Goal: Task Accomplishment & Management: Use online tool/utility

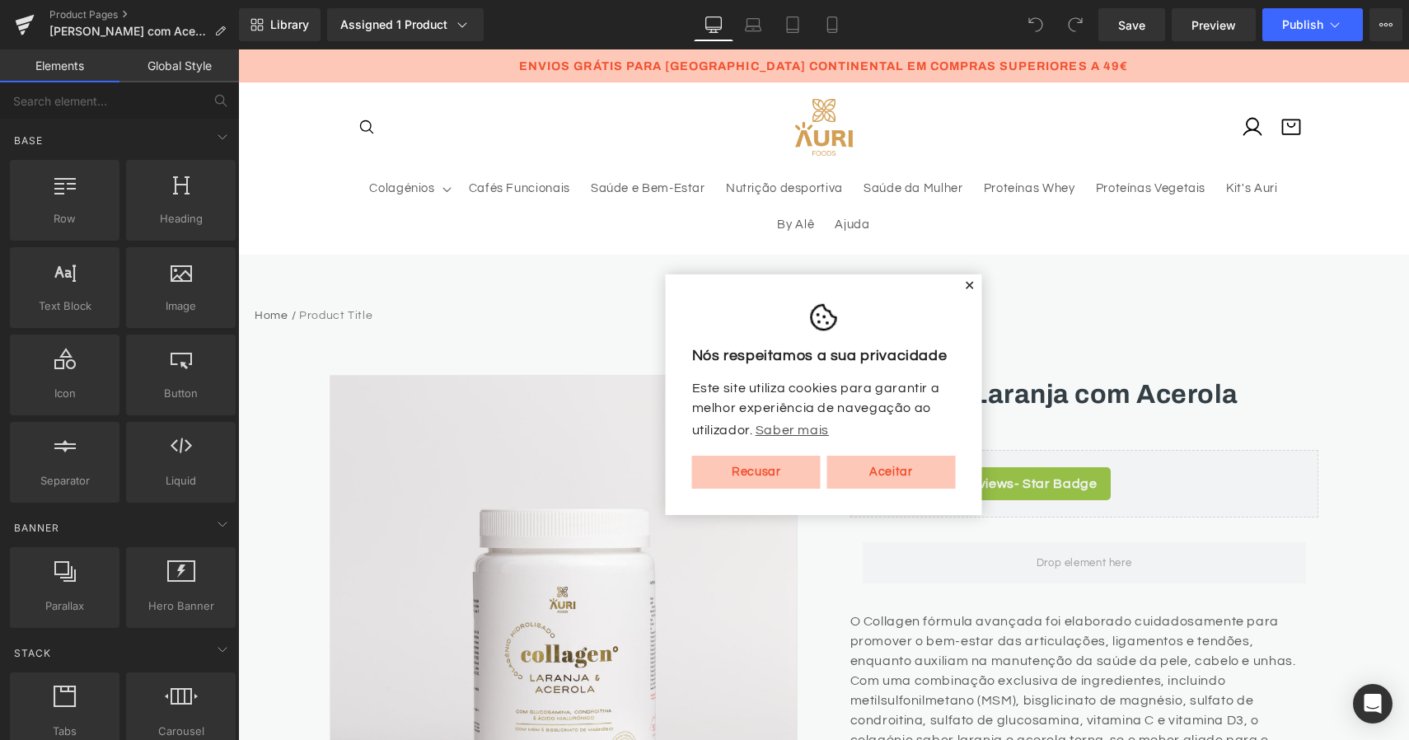
click at [964, 281] on span "✕" at bounding box center [970, 286] width 12 height 10
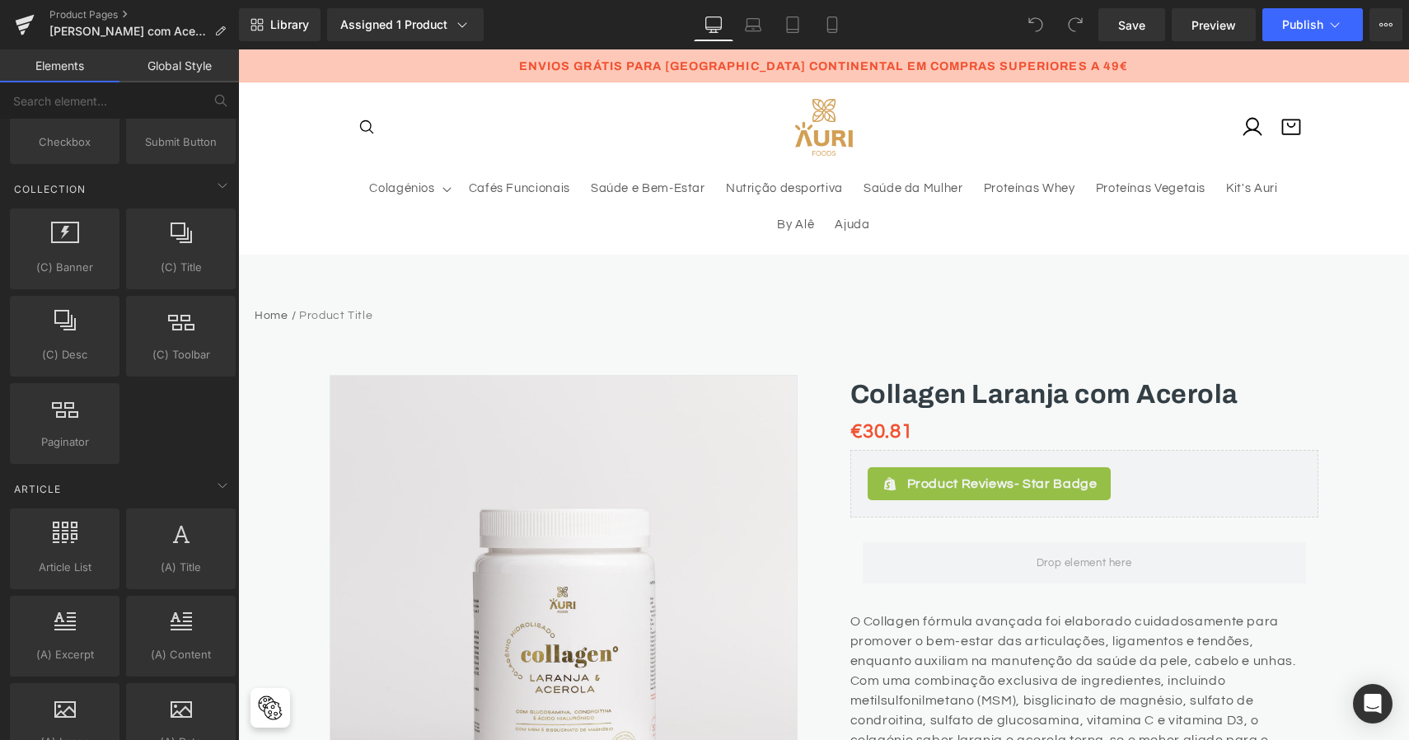
scroll to position [2782, 0]
click at [151, 98] on input "text" at bounding box center [101, 100] width 203 height 36
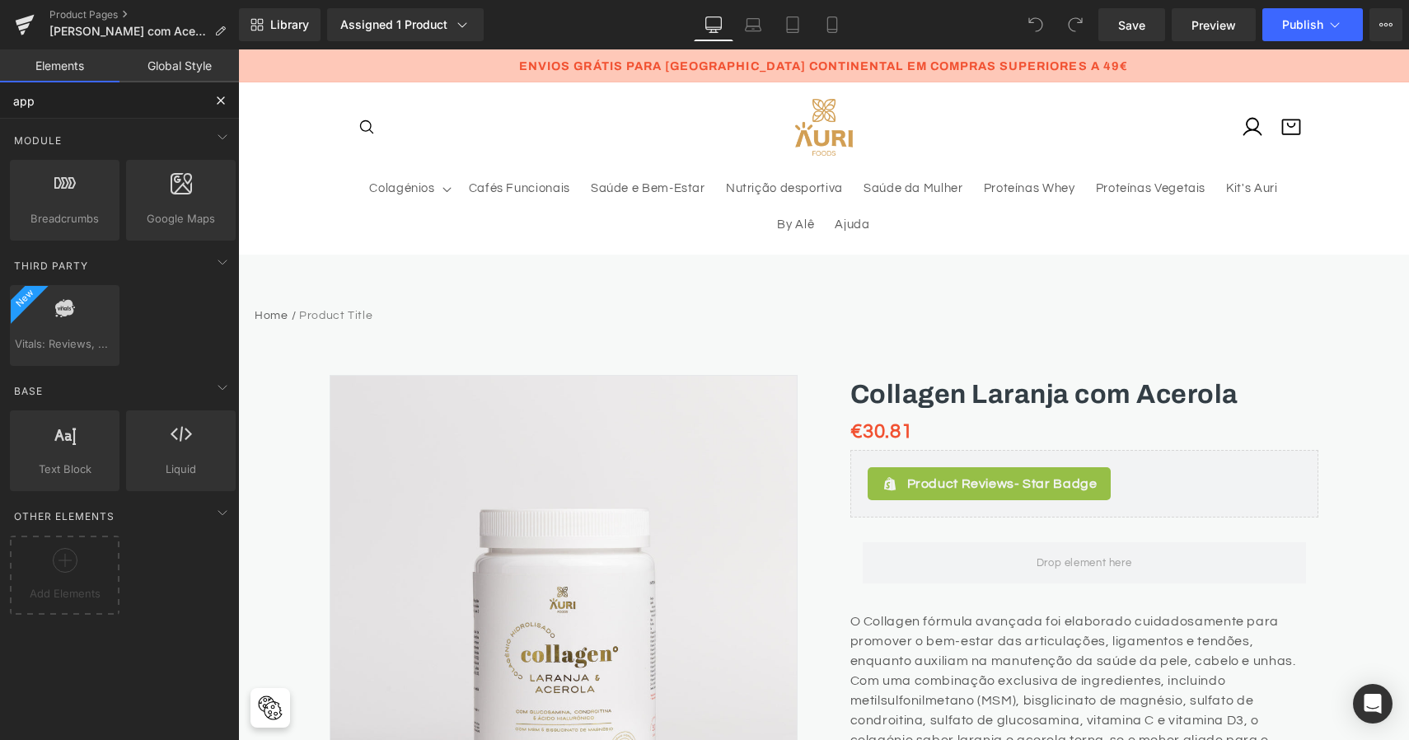
scroll to position [0, 0]
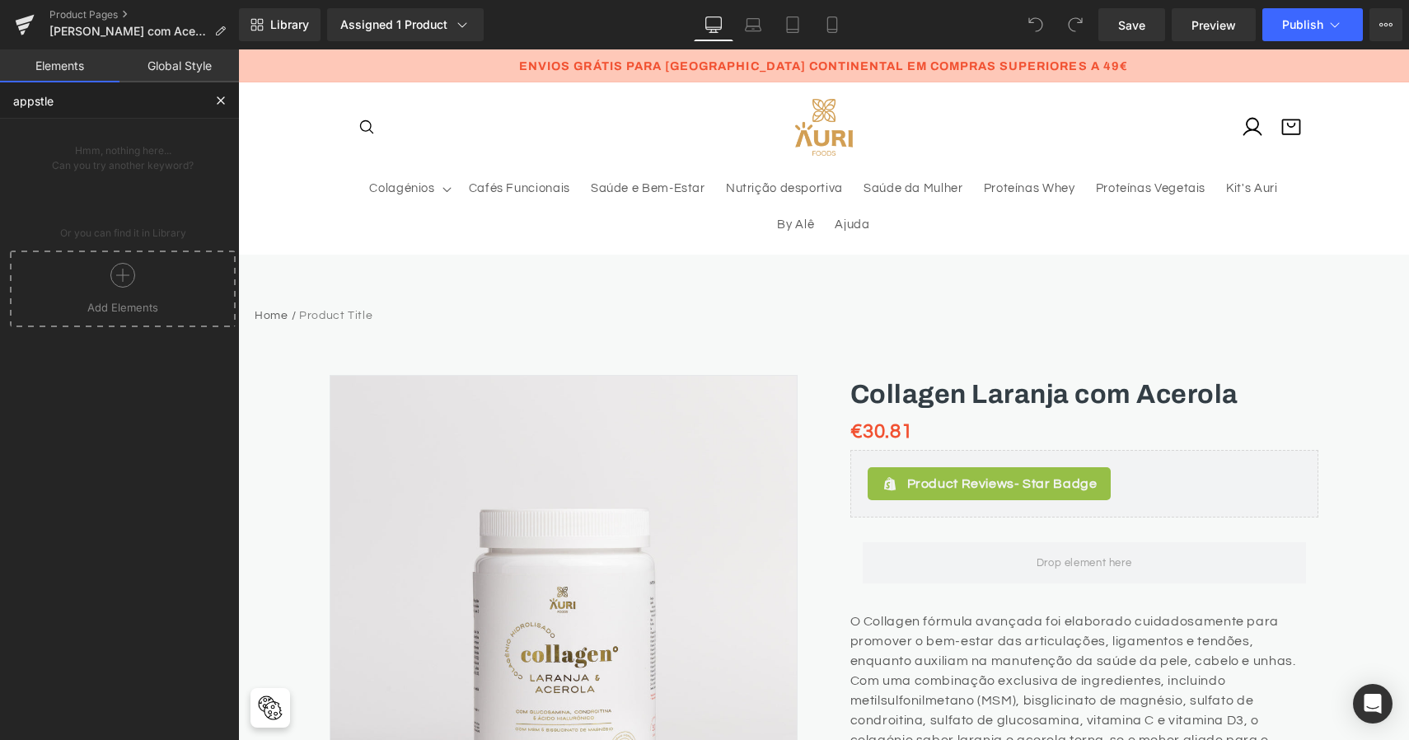
click at [122, 294] on div at bounding box center [123, 281] width 218 height 37
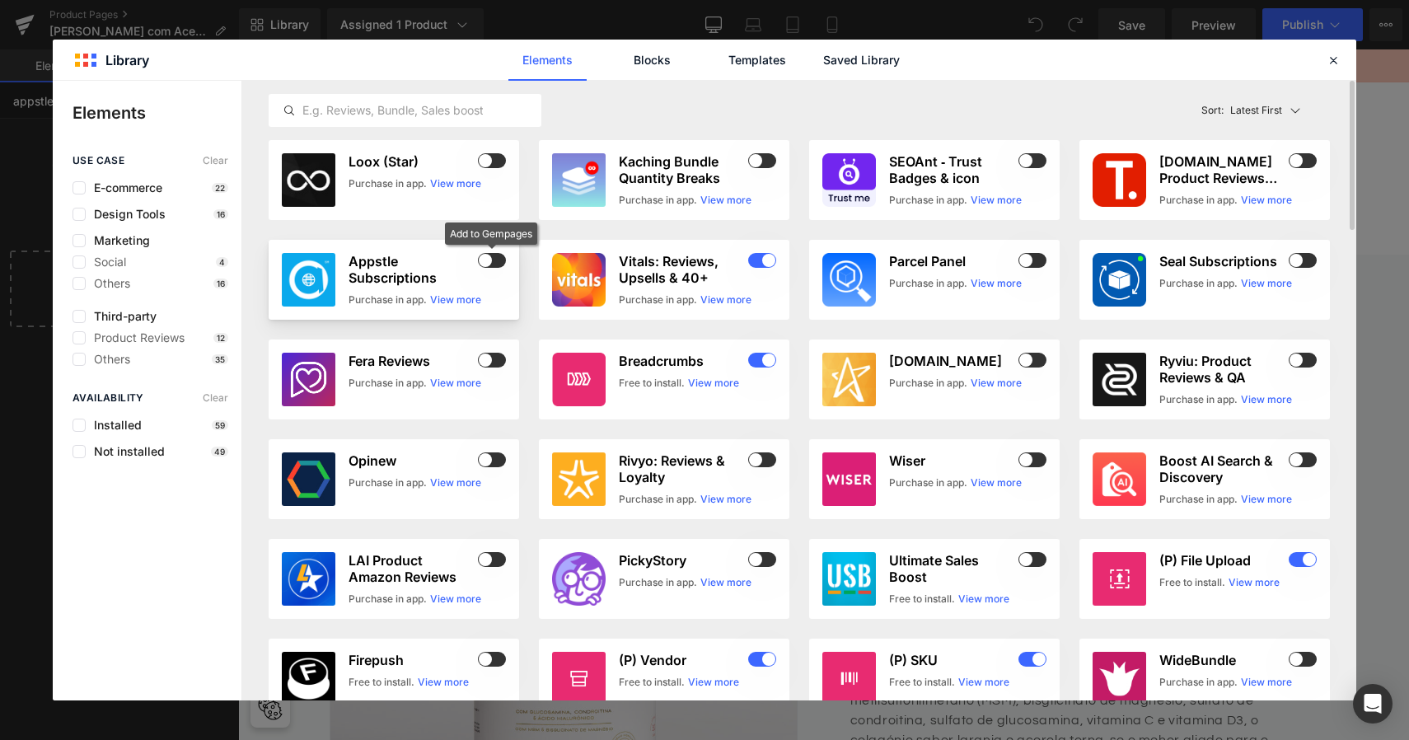
type input "appstle"
click at [490, 255] on span at bounding box center [492, 260] width 28 height 15
click at [1338, 61] on icon at bounding box center [1333, 60] width 15 height 15
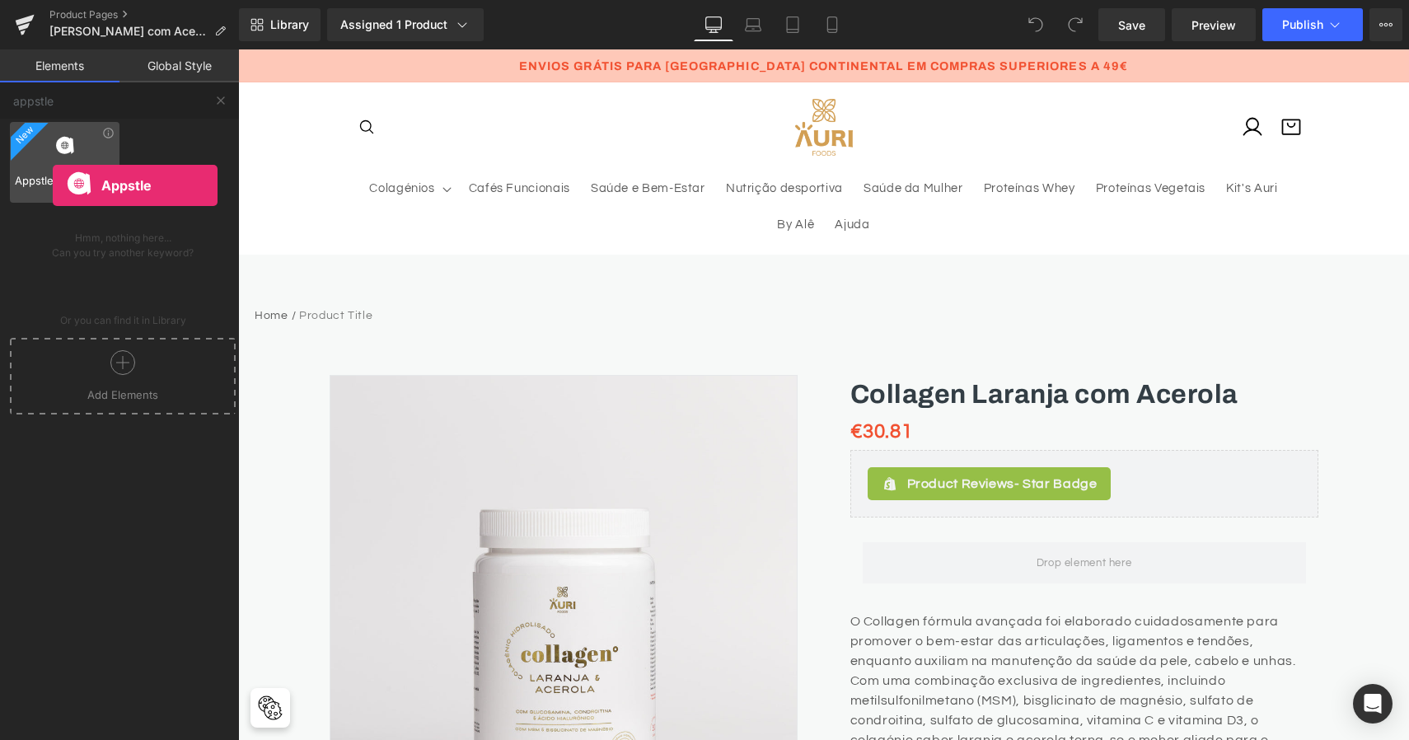
click at [53, 185] on span "Appstle Subscriptions" at bounding box center [65, 180] width 100 height 17
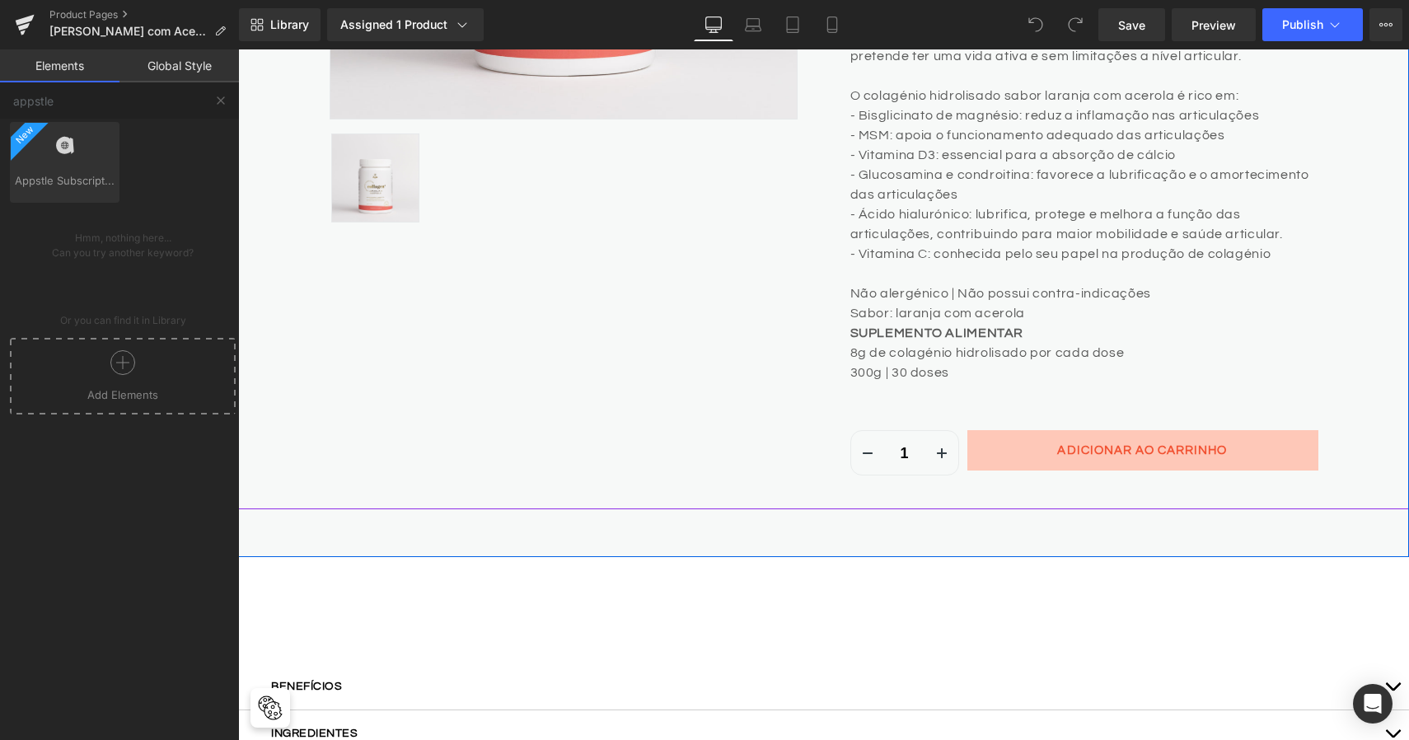
scroll to position [725, 0]
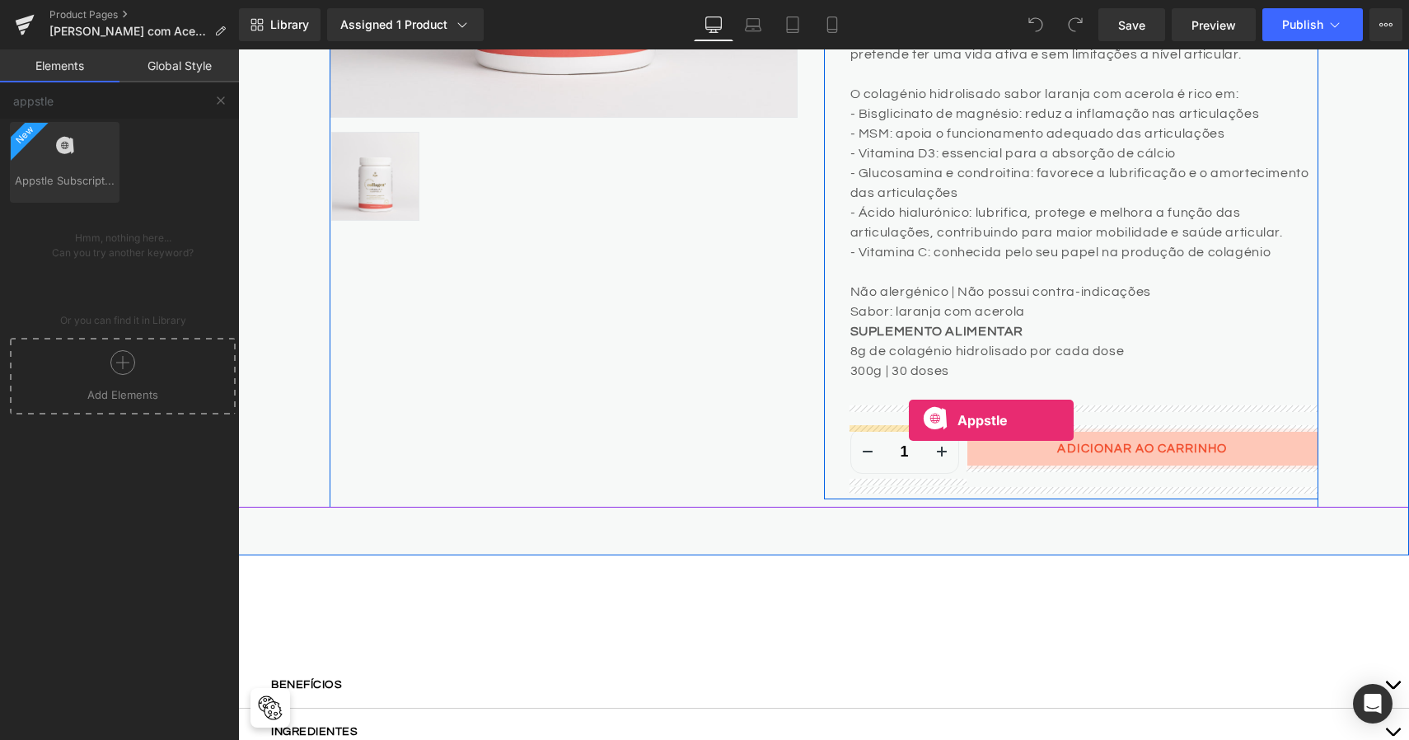
drag, startPoint x: 289, startPoint y: 194, endPoint x: 909, endPoint y: 418, distance: 659.0
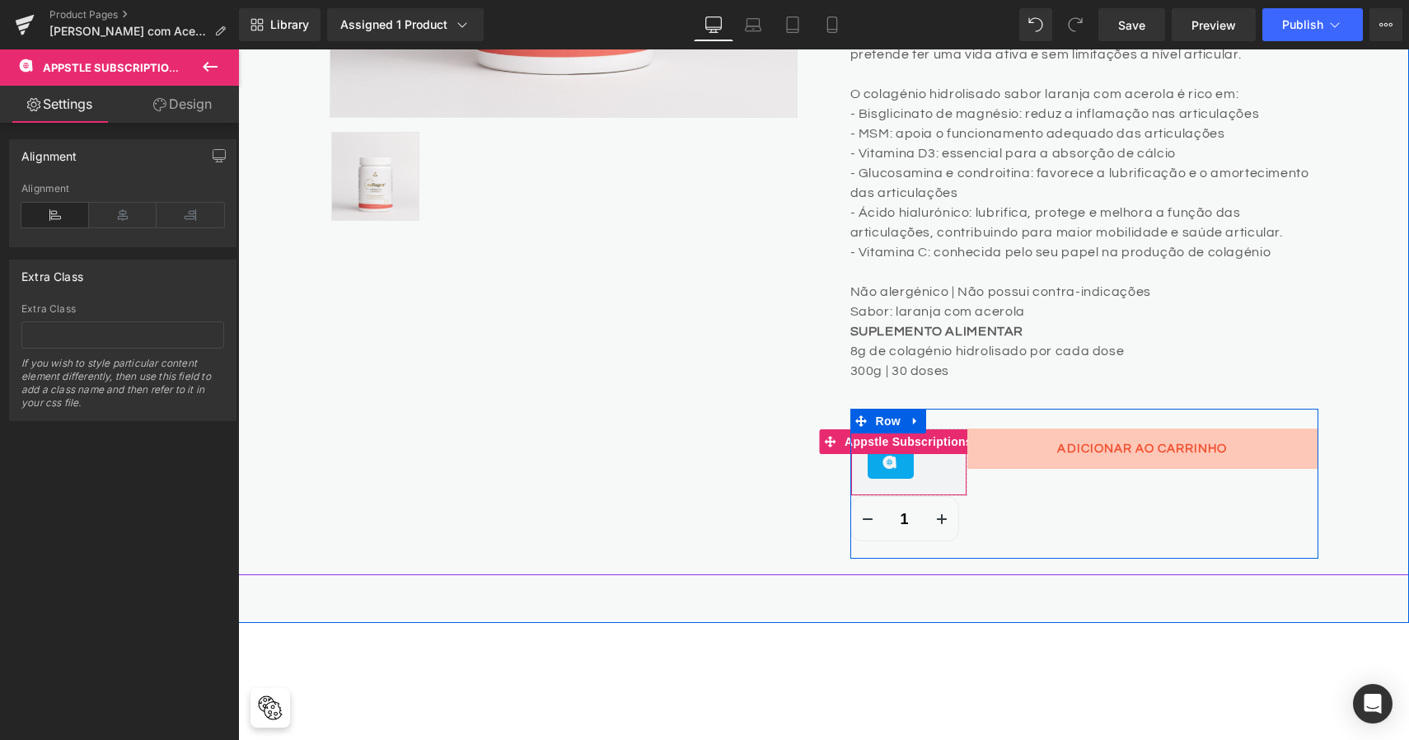
click at [896, 466] on icon at bounding box center [891, 462] width 20 height 20
click at [919, 447] on span "Appstle Subscriptions" at bounding box center [909, 441] width 136 height 25
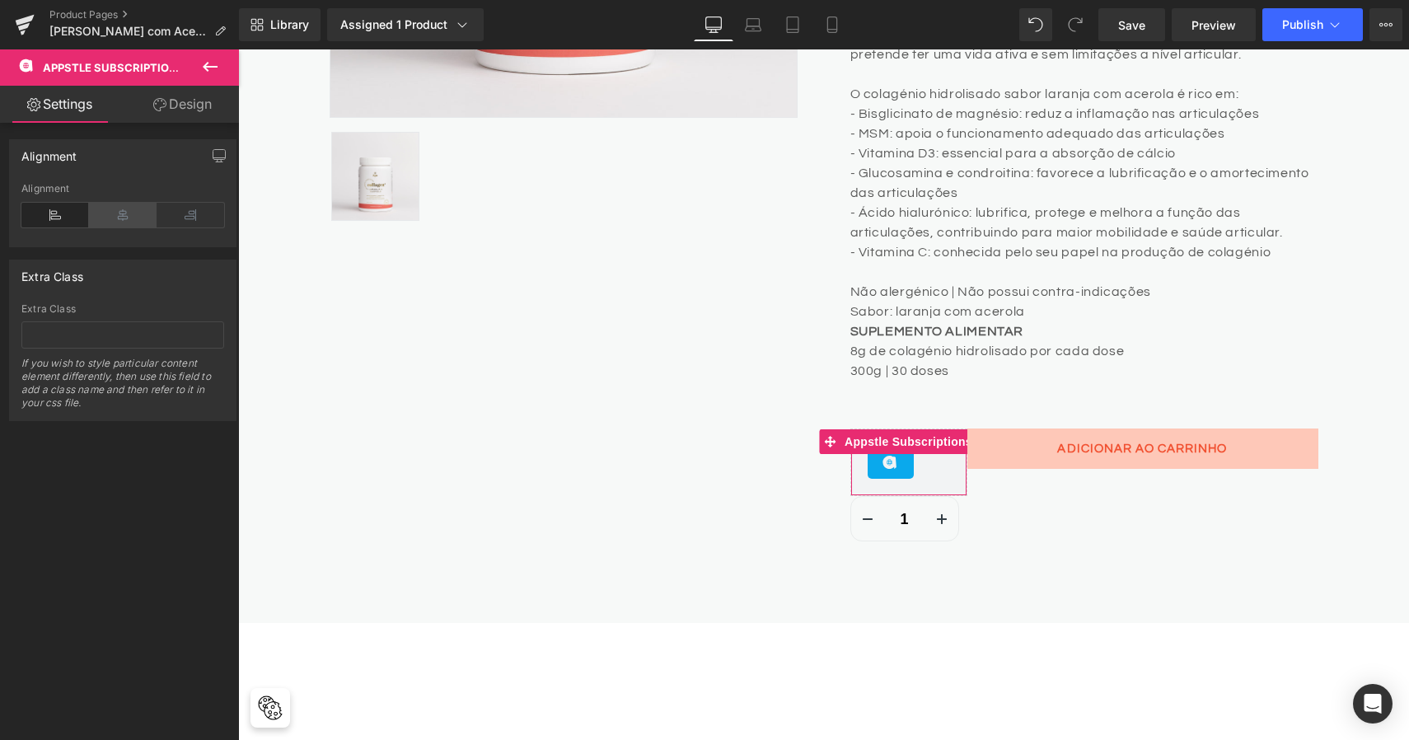
click at [119, 215] on icon at bounding box center [123, 215] width 68 height 25
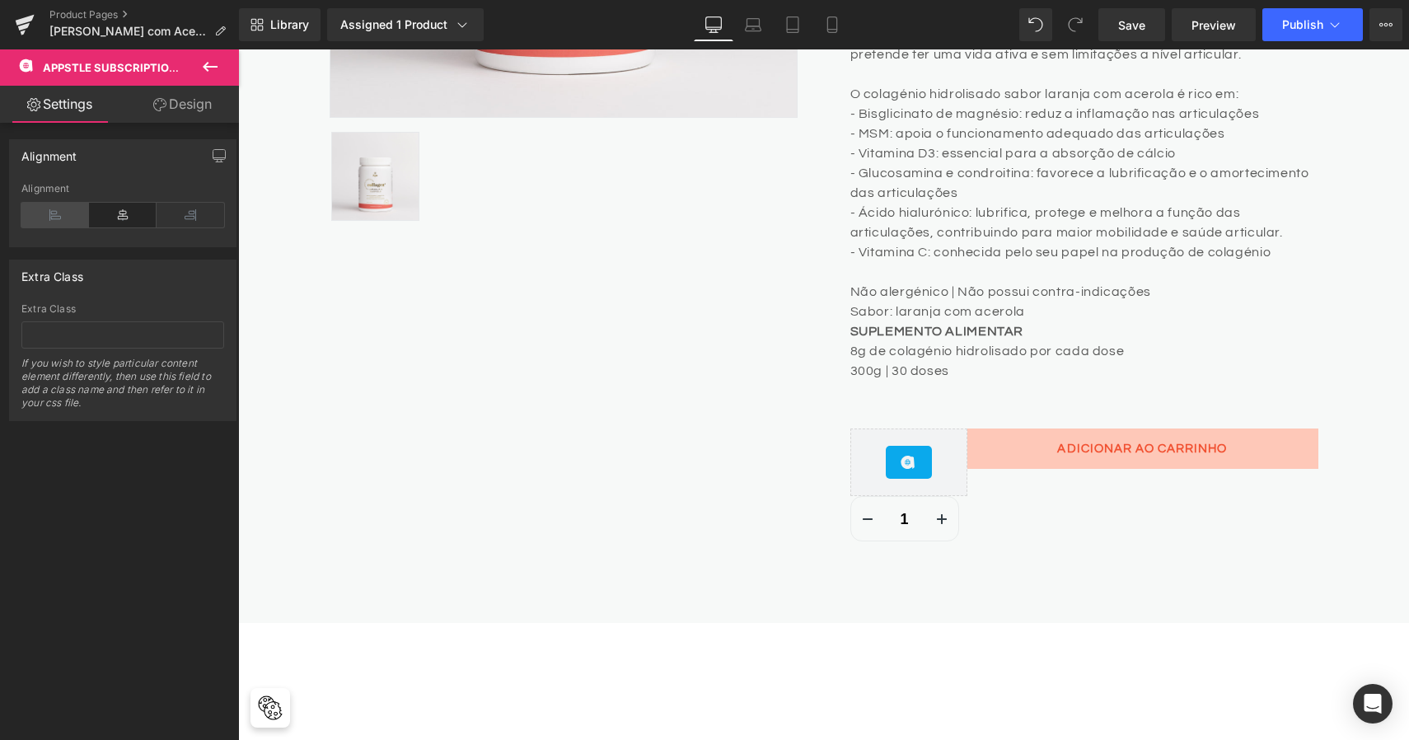
click at [32, 218] on icon at bounding box center [55, 215] width 68 height 25
click at [119, 321] on div "Extra Class If you wish to style particular content element differently, then u…" at bounding box center [122, 361] width 203 height 117
click at [124, 336] on input "text" at bounding box center [122, 334] width 203 height 27
click at [1126, 21] on span "Save" at bounding box center [1131, 24] width 27 height 17
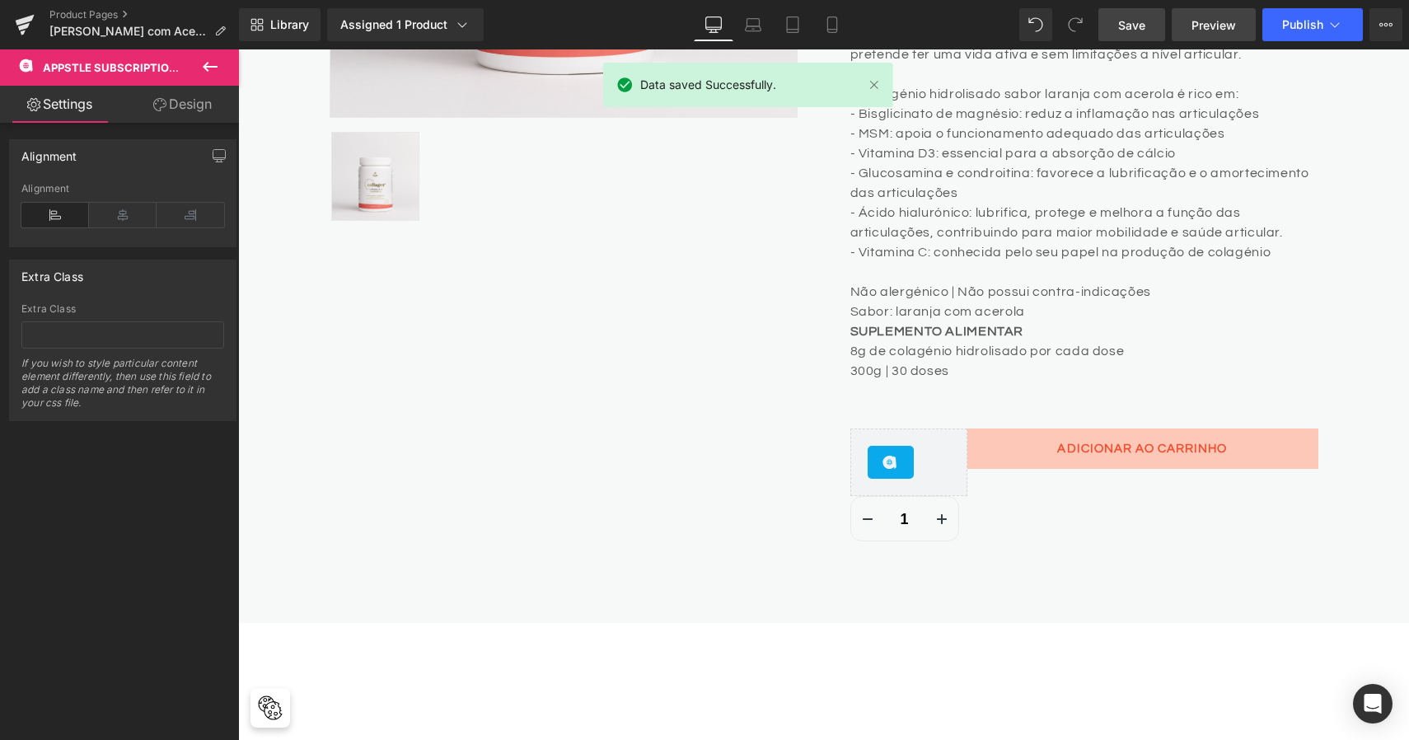
click at [1215, 26] on span "Preview" at bounding box center [1214, 24] width 45 height 17
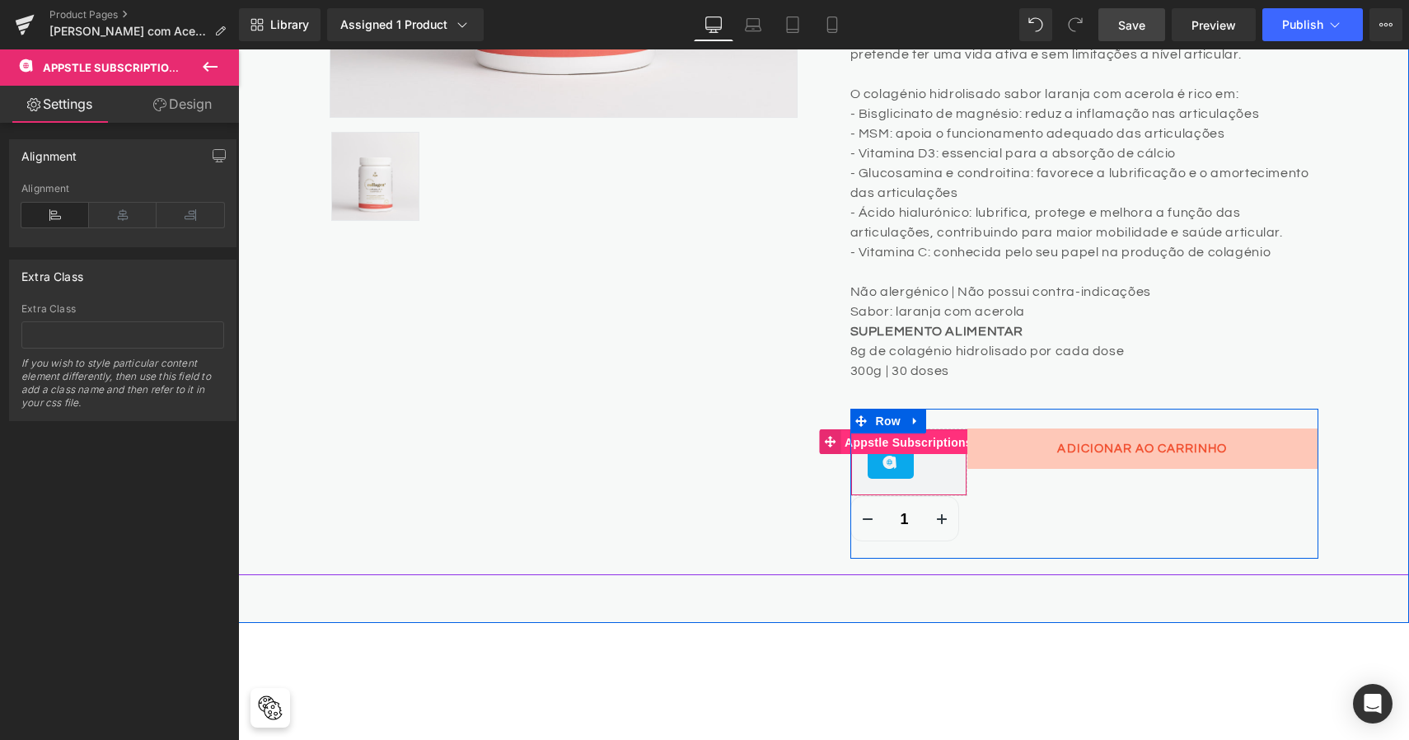
click at [930, 442] on span "Appstle Subscriptions" at bounding box center [909, 442] width 136 height 25
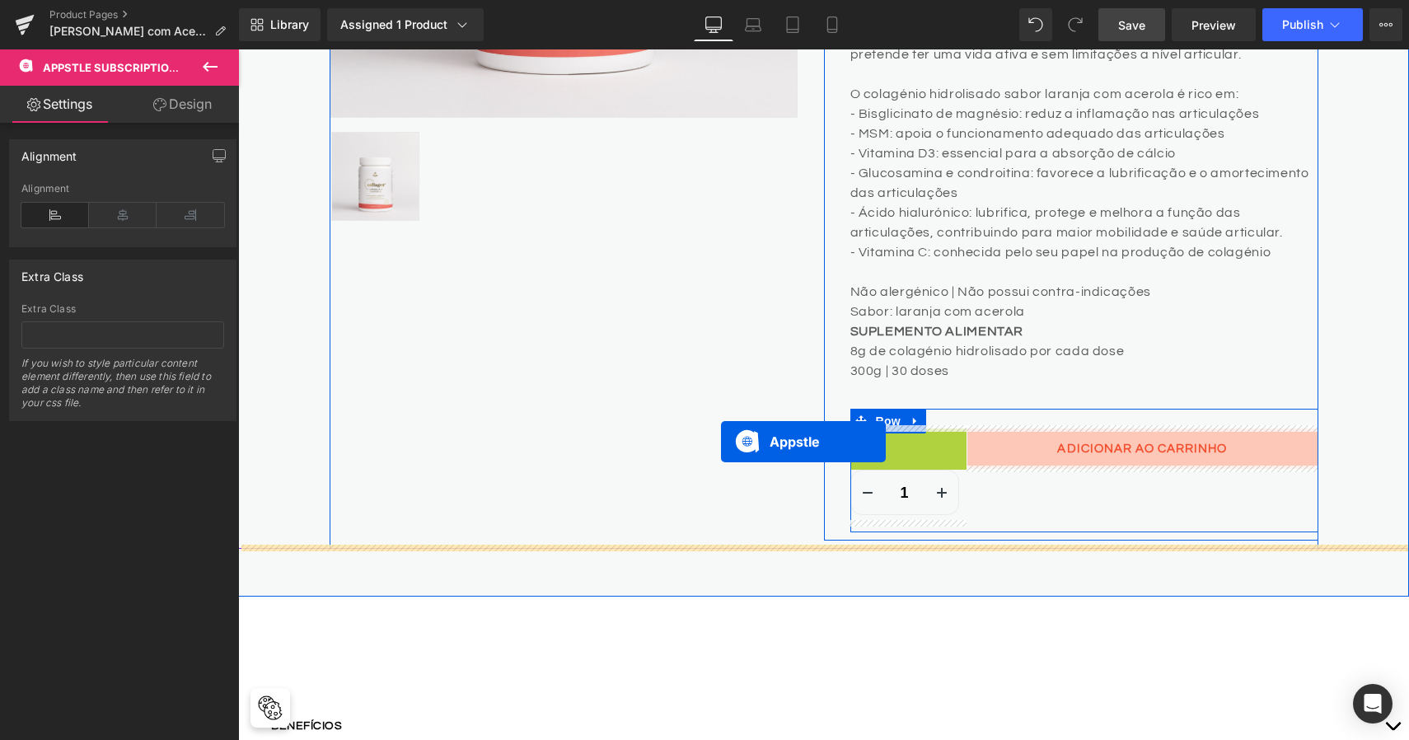
drag, startPoint x: 930, startPoint y: 442, endPoint x: 722, endPoint y: 441, distance: 208.5
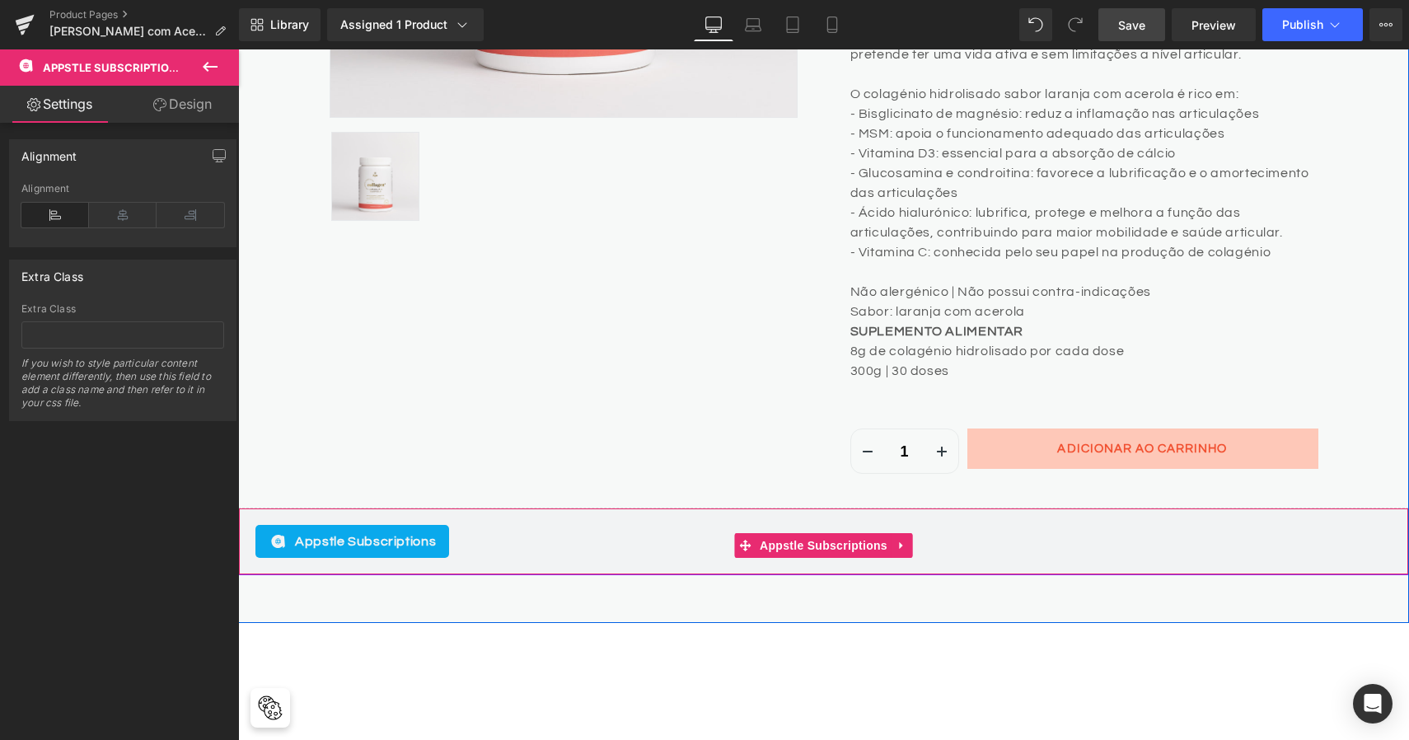
click at [364, 535] on span "Appstle Subscriptions" at bounding box center [365, 542] width 141 height 20
click at [903, 544] on icon at bounding box center [903, 545] width 12 height 12
click at [803, 541] on span "Appstle Subscriptions" at bounding box center [792, 545] width 136 height 25
click at [174, 104] on link "Design" at bounding box center [182, 104] width 119 height 37
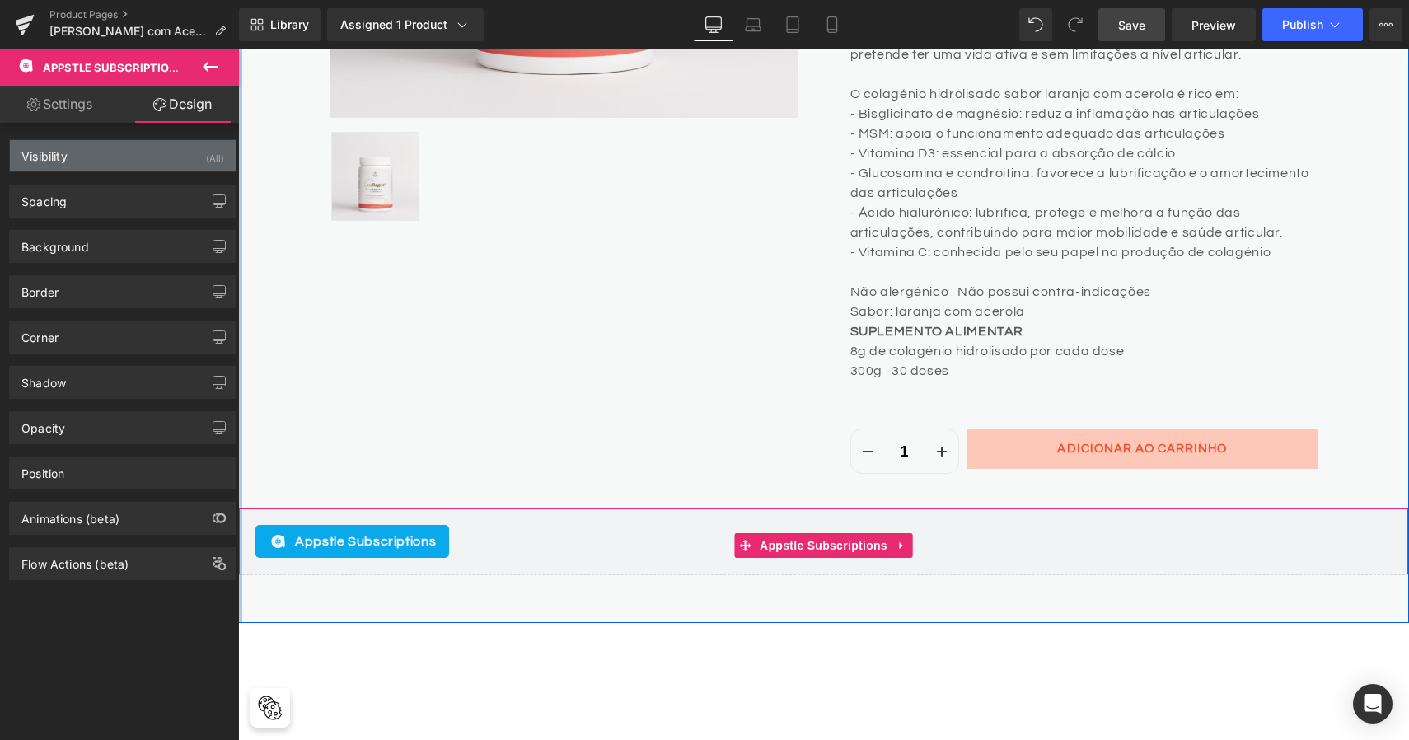
click at [101, 157] on div "Visibility (All)" at bounding box center [123, 155] width 226 height 31
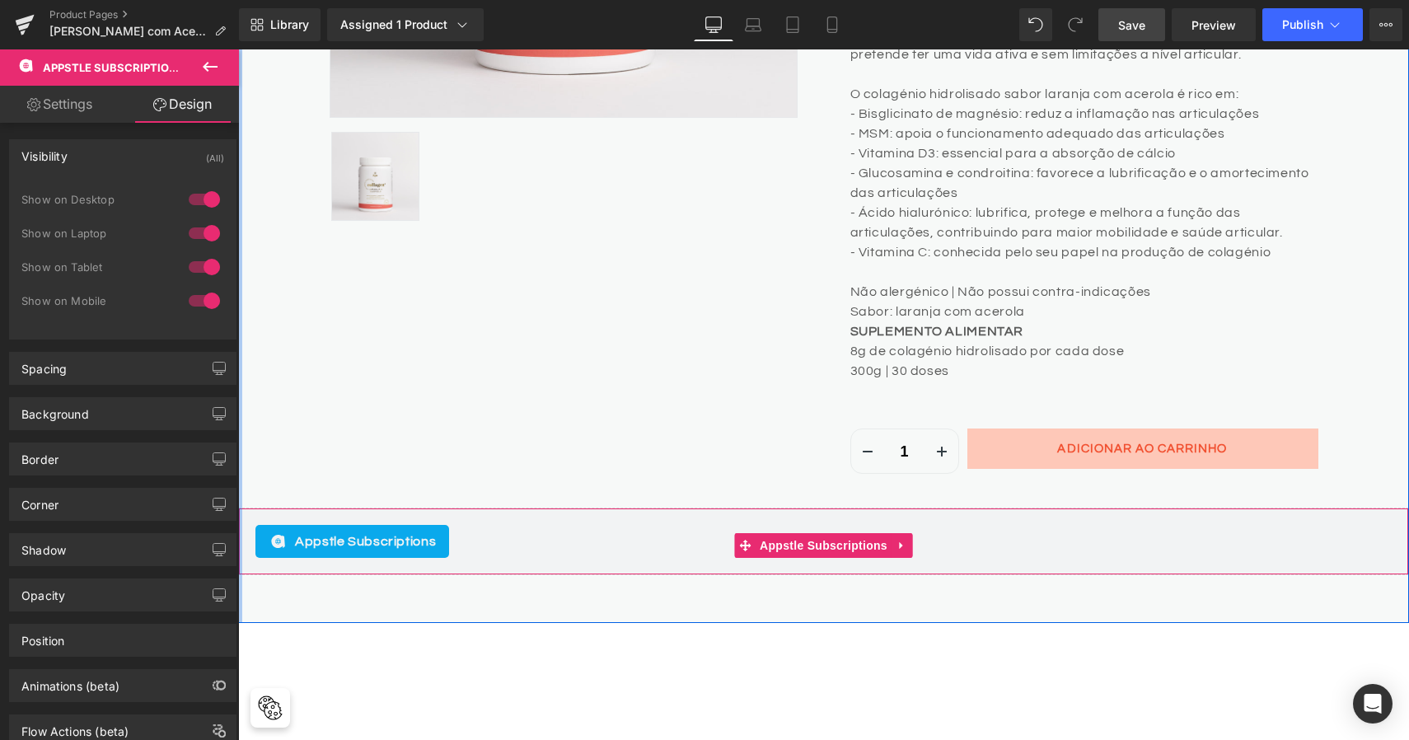
click at [101, 157] on div "Visibility (All)" at bounding box center [123, 155] width 226 height 31
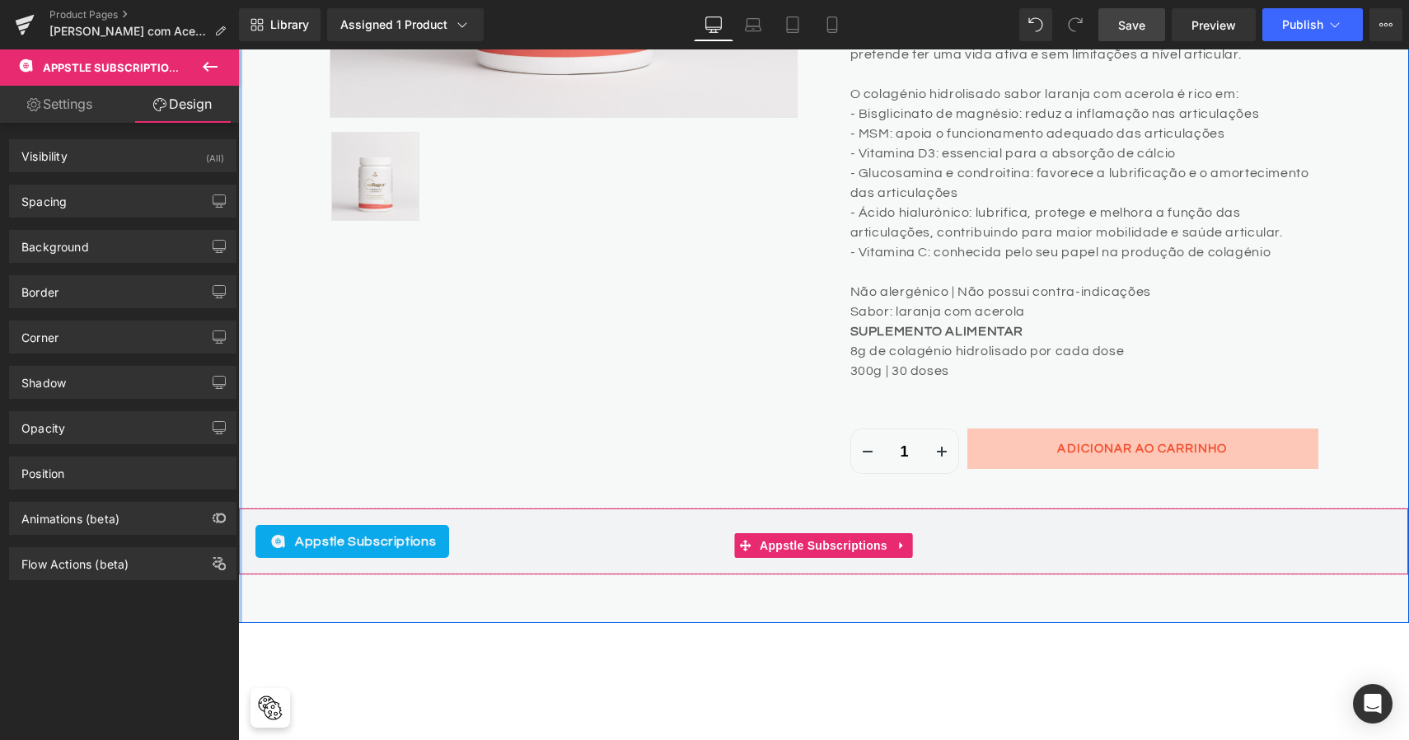
click at [77, 110] on link "Settings" at bounding box center [59, 104] width 119 height 37
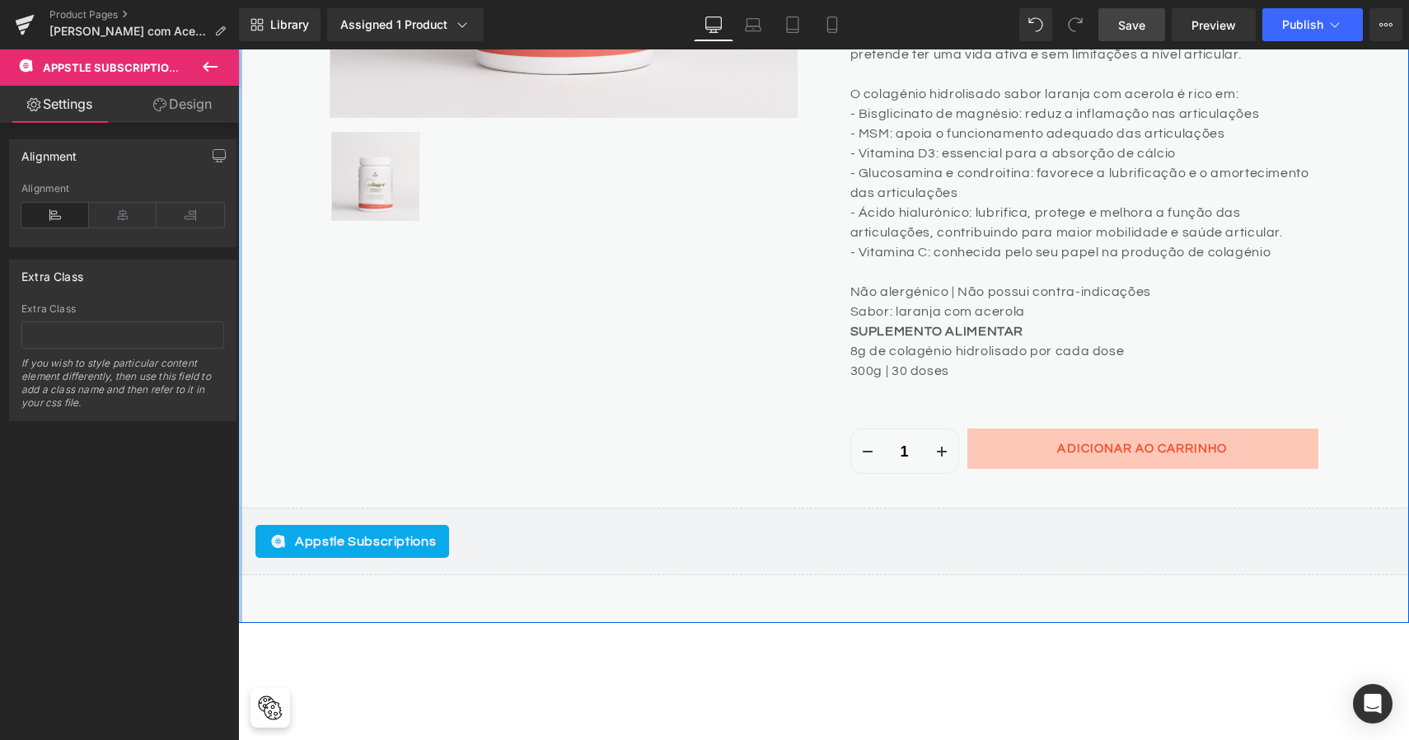
click at [218, 63] on icon at bounding box center [210, 67] width 20 height 20
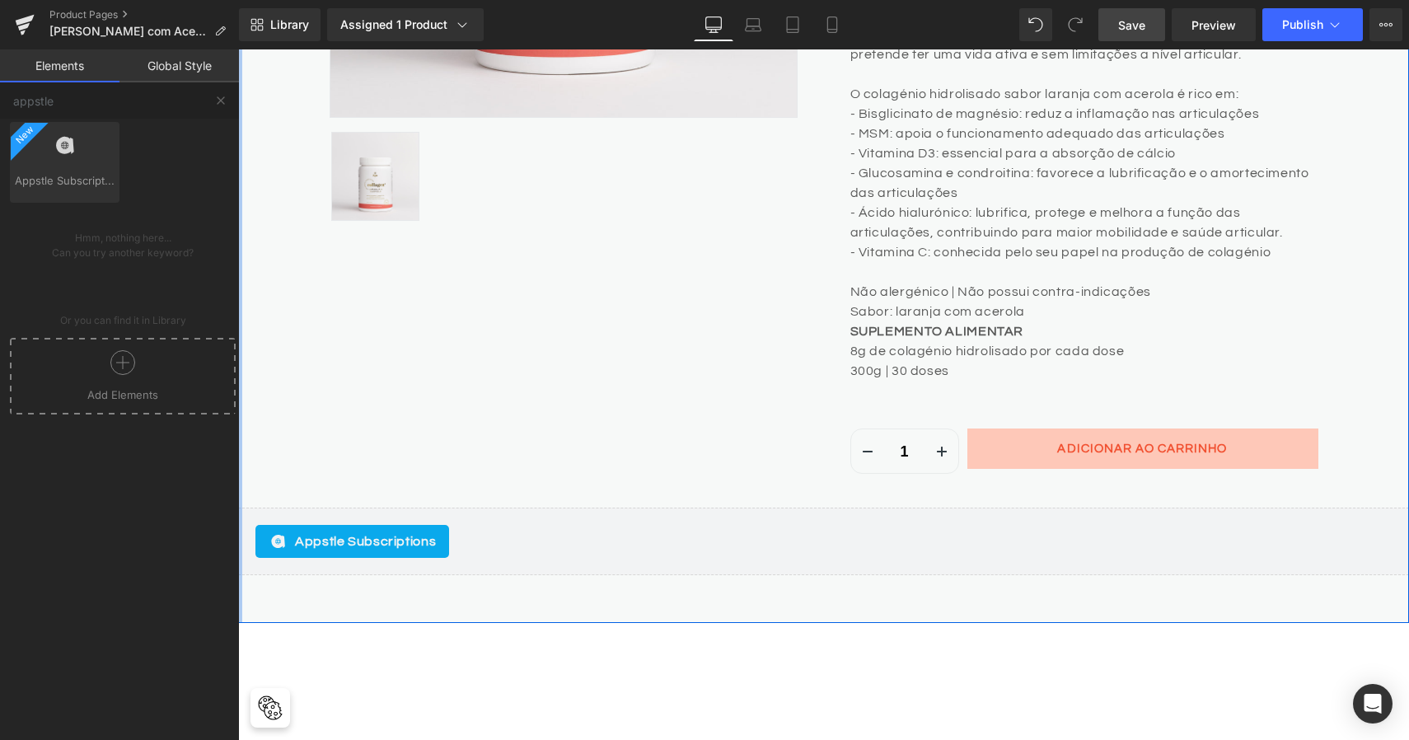
click at [119, 363] on icon at bounding box center [122, 363] width 13 height 1
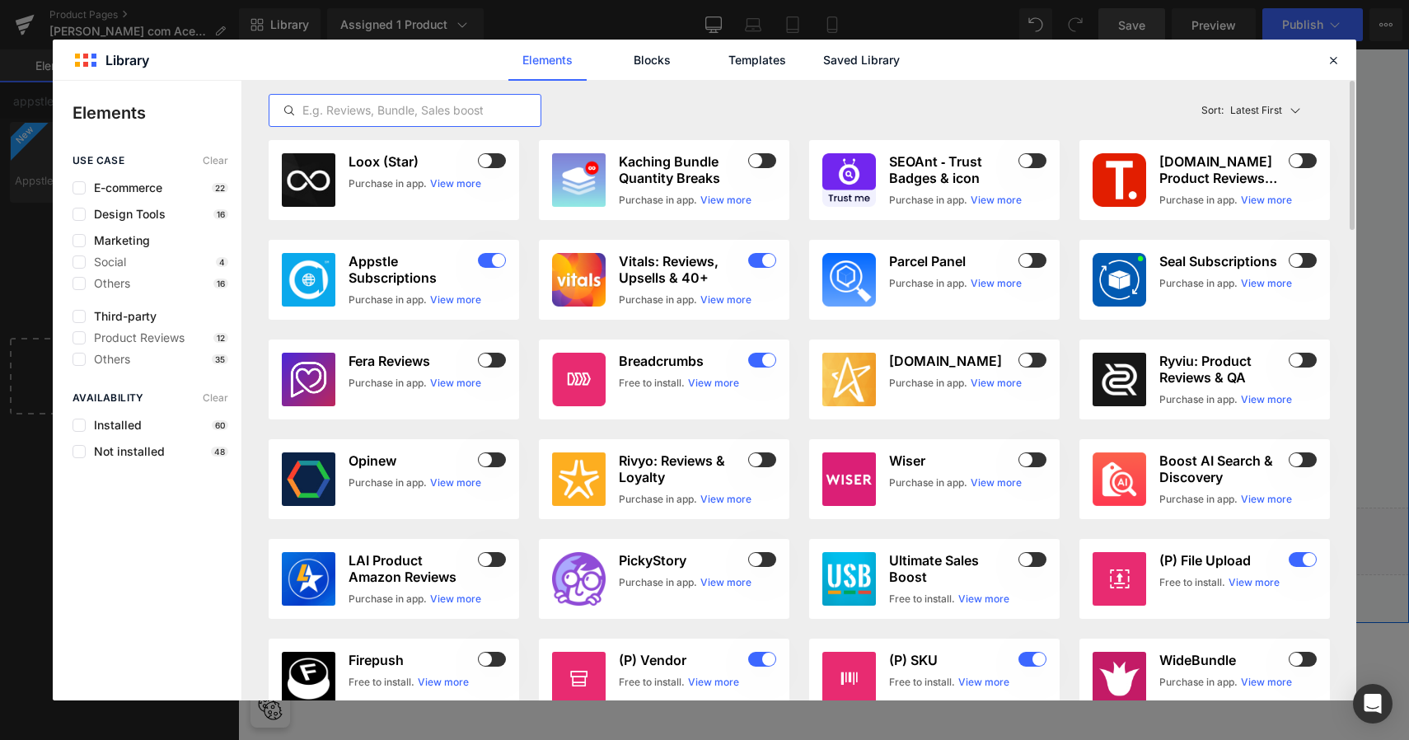
click at [419, 106] on input "text" at bounding box center [404, 111] width 271 height 20
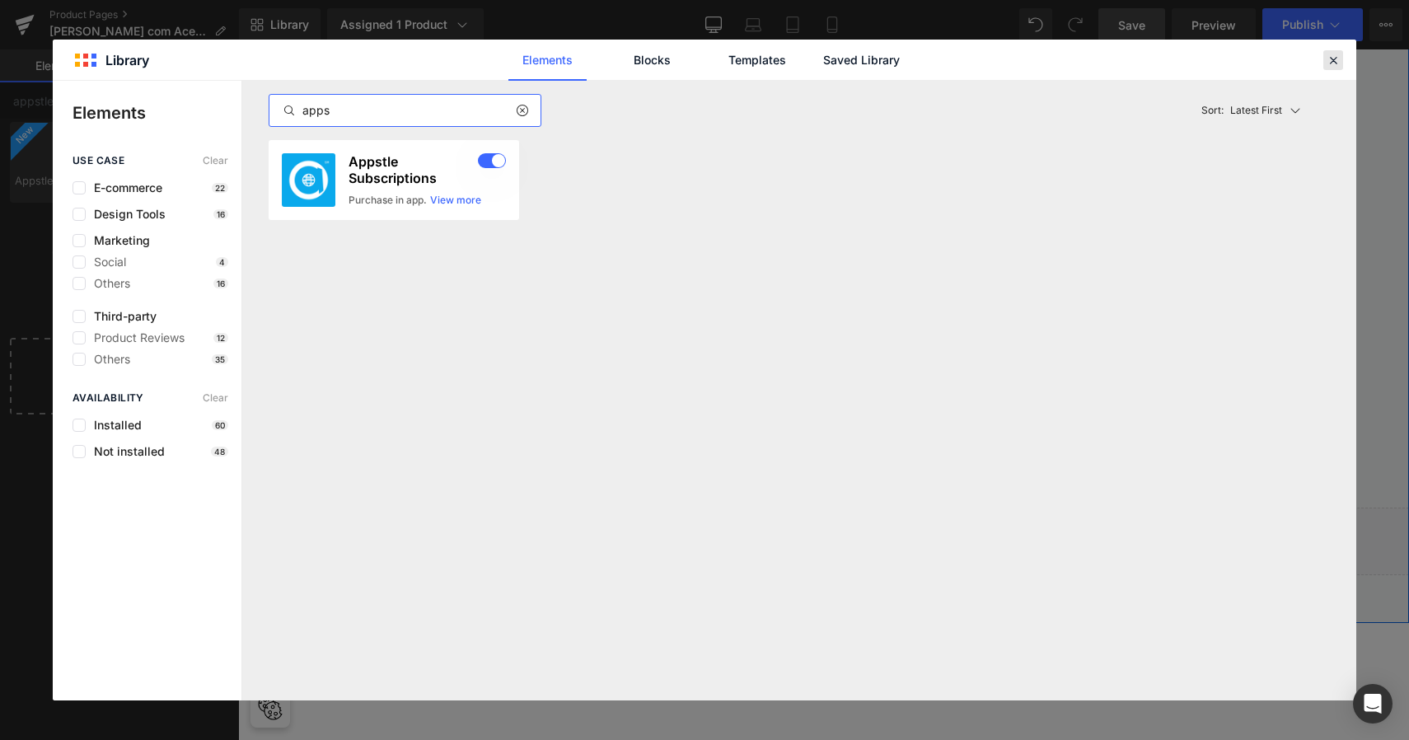
type input "apps"
click at [1329, 62] on icon at bounding box center [1333, 60] width 15 height 15
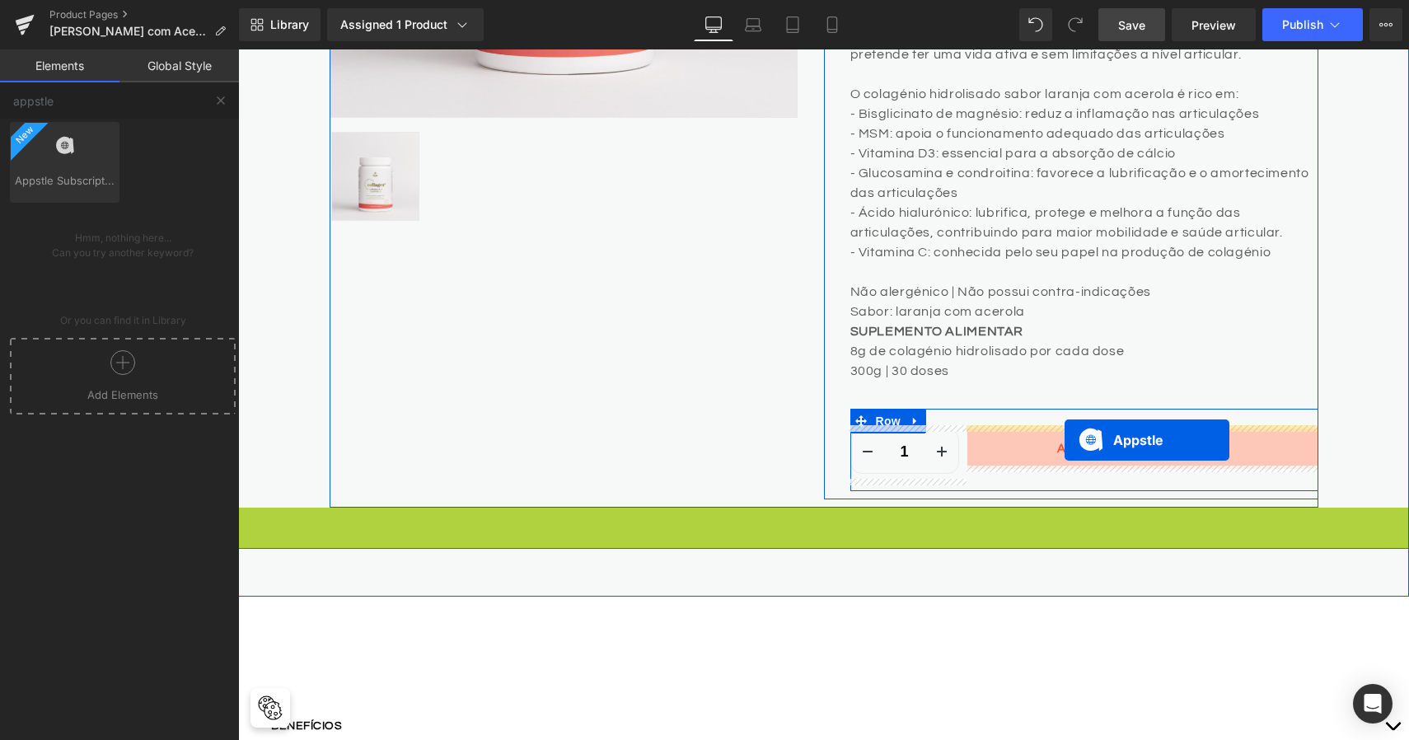
drag, startPoint x: 742, startPoint y: 541, endPoint x: 1065, endPoint y: 440, distance: 337.5
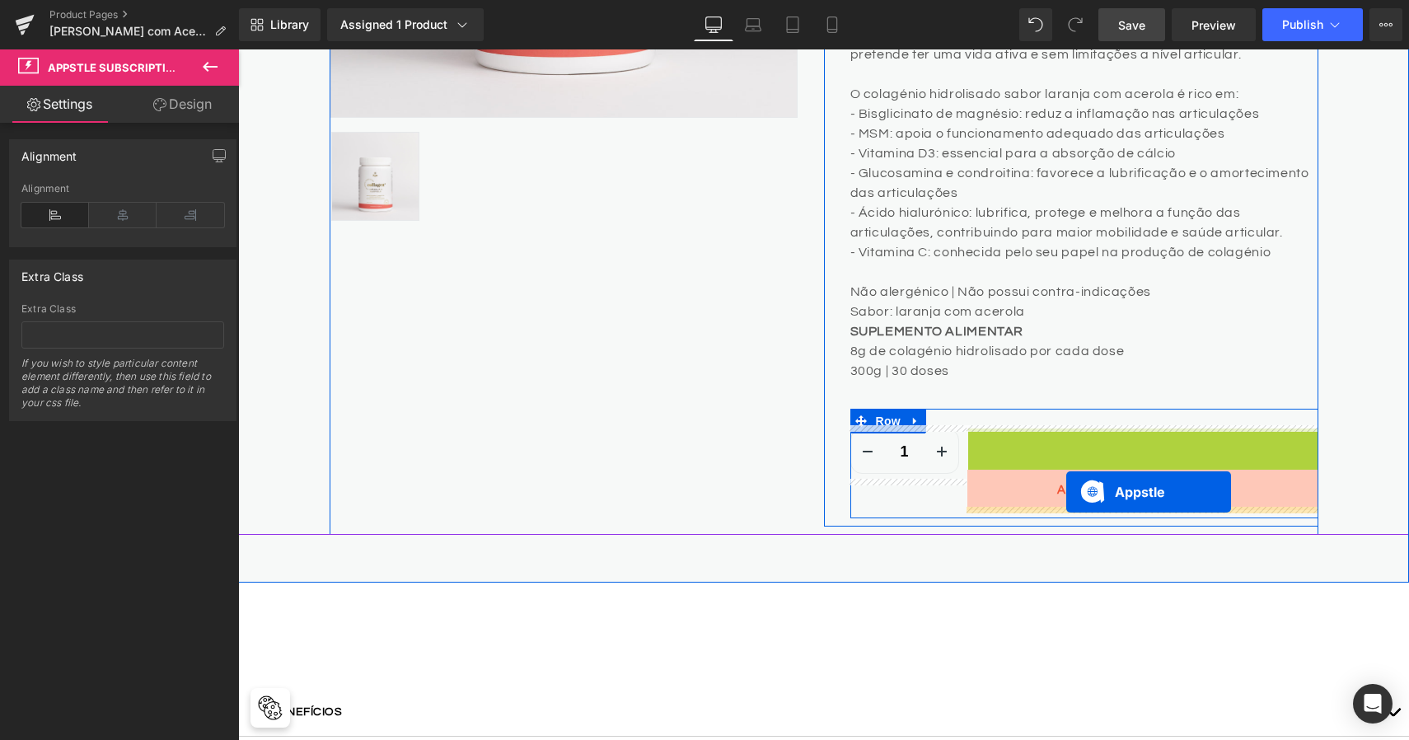
drag, startPoint x: 1066, startPoint y: 436, endPoint x: 1066, endPoint y: 492, distance: 56.0
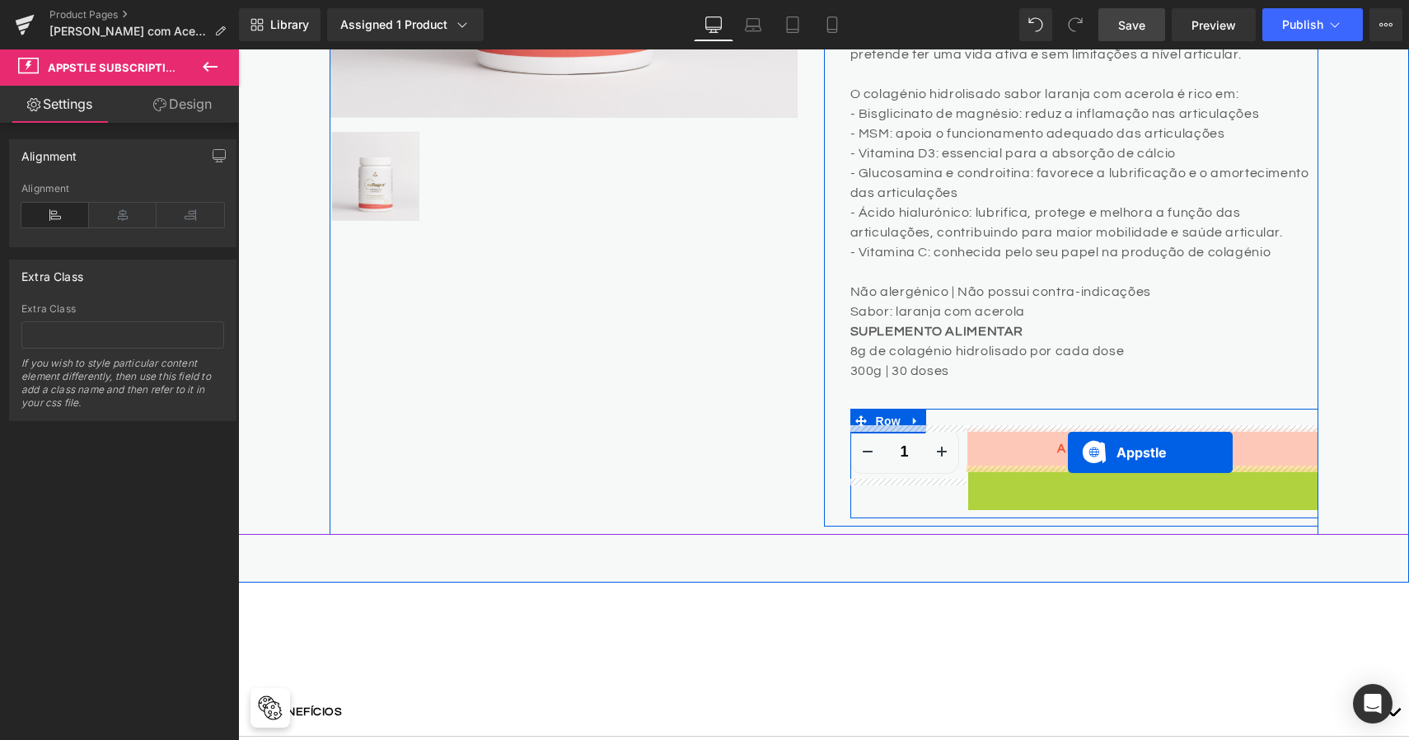
drag, startPoint x: 1061, startPoint y: 484, endPoint x: 1066, endPoint y: 452, distance: 32.4
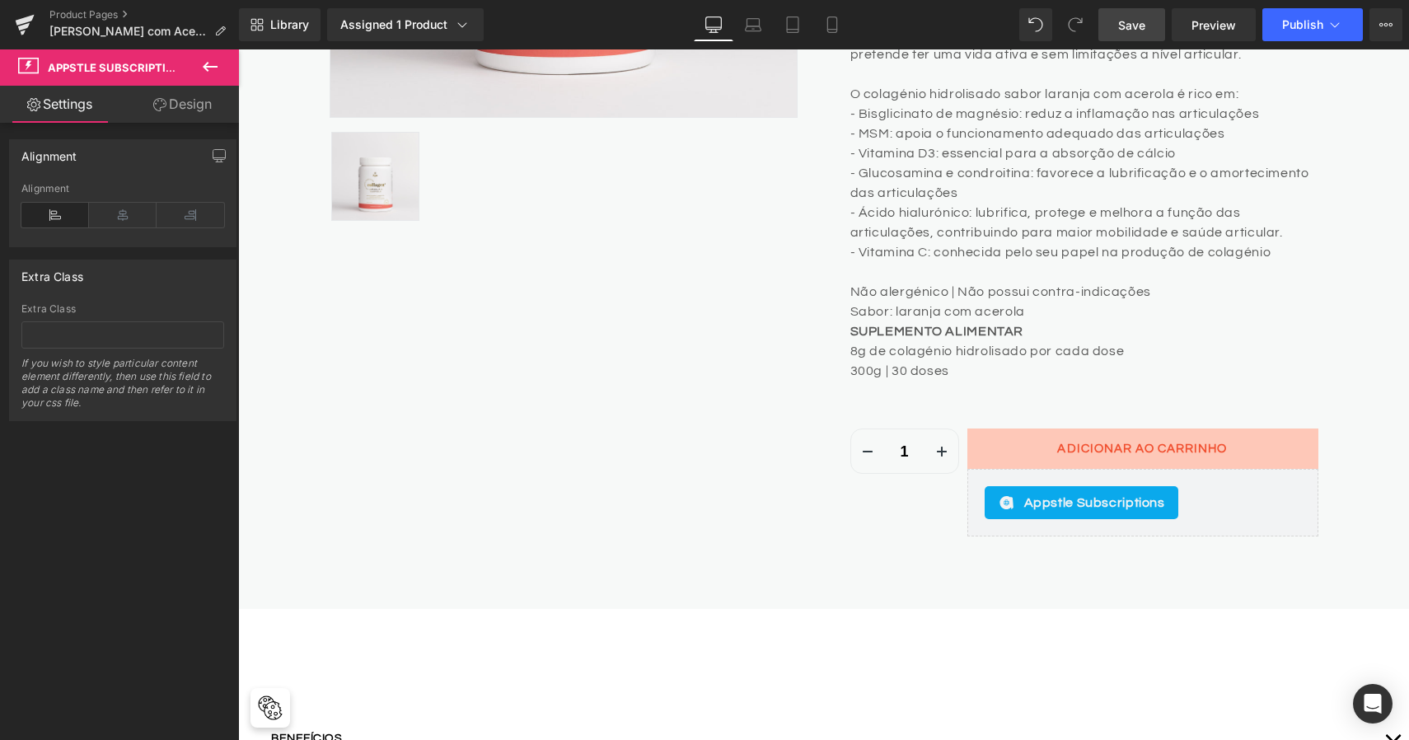
click at [215, 69] on icon at bounding box center [210, 67] width 20 height 20
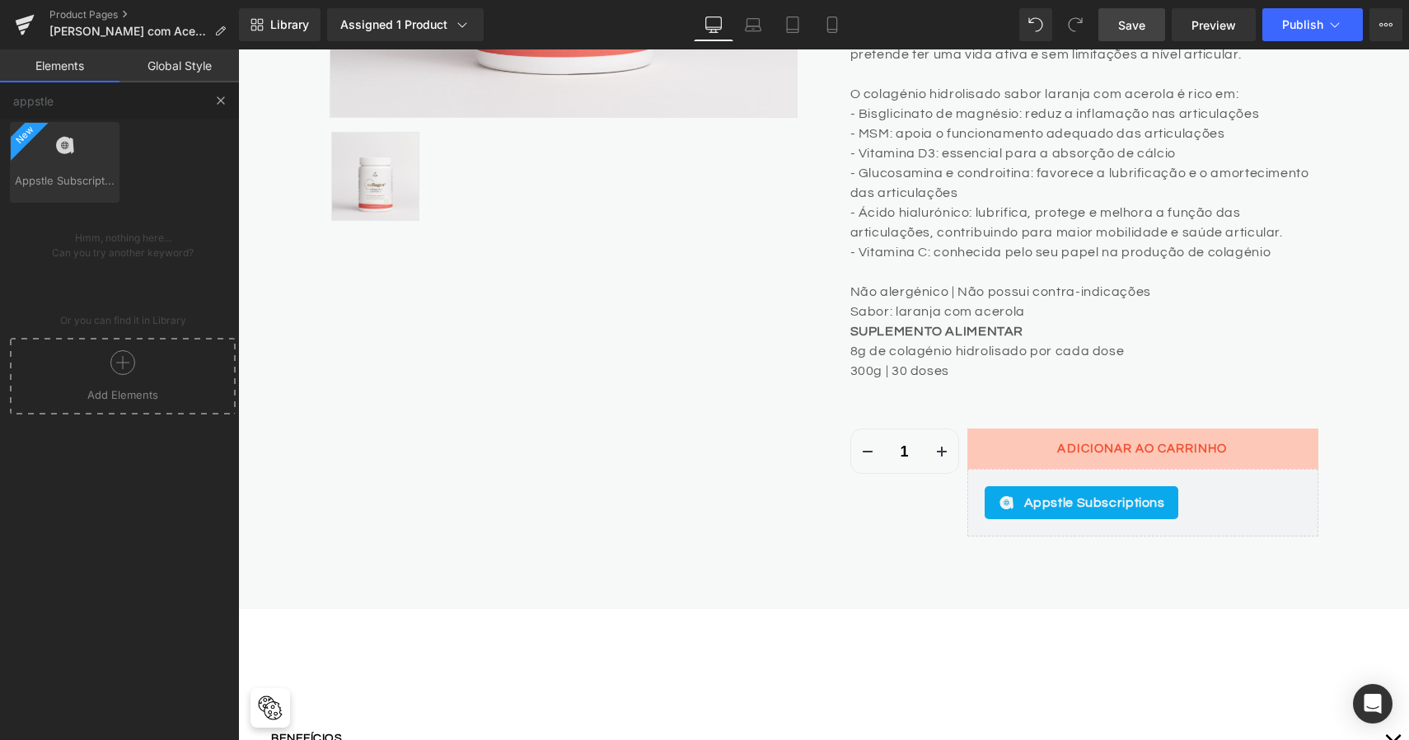
click at [213, 94] on button at bounding box center [221, 100] width 36 height 36
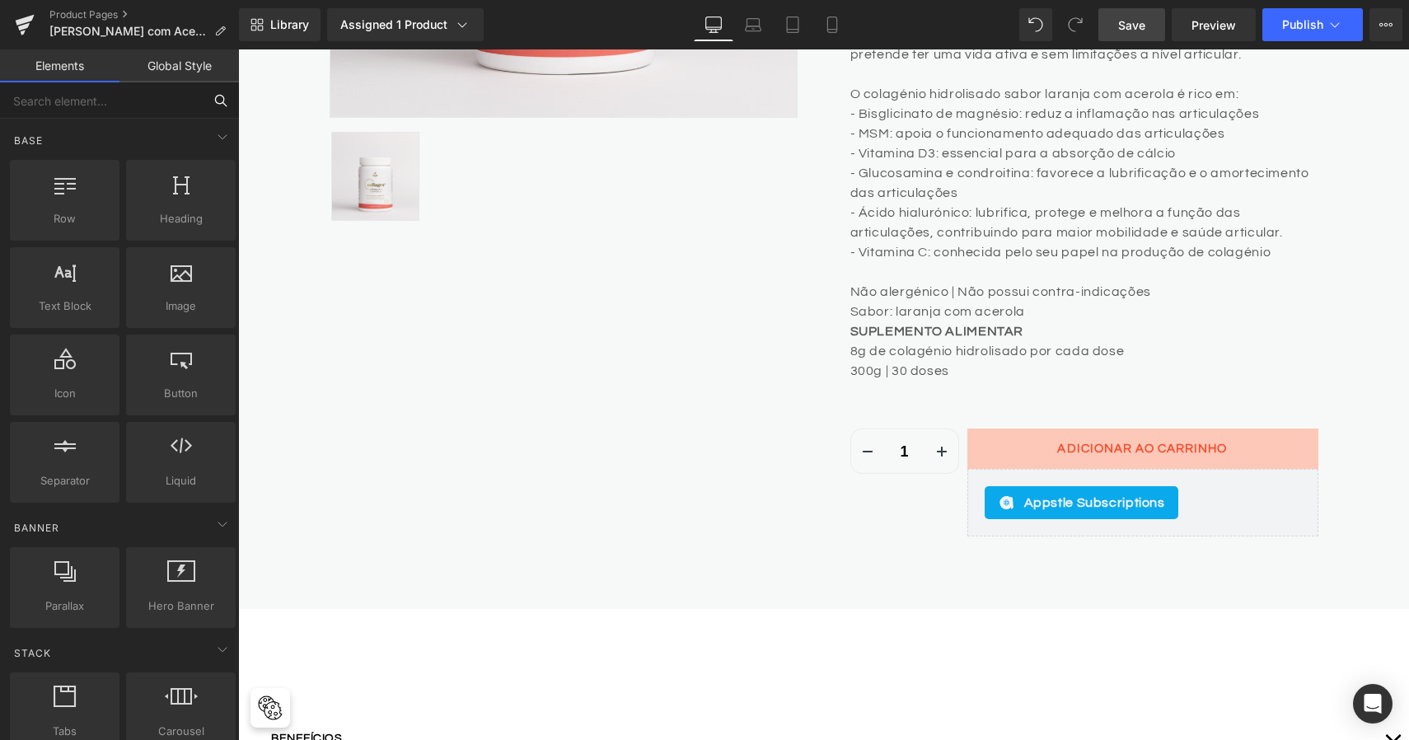
click at [162, 104] on input "text" at bounding box center [101, 100] width 203 height 36
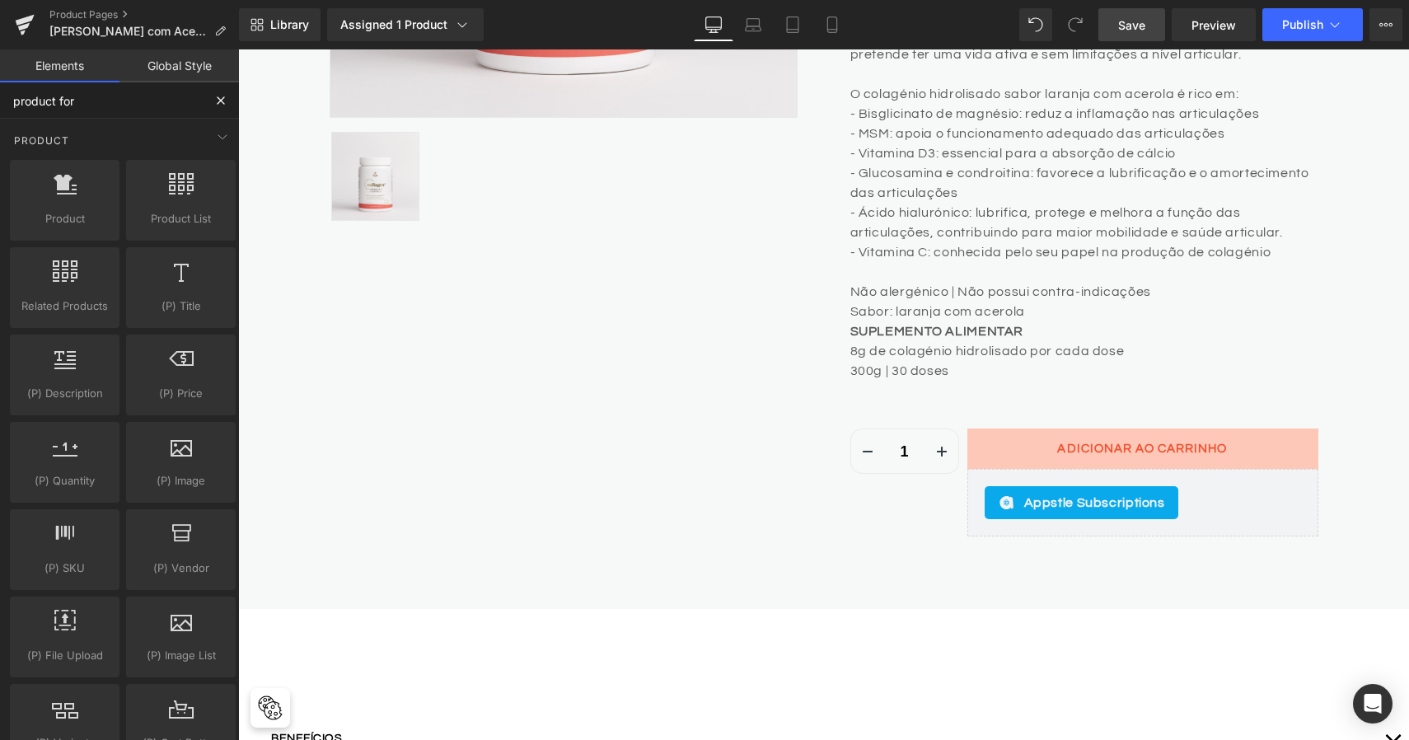
type input "product form"
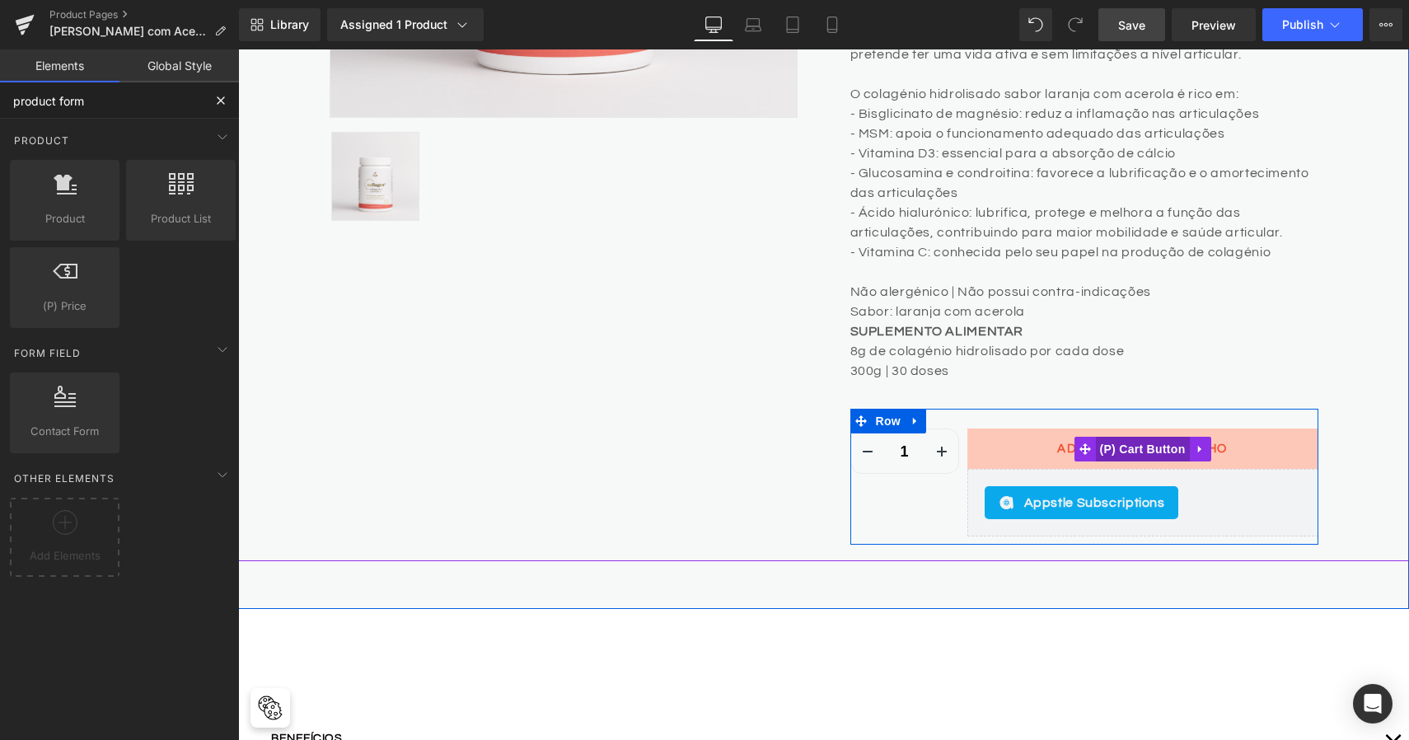
click at [1151, 440] on span "(P) Cart Button" at bounding box center [1142, 449] width 94 height 25
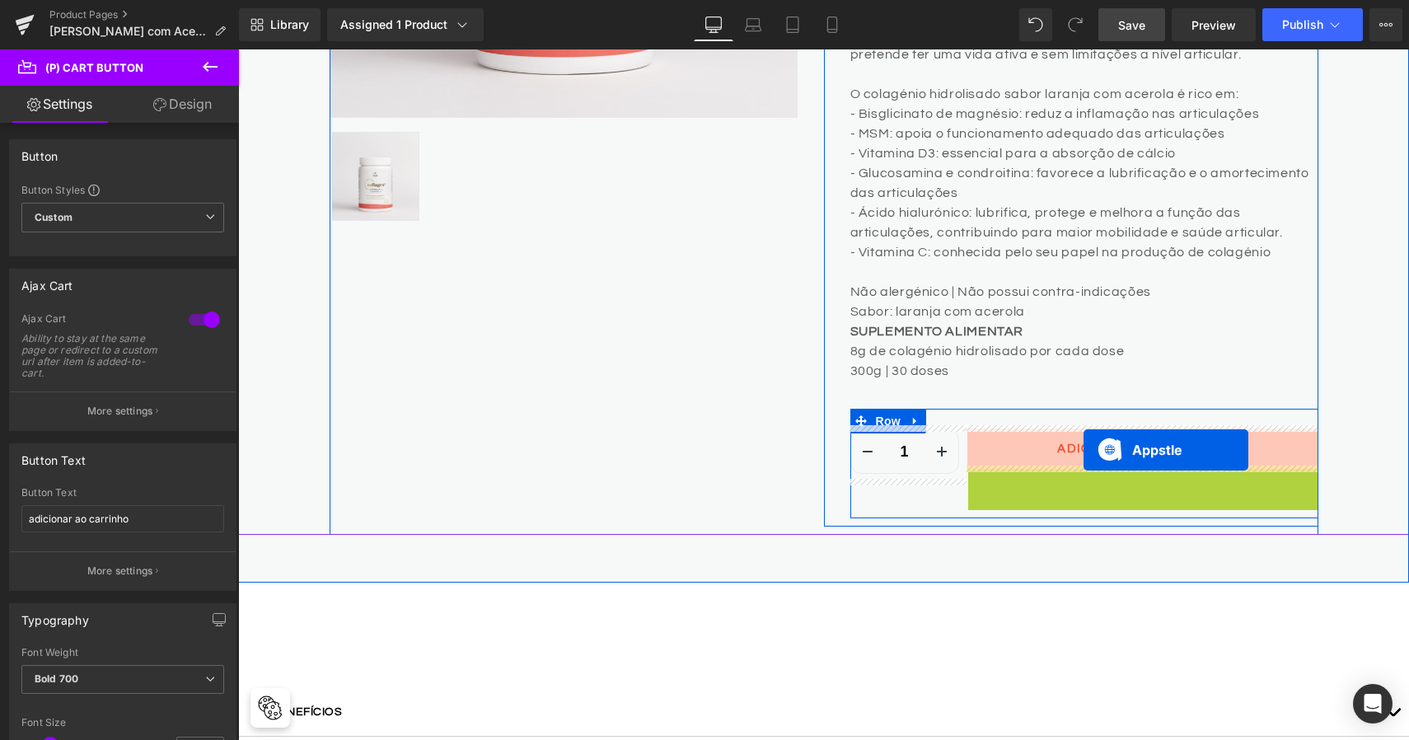
drag, startPoint x: 1066, startPoint y: 479, endPoint x: 1083, endPoint y: 447, distance: 36.1
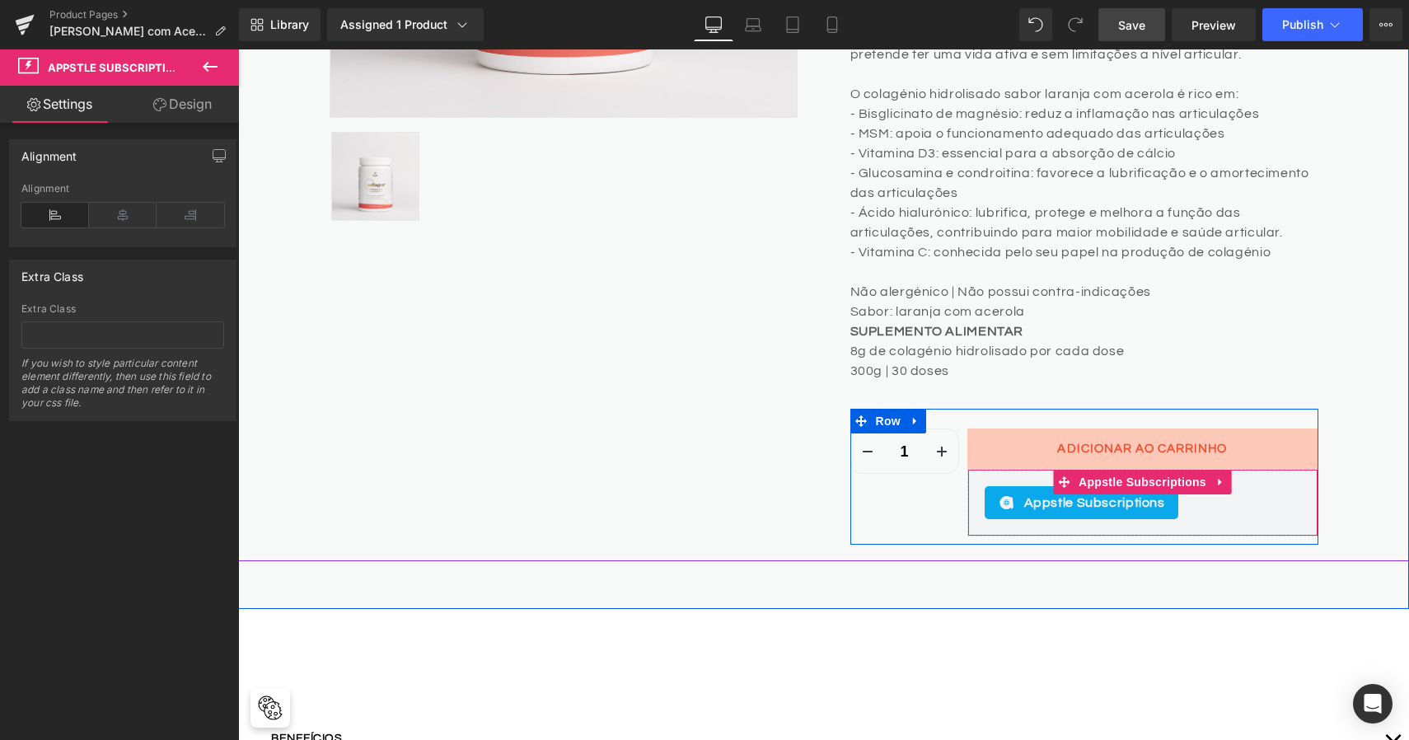
click at [1066, 508] on span "Appstle Subscriptions" at bounding box center [1094, 503] width 141 height 20
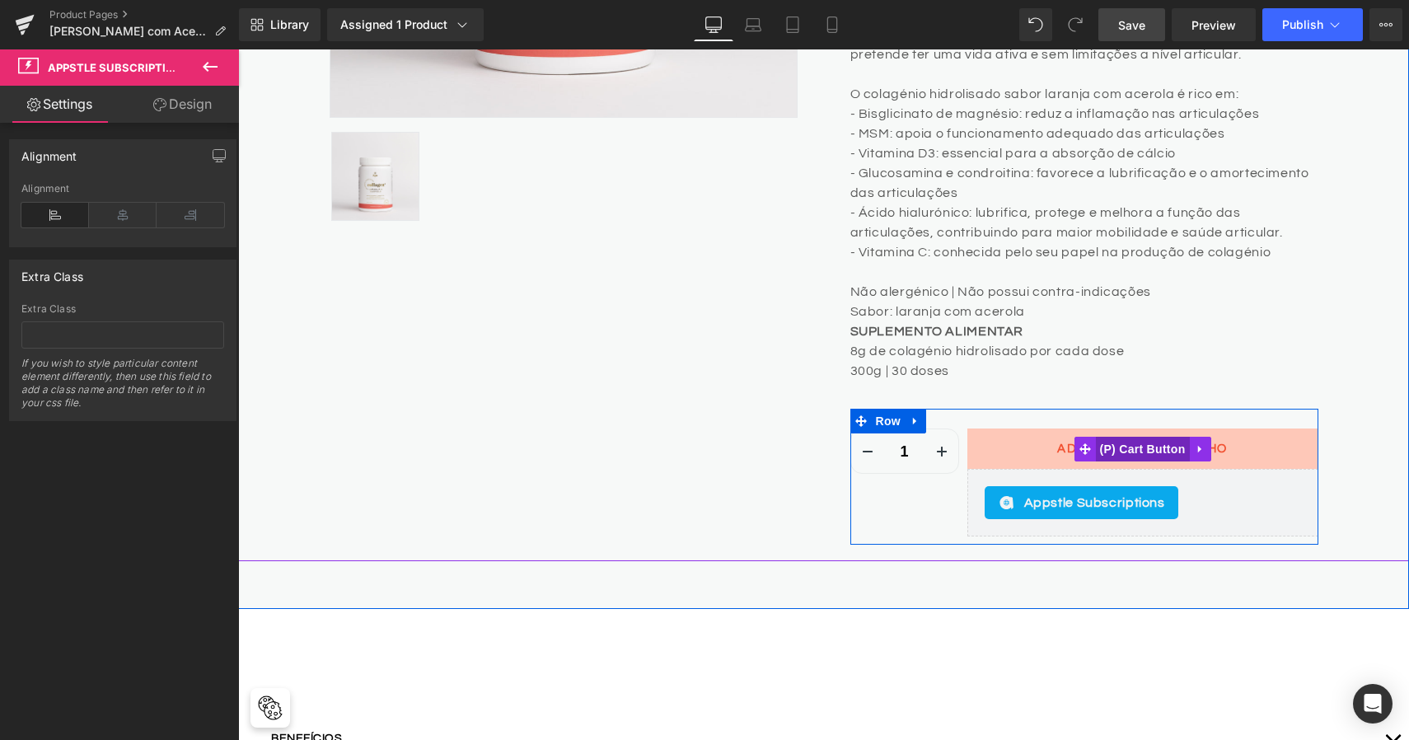
click at [1142, 440] on span "(P) Cart Button" at bounding box center [1142, 449] width 94 height 25
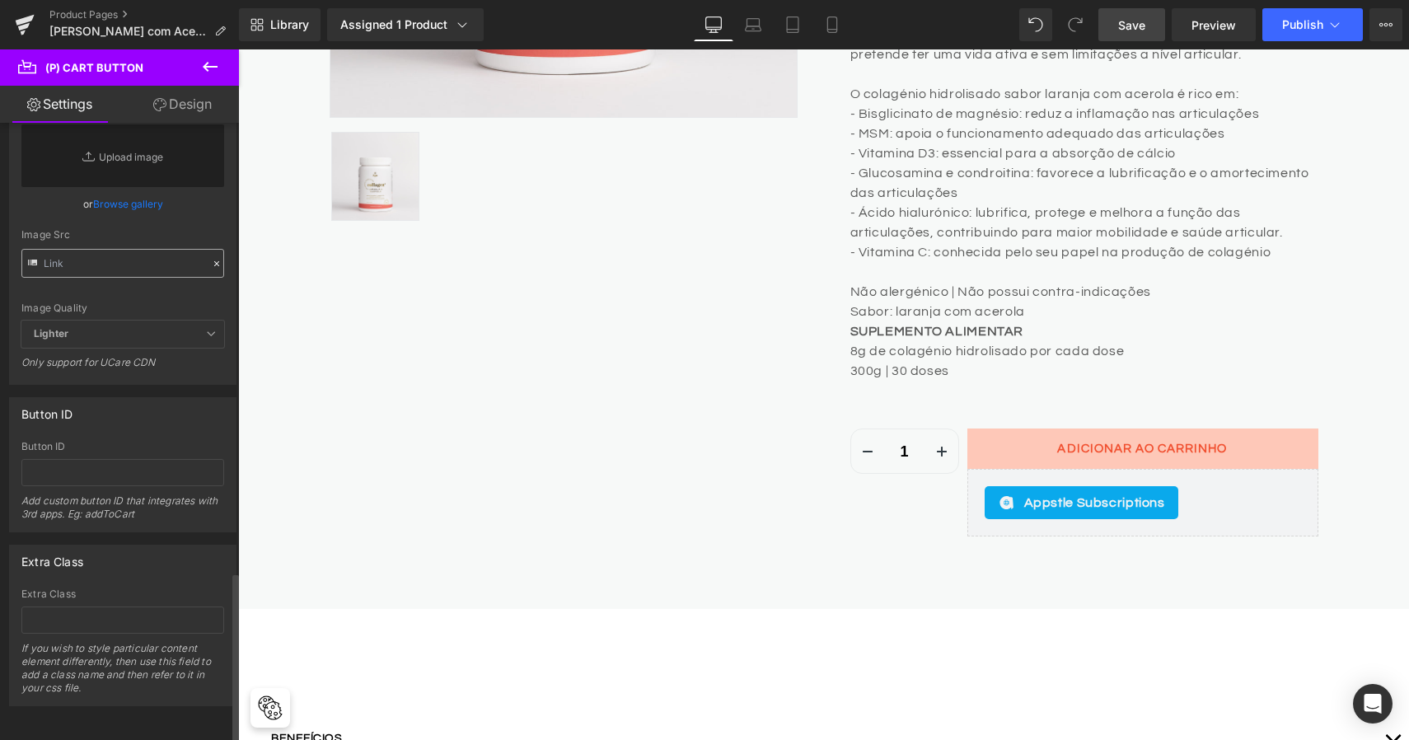
scroll to position [1629, 0]
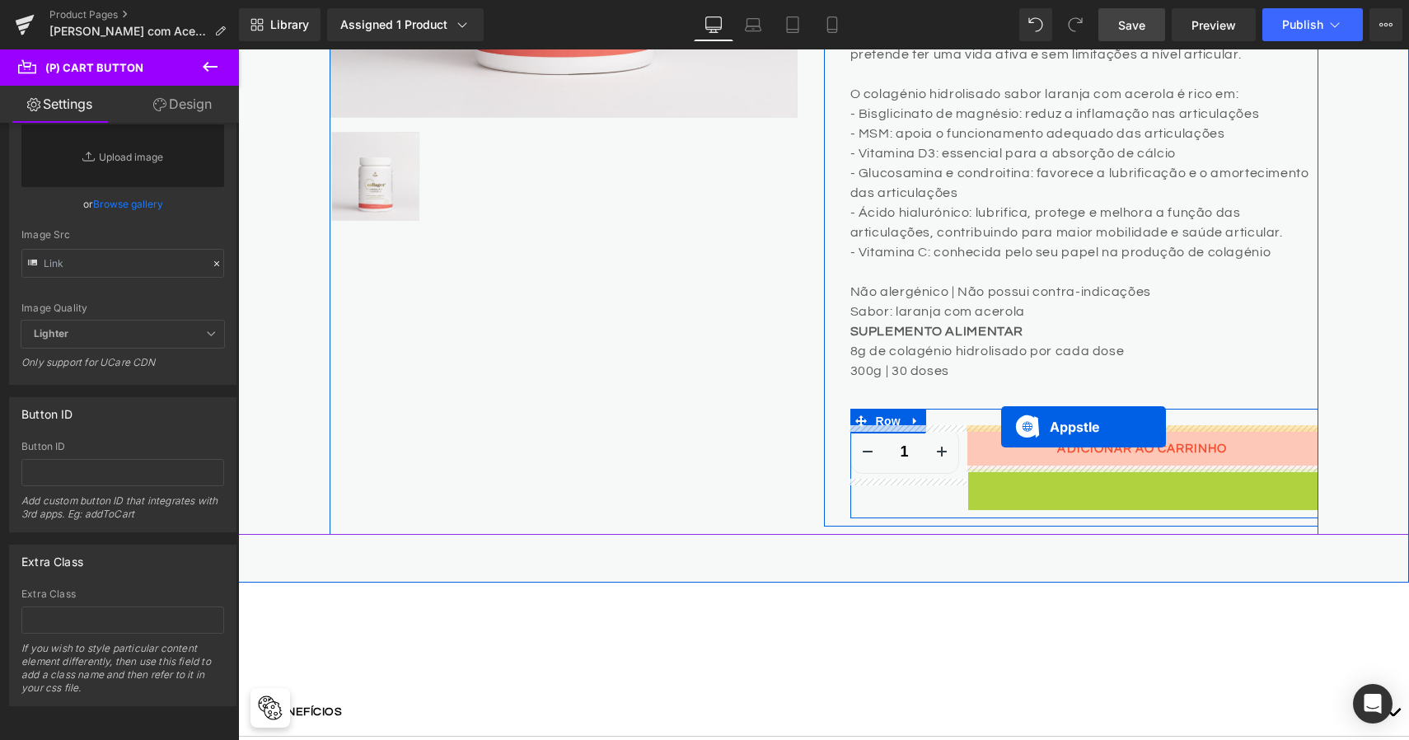
drag, startPoint x: 1061, startPoint y: 485, endPoint x: 1001, endPoint y: 427, distance: 83.3
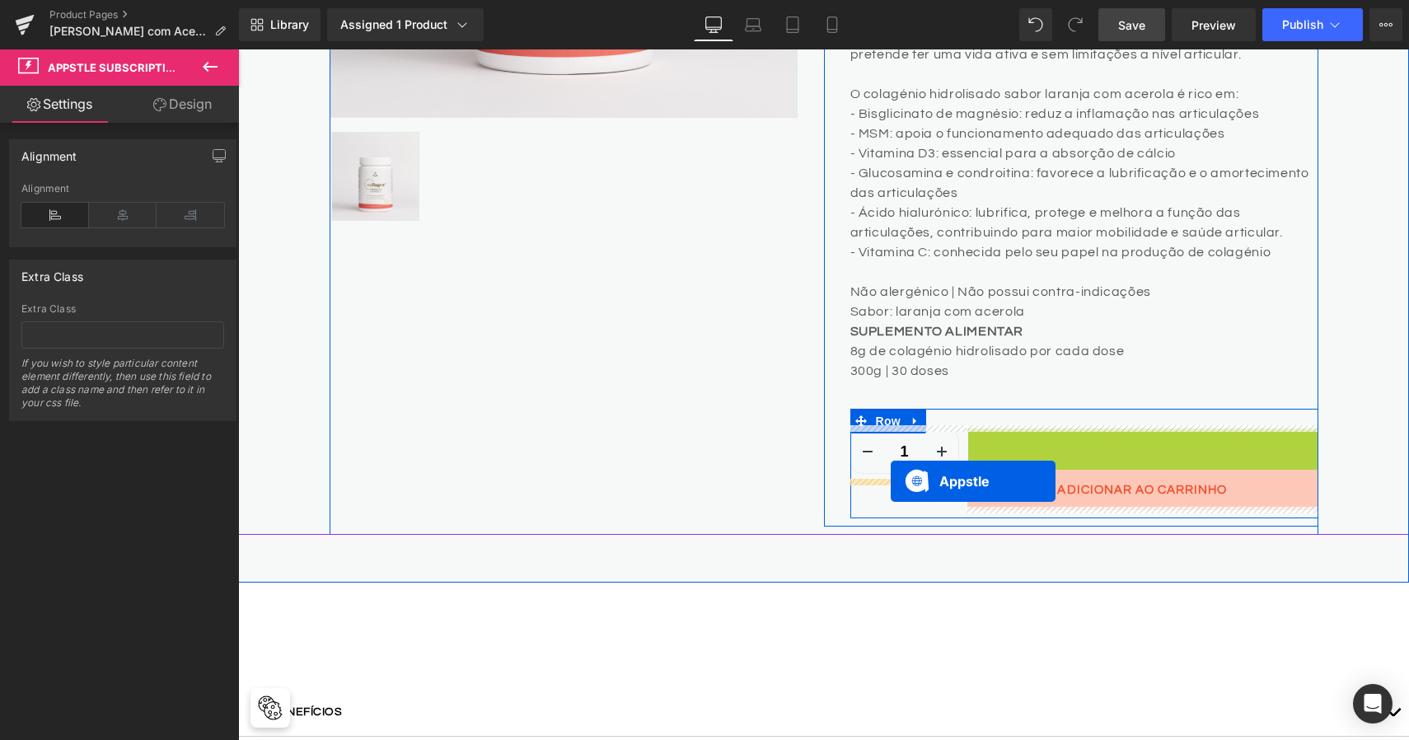
drag, startPoint x: 1060, startPoint y: 443, endPoint x: 890, endPoint y: 481, distance: 174.1
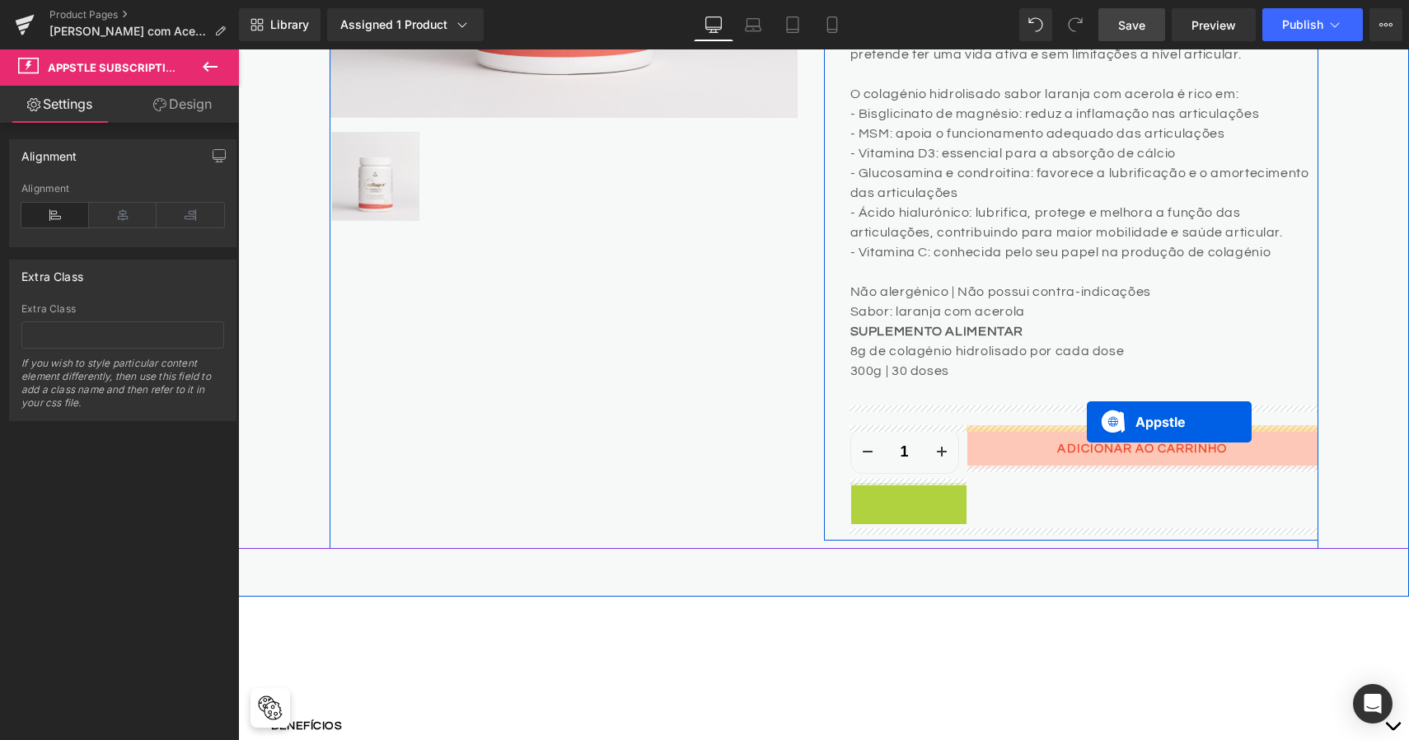
drag, startPoint x: 861, startPoint y: 493, endPoint x: 1087, endPoint y: 417, distance: 238.2
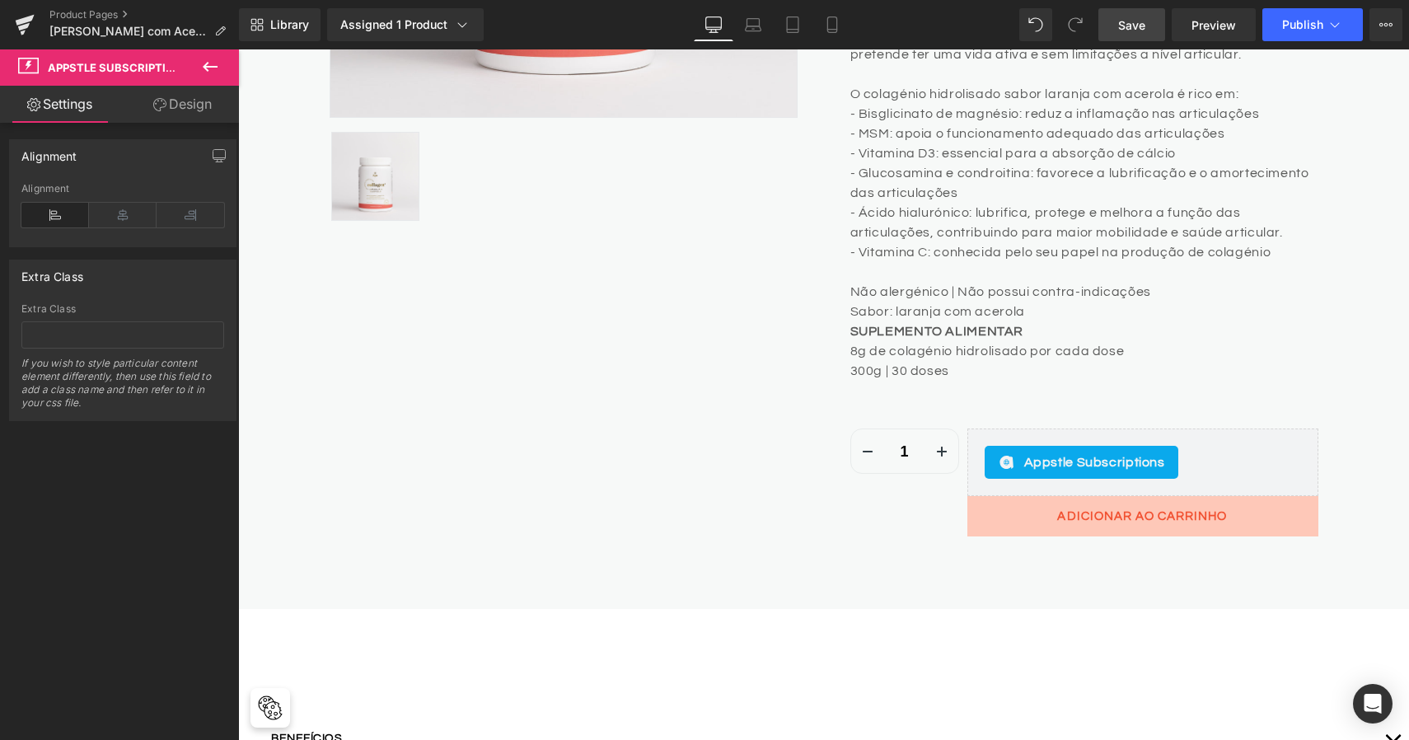
click at [221, 71] on button at bounding box center [210, 67] width 58 height 36
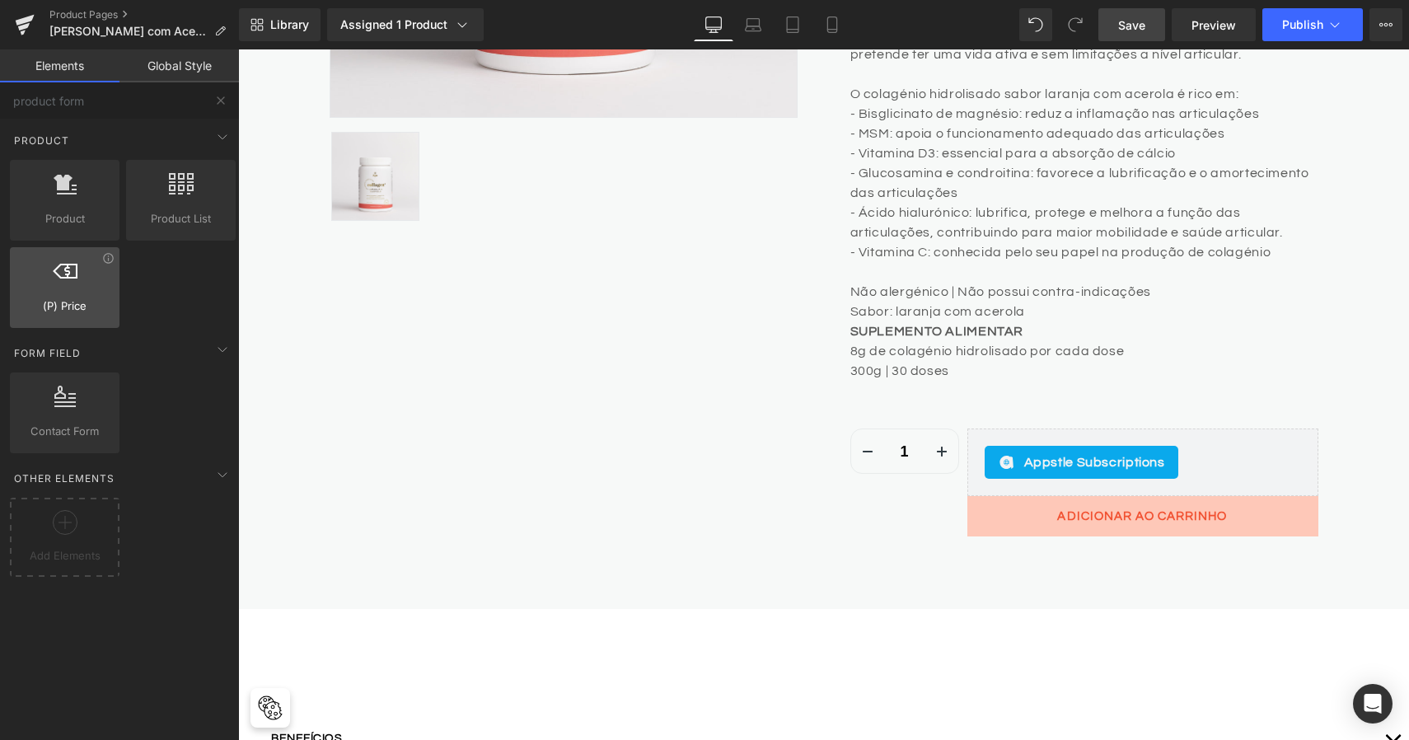
click at [71, 286] on div at bounding box center [65, 278] width 100 height 37
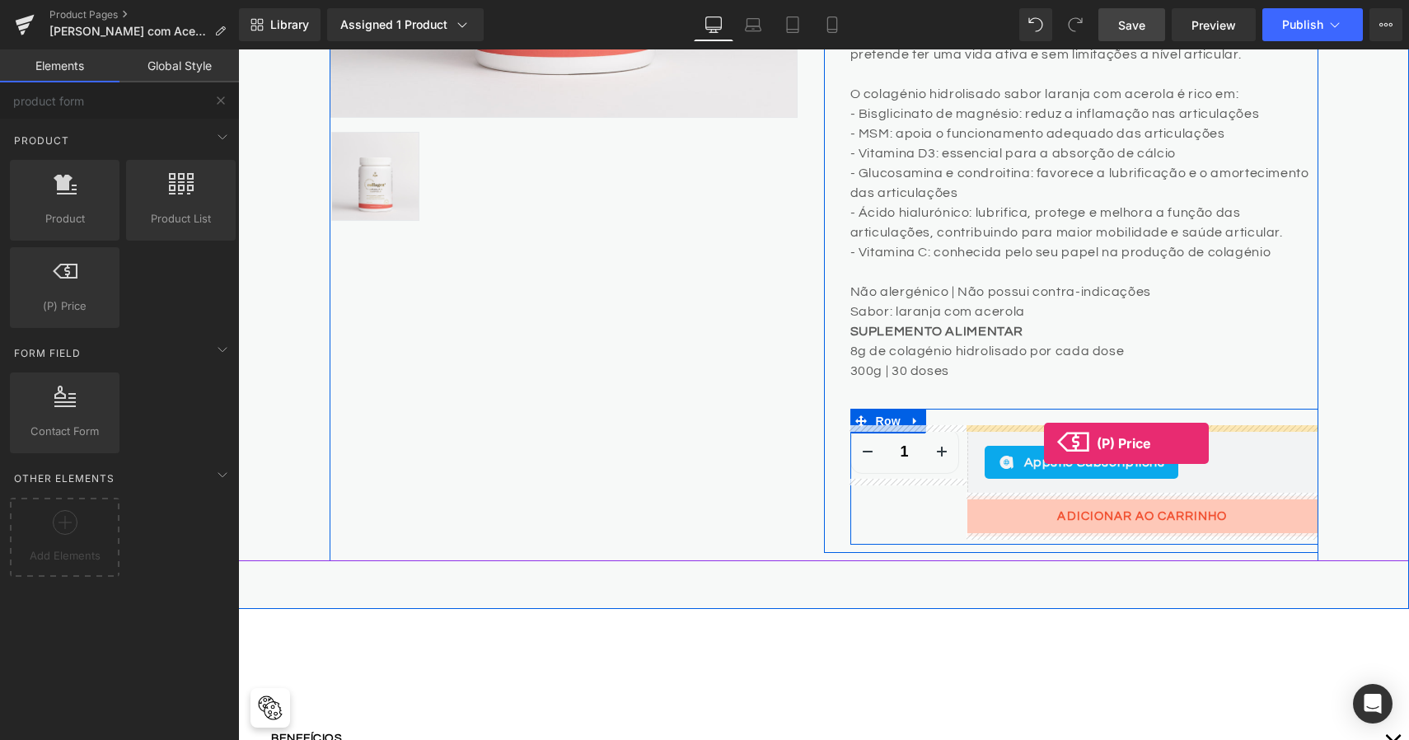
drag, startPoint x: 309, startPoint y: 335, endPoint x: 1044, endPoint y: 446, distance: 743.3
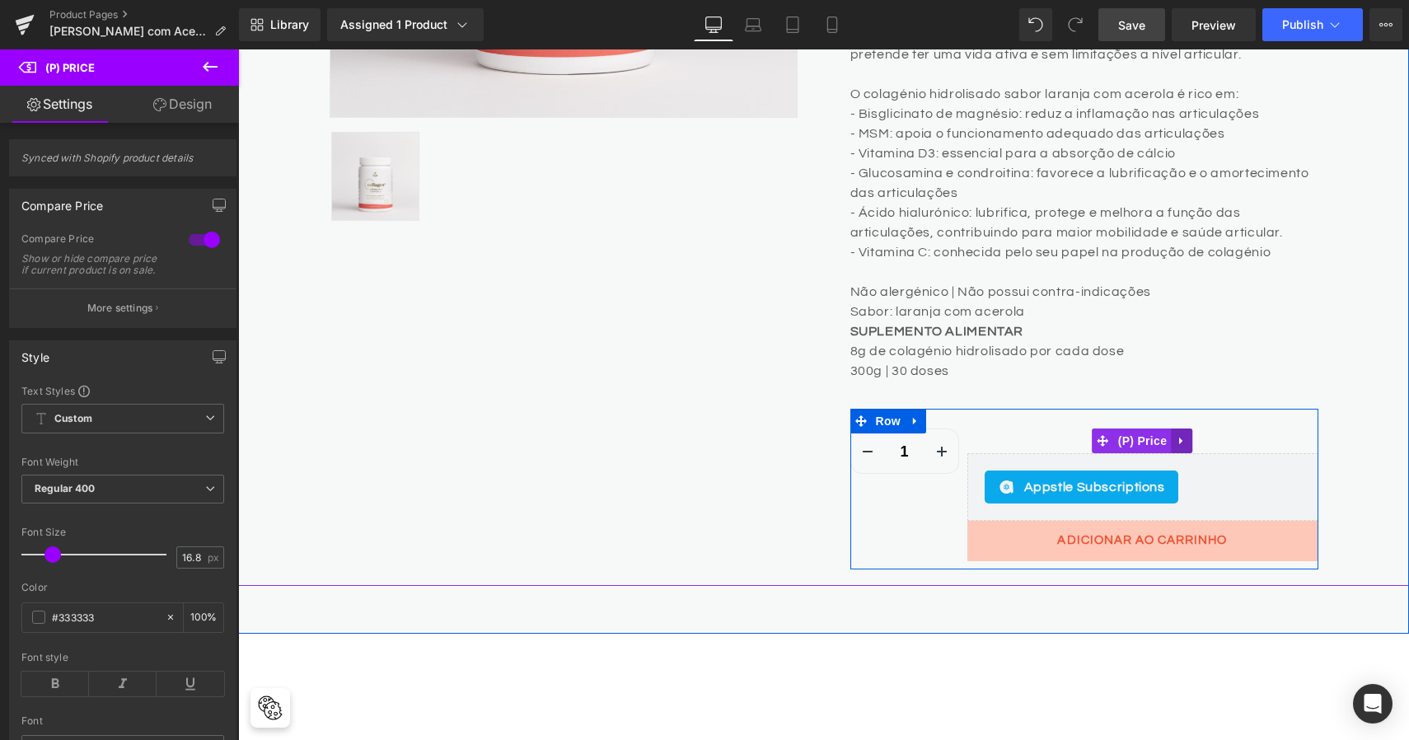
click at [1177, 434] on icon at bounding box center [1182, 440] width 12 height 12
click at [1189, 436] on icon at bounding box center [1193, 441] width 12 height 12
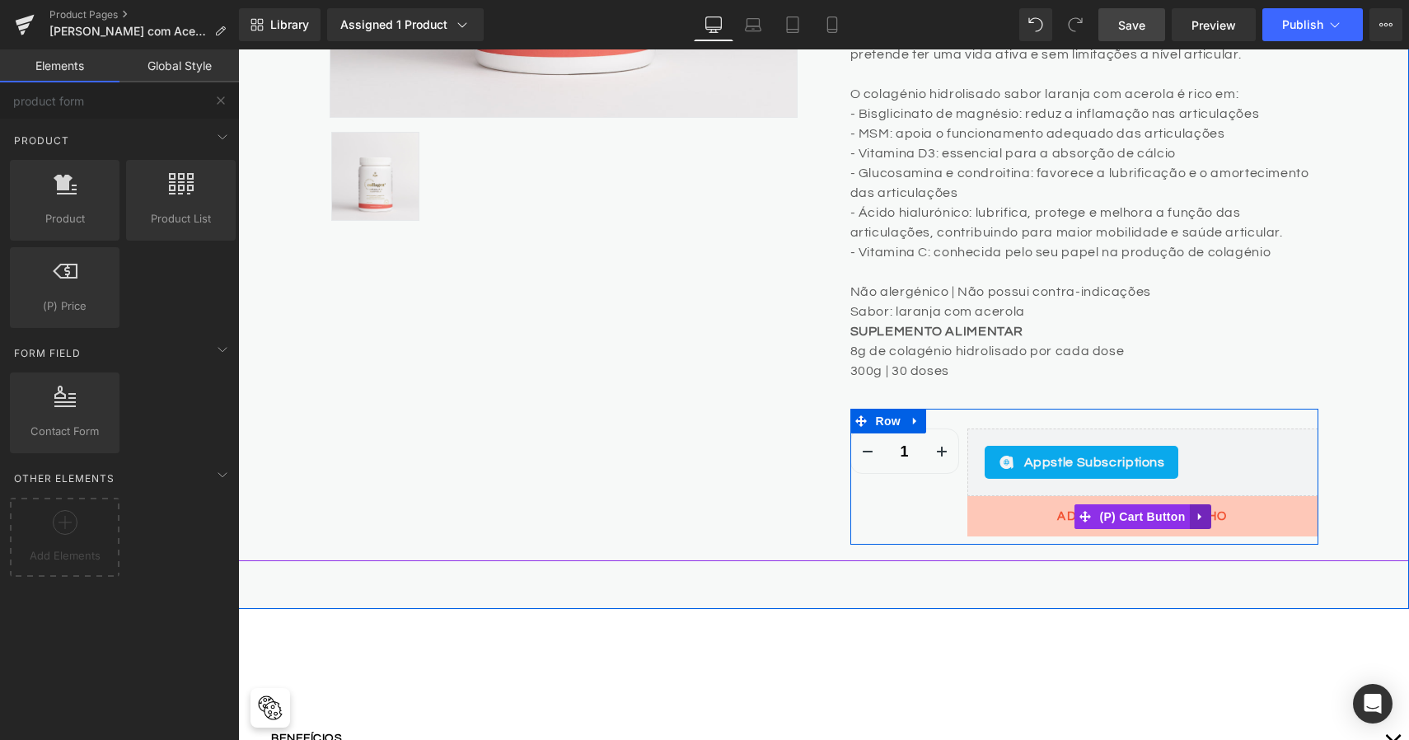
click at [1202, 518] on icon at bounding box center [1201, 516] width 12 height 12
click at [1125, 513] on span "(P) Cart Button" at bounding box center [1110, 516] width 94 height 25
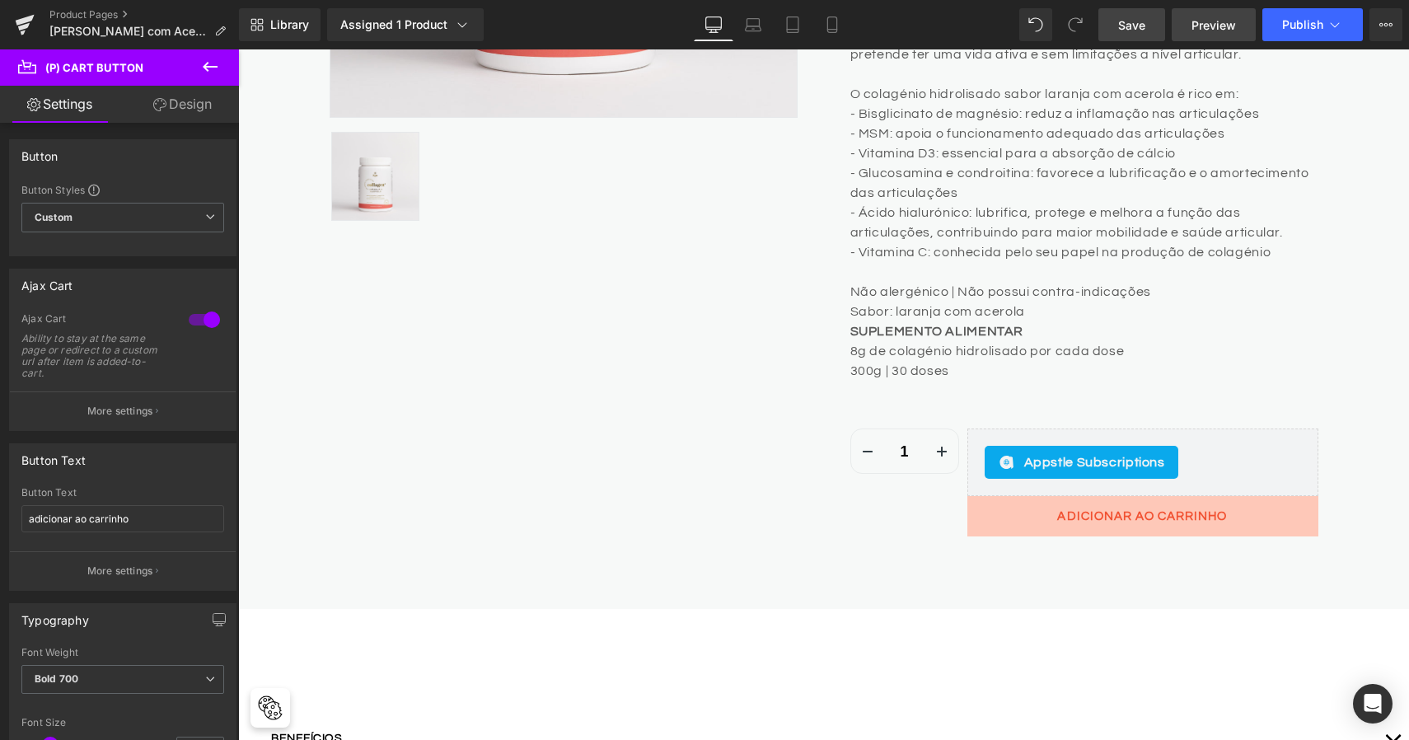
click at [1218, 17] on span "Preview" at bounding box center [1214, 24] width 45 height 17
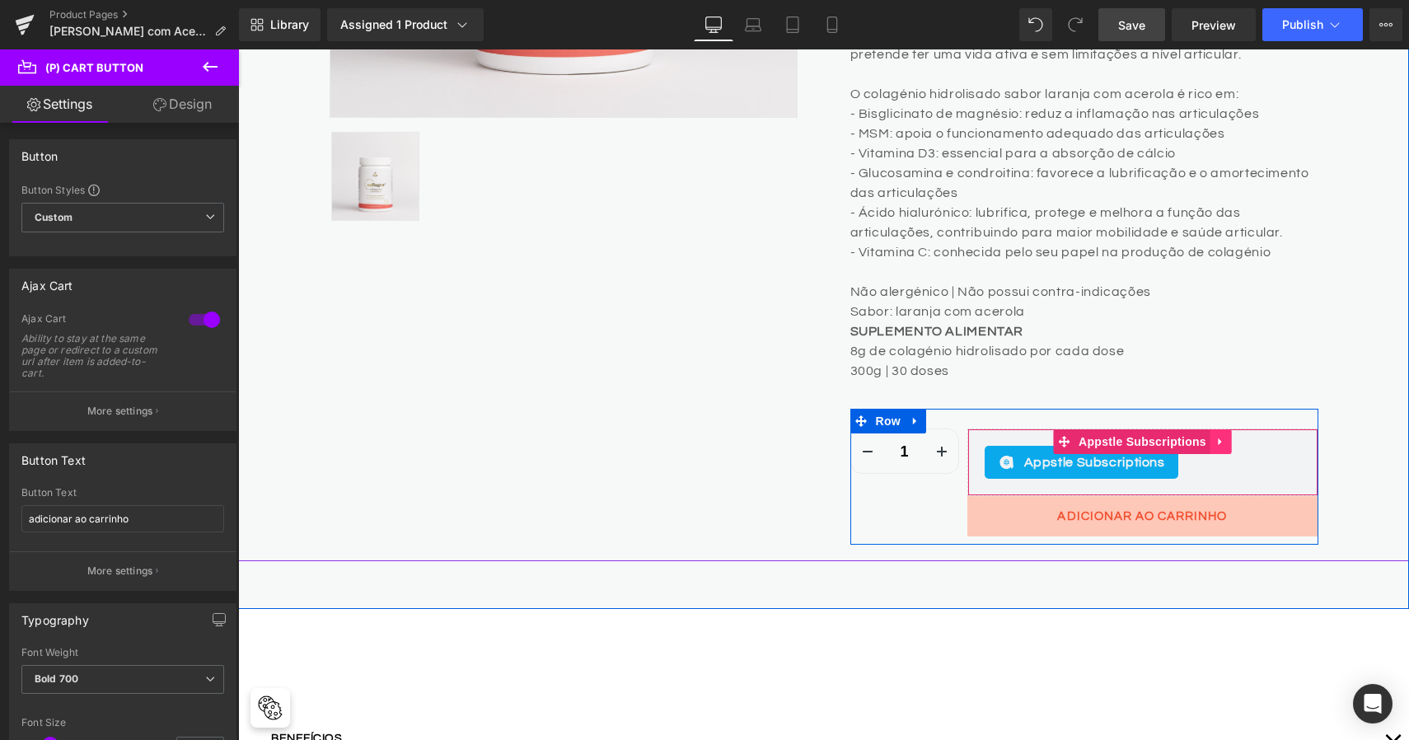
click at [1219, 438] on icon at bounding box center [1220, 441] width 3 height 7
click at [1230, 441] on icon at bounding box center [1232, 442] width 12 height 12
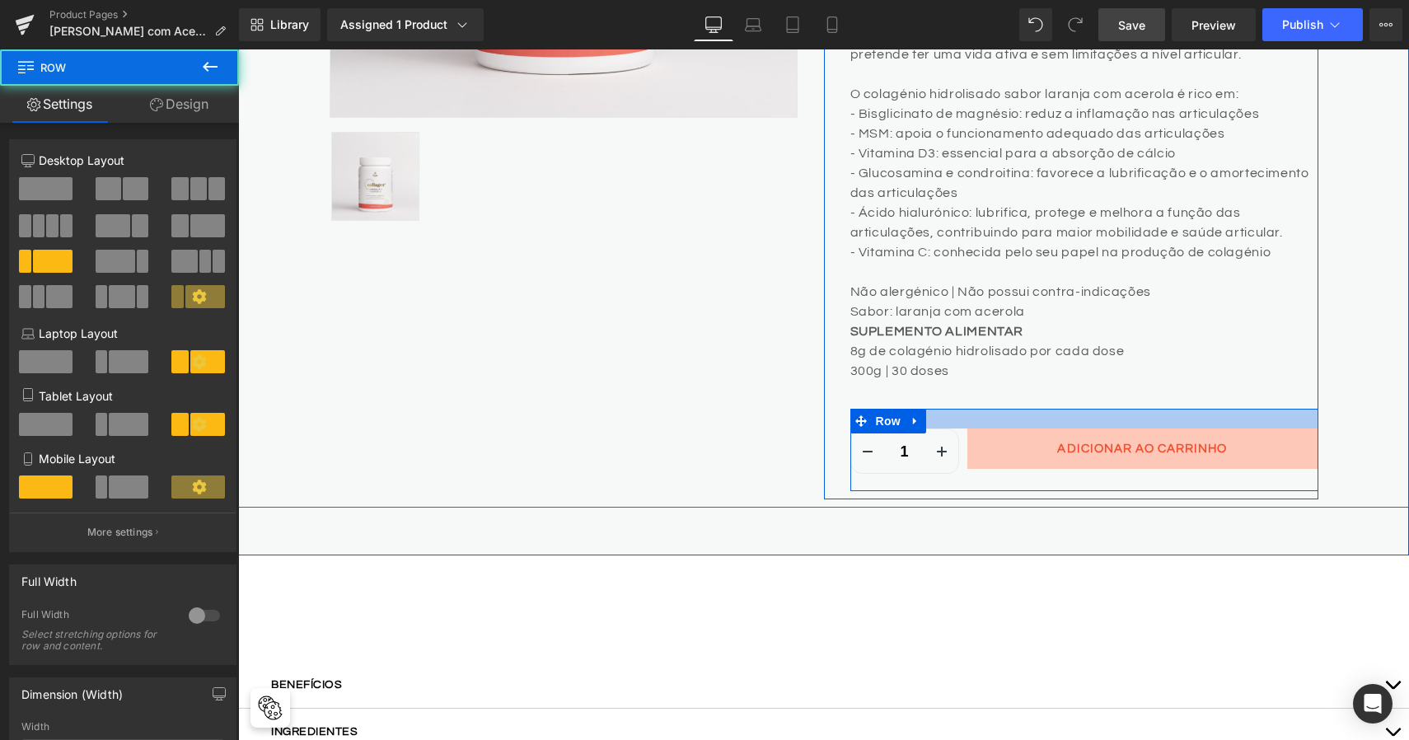
click at [1185, 414] on div at bounding box center [1084, 419] width 468 height 20
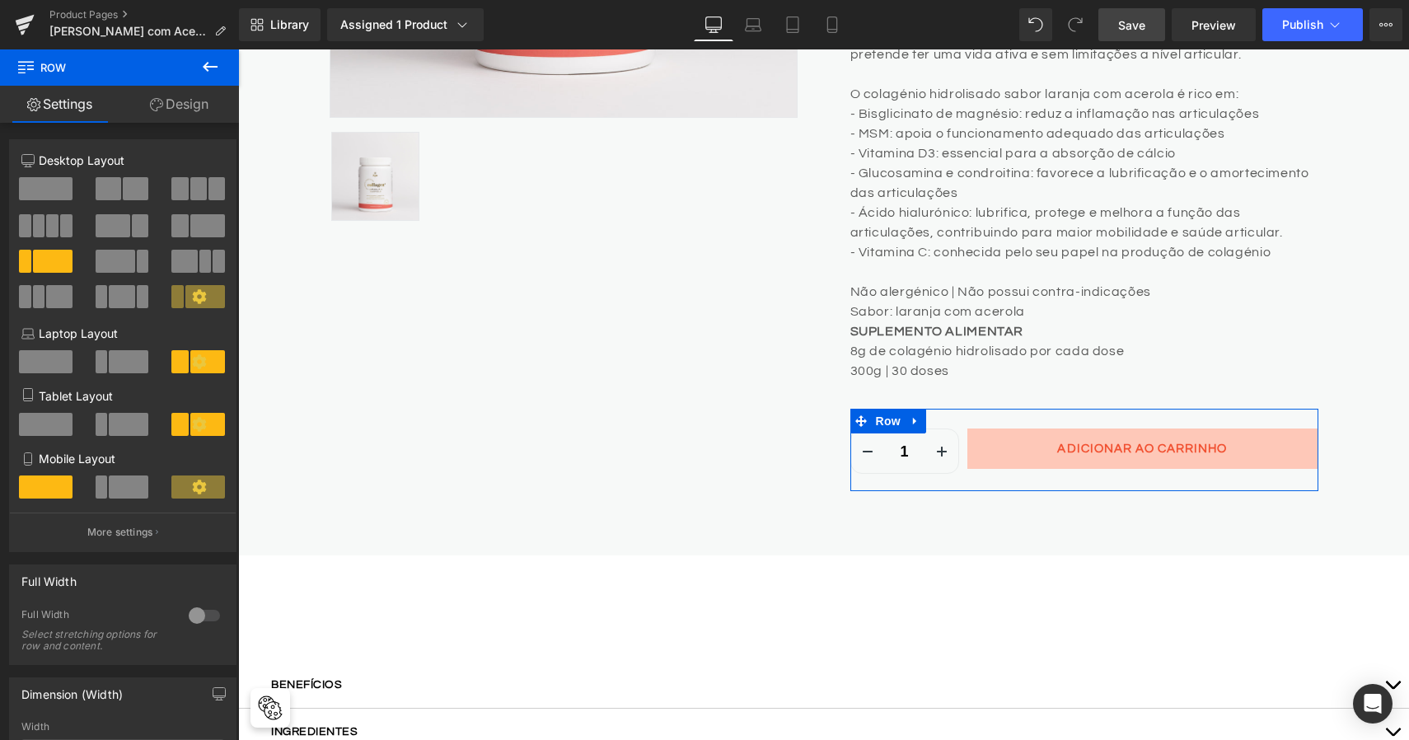
scroll to position [0, 0]
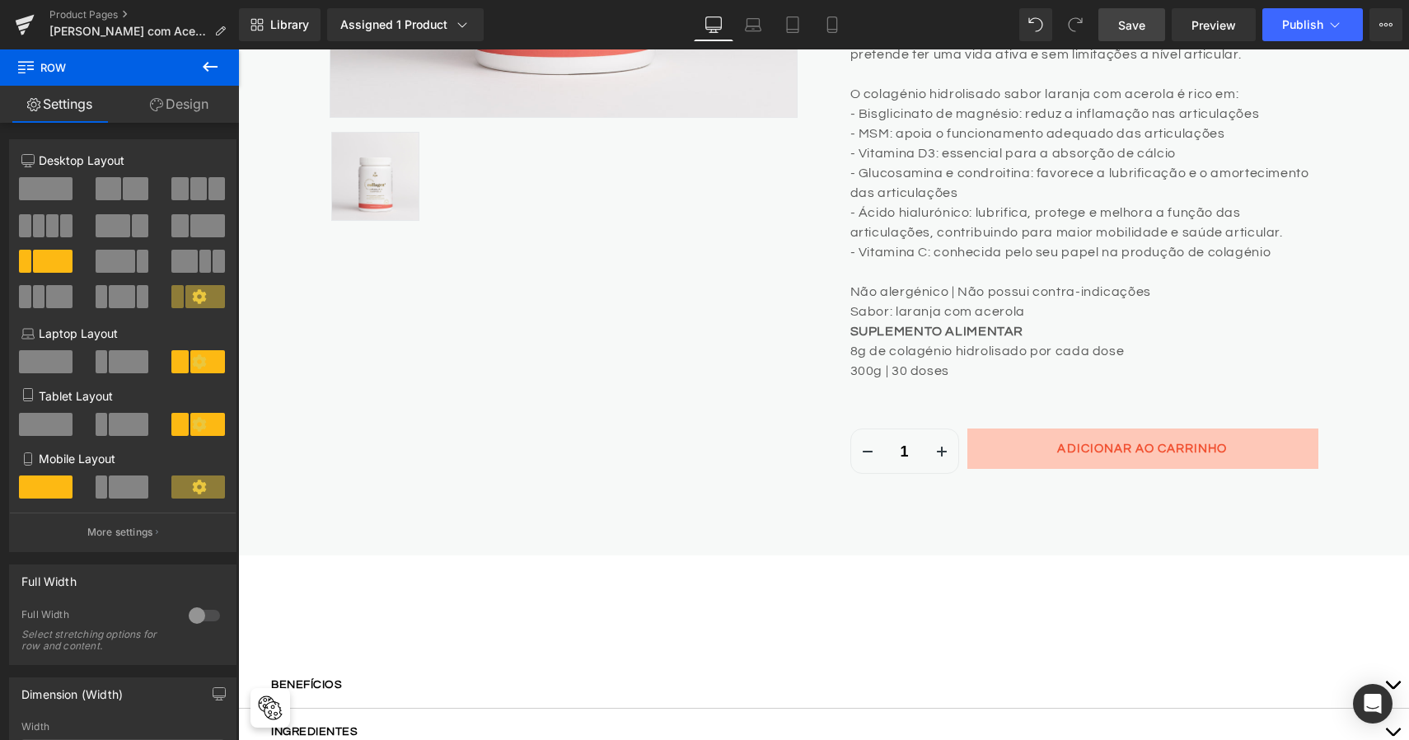
click at [209, 71] on icon at bounding box center [210, 67] width 20 height 20
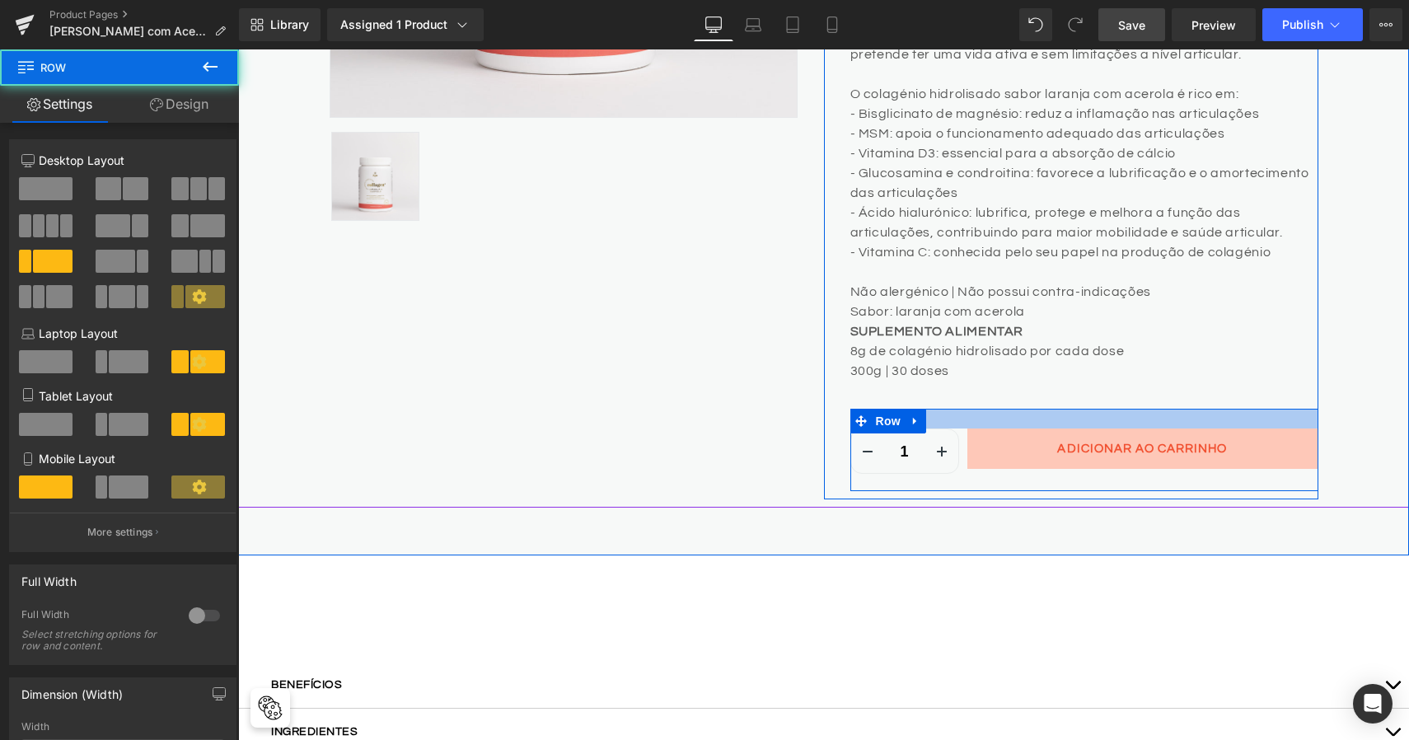
click at [1022, 416] on div at bounding box center [1084, 419] width 468 height 20
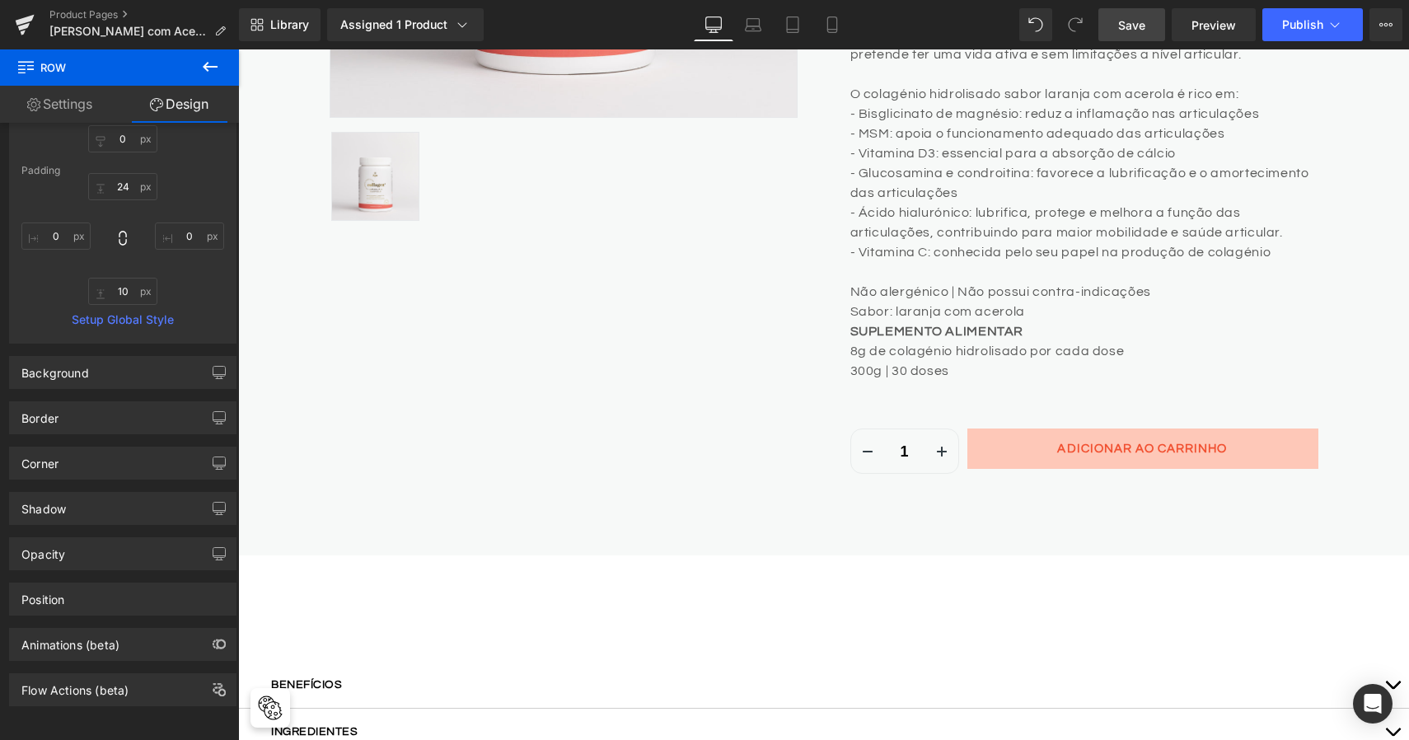
scroll to position [227, 0]
click at [208, 70] on icon at bounding box center [210, 67] width 15 height 10
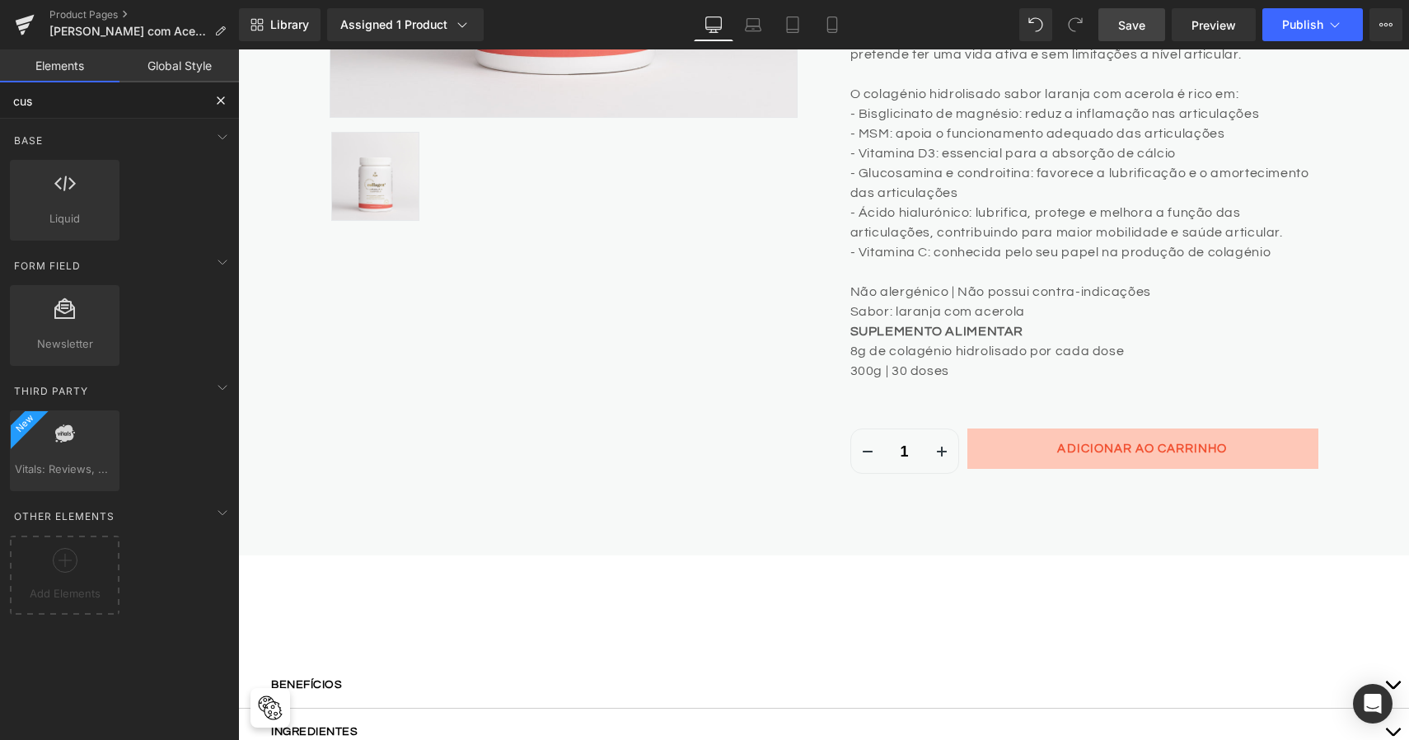
scroll to position [0, 0]
type input "custom"
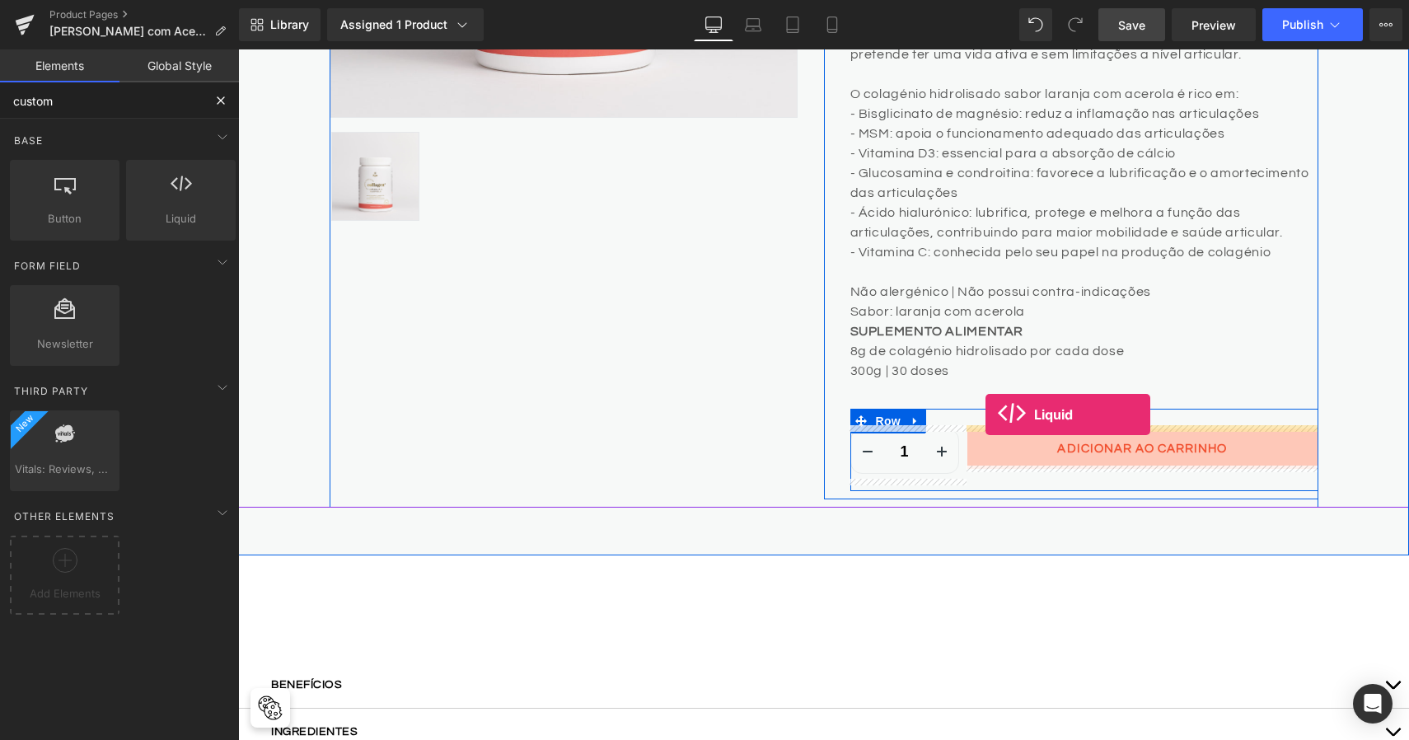
drag, startPoint x: 419, startPoint y: 260, endPoint x: 985, endPoint y: 415, distance: 587.0
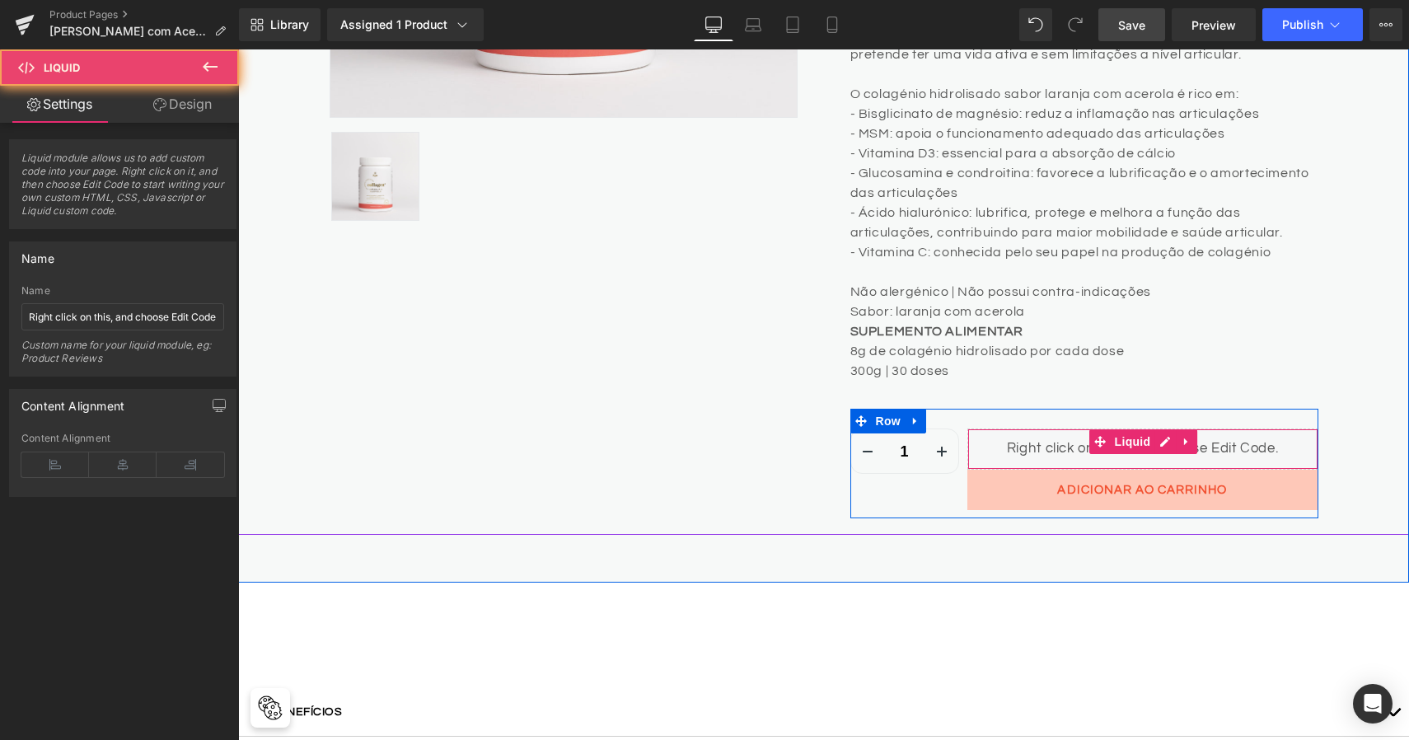
click at [1024, 440] on div "Liquid" at bounding box center [1142, 449] width 351 height 41
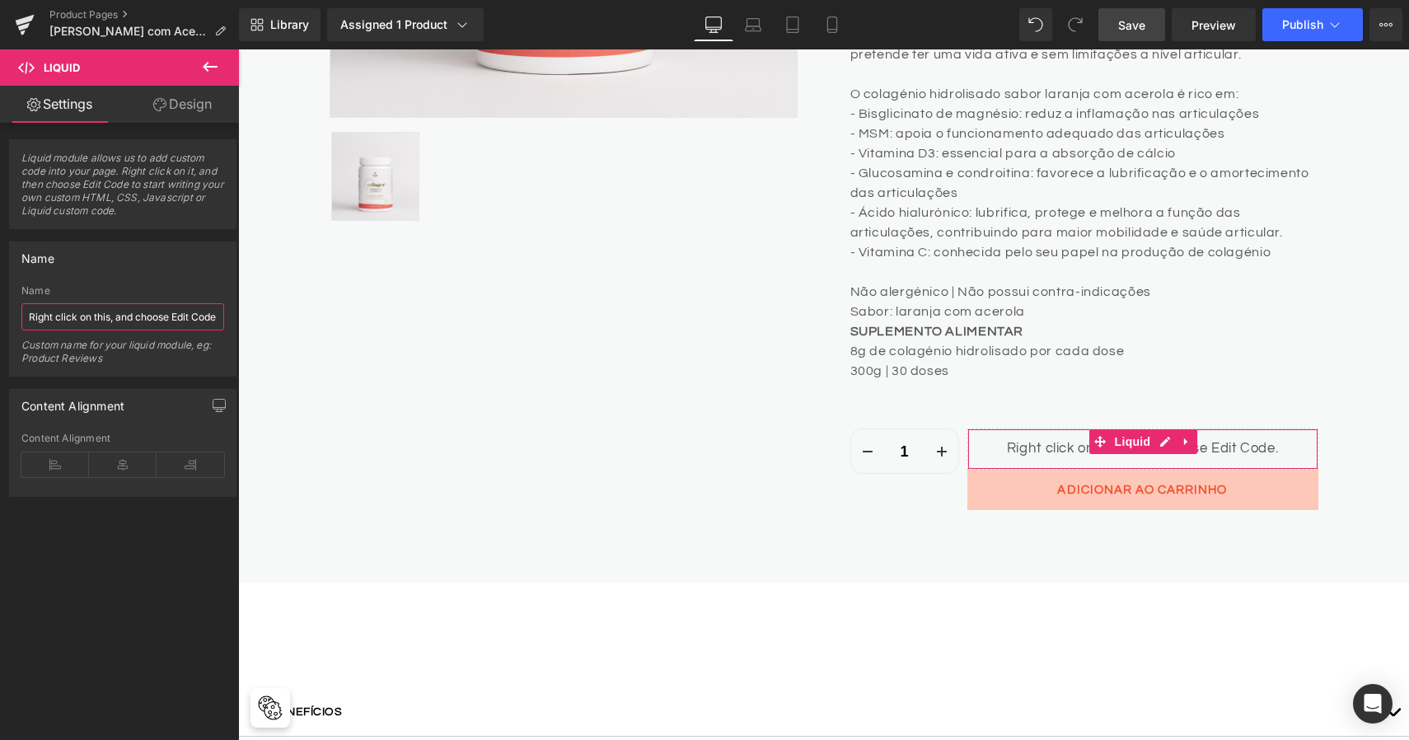
click at [157, 321] on input "Right click on this, and choose Edit Code." at bounding box center [122, 316] width 203 height 27
click at [170, 532] on div "Liquid module allows us to add custom code into your page. Right click on it, a…" at bounding box center [123, 435] width 246 height 625
type input "Right click on this, and choose Edit Code."
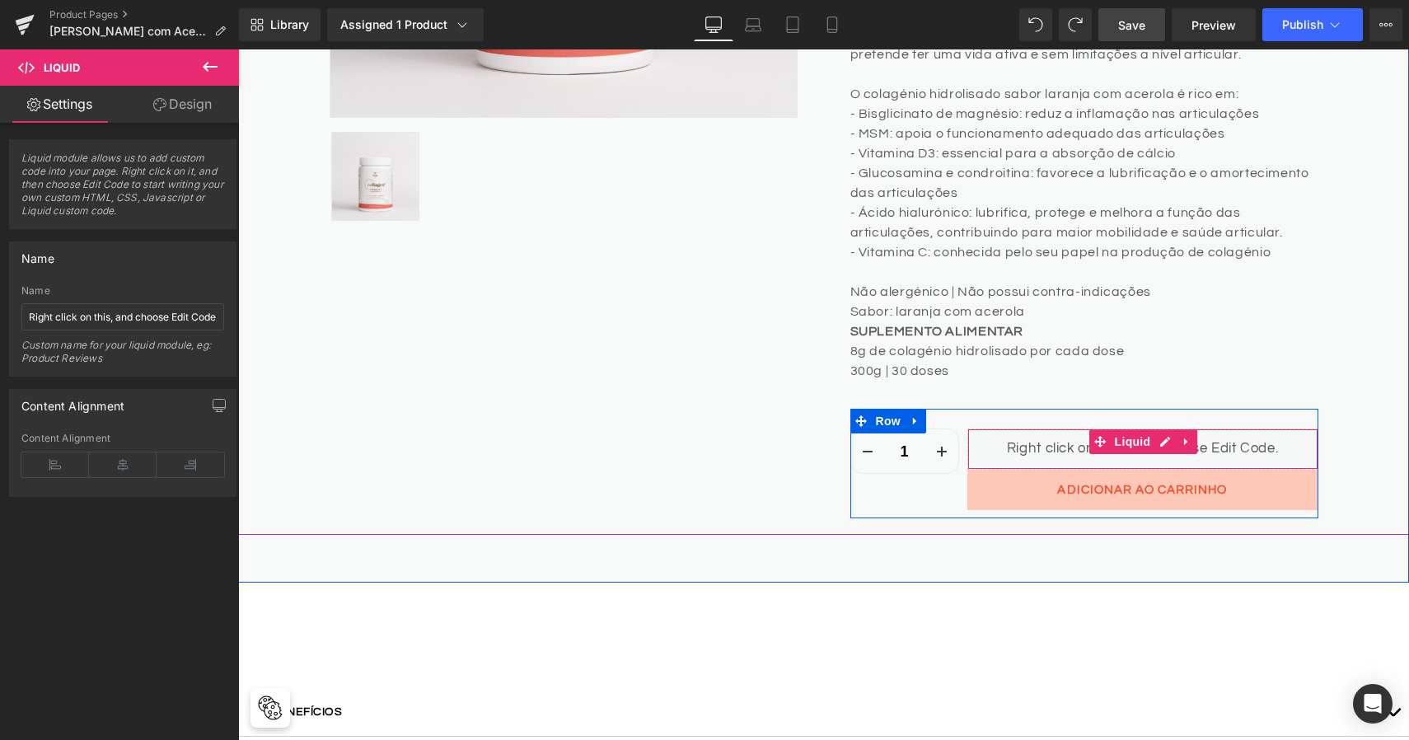
click at [1231, 450] on div "Liquid" at bounding box center [1142, 449] width 351 height 41
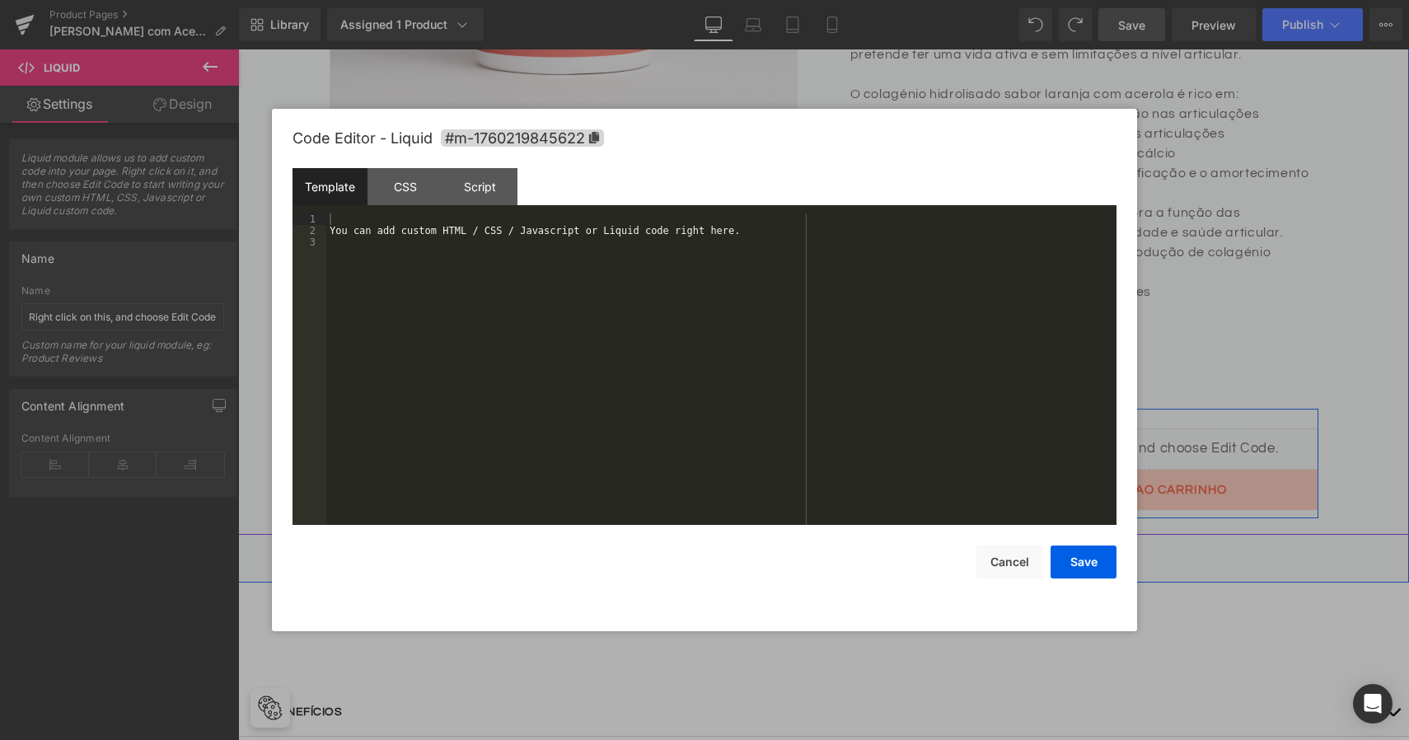
click at [1224, 505] on body "Liquid You are previewing how the will restyle your page. You can not edit Elem…" at bounding box center [704, 370] width 1409 height 740
click at [673, 239] on div "You can add custom HTML / CSS / Javascript or Liquid code right here." at bounding box center [721, 380] width 790 height 335
click at [742, 228] on div "You can add custom HTML / CSS / Javascript or Liquid code right here. < div id …" at bounding box center [721, 380] width 790 height 335
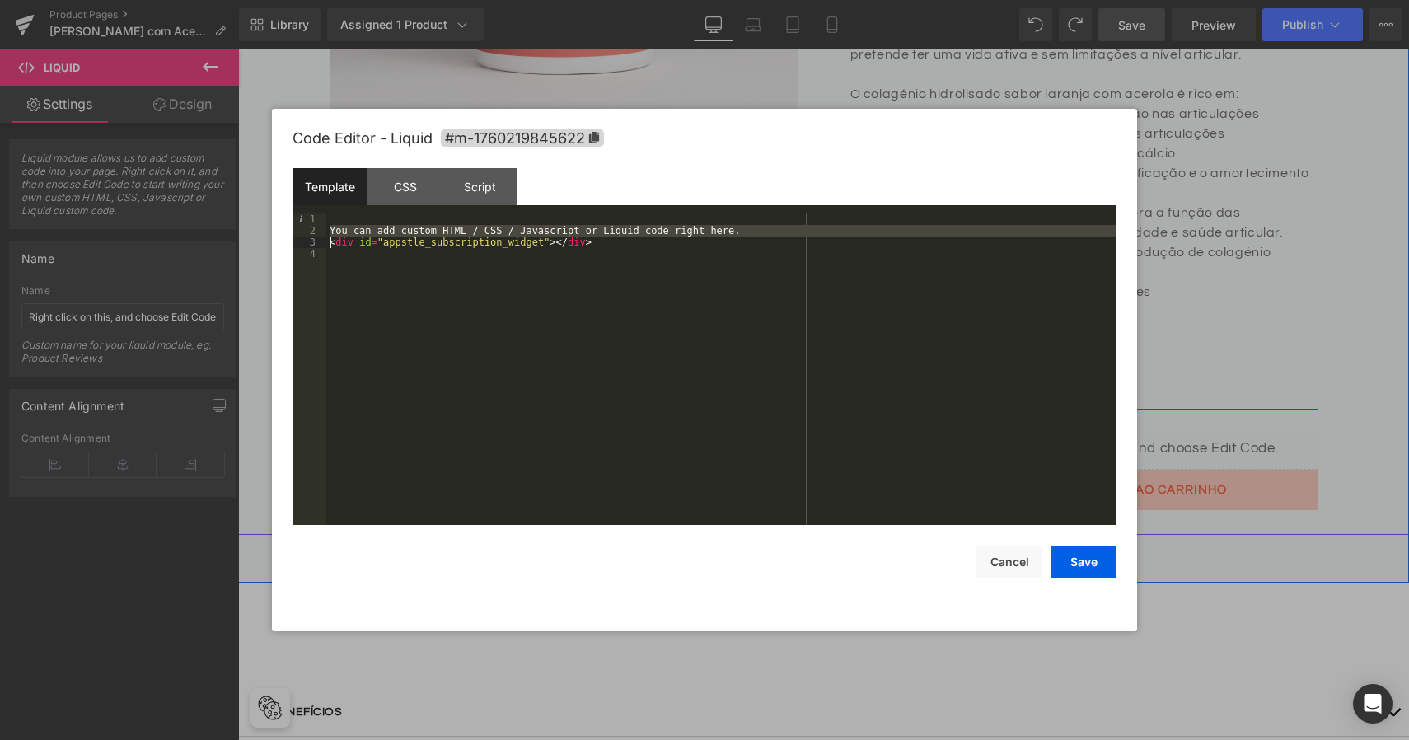
click at [742, 228] on div "You can add custom HTML / CSS / Javascript or Liquid code right here. < div id …" at bounding box center [721, 380] width 790 height 335
click at [1082, 570] on button "Save" at bounding box center [1084, 562] width 66 height 33
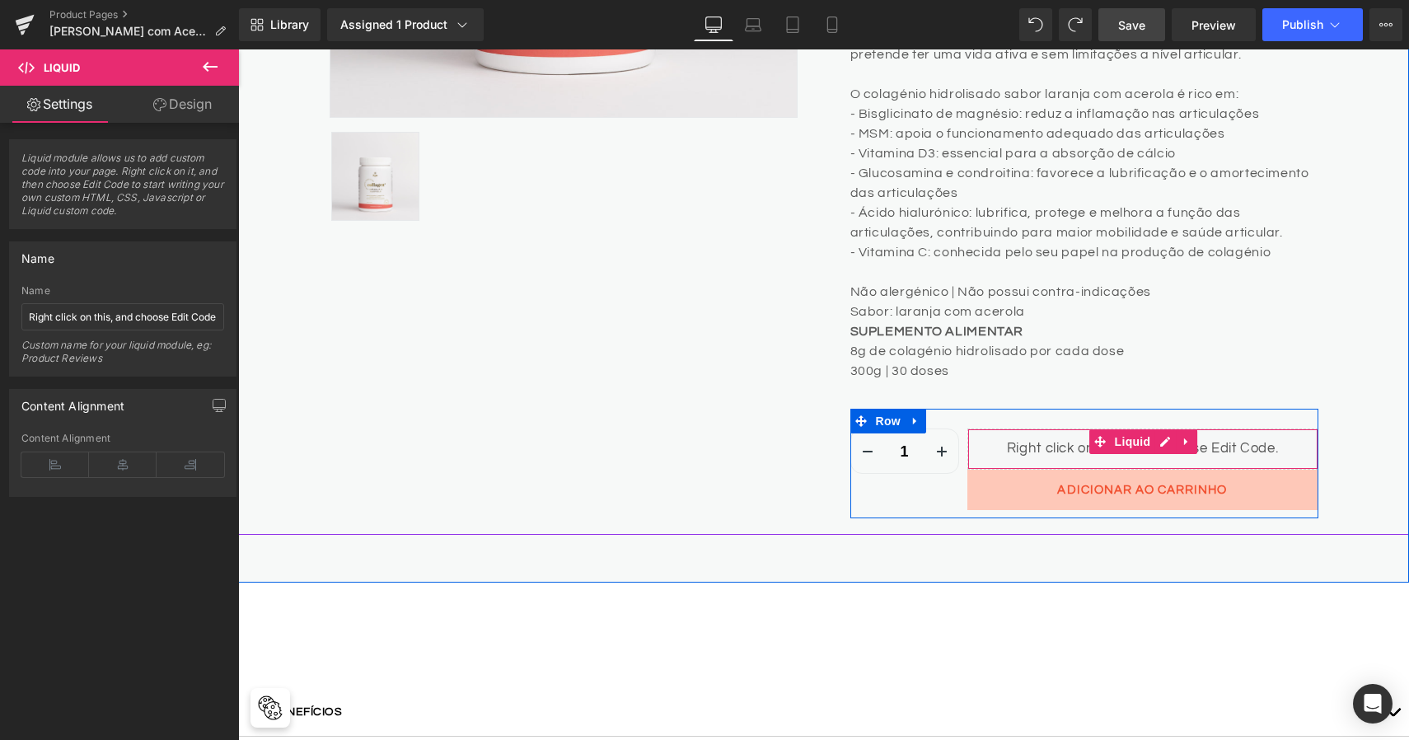
click at [1169, 441] on div "Liquid" at bounding box center [1142, 449] width 351 height 41
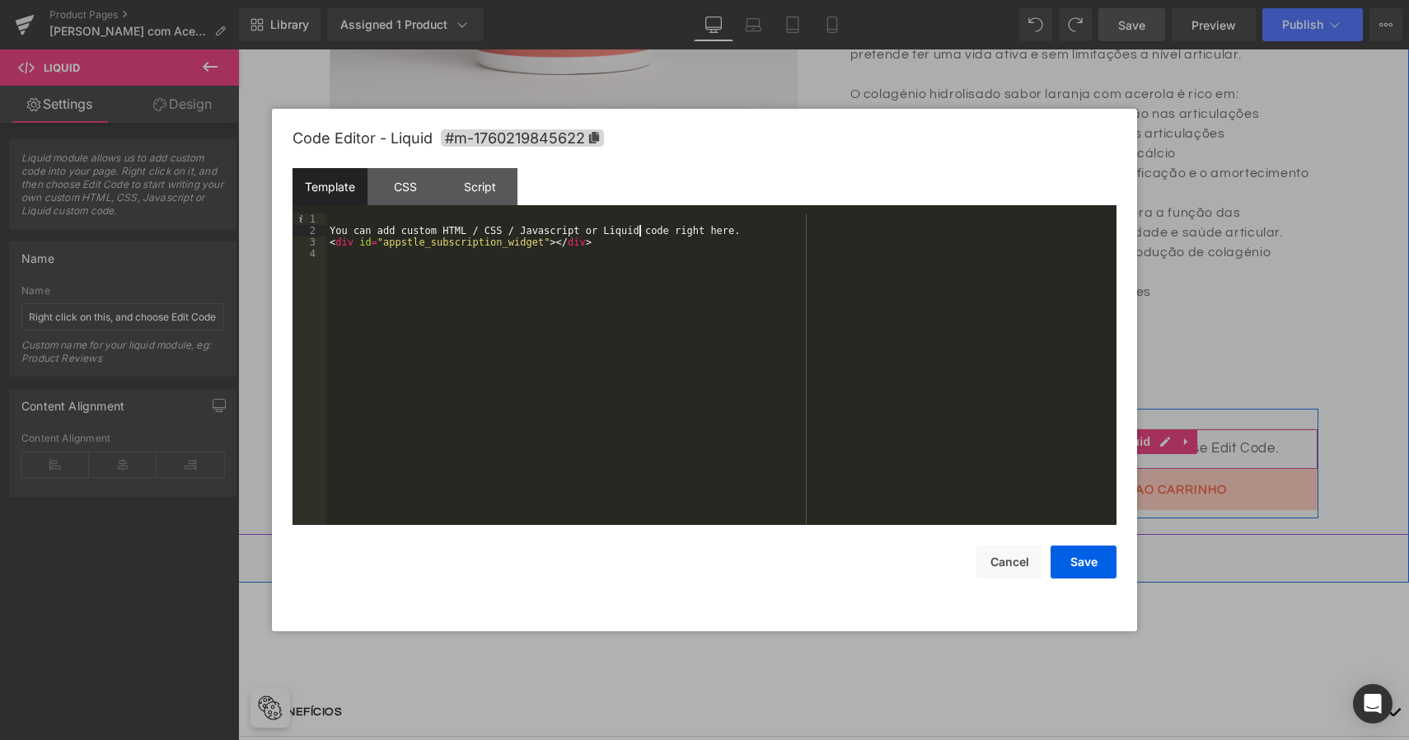
click at [637, 228] on div "You can add custom HTML / CSS / Javascript or Liquid code right here. < div id …" at bounding box center [721, 380] width 790 height 335
click at [625, 251] on div "You can add custom HTML / CSS / Javascript or Liquid code right here. < div id …" at bounding box center [721, 380] width 790 height 335
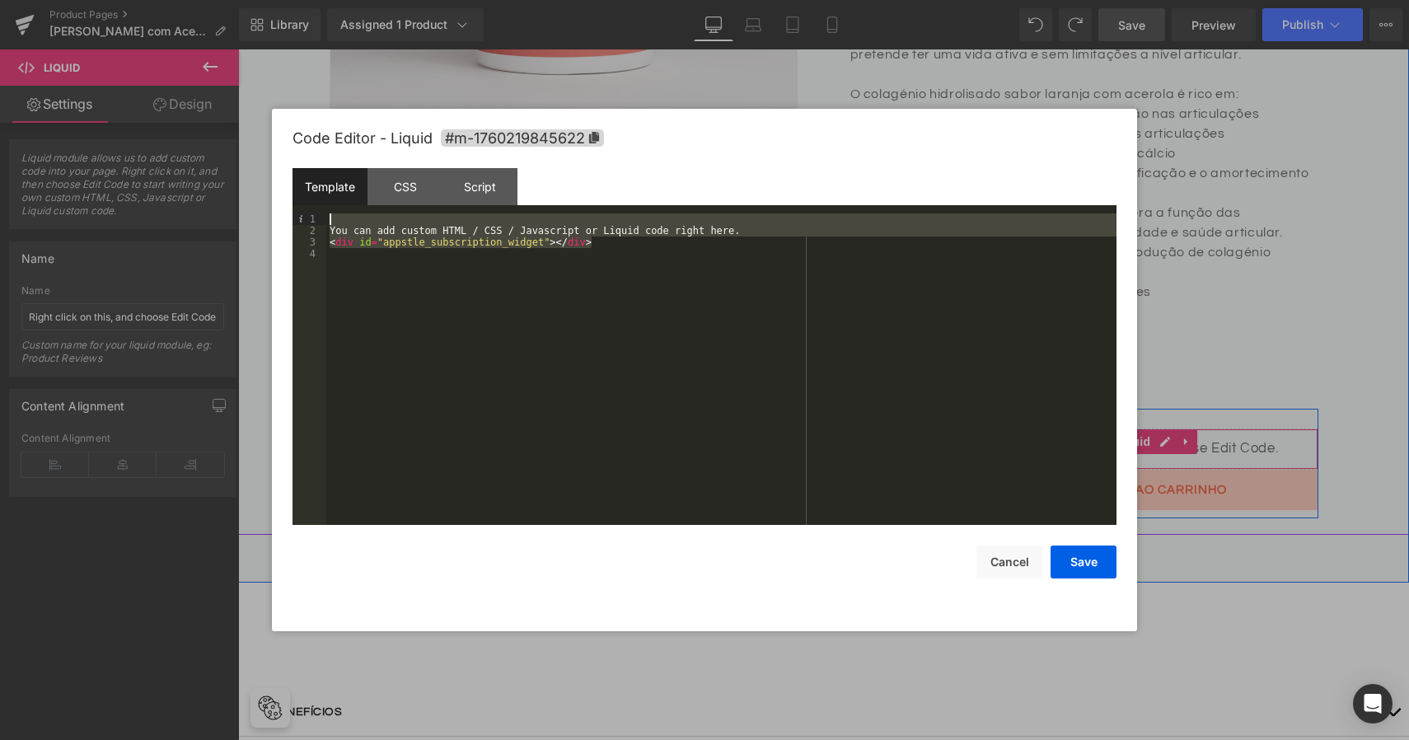
drag, startPoint x: 615, startPoint y: 242, endPoint x: 184, endPoint y: 191, distance: 434.0
click at [183, 191] on body "Liquid You are previewing how the will restyle your page. You can not edit Elem…" at bounding box center [704, 370] width 1409 height 740
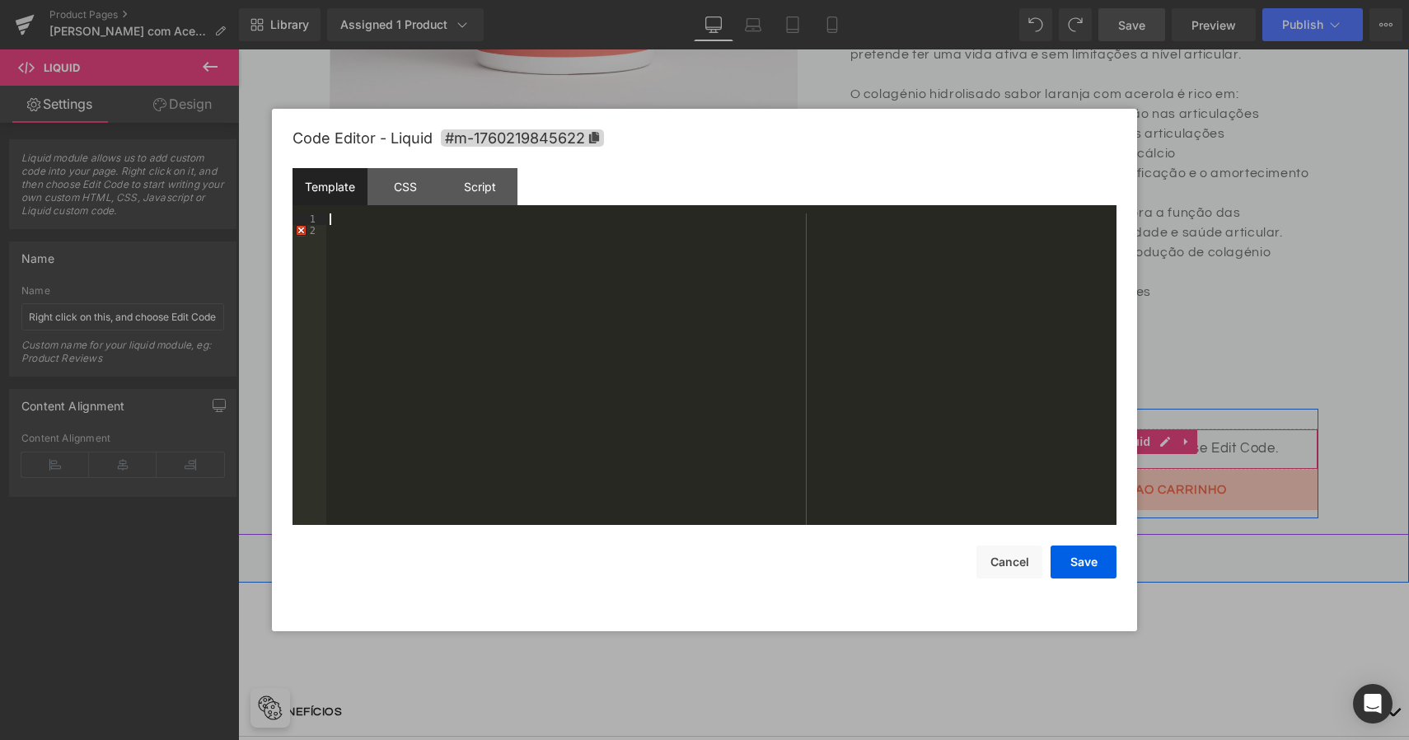
paste textarea
click at [413, 210] on div "Template CSS Script Data" at bounding box center [705, 190] width 824 height 45
click at [413, 191] on div "CSS" at bounding box center [405, 186] width 75 height 37
click at [323, 180] on div "Template" at bounding box center [330, 186] width 75 height 37
click at [1083, 571] on button "Save" at bounding box center [1084, 562] width 66 height 33
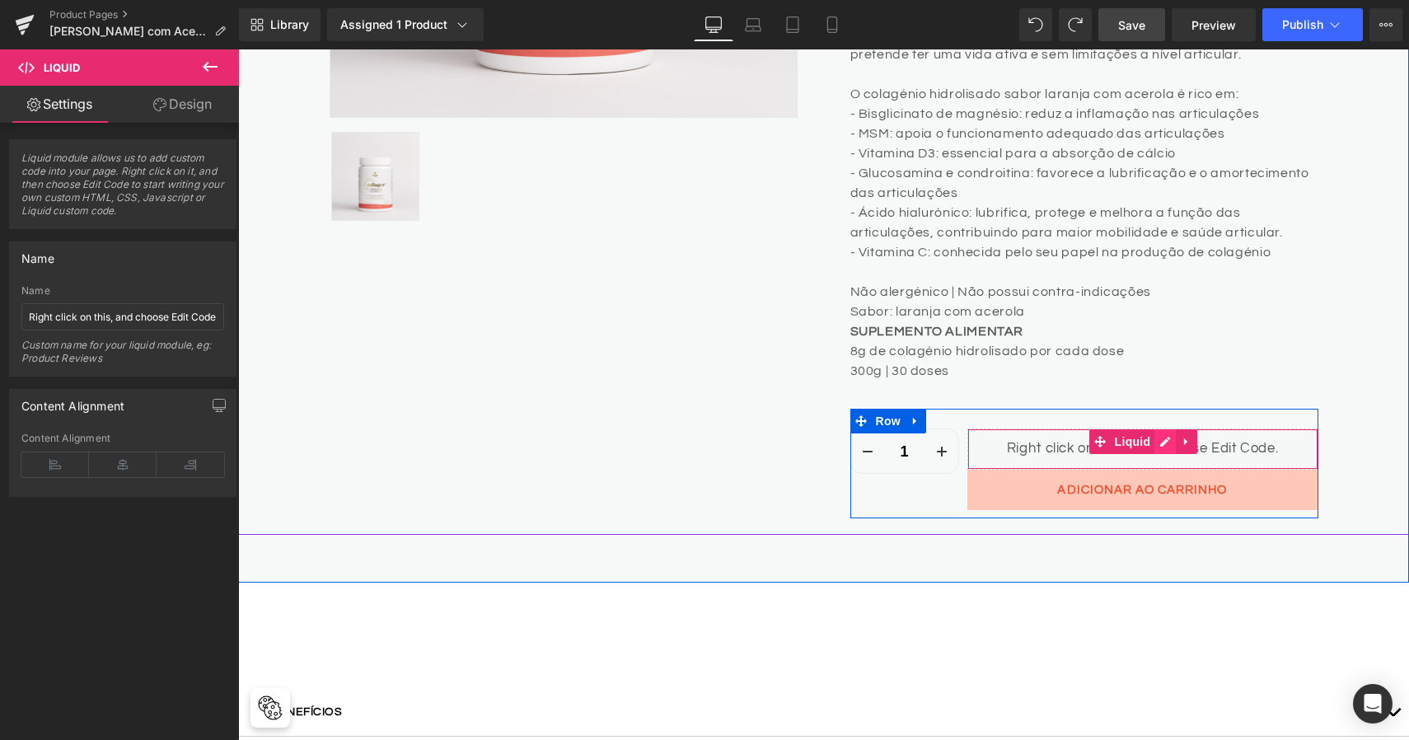
click at [1159, 444] on icon at bounding box center [1165, 442] width 12 height 12
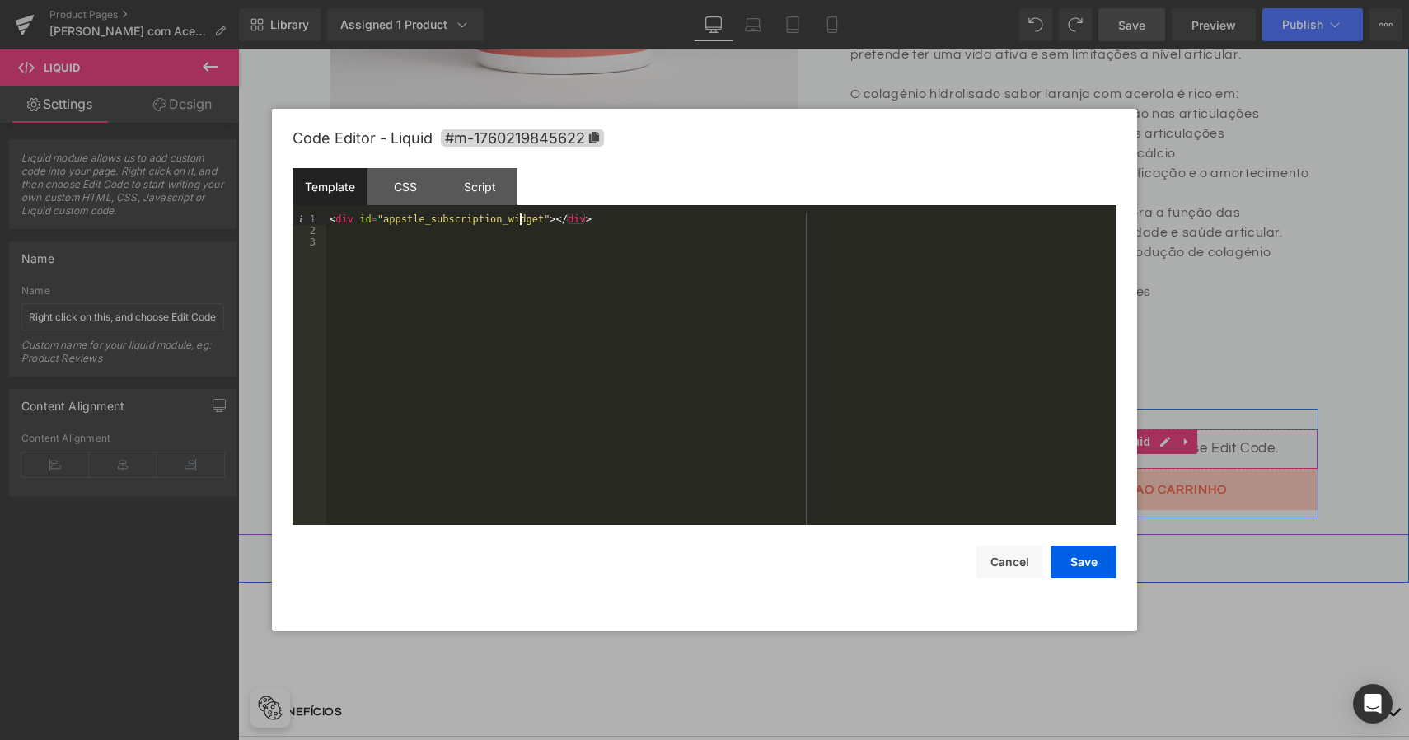
click at [519, 222] on div "< div id = "appstle_subscription_widget" > </ div >" at bounding box center [721, 380] width 790 height 335
click at [411, 196] on div "CSS" at bounding box center [405, 186] width 75 height 37
click at [423, 228] on div "#m-1760219845622 { }" at bounding box center [721, 380] width 790 height 335
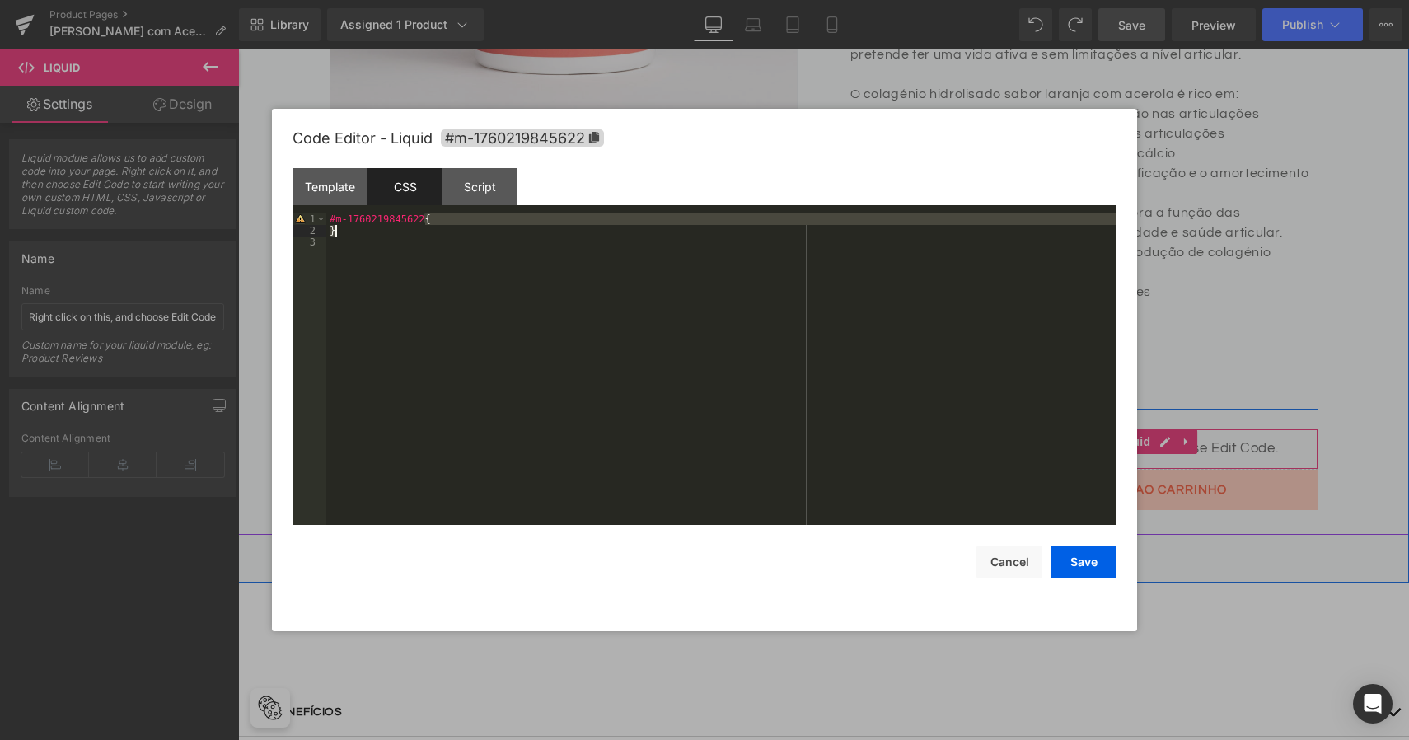
click at [423, 228] on div "#m-1760219845622 { }" at bounding box center [721, 380] width 790 height 335
paste textarea
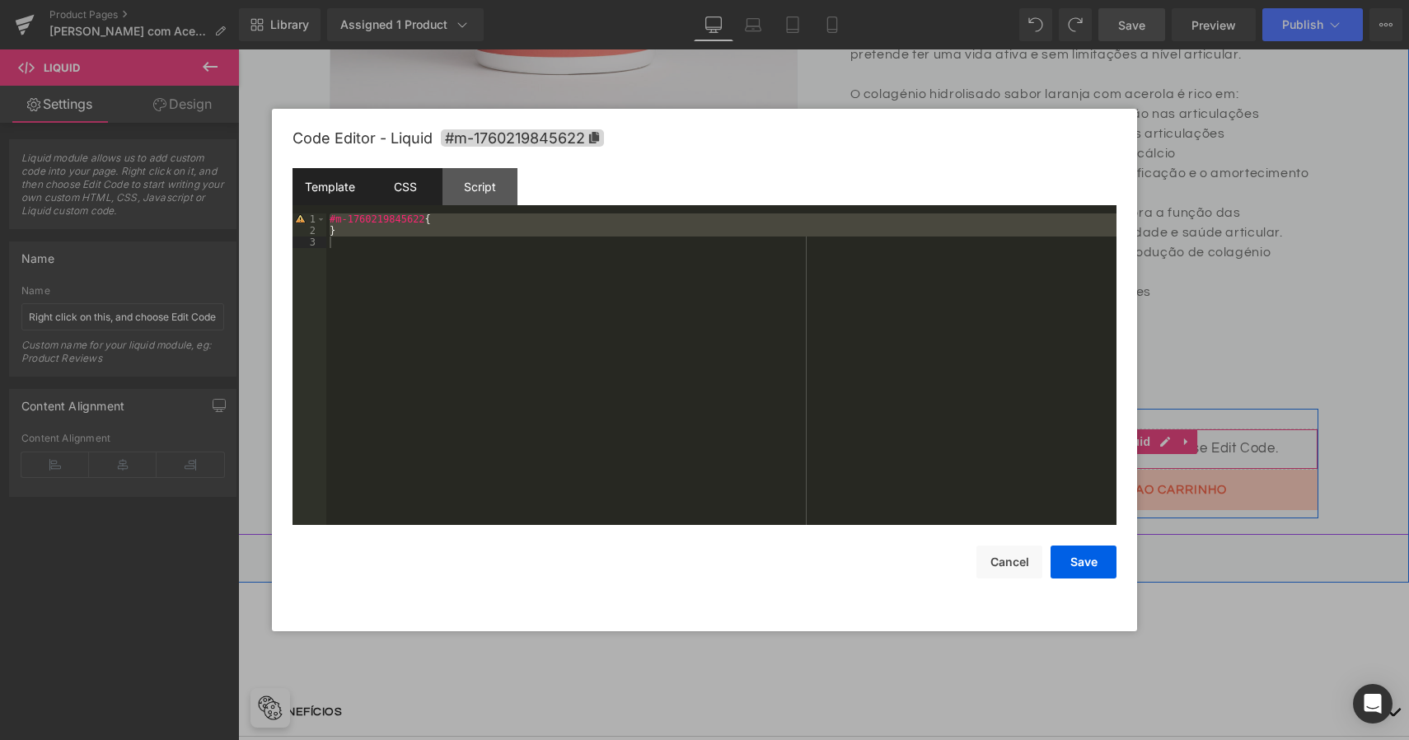
click at [330, 190] on div "Template" at bounding box center [330, 186] width 75 height 37
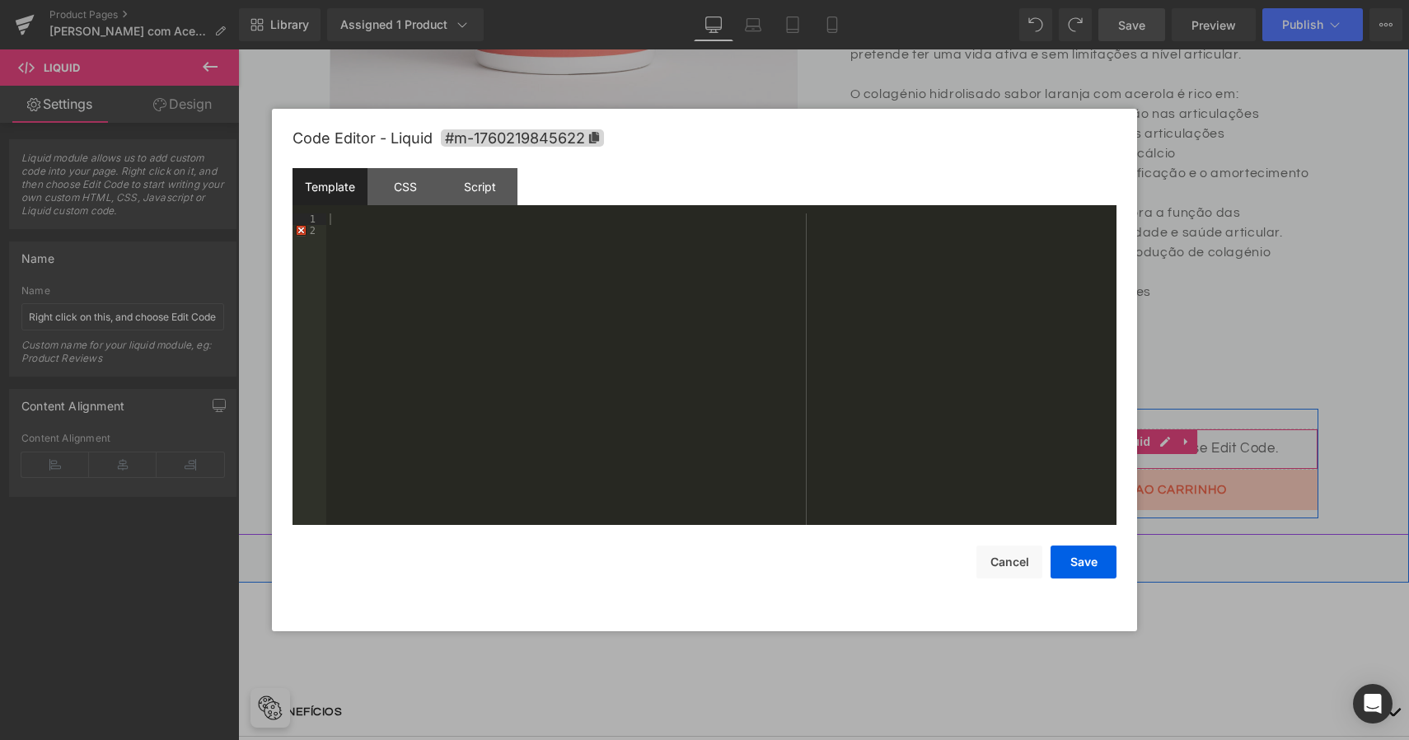
click at [461, 249] on div at bounding box center [721, 380] width 790 height 335
click at [446, 223] on div at bounding box center [721, 380] width 790 height 335
paste textarea
click at [1076, 564] on button "Save" at bounding box center [1084, 562] width 66 height 33
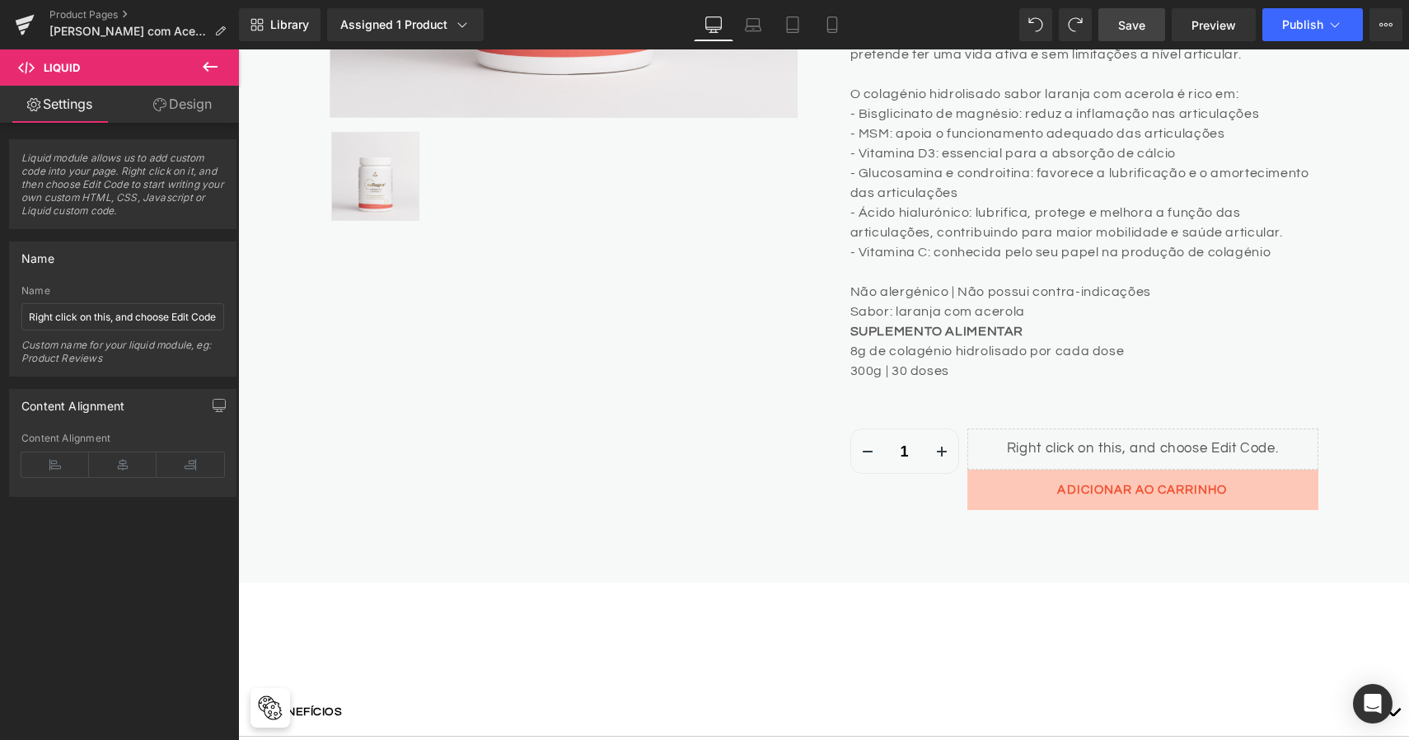
click at [1135, 22] on span "Save" at bounding box center [1131, 24] width 27 height 17
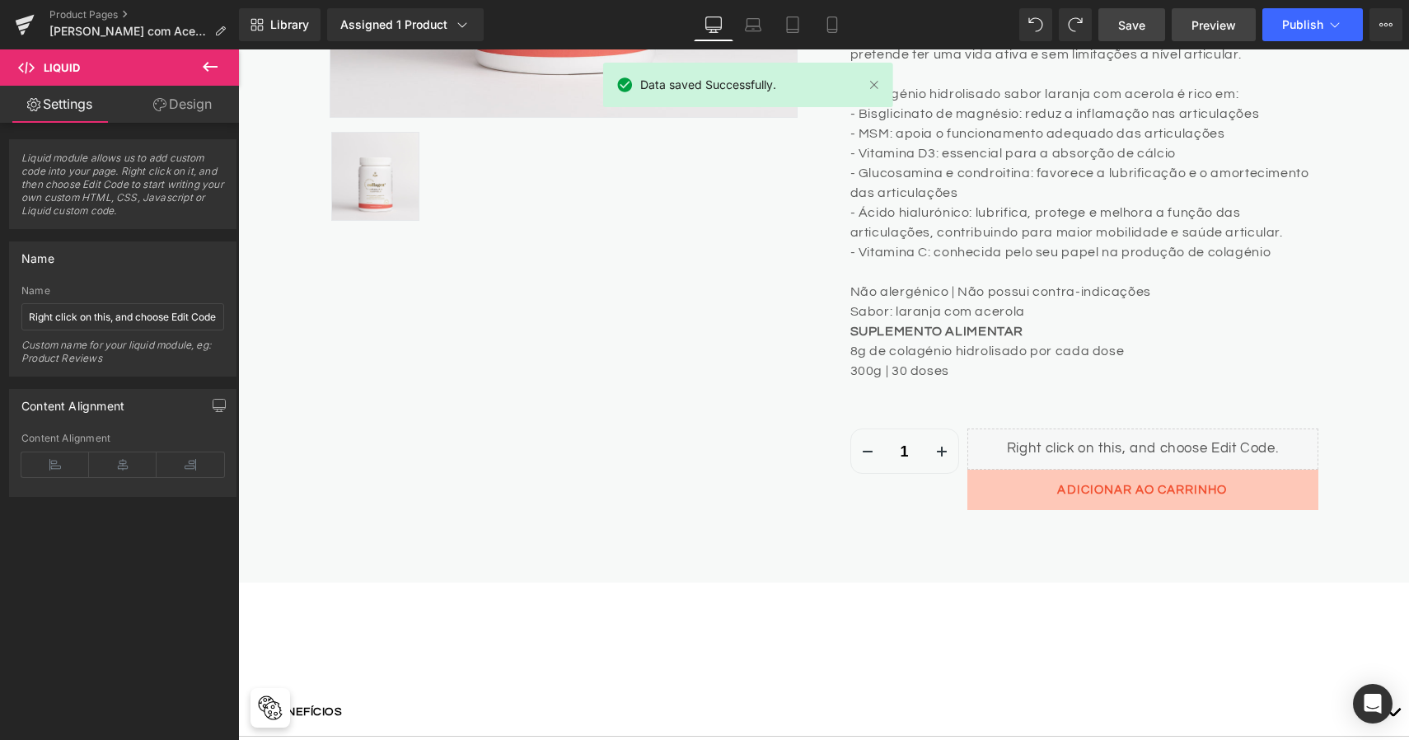
click at [1223, 19] on span "Preview" at bounding box center [1214, 24] width 45 height 17
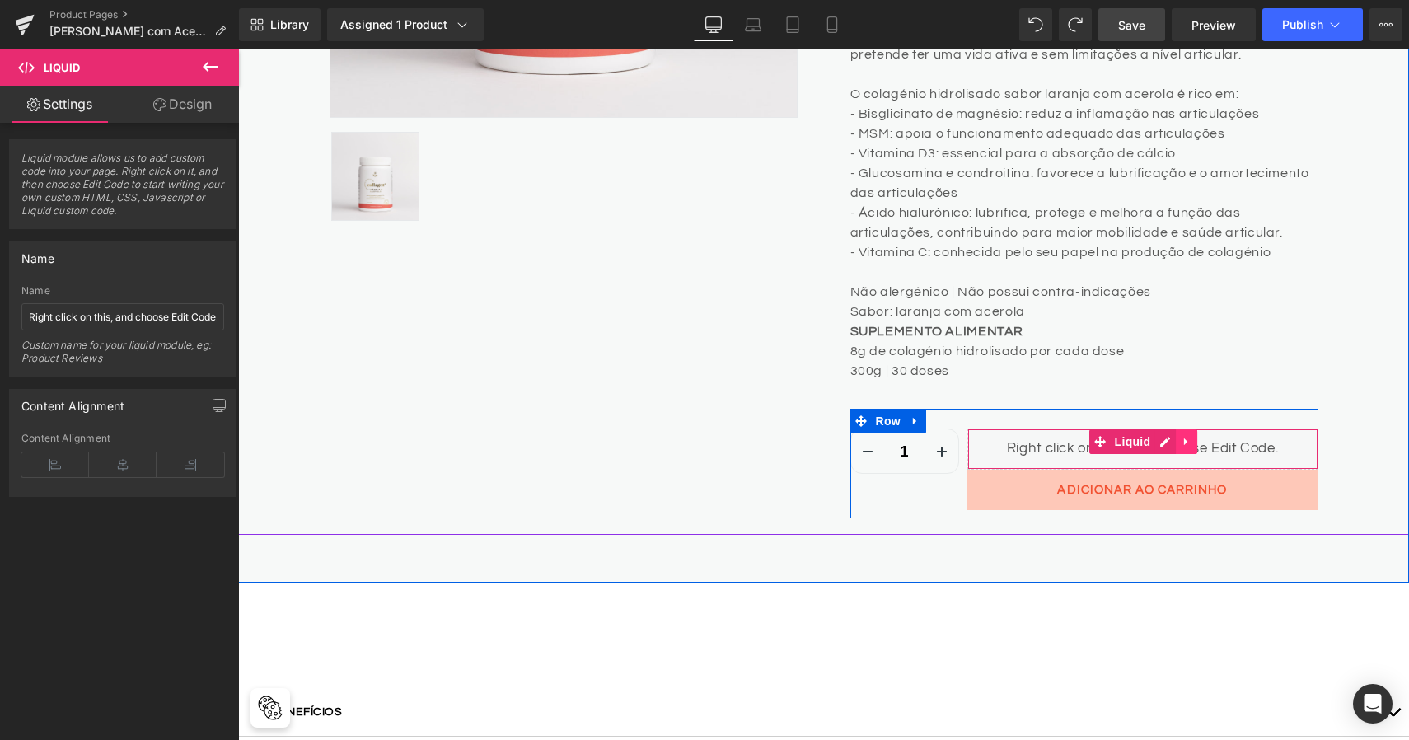
click at [1187, 436] on icon at bounding box center [1187, 442] width 12 height 12
click at [1195, 436] on icon at bounding box center [1198, 442] width 12 height 12
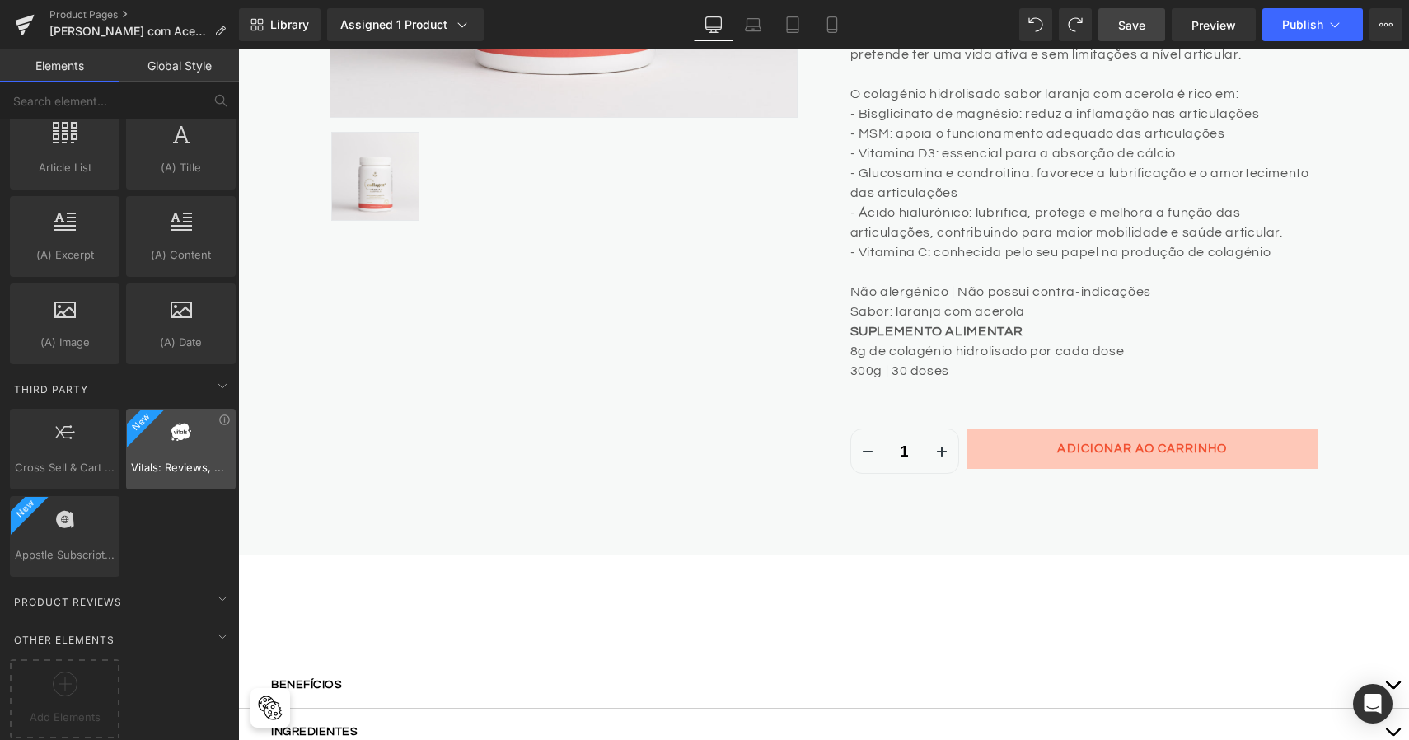
scroll to position [3188, 0]
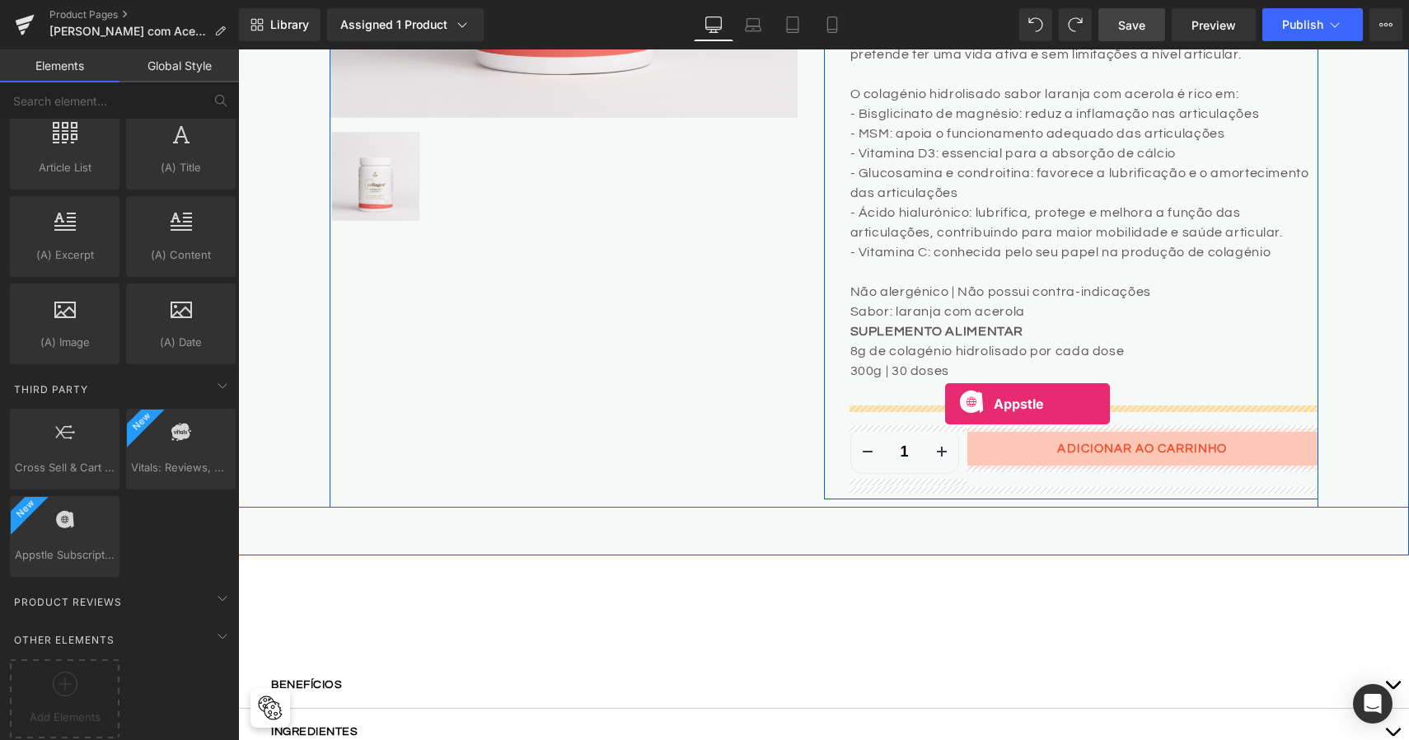
drag, startPoint x: 325, startPoint y: 562, endPoint x: 945, endPoint y: 402, distance: 640.8
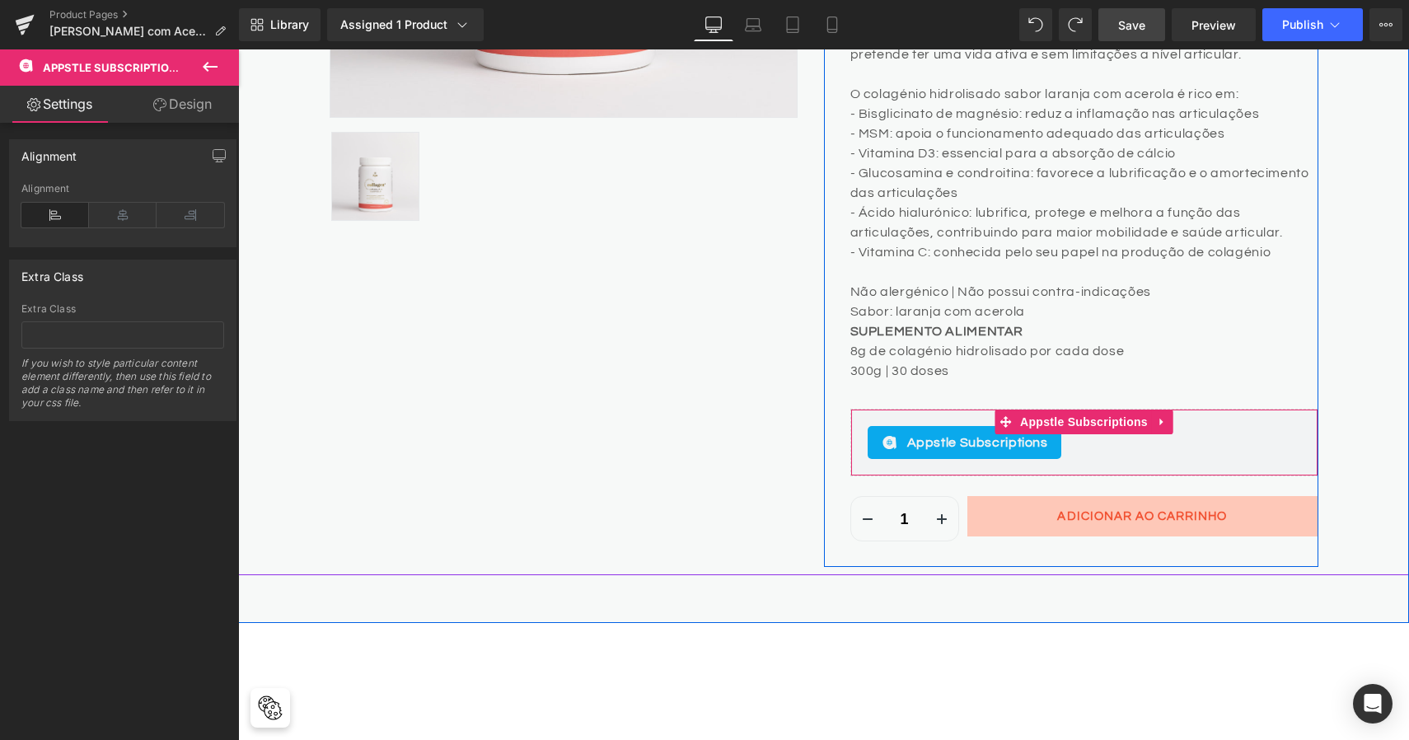
click at [963, 438] on span "Appstle Subscriptions" at bounding box center [977, 443] width 141 height 20
click at [1160, 419] on icon at bounding box center [1161, 422] width 3 height 7
click at [1168, 418] on icon at bounding box center [1174, 422] width 12 height 12
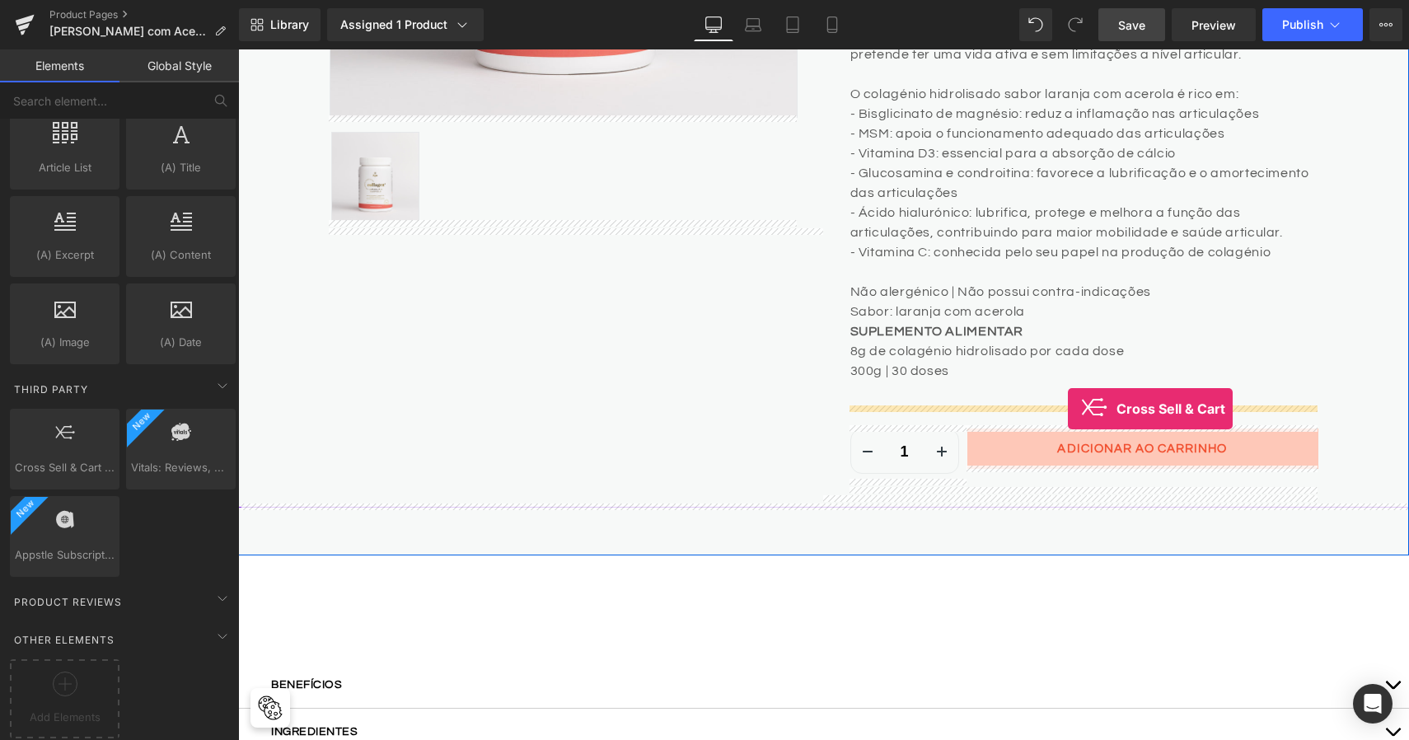
drag, startPoint x: 326, startPoint y: 495, endPoint x: 1068, endPoint y: 409, distance: 746.7
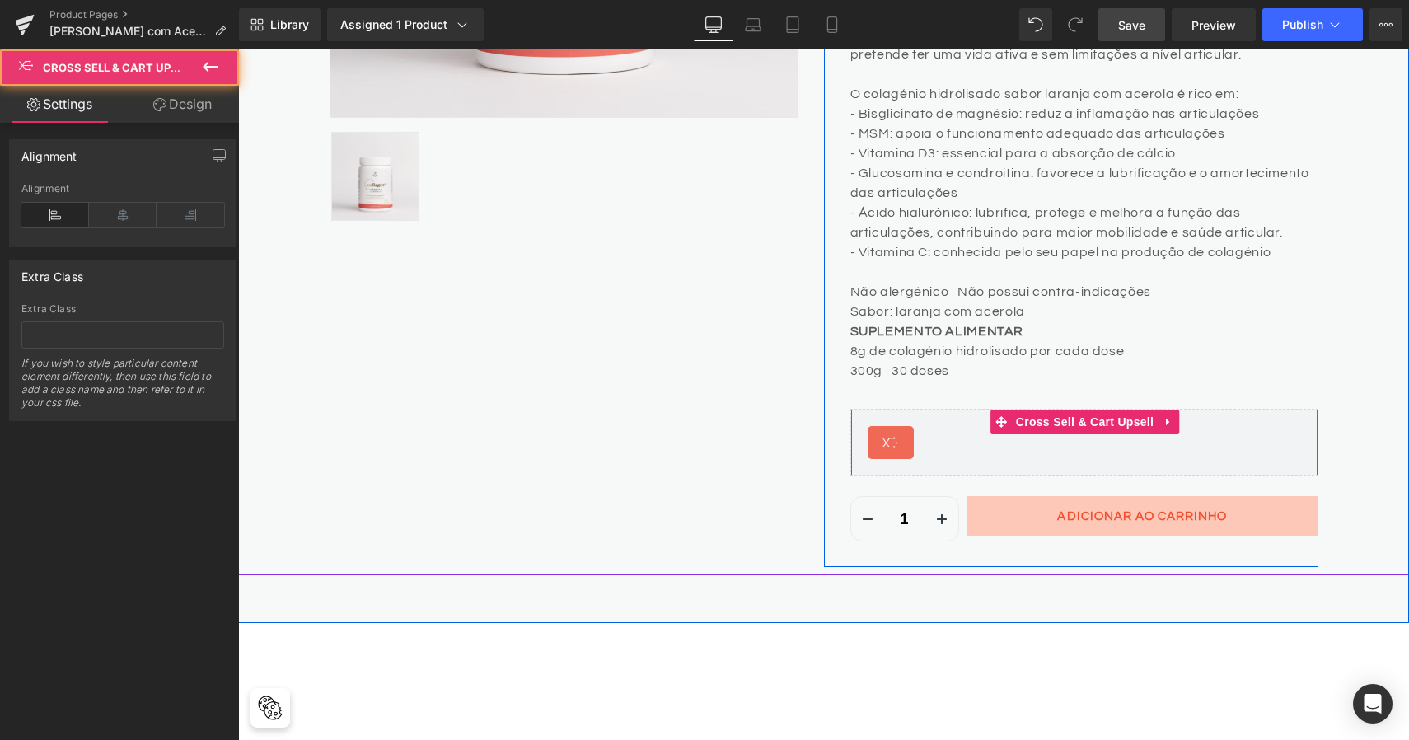
click at [1064, 432] on div "Cross Sell & Cart Upsell" at bounding box center [1084, 442] width 433 height 33
click at [1163, 421] on icon at bounding box center [1169, 422] width 12 height 12
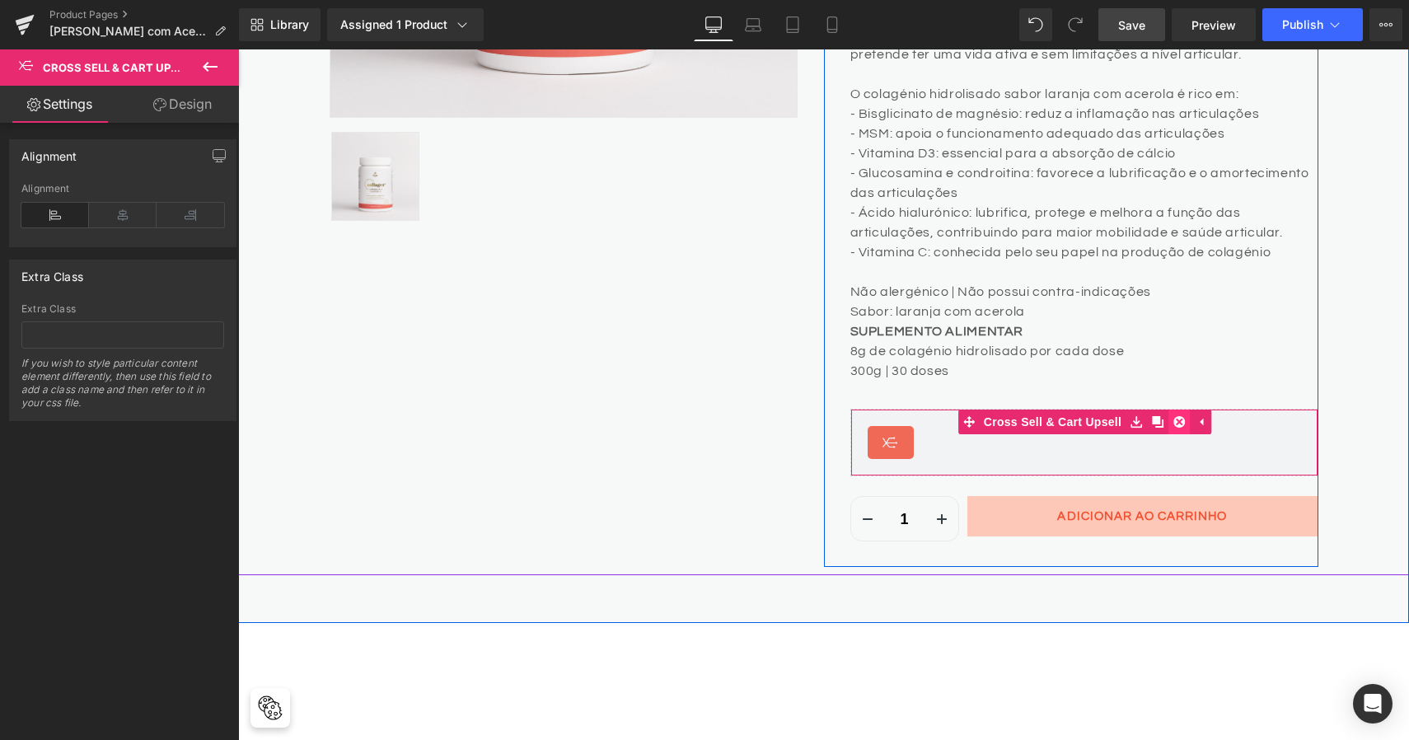
click at [1173, 420] on icon at bounding box center [1179, 422] width 12 height 12
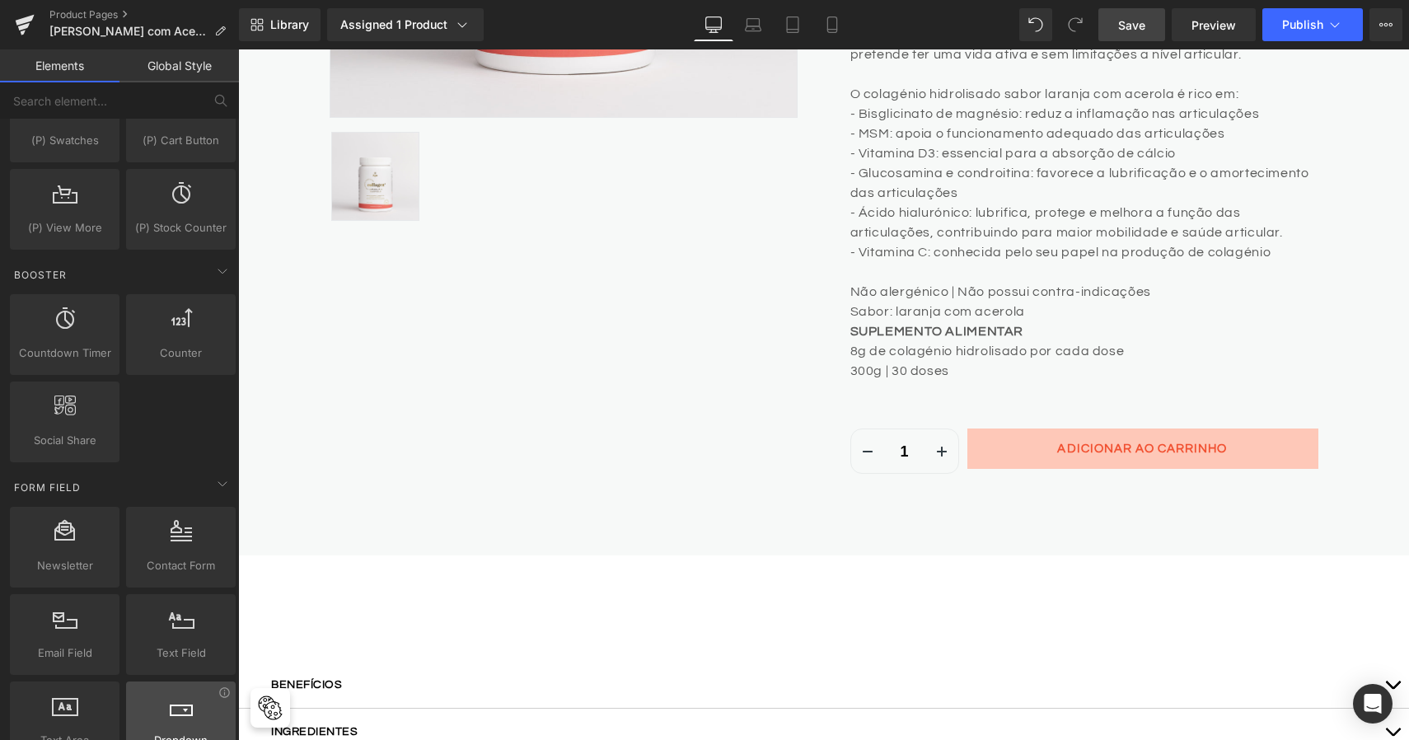
scroll to position [2029, 0]
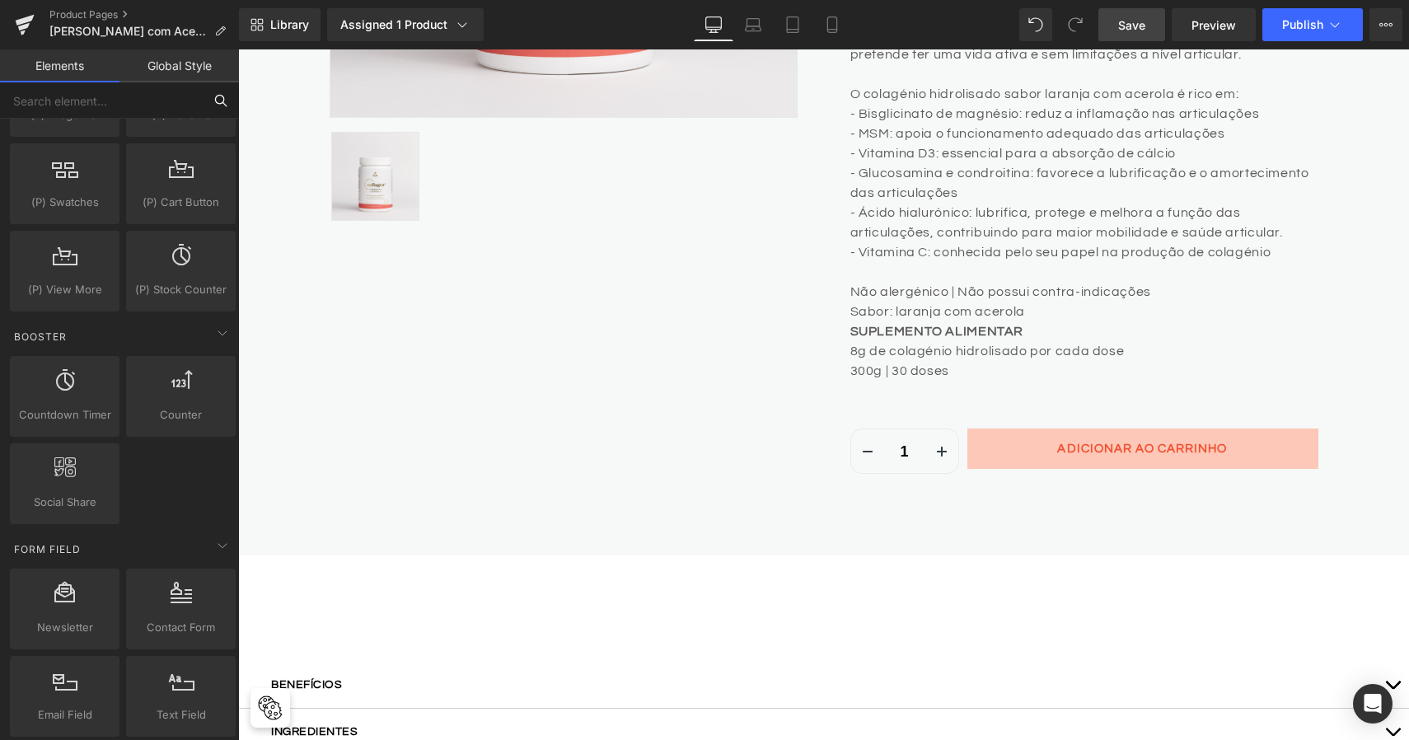
click at [173, 96] on input "text" at bounding box center [101, 100] width 203 height 36
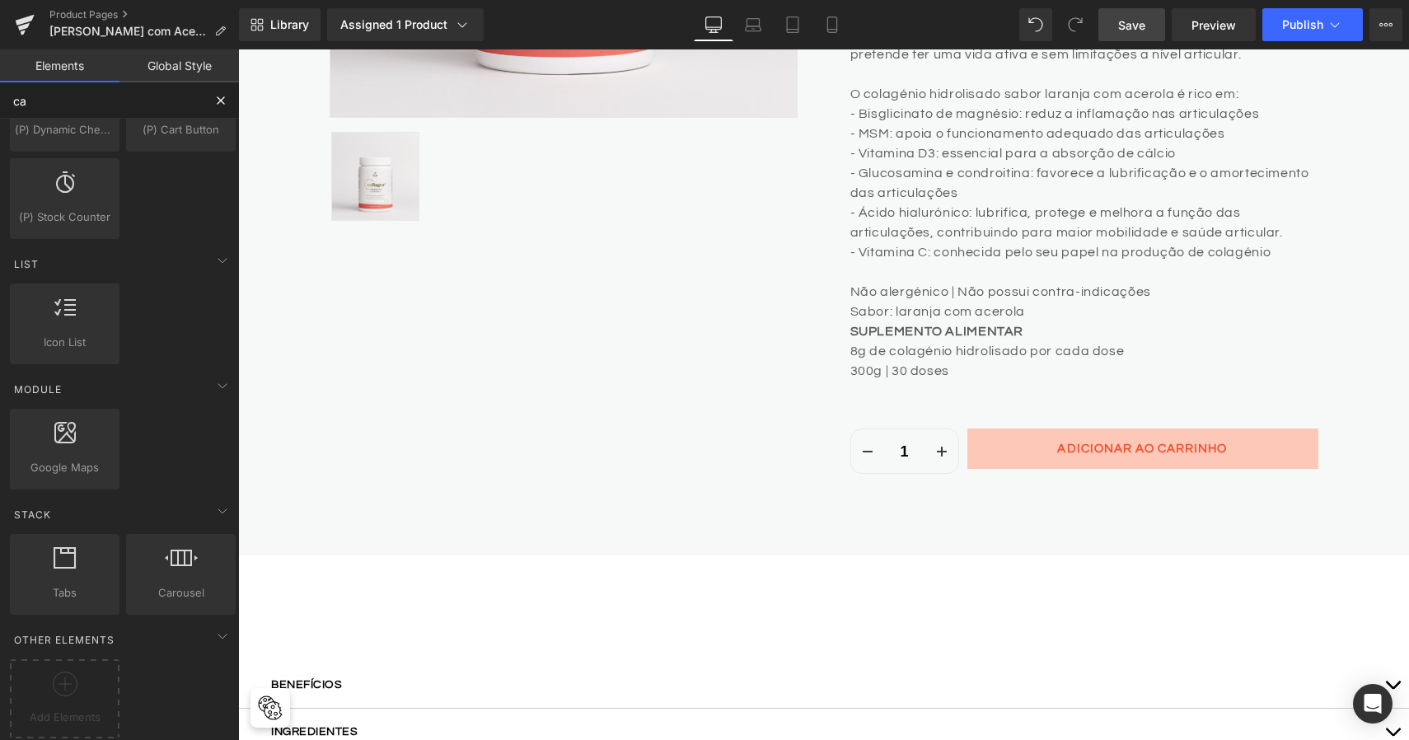
scroll to position [351, 0]
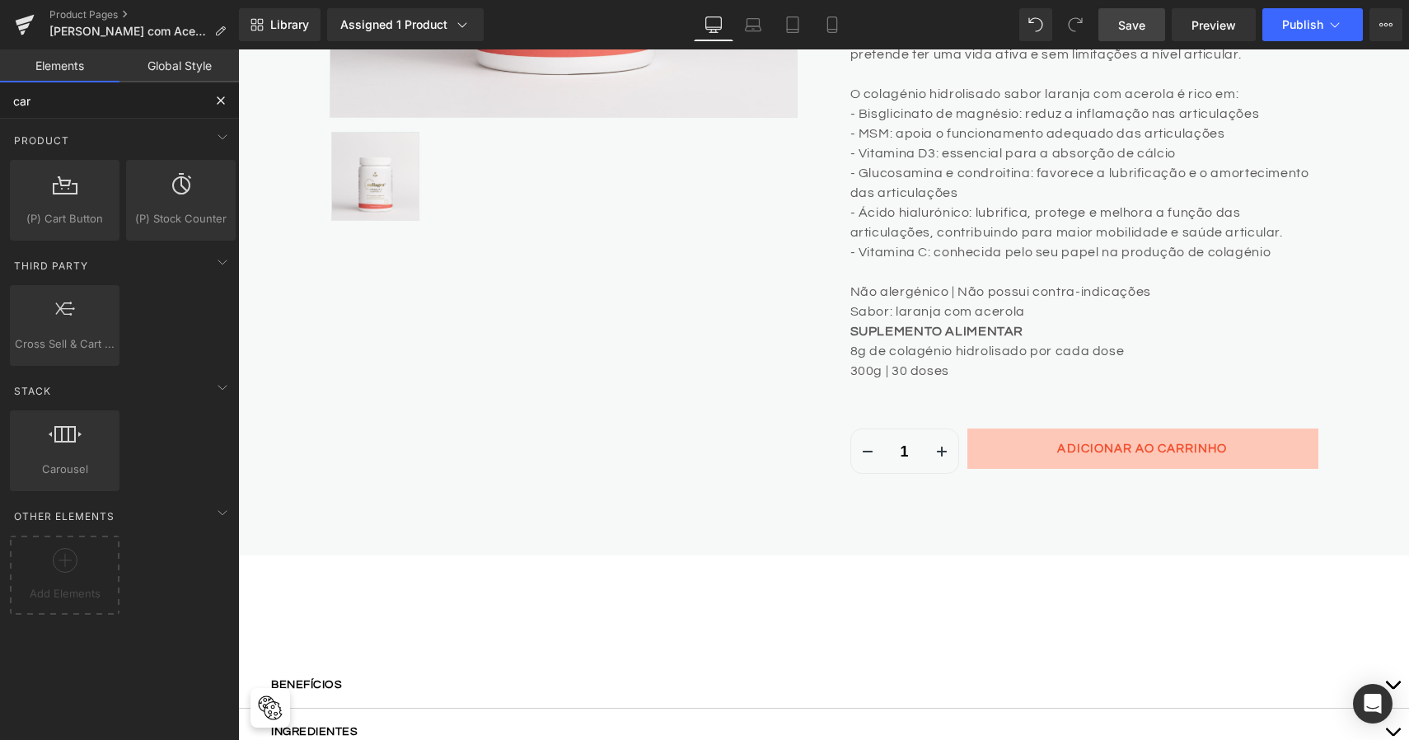
type input "cart"
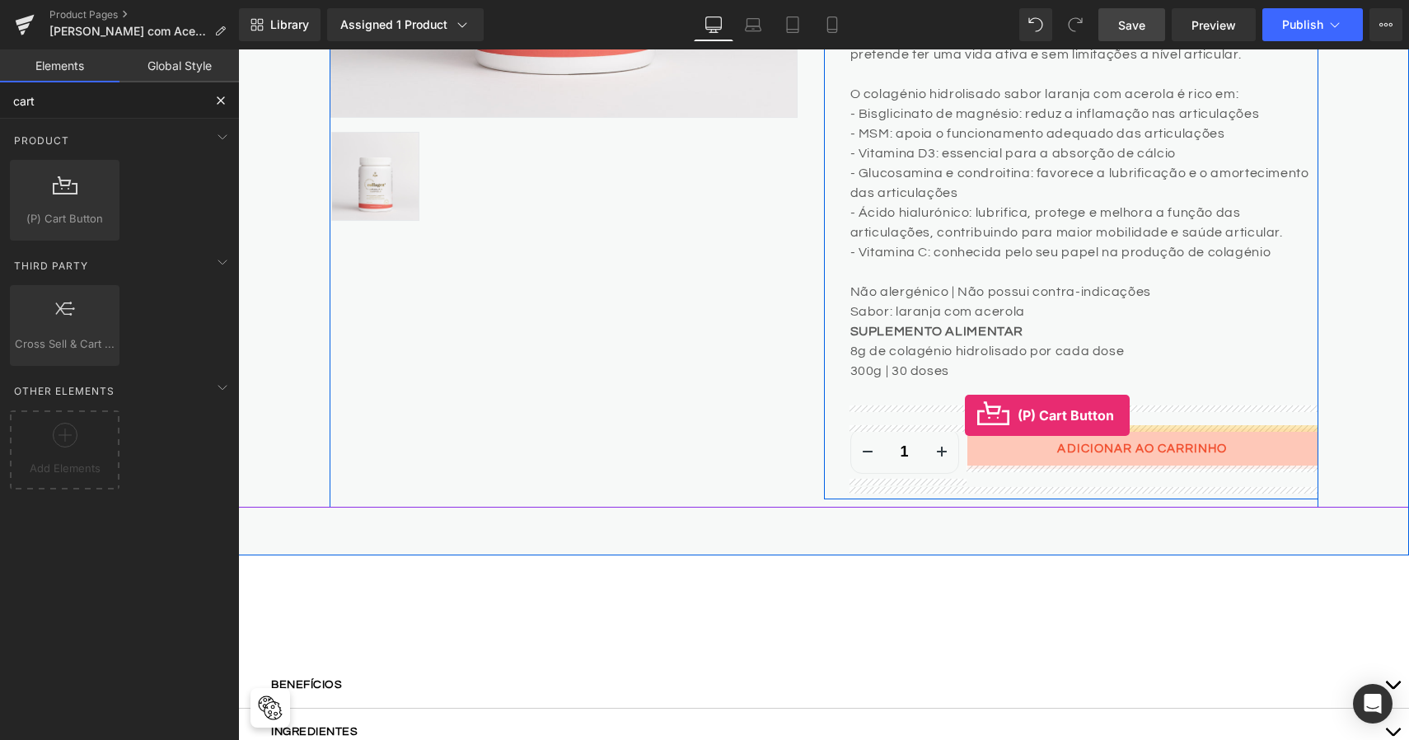
drag, startPoint x: 328, startPoint y: 249, endPoint x: 965, endPoint y: 415, distance: 658.2
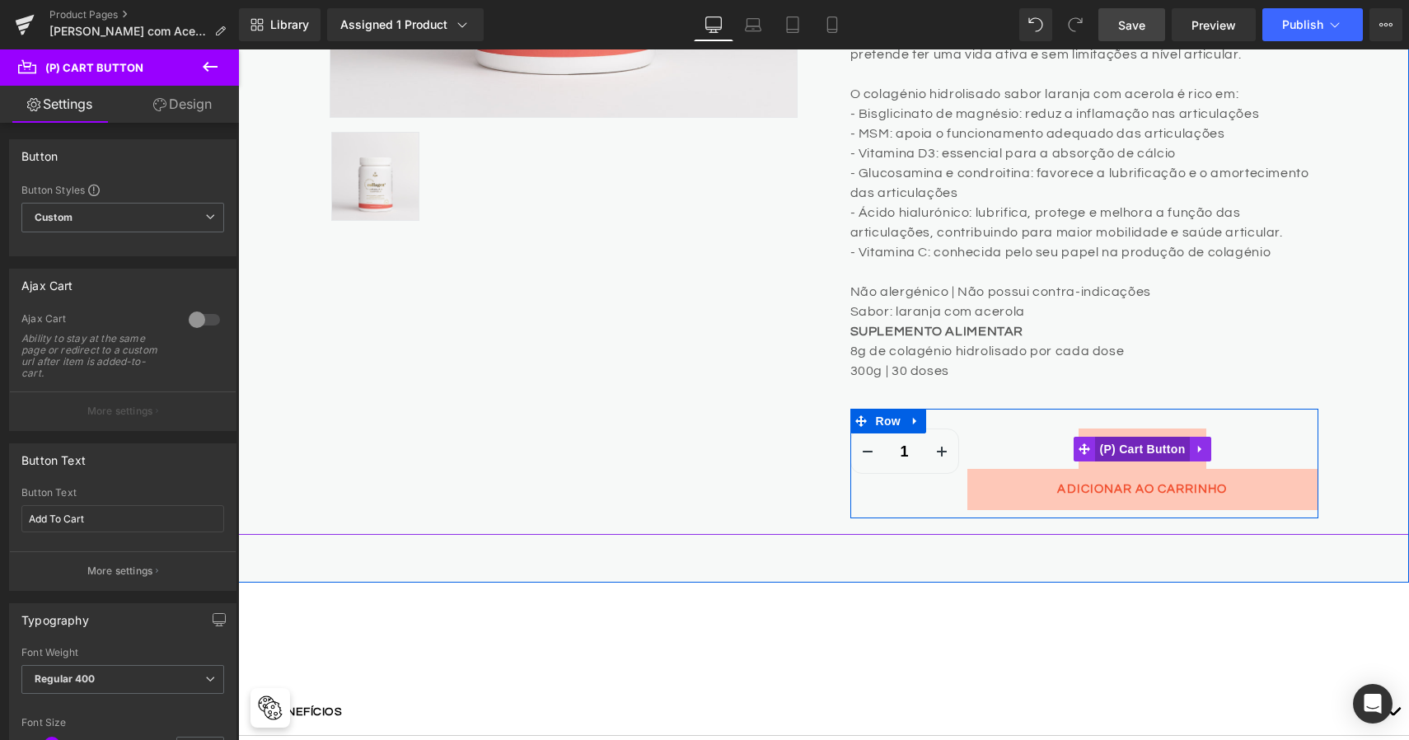
click at [1167, 445] on span "(P) Cart Button" at bounding box center [1142, 449] width 94 height 25
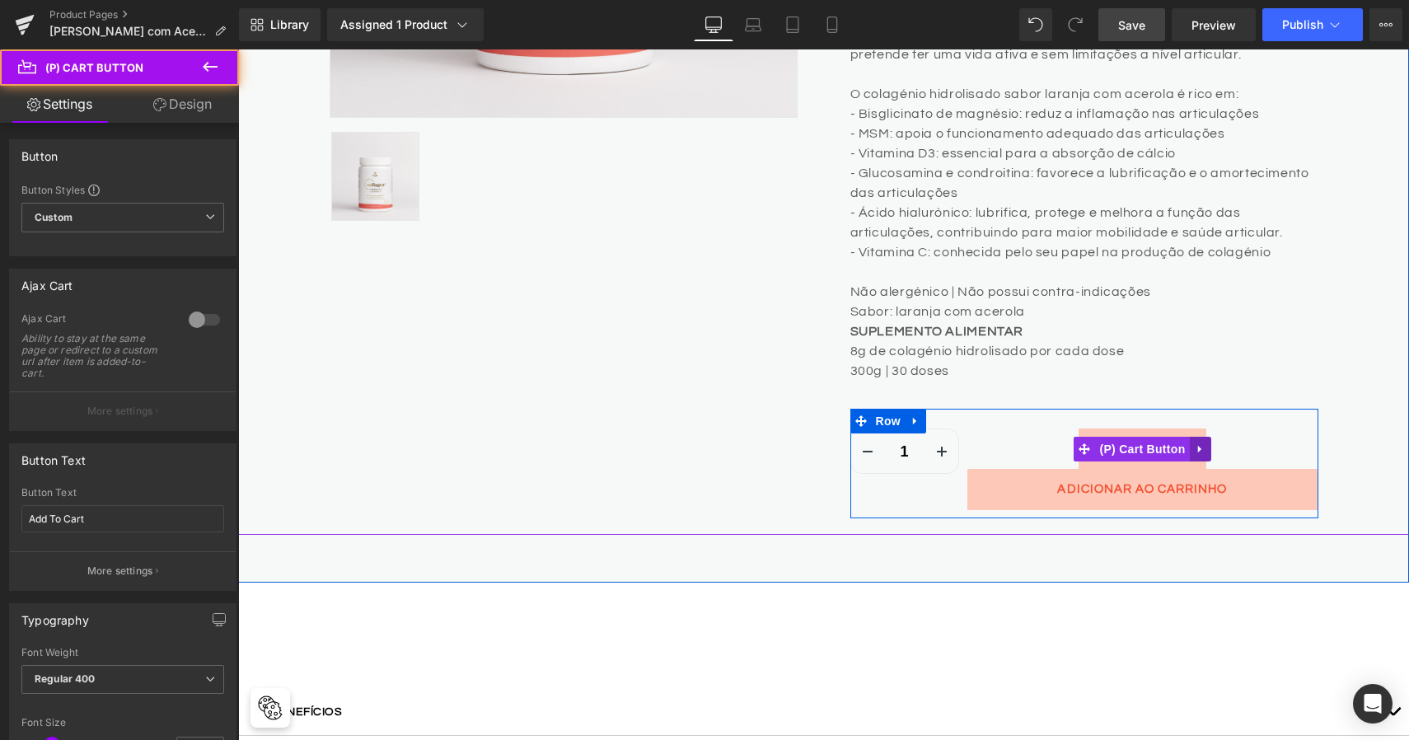
click at [1196, 449] on icon at bounding box center [1201, 449] width 12 height 12
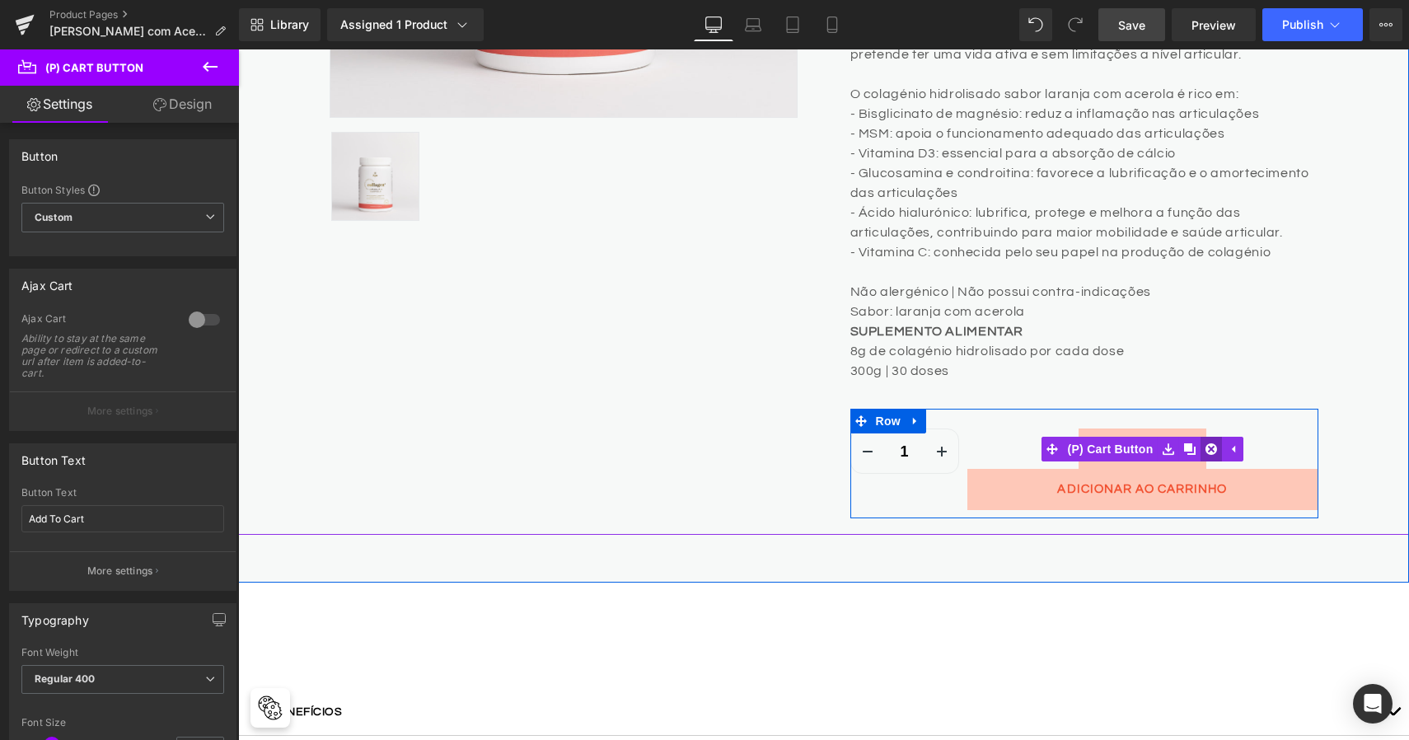
click at [1206, 447] on icon at bounding box center [1212, 449] width 12 height 12
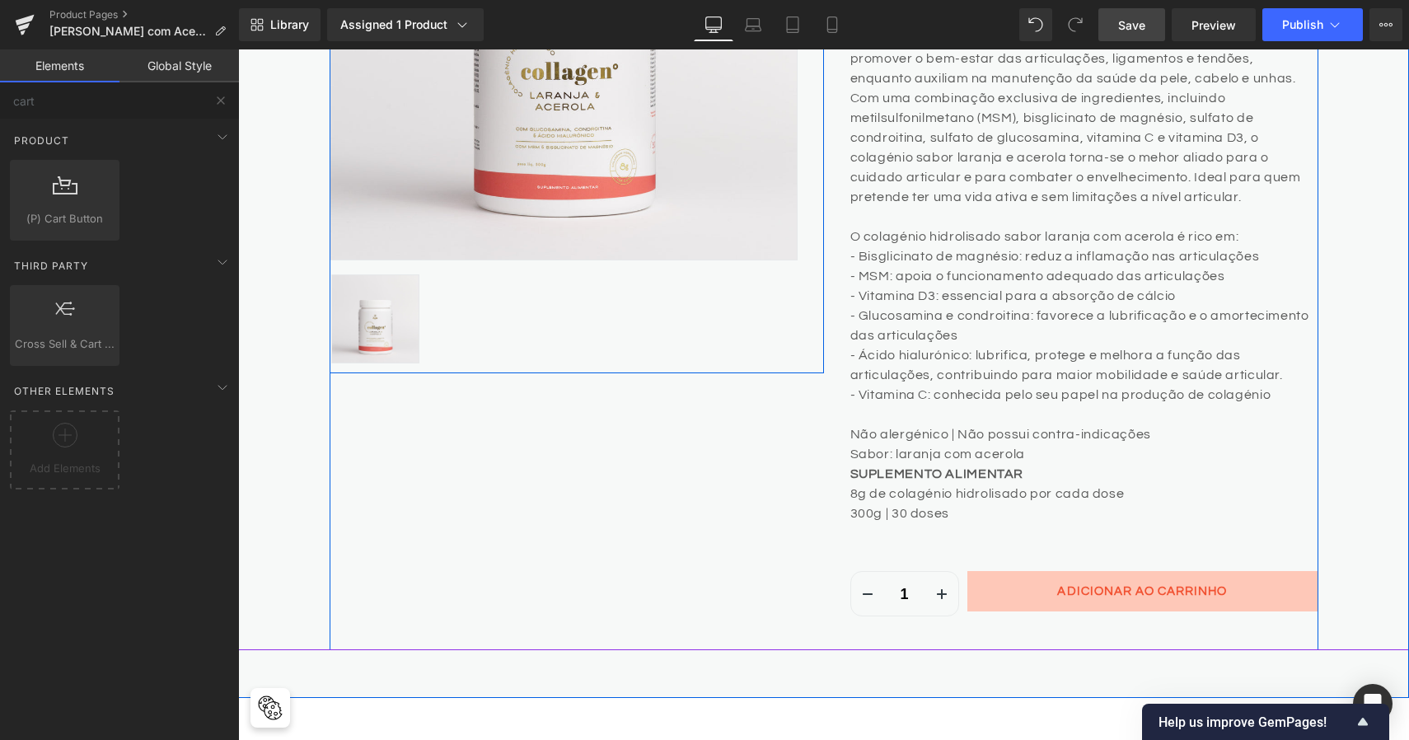
scroll to position [633, 0]
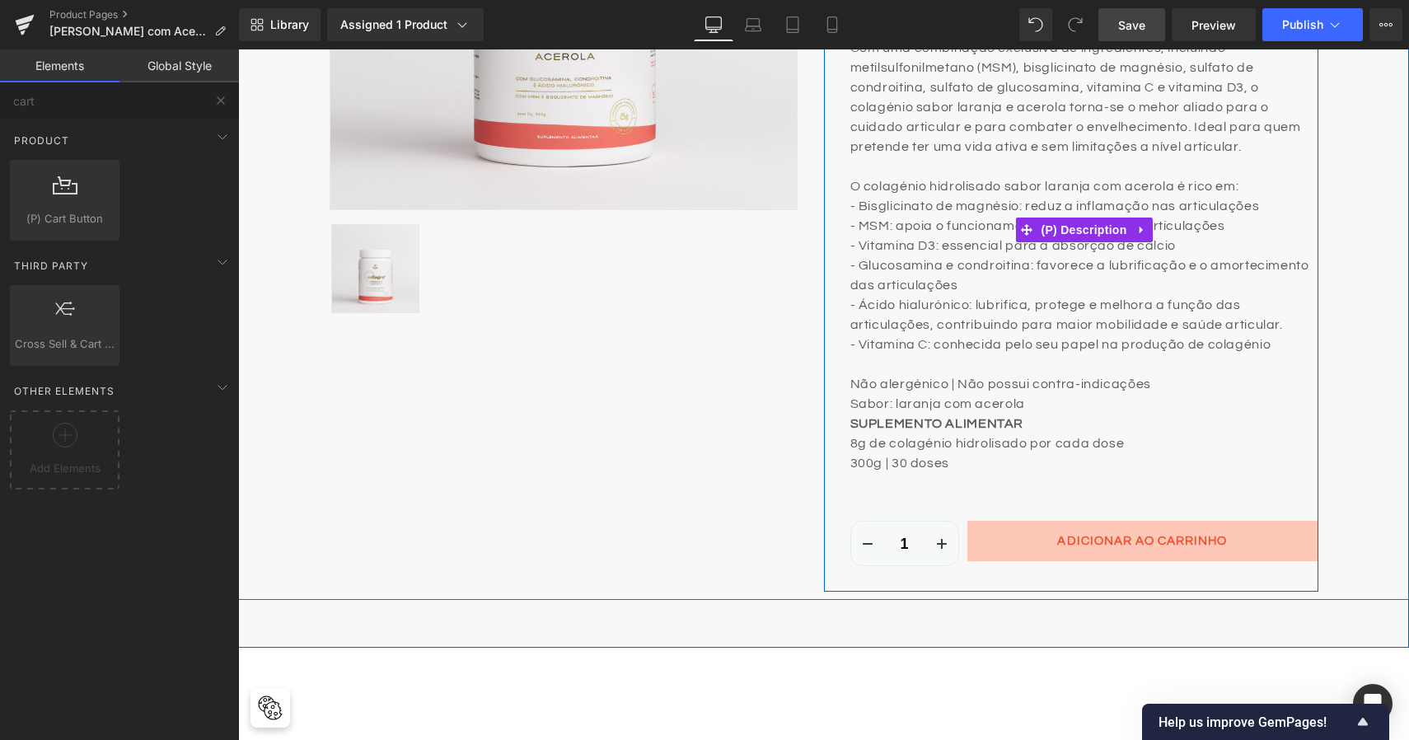
click at [900, 497] on div "O Collagen fórmula avançada foi elaborado cuidadosamente para promover o bem-es…" at bounding box center [1084, 230] width 468 height 543
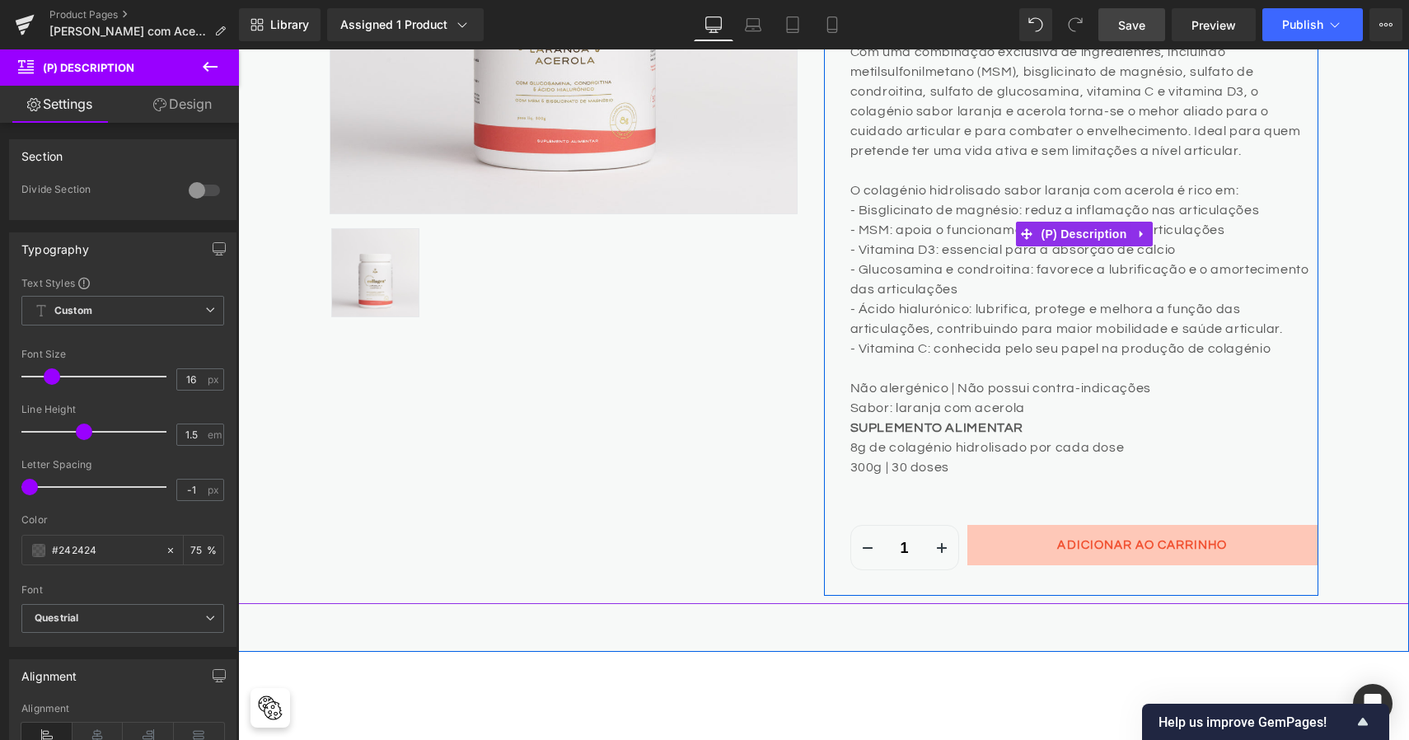
scroll to position [686, 0]
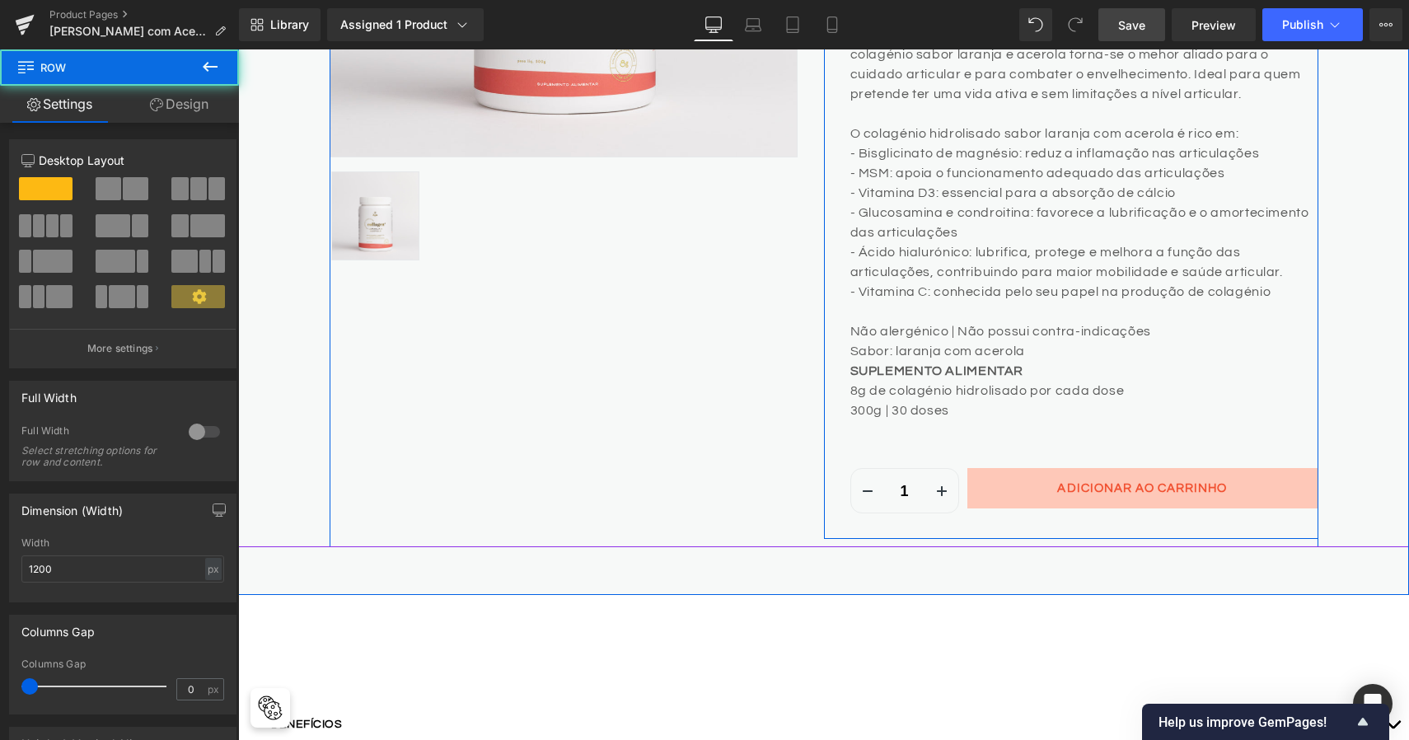
click at [828, 419] on div "Collagen Laranja com Acerola (P) Title €30.81 €0 (P) Price Product Reviews - St…" at bounding box center [1071, 102] width 494 height 874
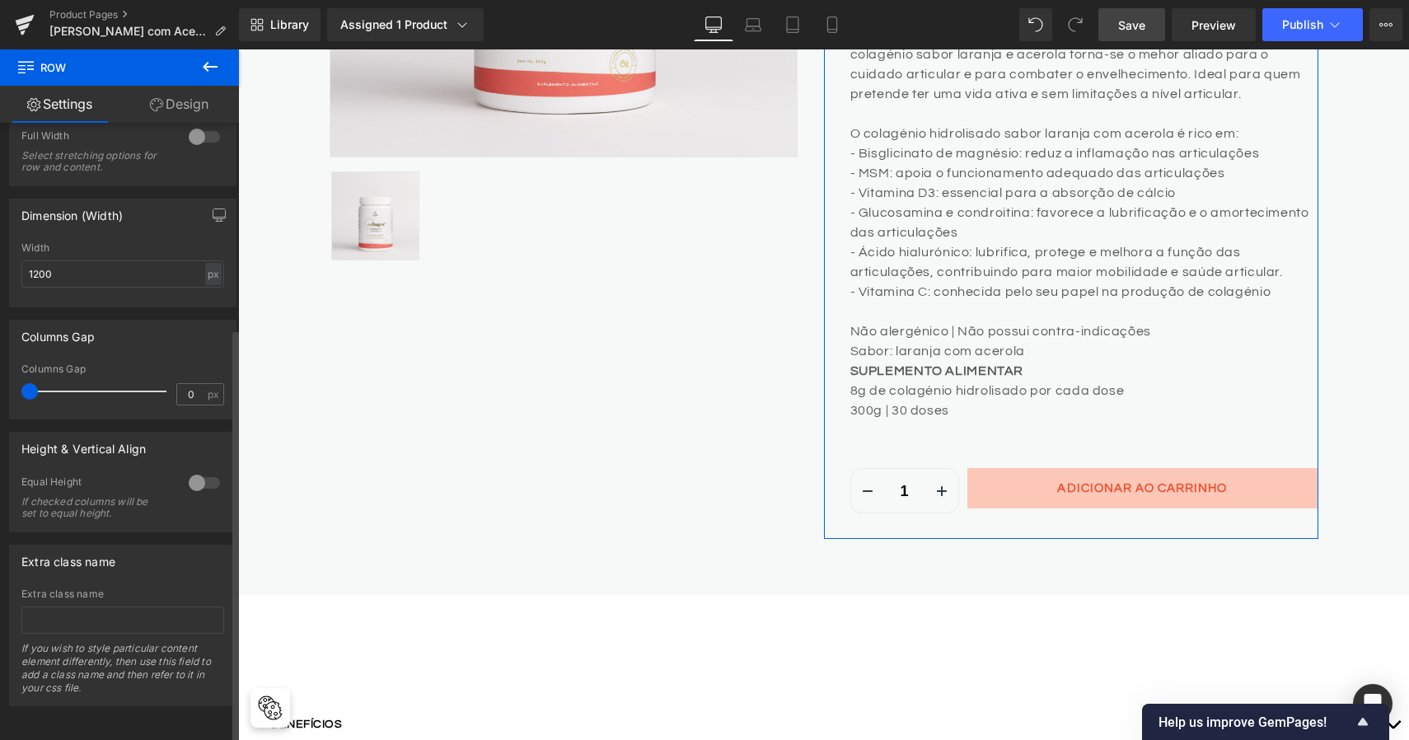
scroll to position [307, 0]
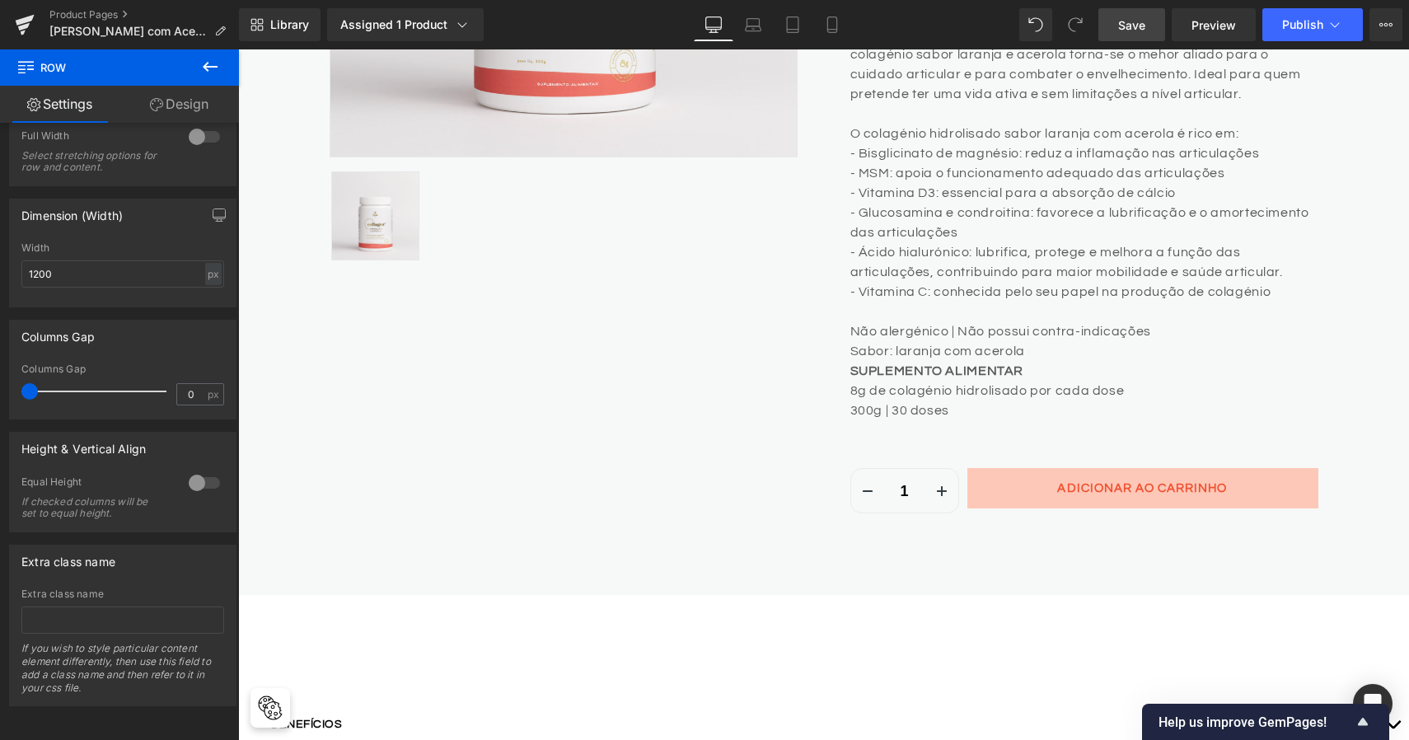
click at [213, 62] on icon at bounding box center [210, 67] width 20 height 20
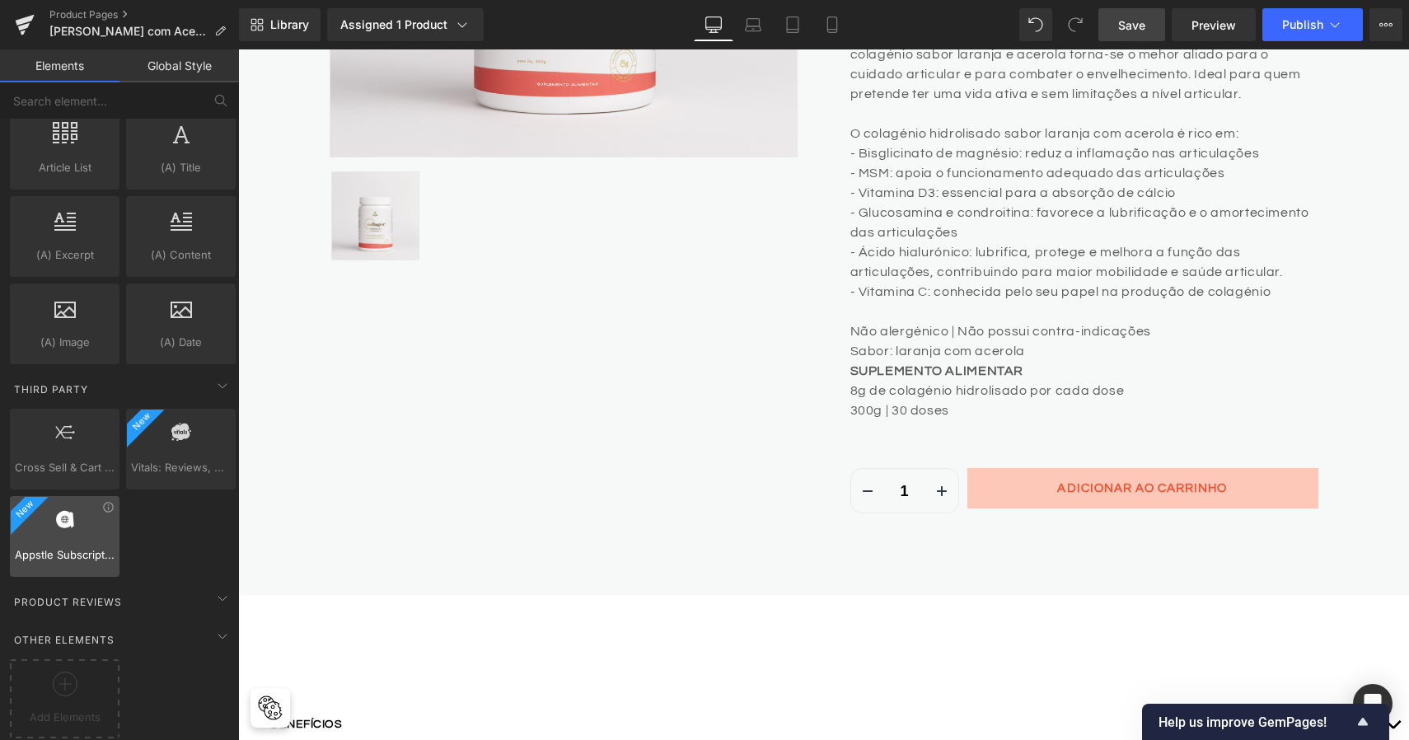
scroll to position [3188, 0]
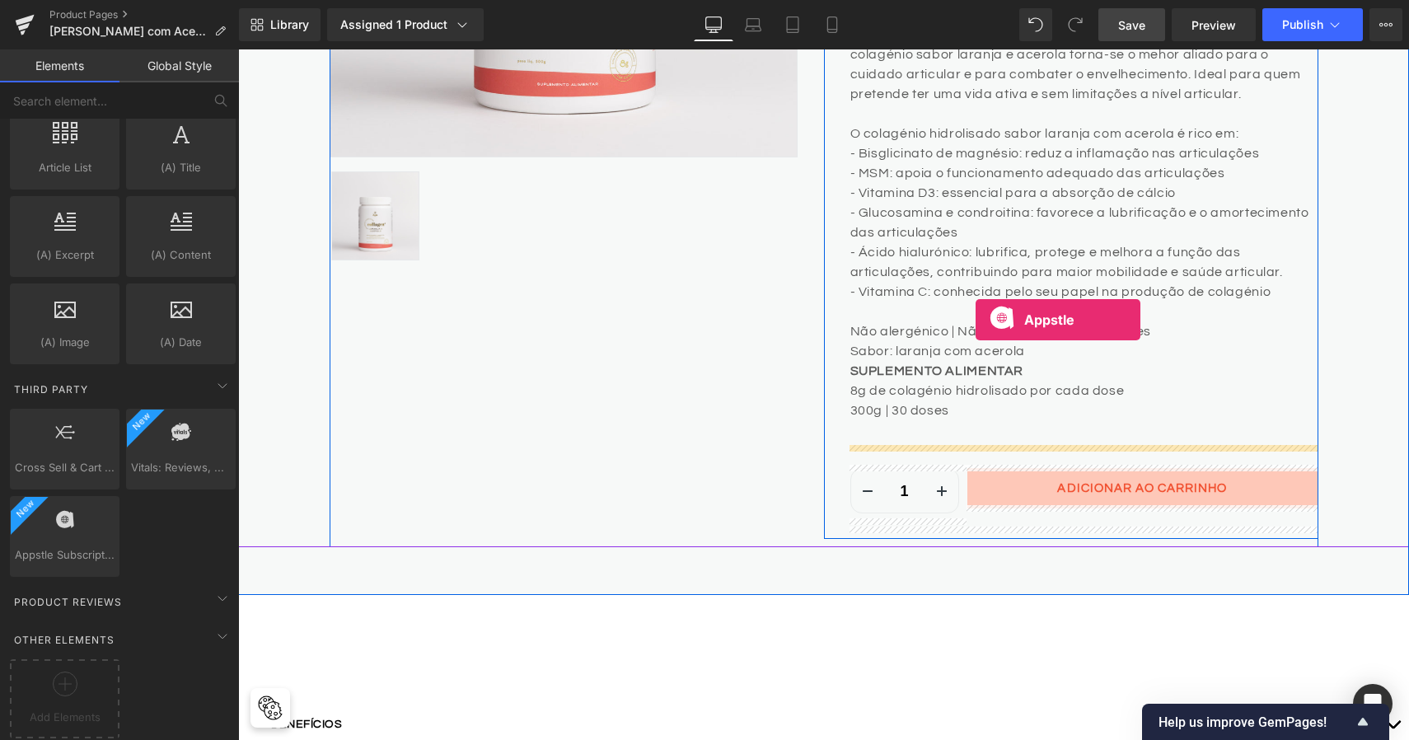
drag, startPoint x: 301, startPoint y: 593, endPoint x: 976, endPoint y: 320, distance: 728.3
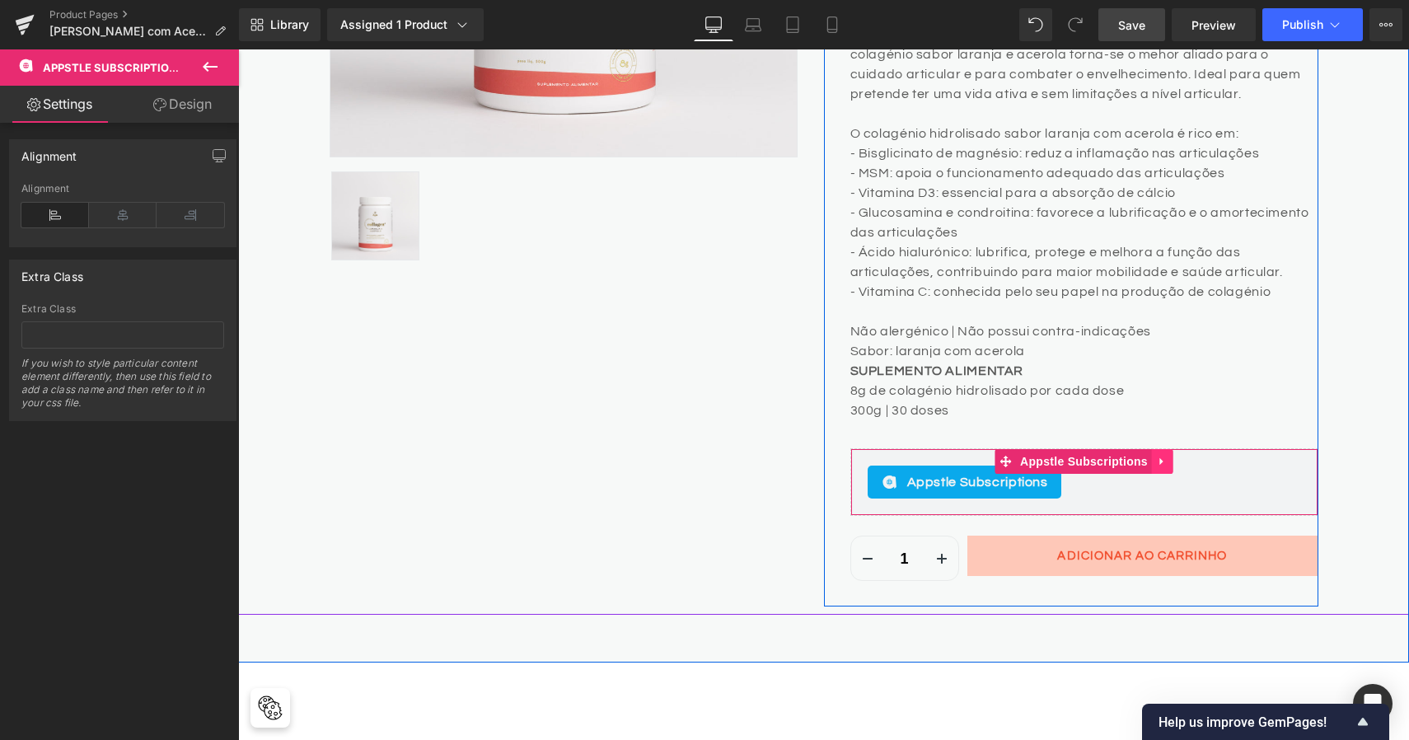
click at [1152, 461] on link at bounding box center [1162, 461] width 21 height 25
click at [1164, 462] on link at bounding box center [1173, 461] width 21 height 25
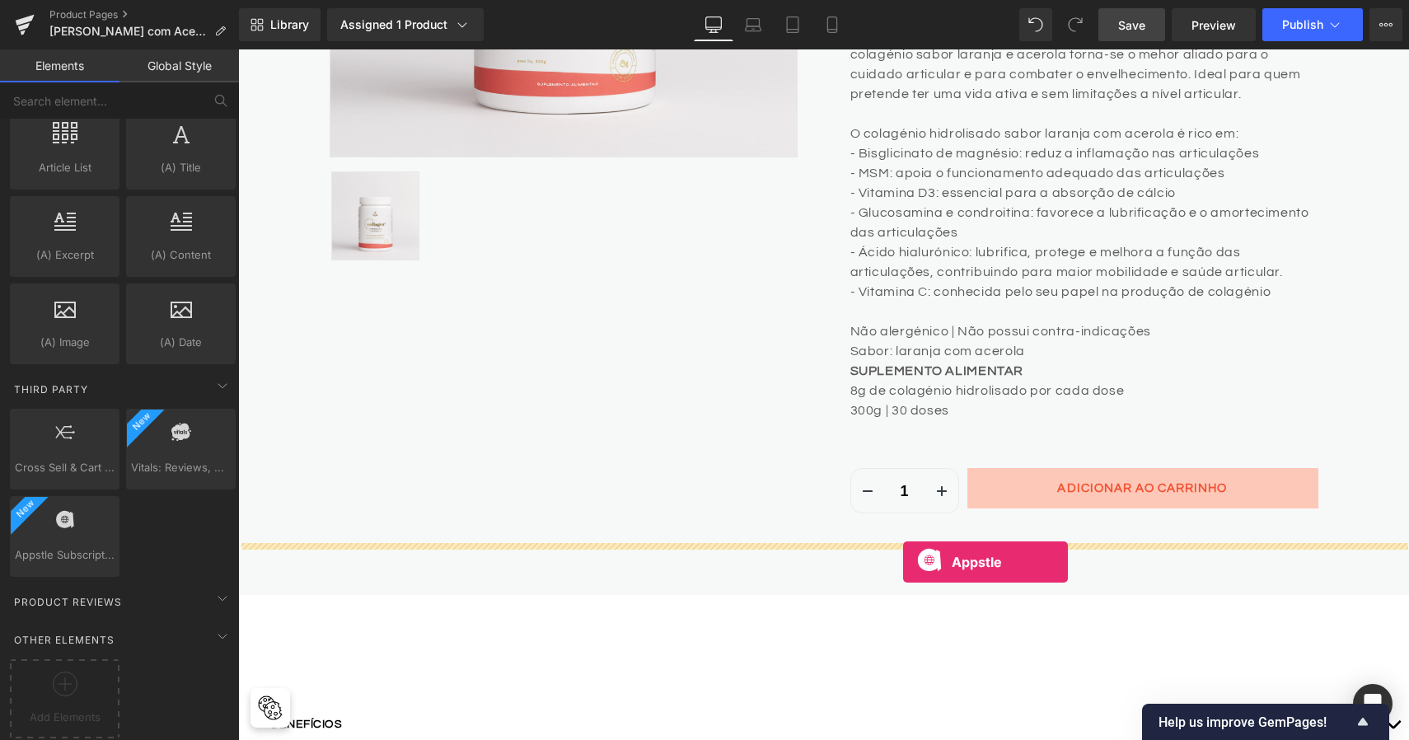
drag, startPoint x: 282, startPoint y: 589, endPoint x: 903, endPoint y: 560, distance: 622.0
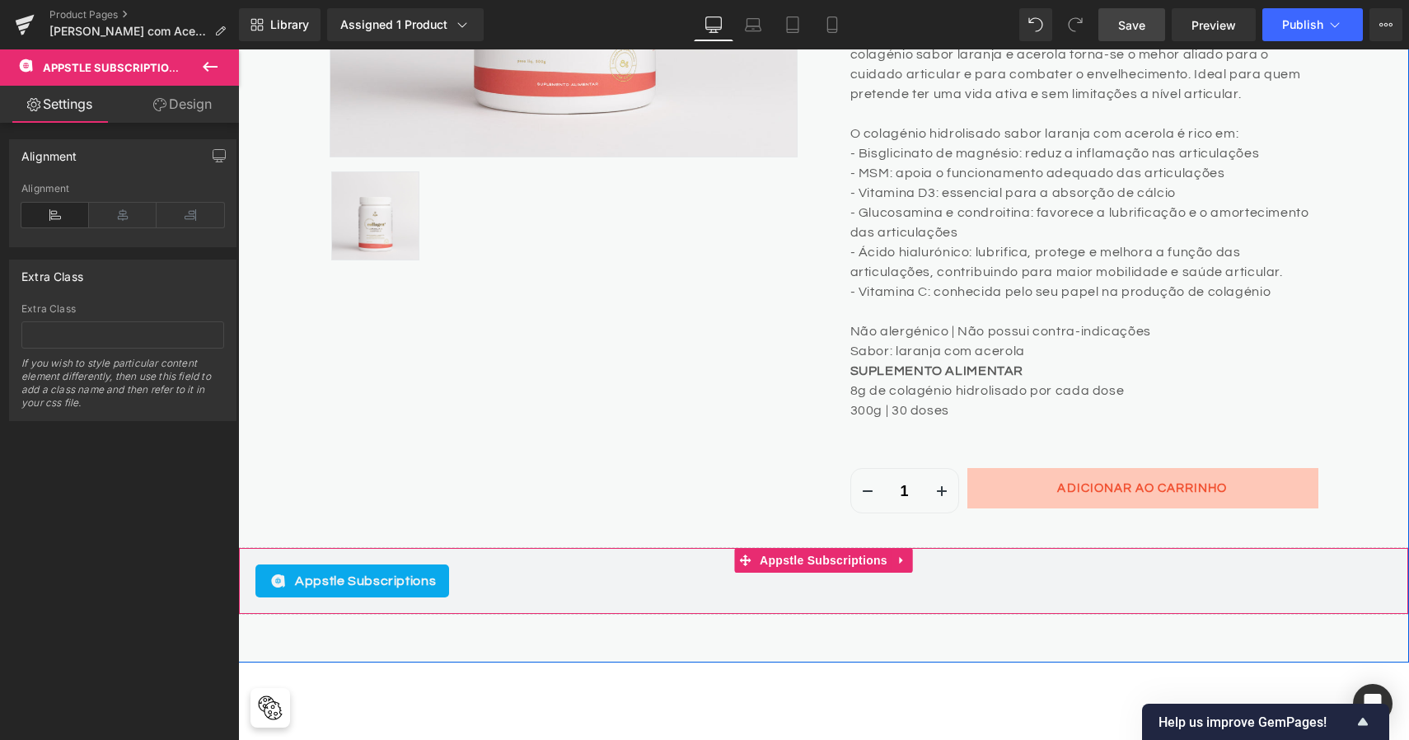
click at [480, 579] on div "Appstle Subscriptions" at bounding box center [823, 580] width 1136 height 33
click at [897, 554] on icon at bounding box center [903, 560] width 12 height 12
click at [911, 555] on icon at bounding box center [913, 560] width 12 height 12
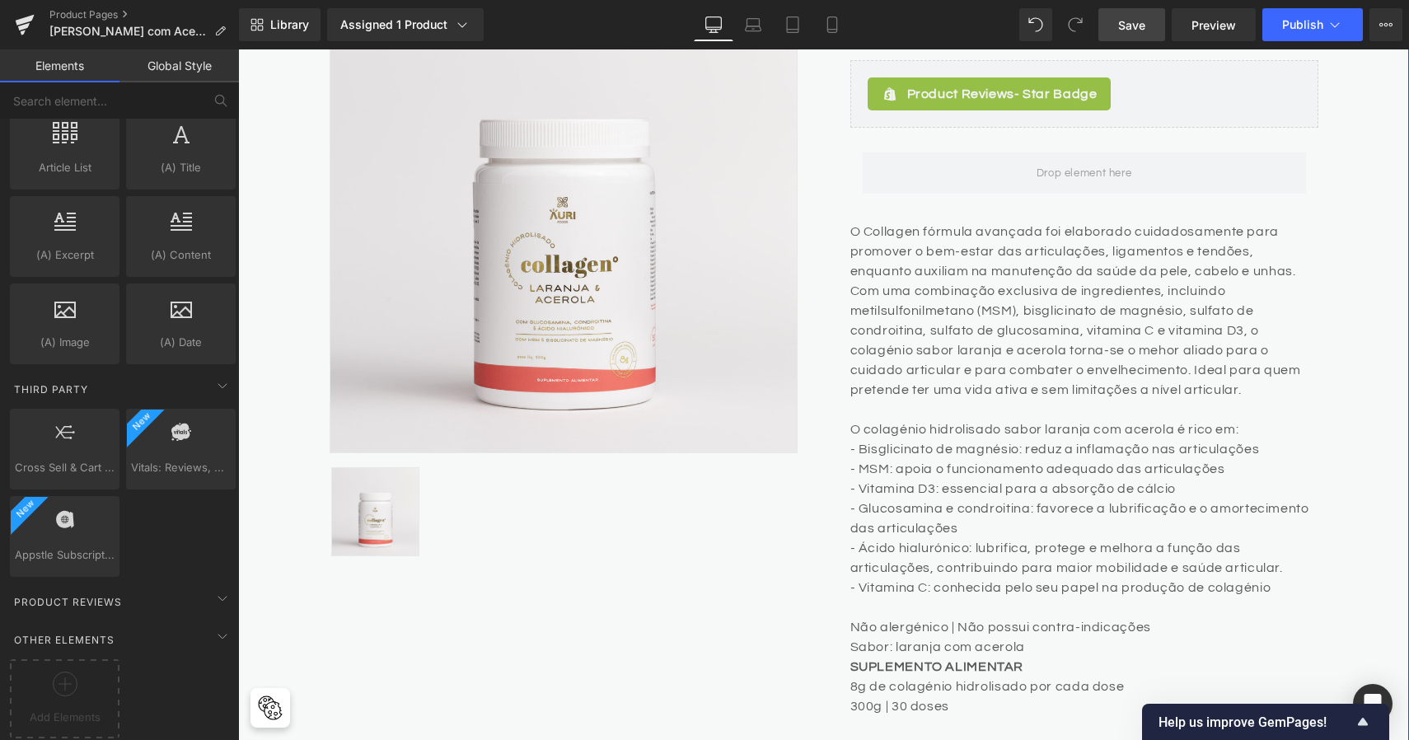
scroll to position [383, 0]
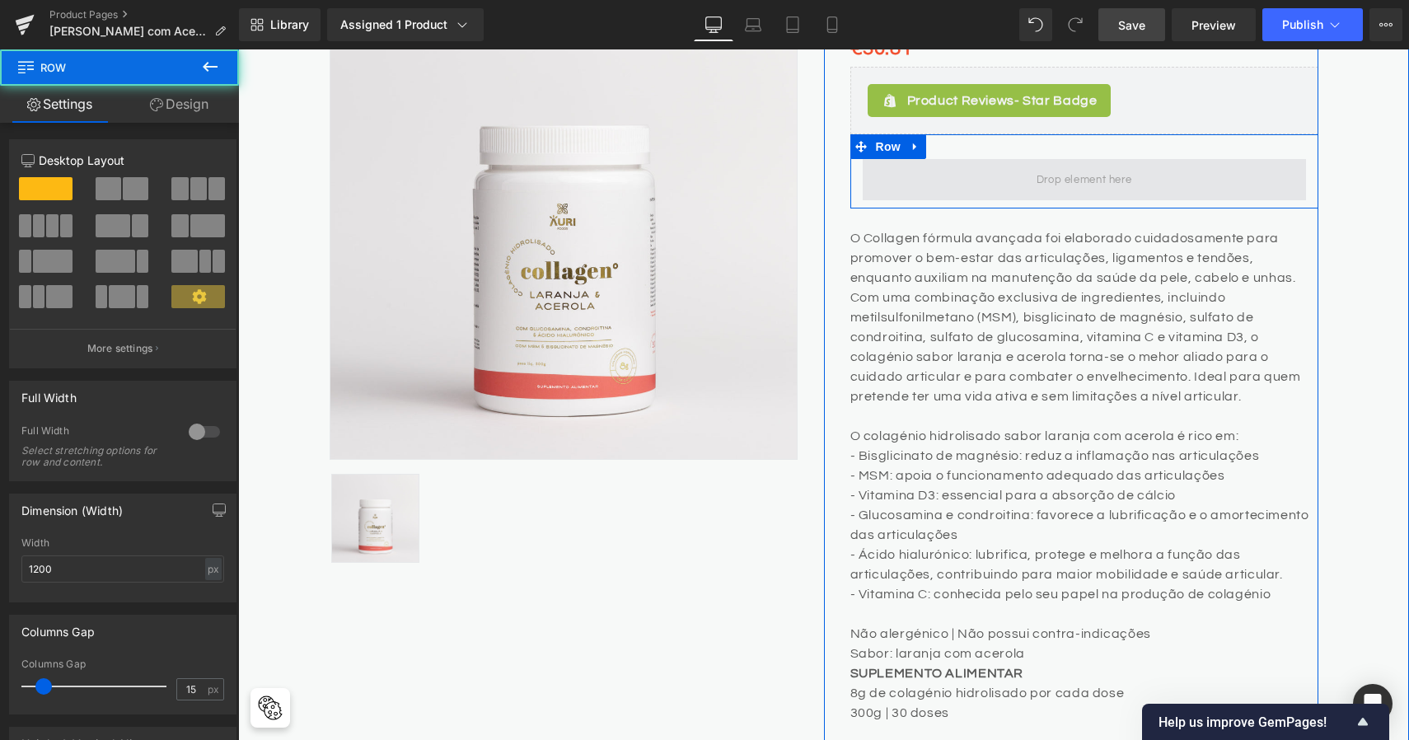
click at [1141, 171] on span at bounding box center [1084, 179] width 443 height 41
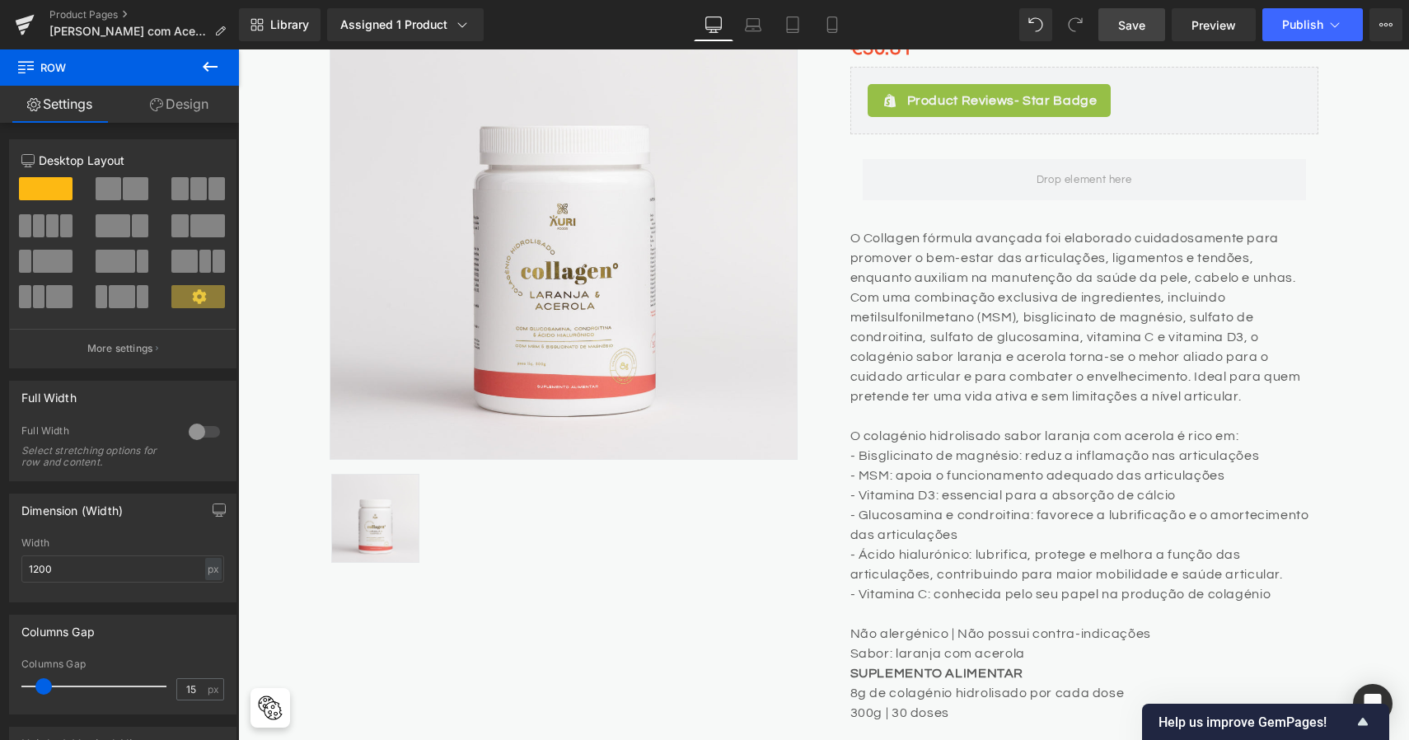
click at [214, 72] on icon at bounding box center [210, 67] width 20 height 20
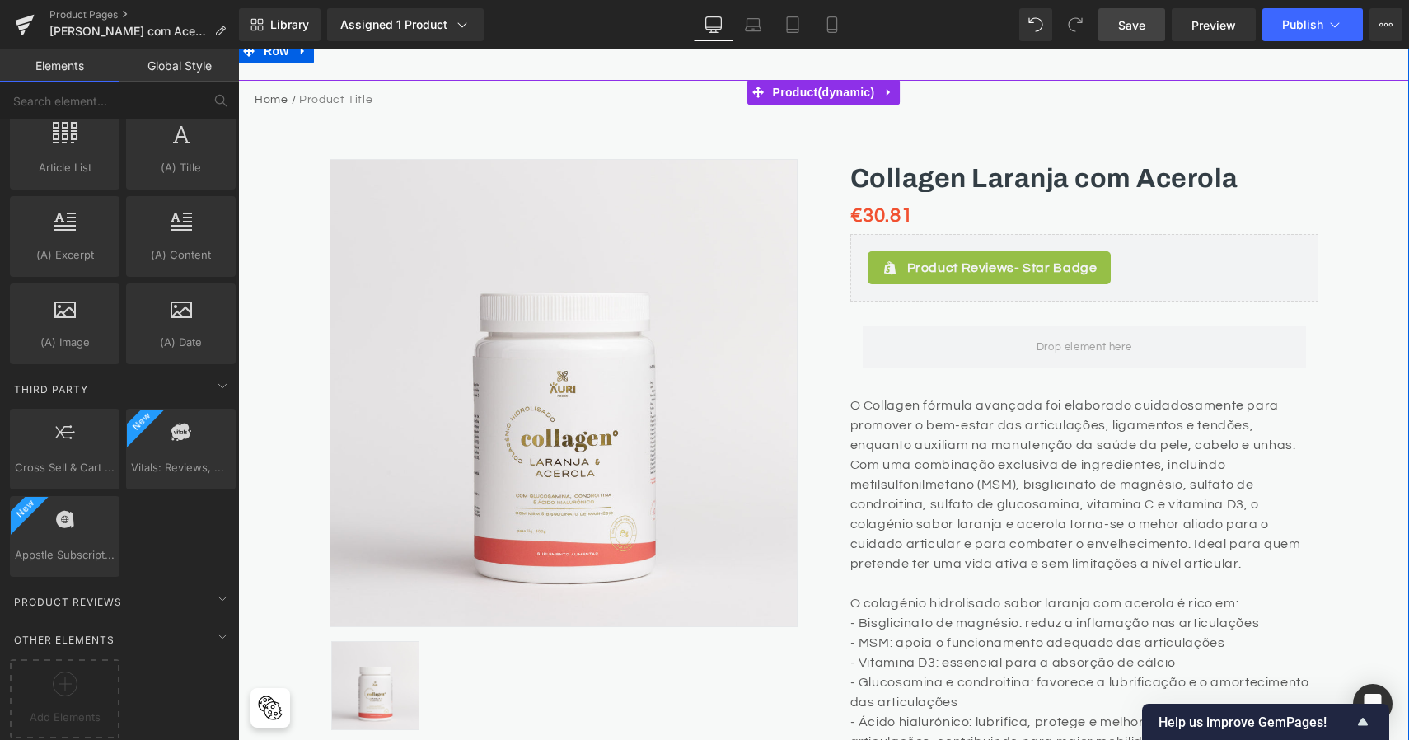
scroll to position [223, 0]
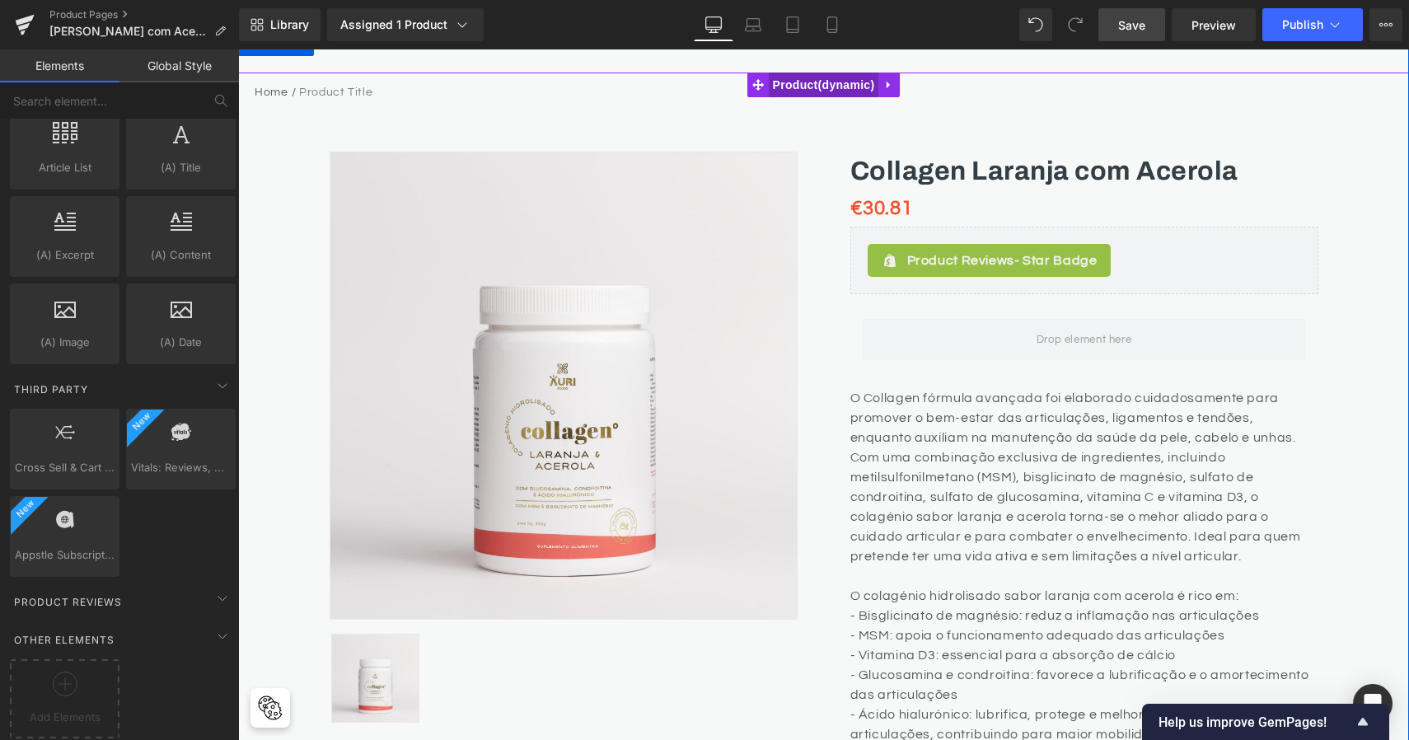
click at [846, 87] on span "Product" at bounding box center [824, 85] width 110 height 25
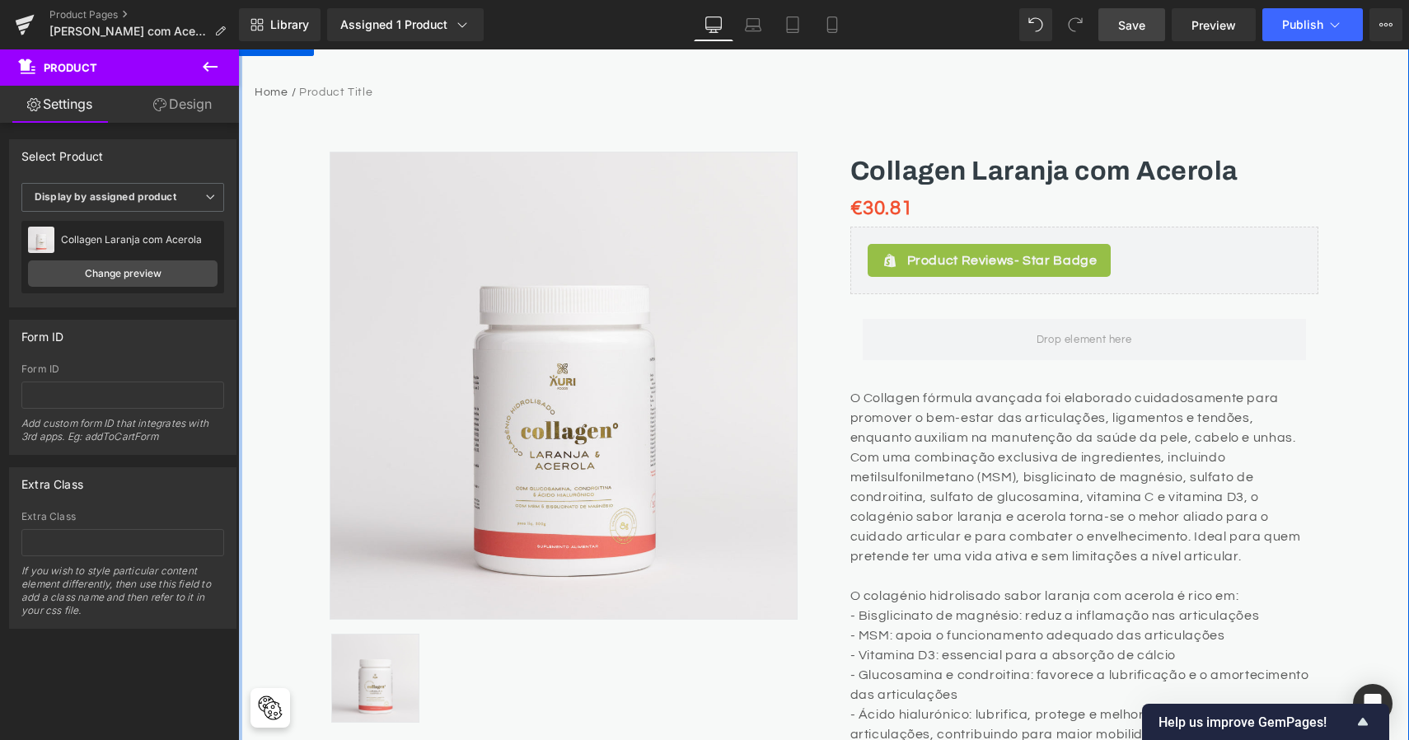
click at [218, 67] on icon at bounding box center [210, 67] width 20 height 20
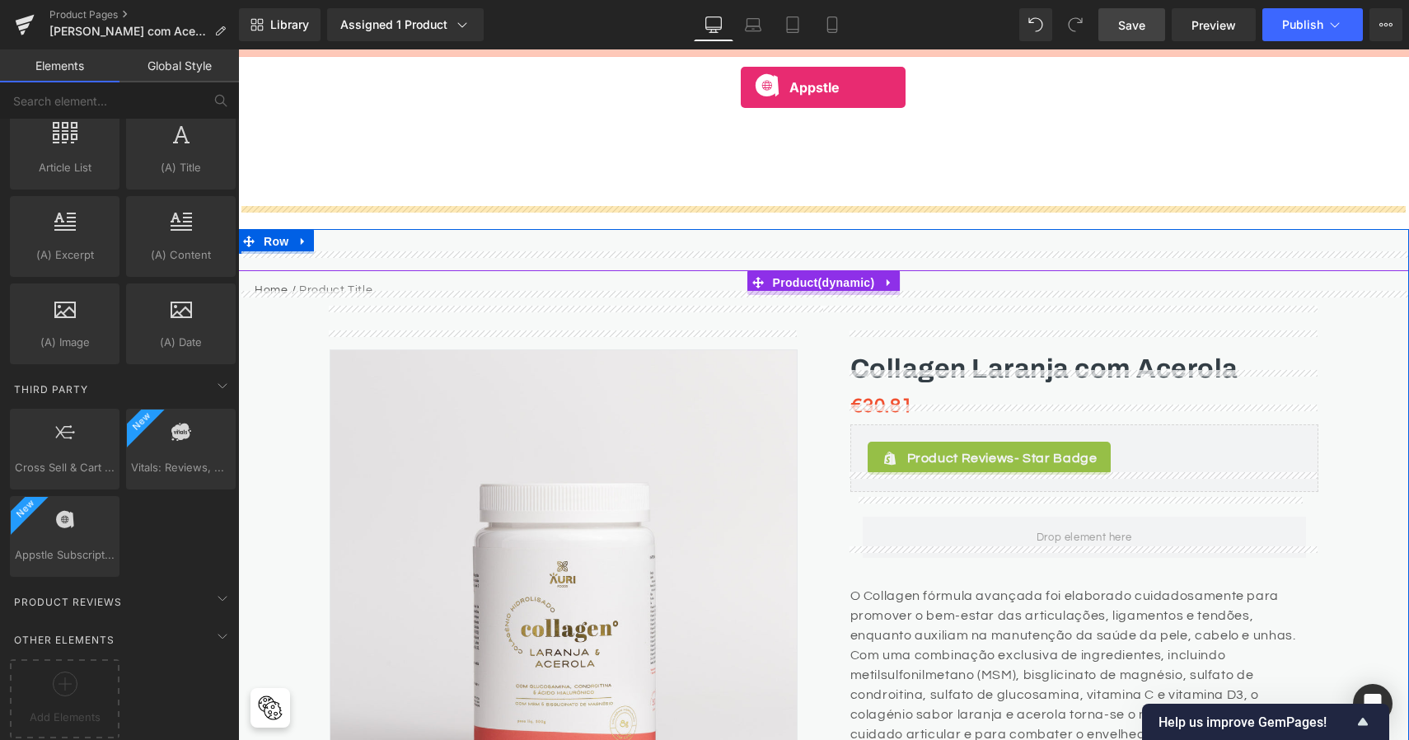
scroll to position [0, 0]
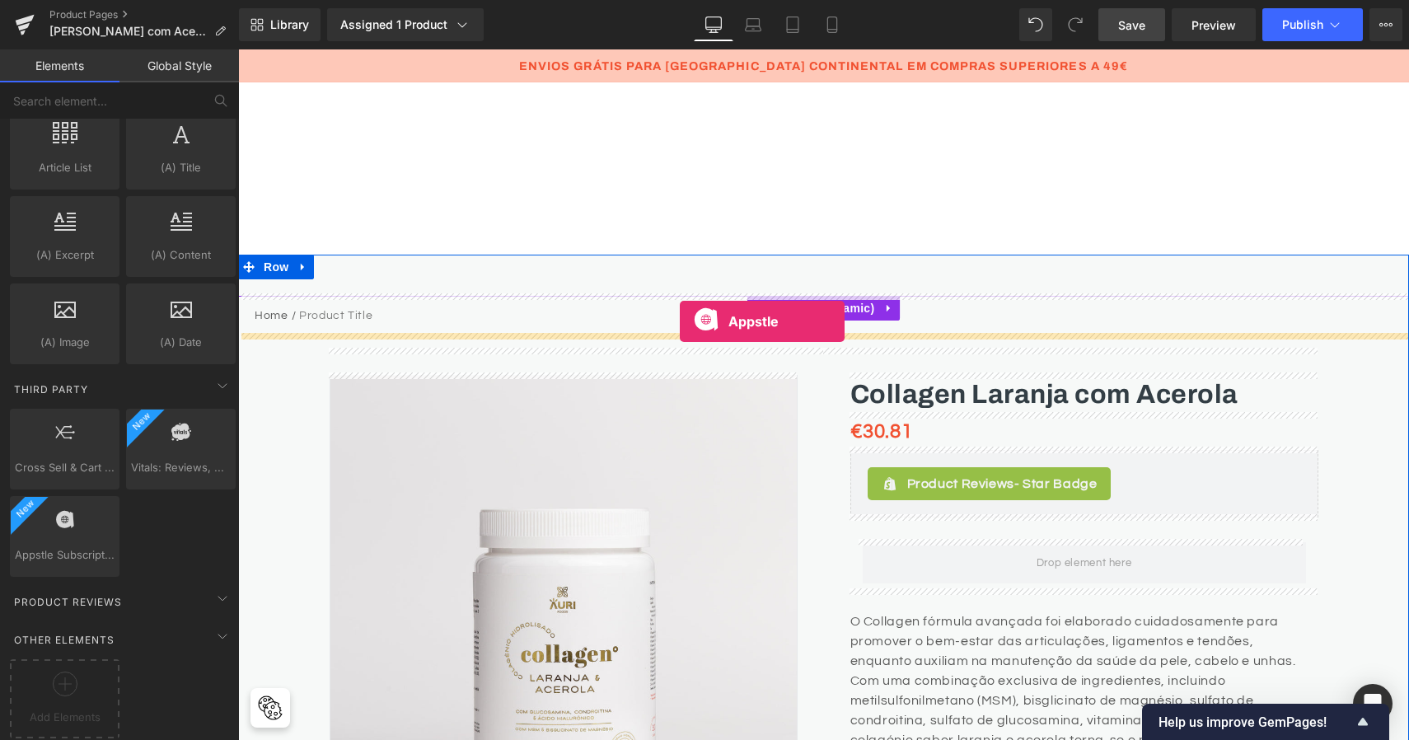
drag, startPoint x: 324, startPoint y: 581, endPoint x: 680, endPoint y: 321, distance: 440.6
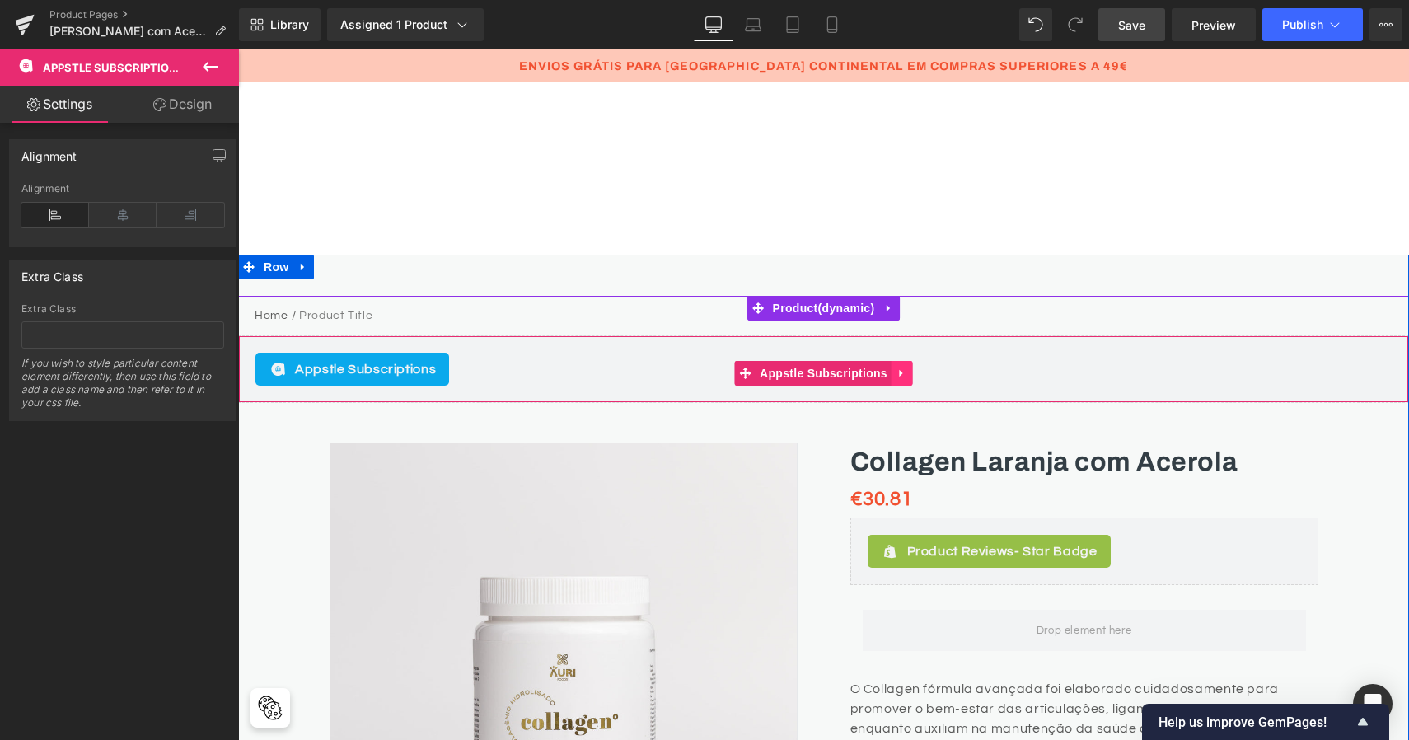
click at [902, 369] on icon at bounding box center [903, 374] width 12 height 12
click at [913, 373] on icon at bounding box center [913, 374] width 12 height 12
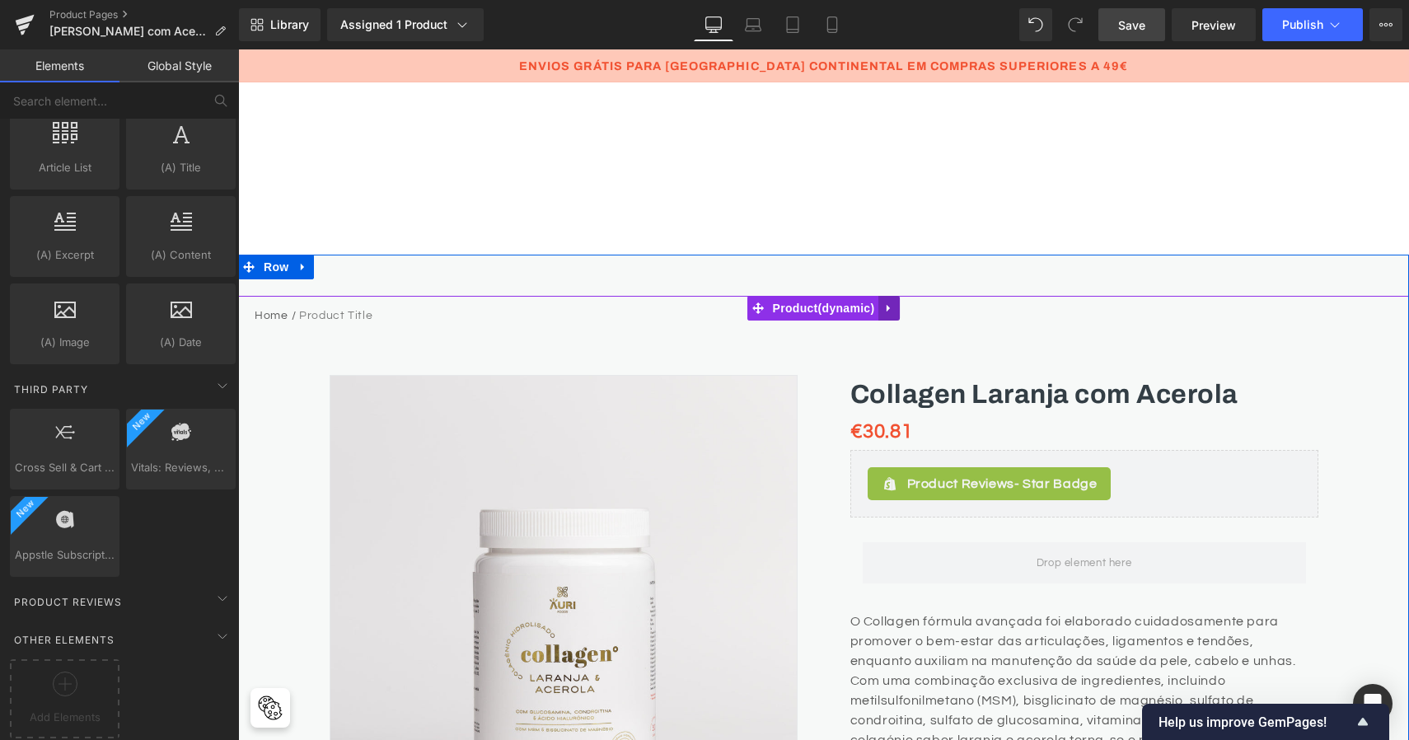
click at [887, 306] on icon at bounding box center [888, 307] width 3 height 7
click at [805, 307] on span "Product" at bounding box center [792, 308] width 110 height 25
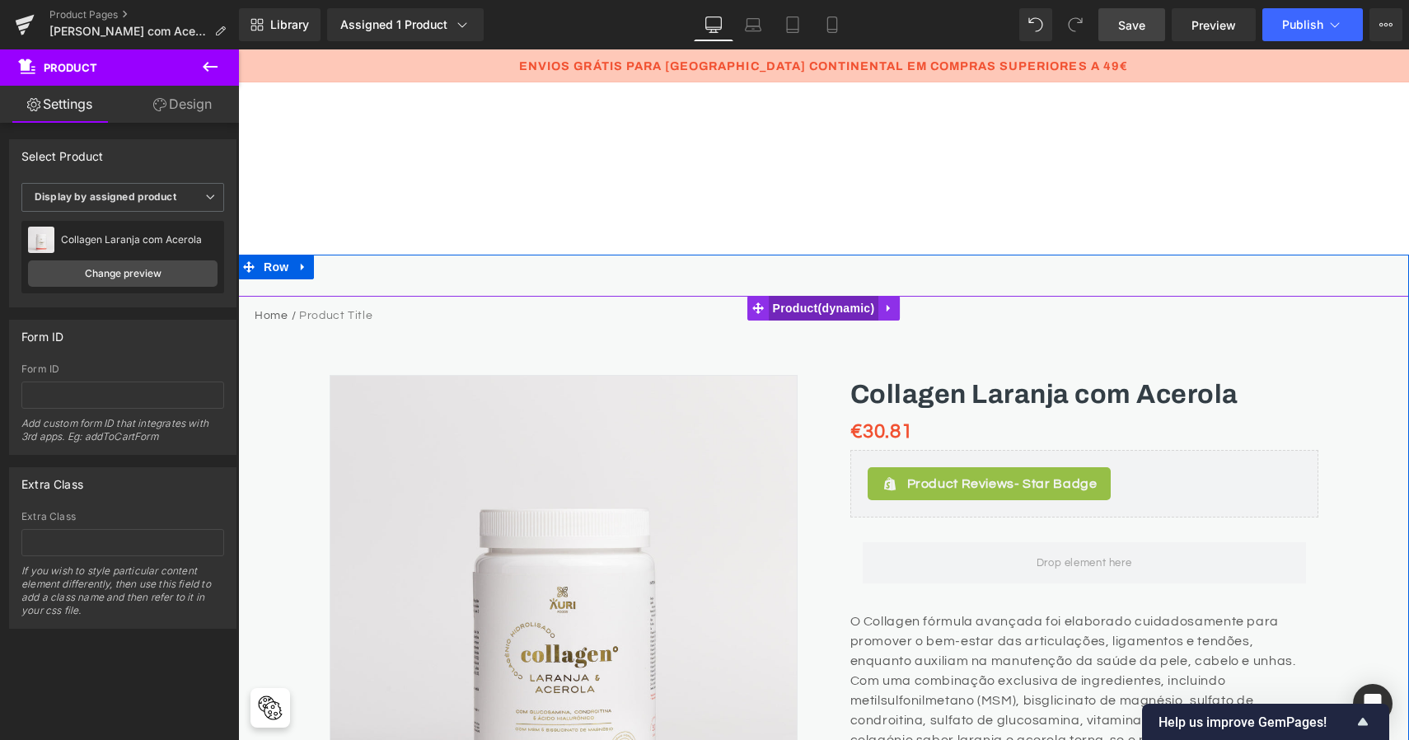
click at [860, 305] on span "Product" at bounding box center [824, 308] width 110 height 25
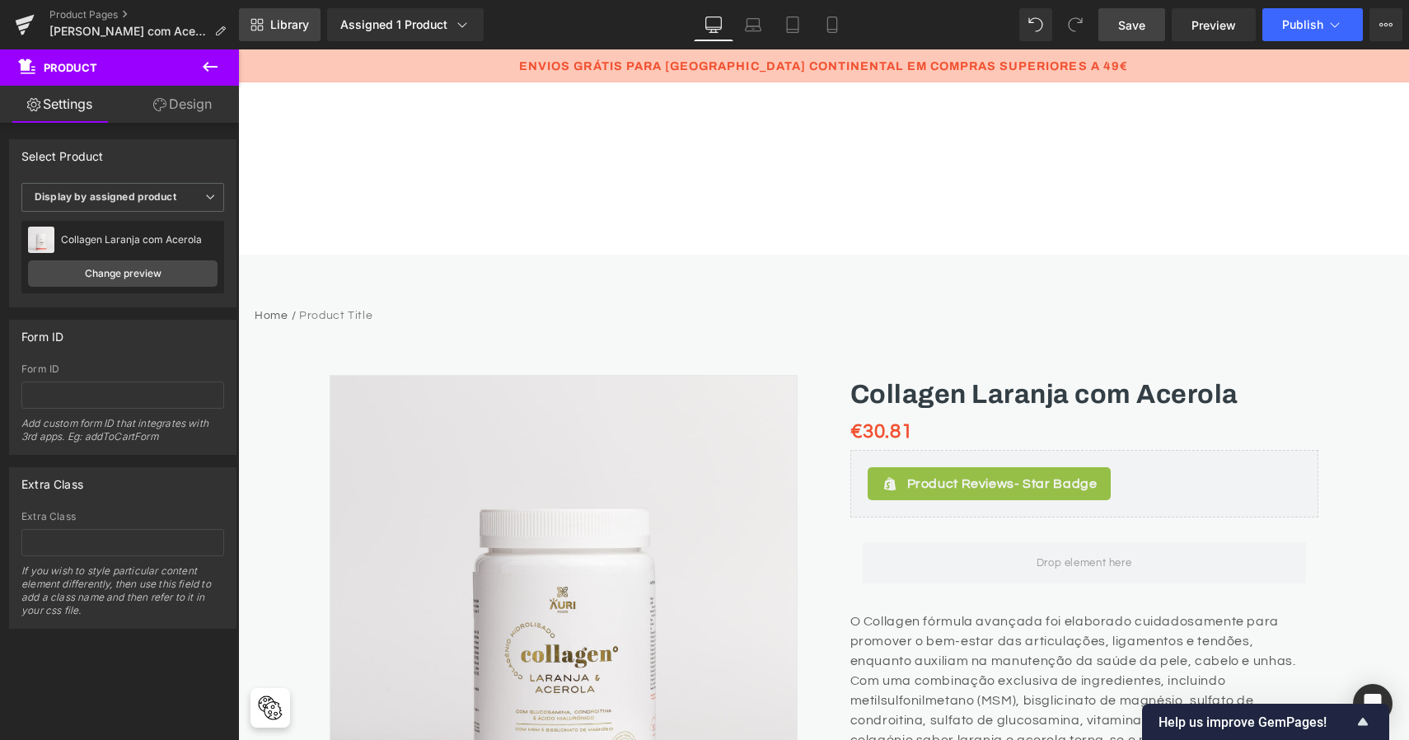
click at [280, 24] on span "Library" at bounding box center [289, 24] width 39 height 15
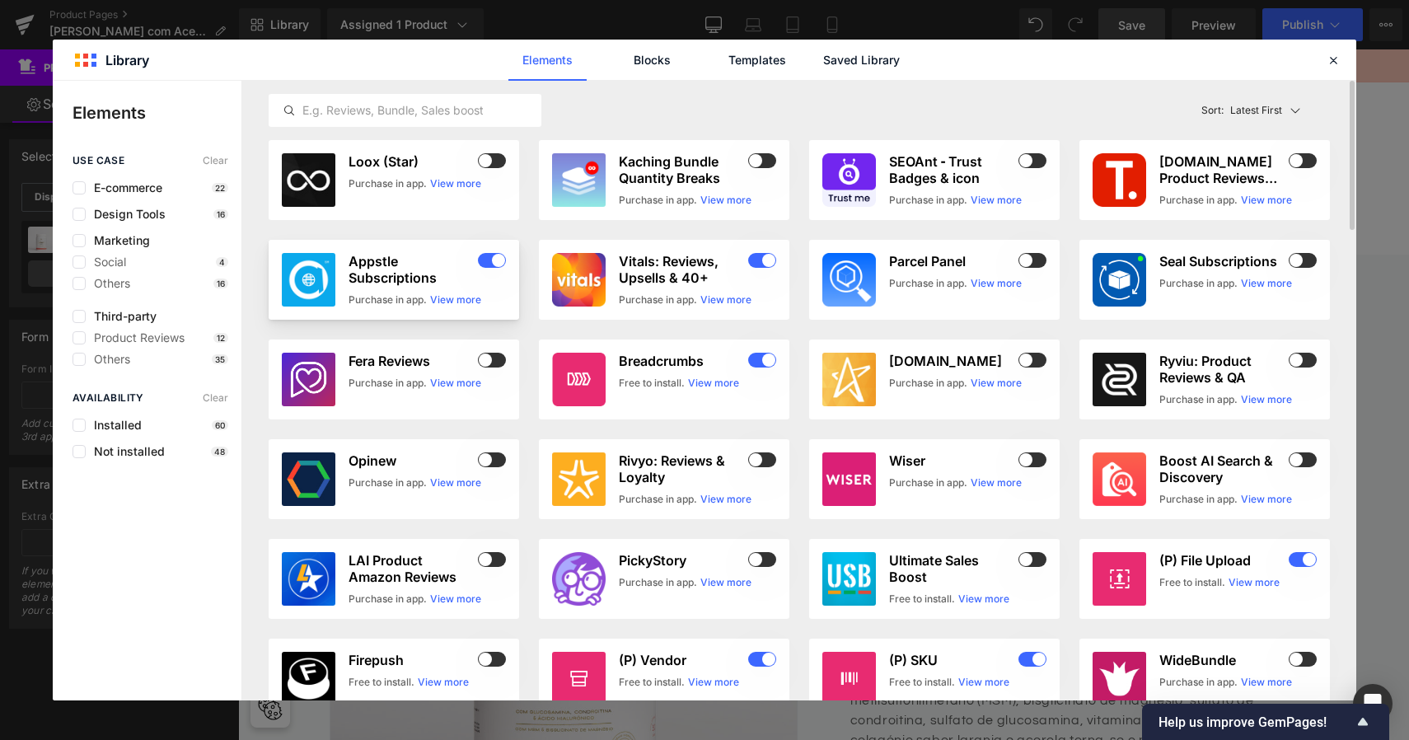
click at [428, 255] on h3 "Appstle Subscriptions" at bounding box center [412, 269] width 126 height 33
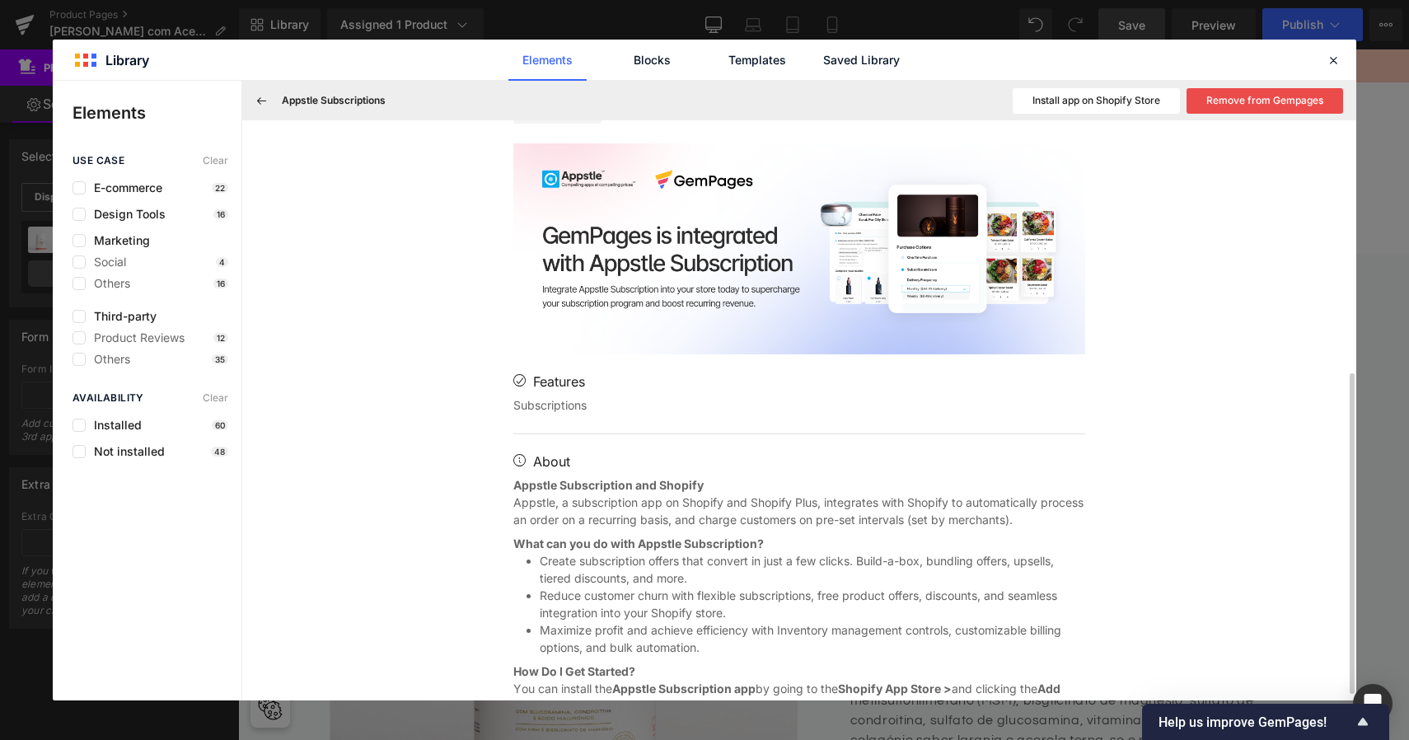
scroll to position [471, 0]
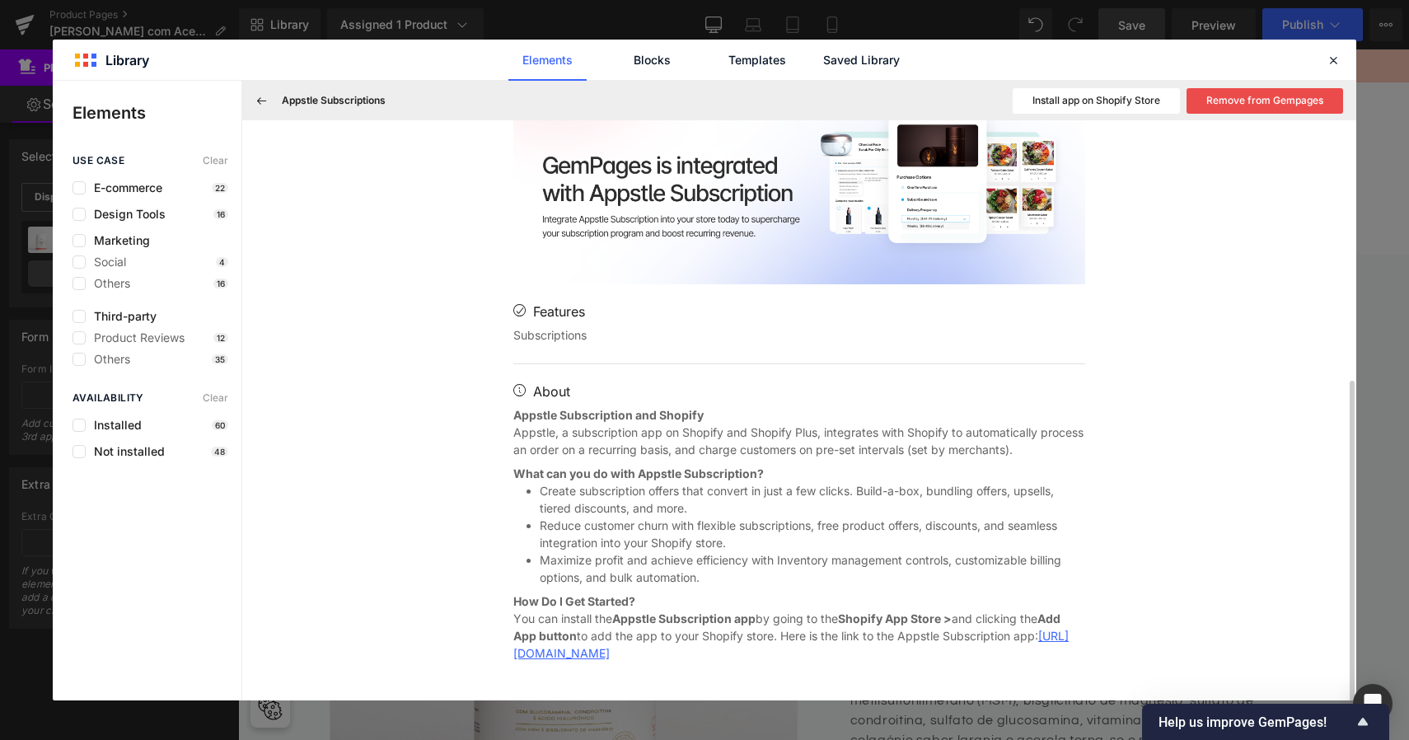
click at [808, 392] on h3 "About" at bounding box center [799, 392] width 572 height 16
click at [1287, 101] on button "Remove from Gempages" at bounding box center [1265, 101] width 157 height 26
click at [1288, 101] on button "Success" at bounding box center [1269, 101] width 148 height 26
click at [1337, 58] on icon at bounding box center [1333, 60] width 15 height 15
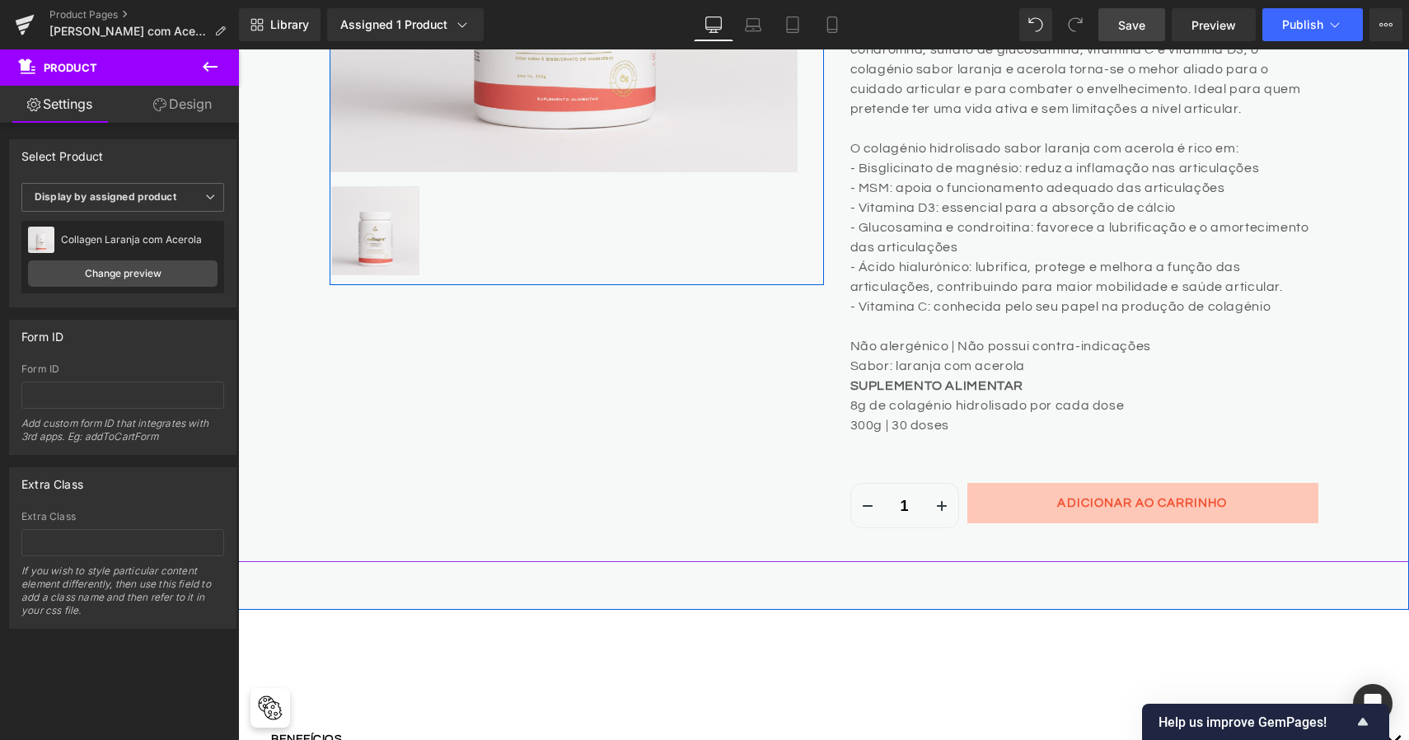
scroll to position [944, 0]
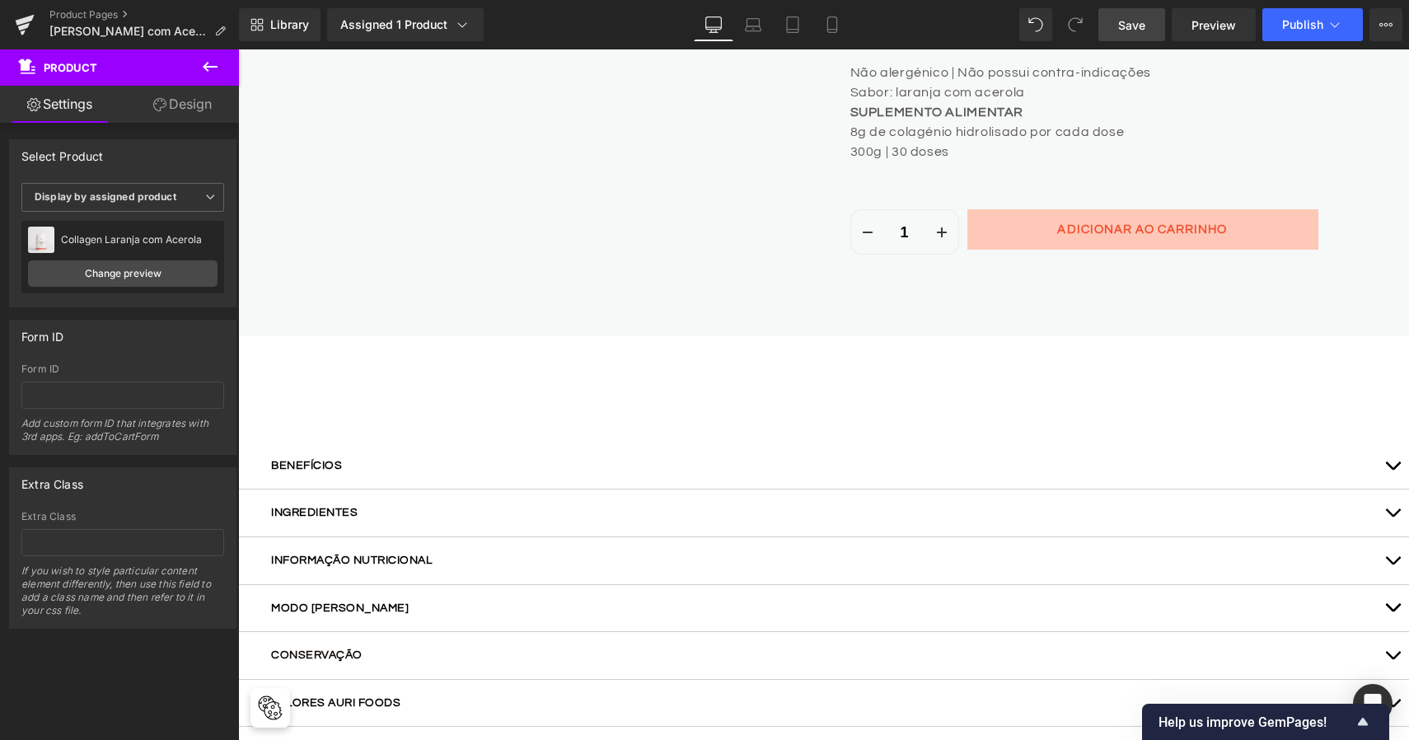
click at [214, 70] on icon at bounding box center [210, 67] width 20 height 20
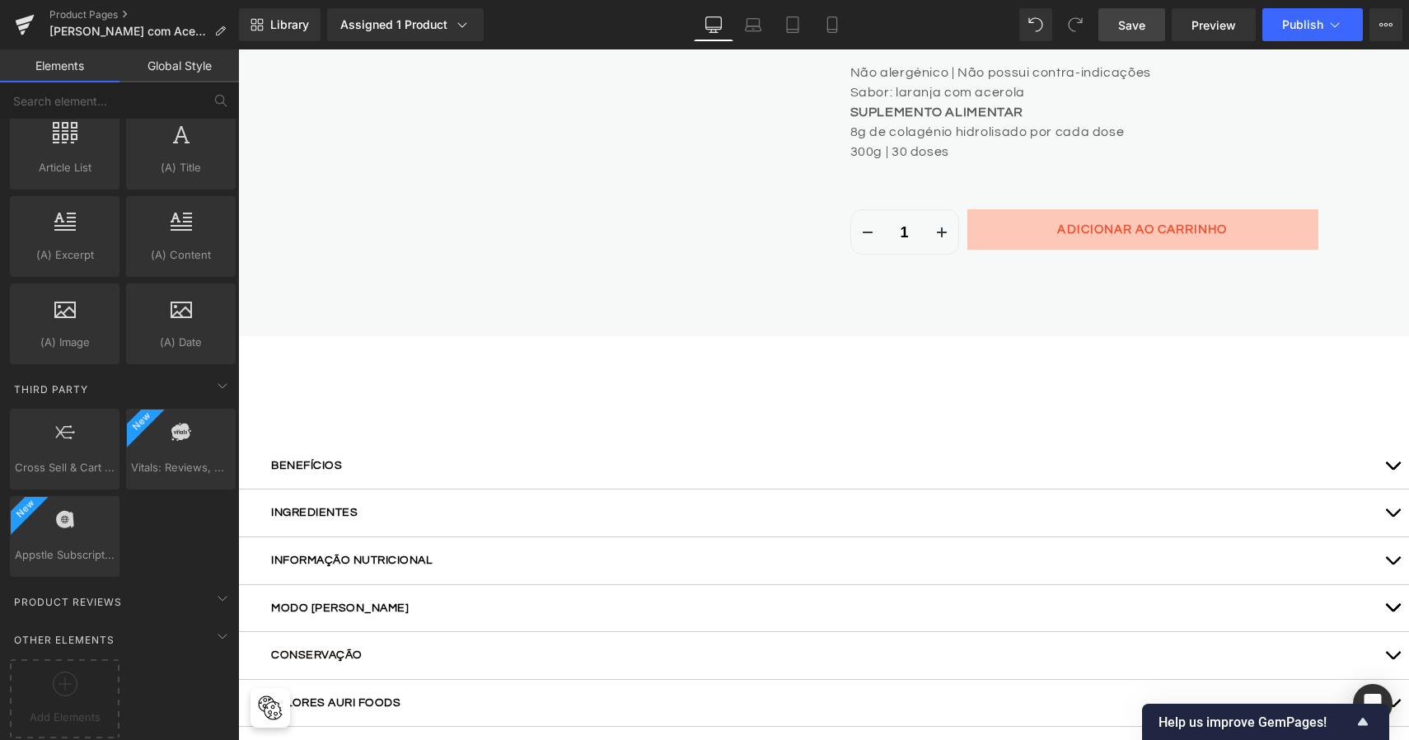
click at [186, 543] on div "Cross Sell & Cart Upsell cross,sell,recommend,products Vitals: Reviews, Upsells…" at bounding box center [123, 492] width 232 height 175
click at [64, 709] on span "Add Elements" at bounding box center [64, 717] width 101 height 17
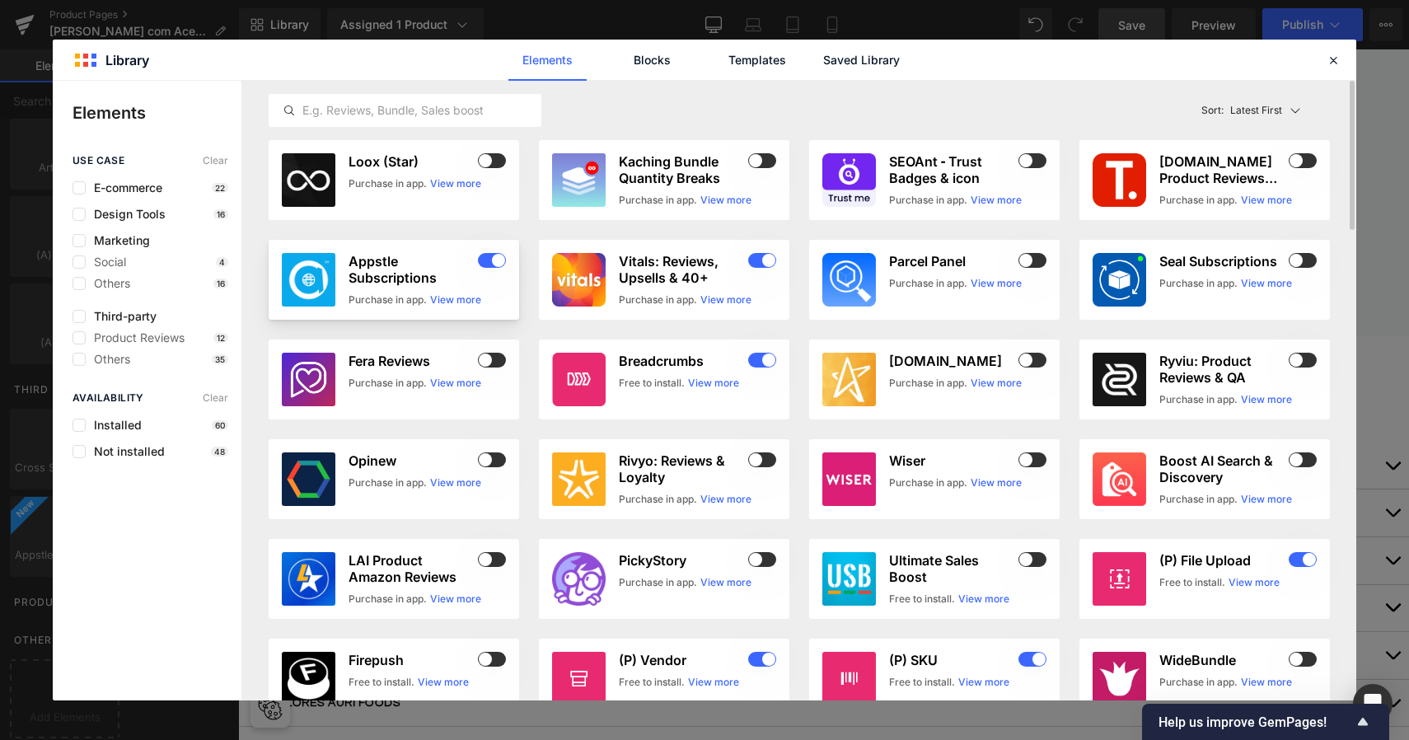
click at [409, 254] on h3 "Appstle Subscriptions" at bounding box center [412, 269] width 126 height 33
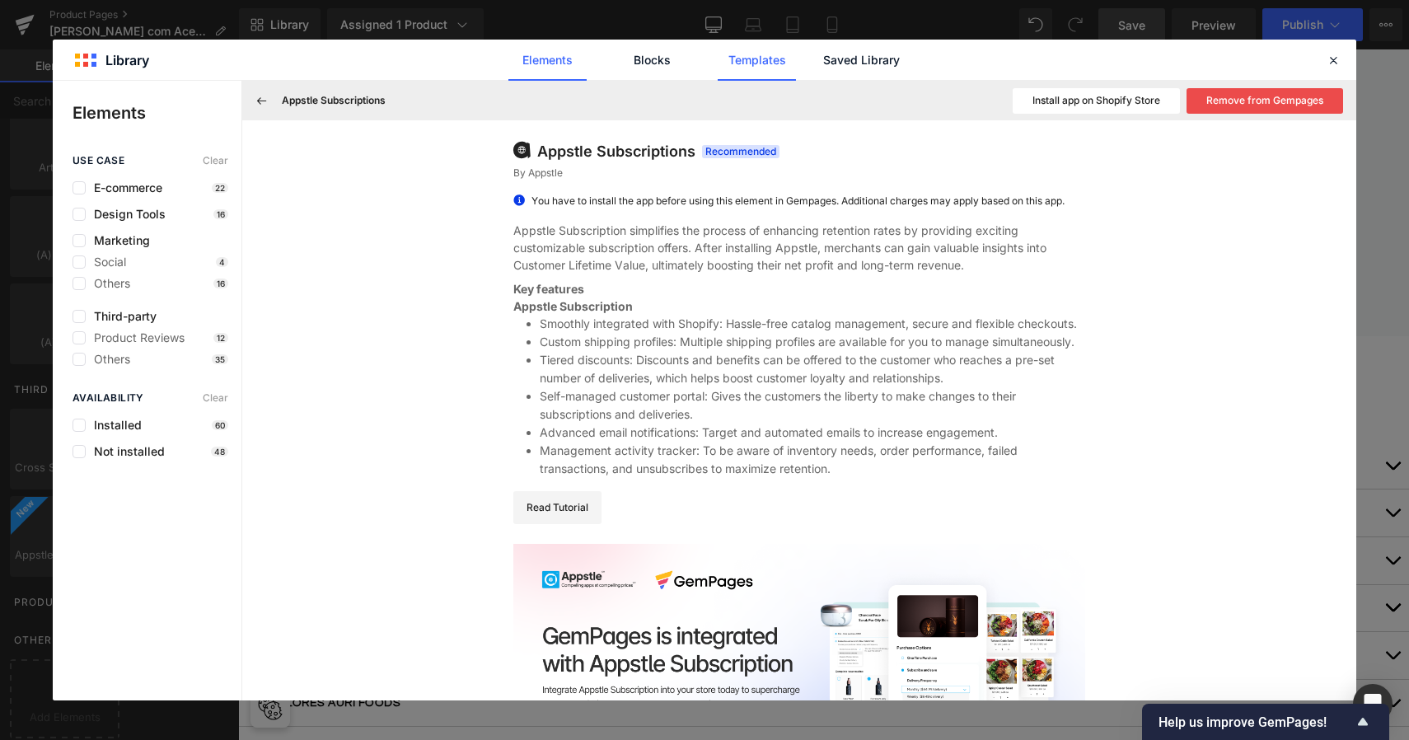
click at [766, 68] on link "Templates" at bounding box center [757, 60] width 78 height 41
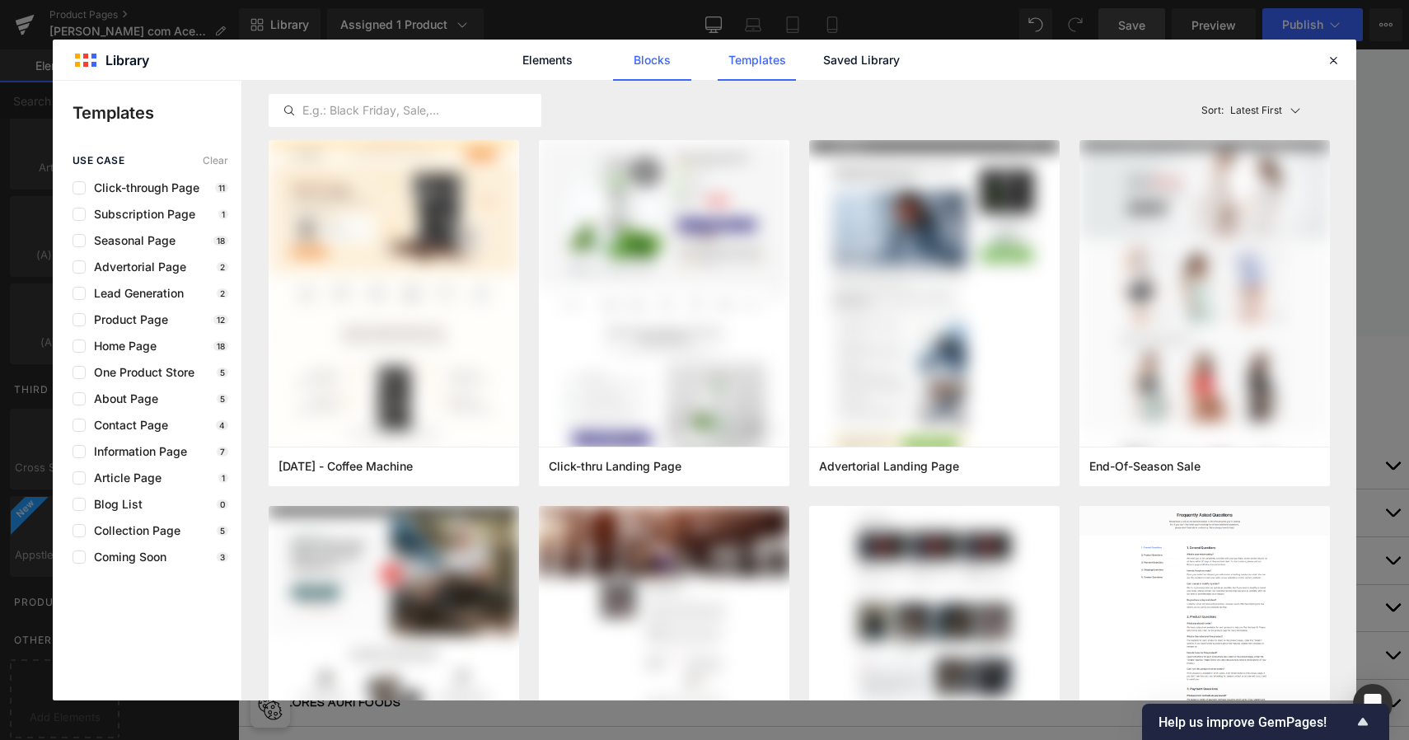
click at [639, 61] on link "Blocks" at bounding box center [652, 60] width 78 height 41
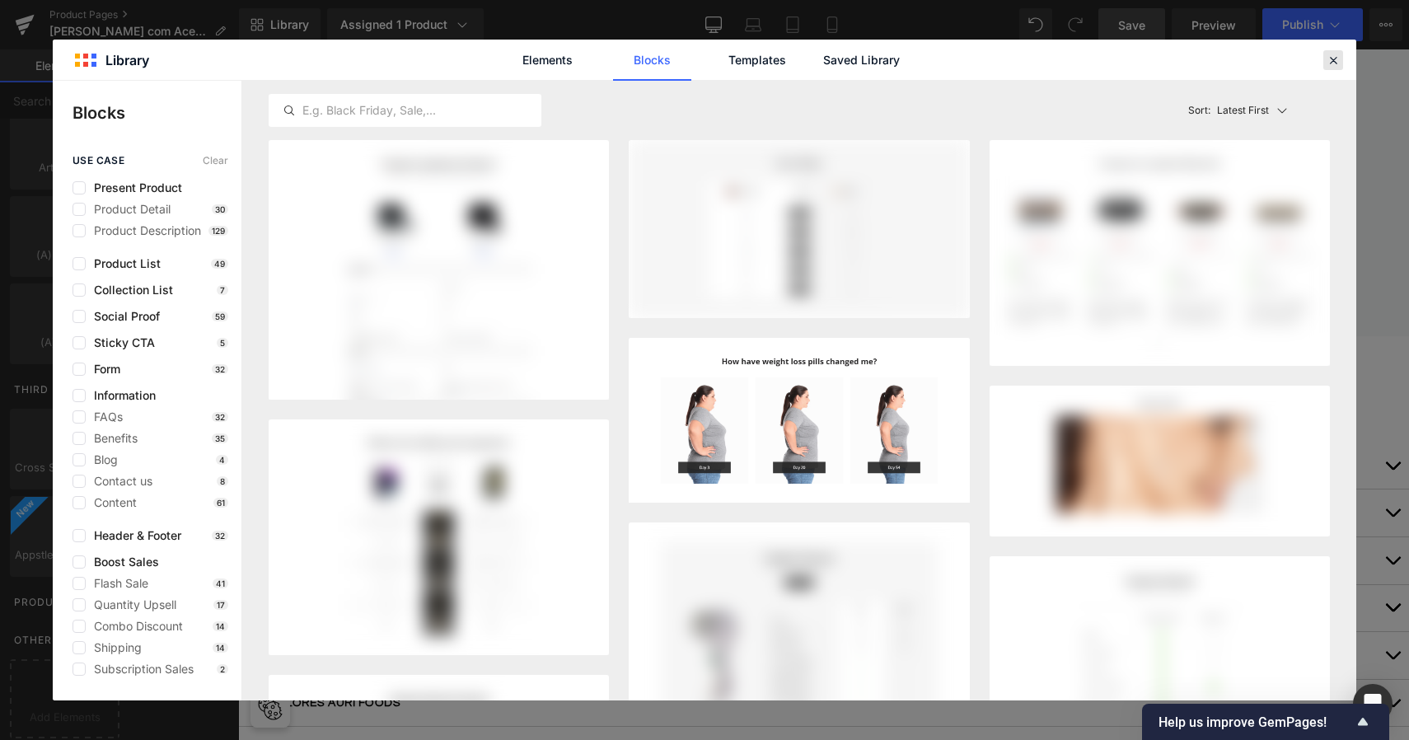
click at [1326, 60] on icon at bounding box center [1333, 60] width 15 height 15
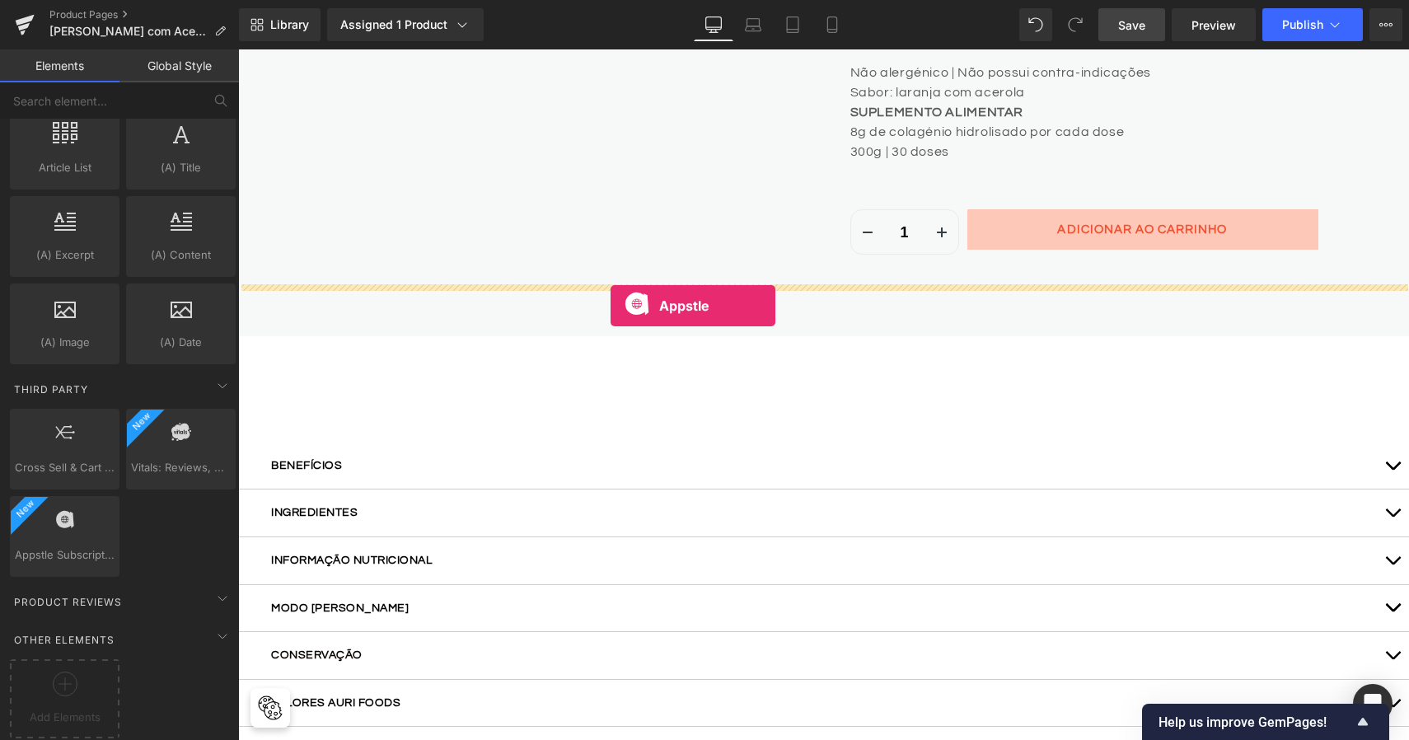
drag, startPoint x: 263, startPoint y: 596, endPoint x: 611, endPoint y: 302, distance: 455.0
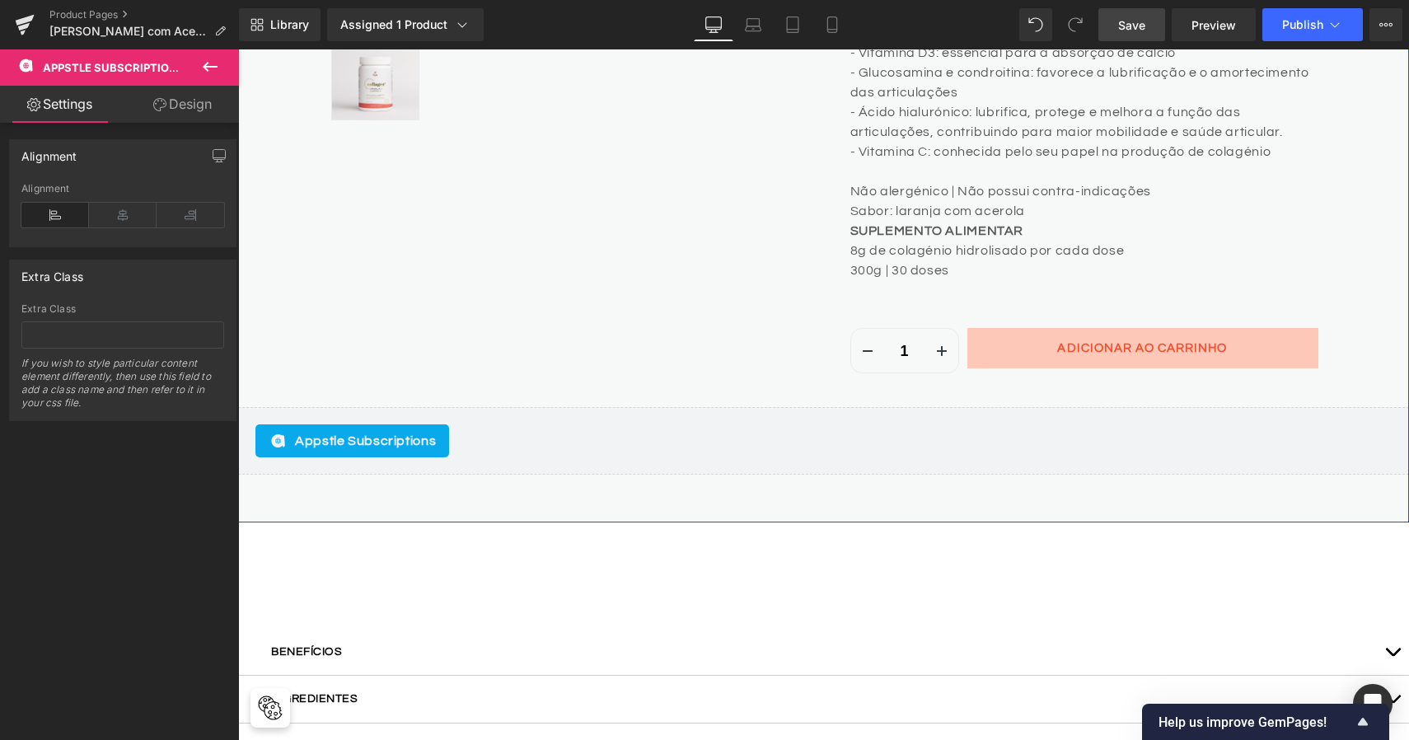
scroll to position [824, 0]
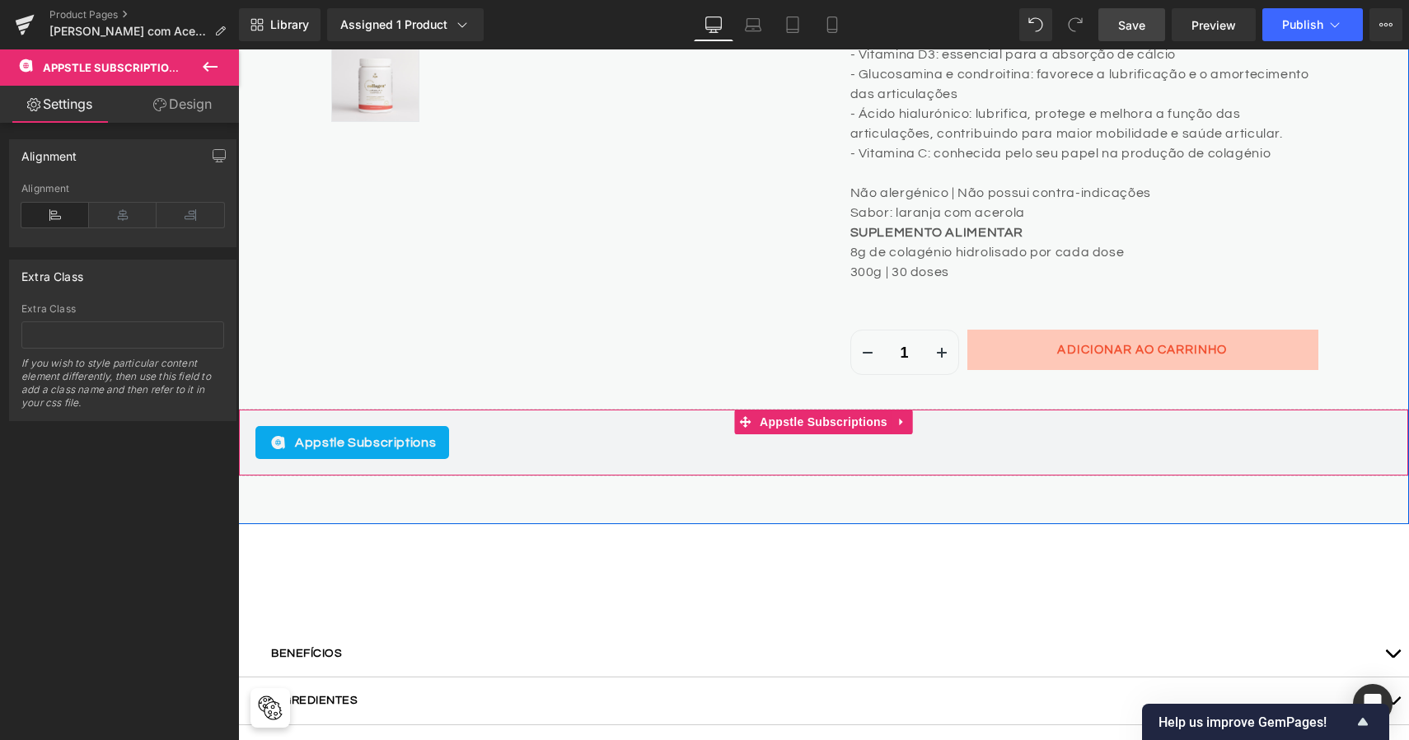
click at [394, 433] on span "Appstle Subscriptions" at bounding box center [365, 443] width 141 height 20
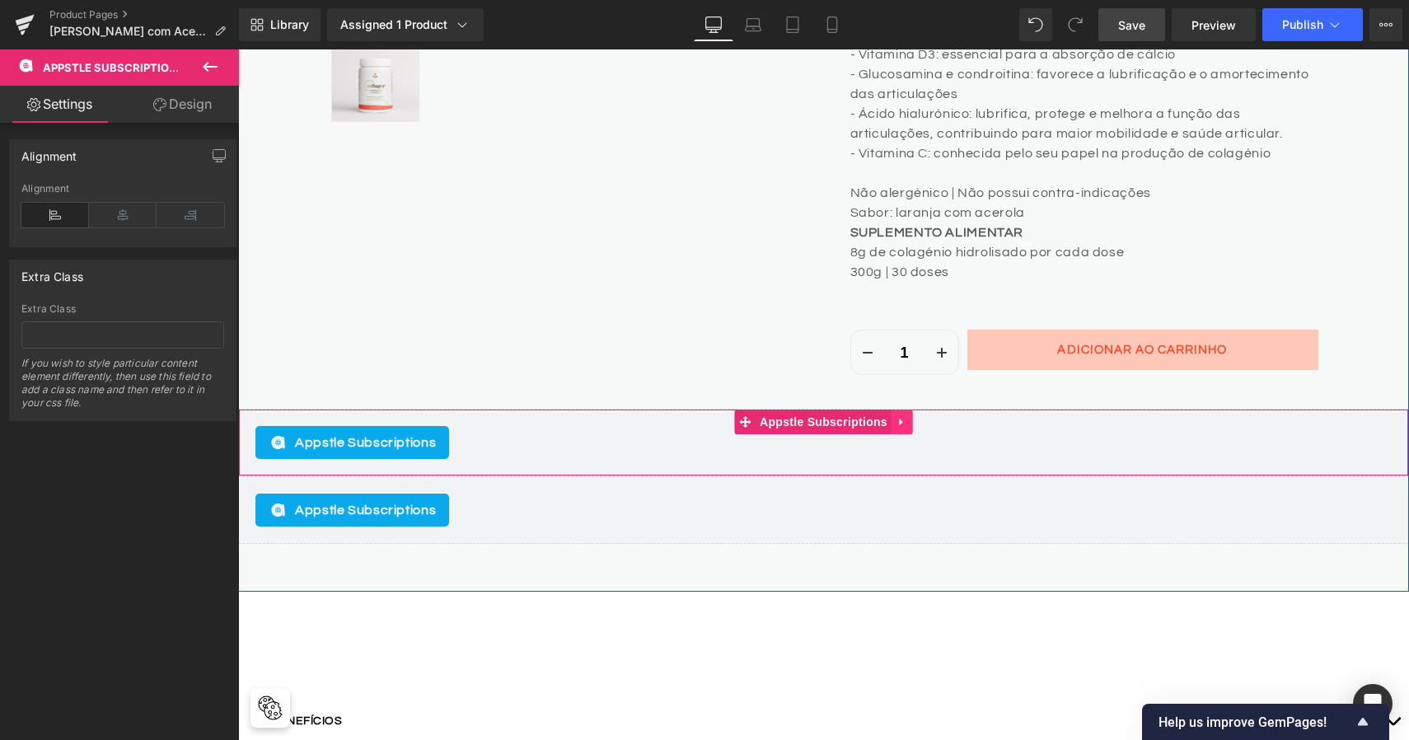
click at [900, 418] on icon at bounding box center [901, 421] width 3 height 7
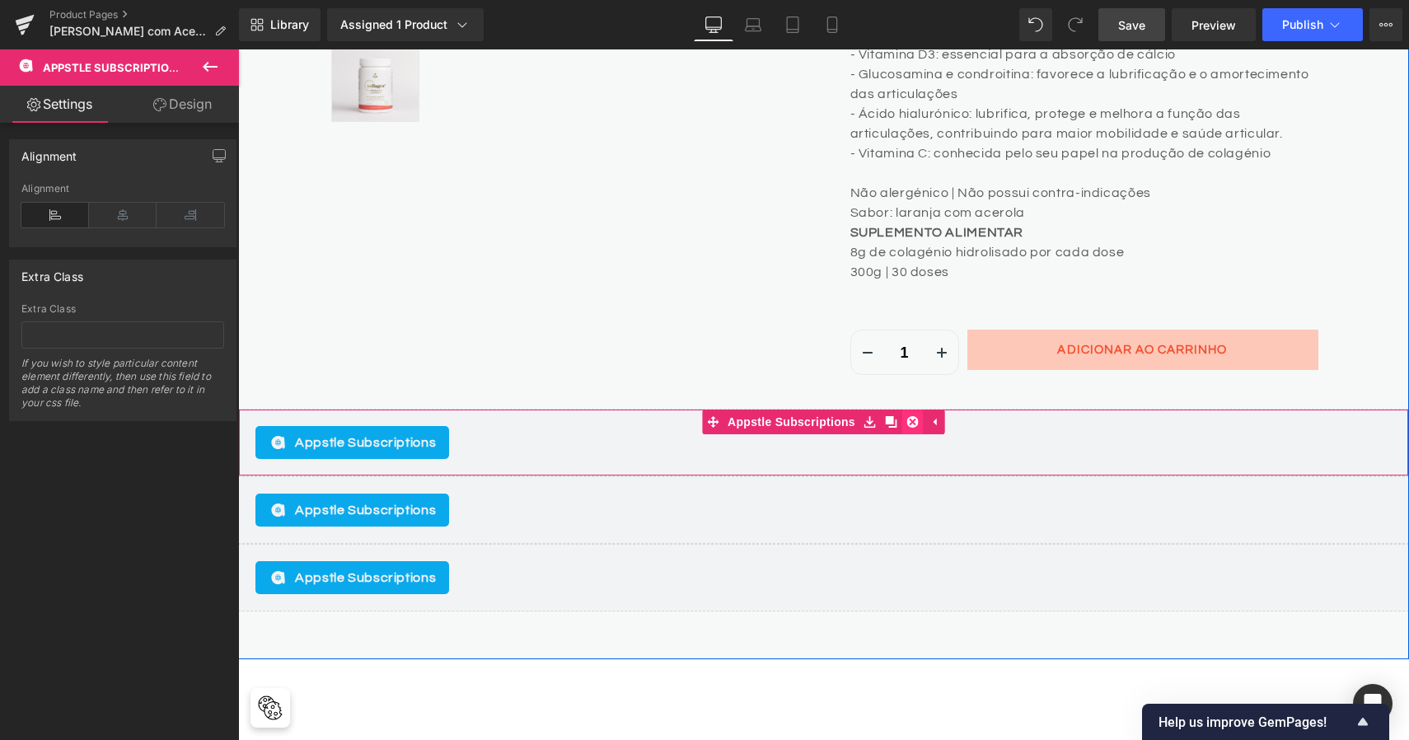
click at [907, 416] on icon at bounding box center [913, 422] width 12 height 12
click at [902, 419] on icon at bounding box center [903, 421] width 12 height 12
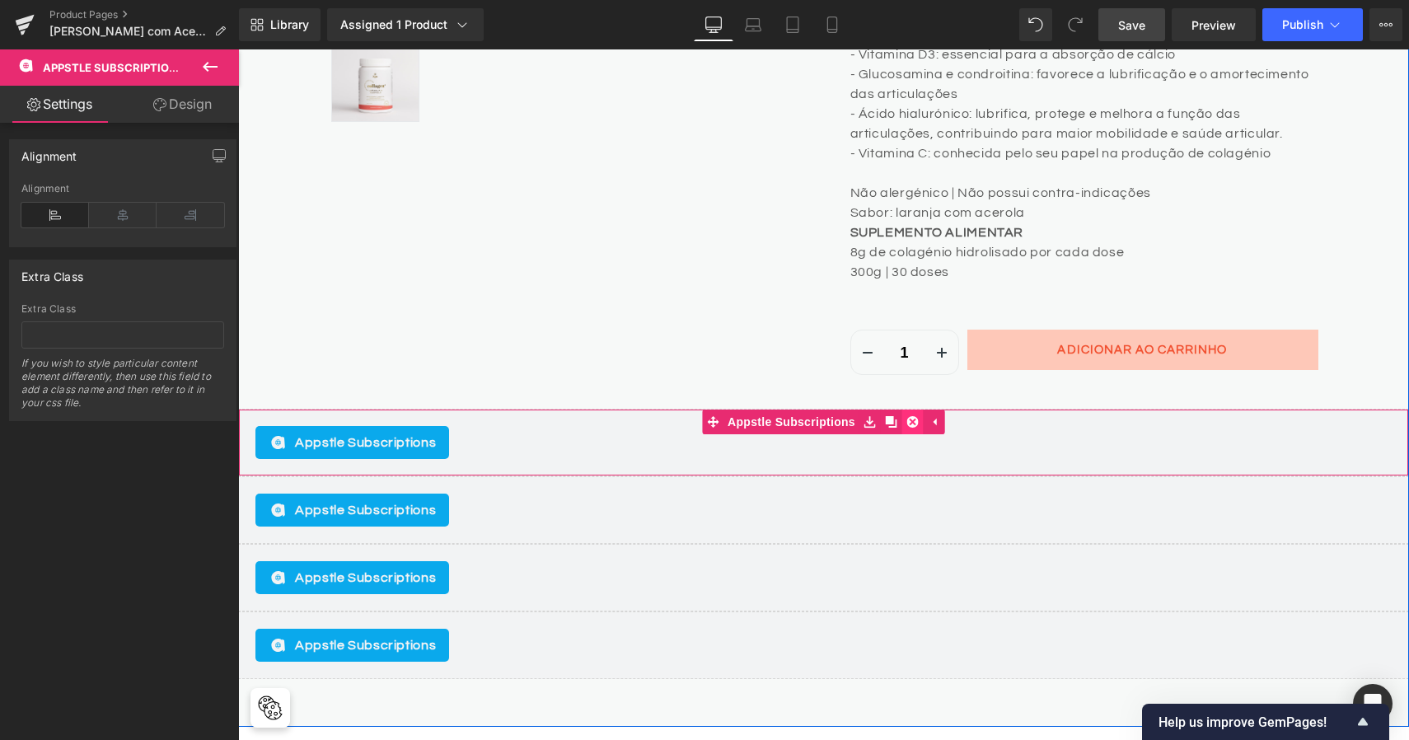
click at [911, 419] on icon at bounding box center [913, 422] width 12 height 12
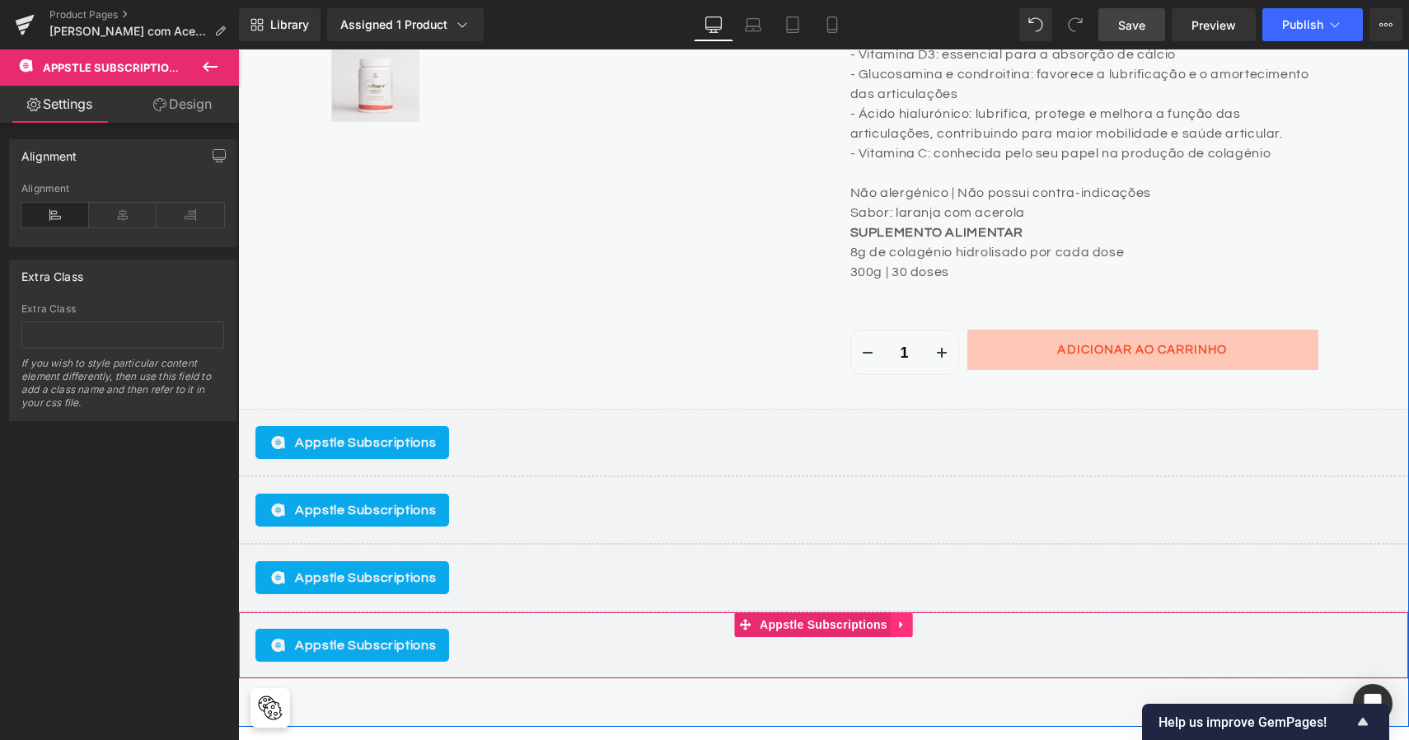
click at [901, 618] on icon at bounding box center [903, 624] width 12 height 12
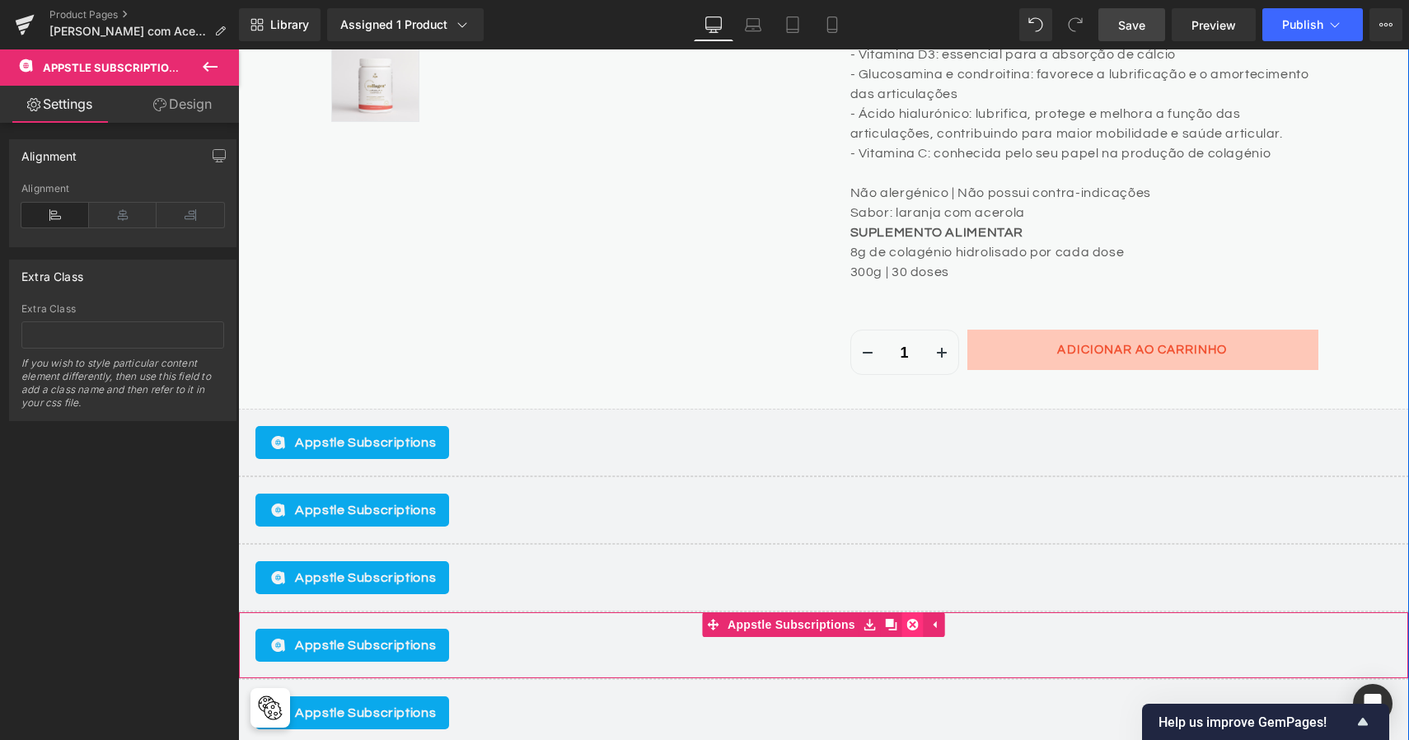
click at [912, 619] on icon at bounding box center [913, 625] width 12 height 12
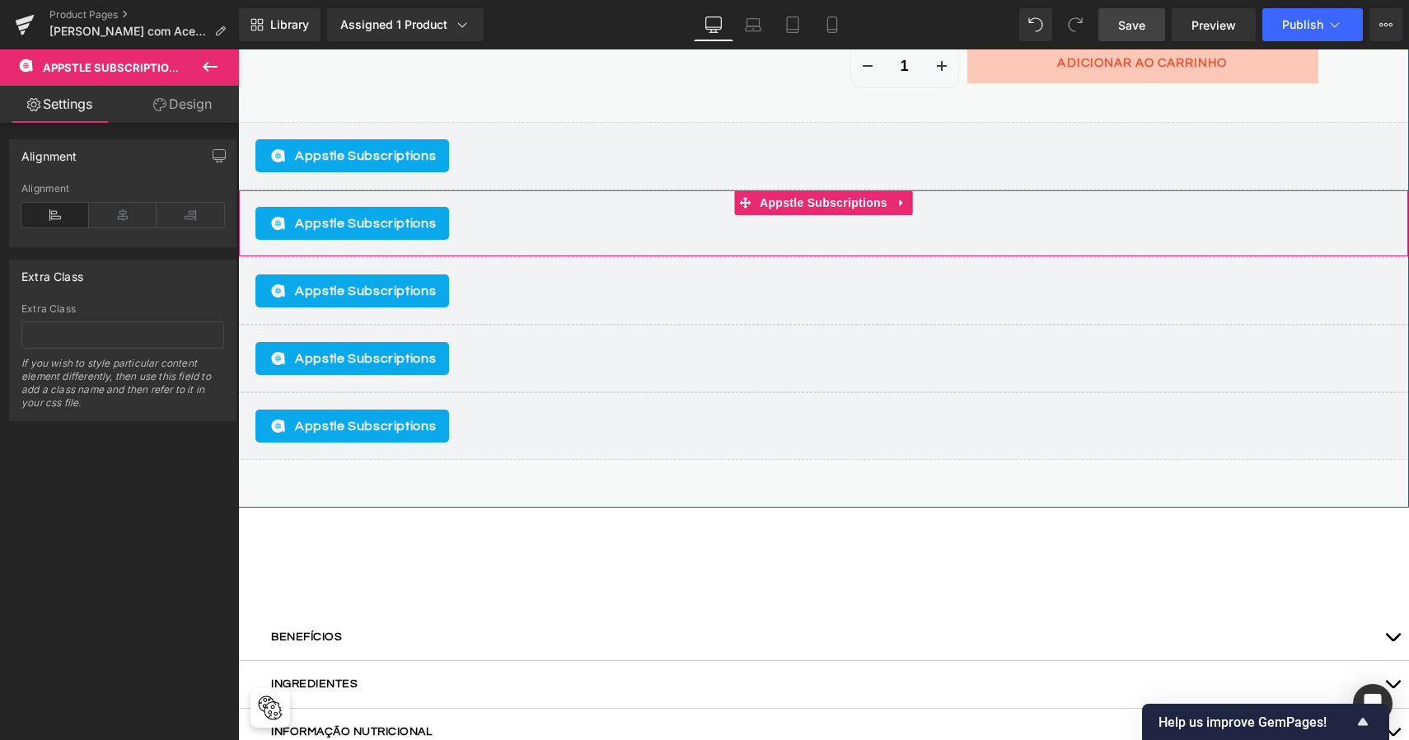
scroll to position [1123, 0]
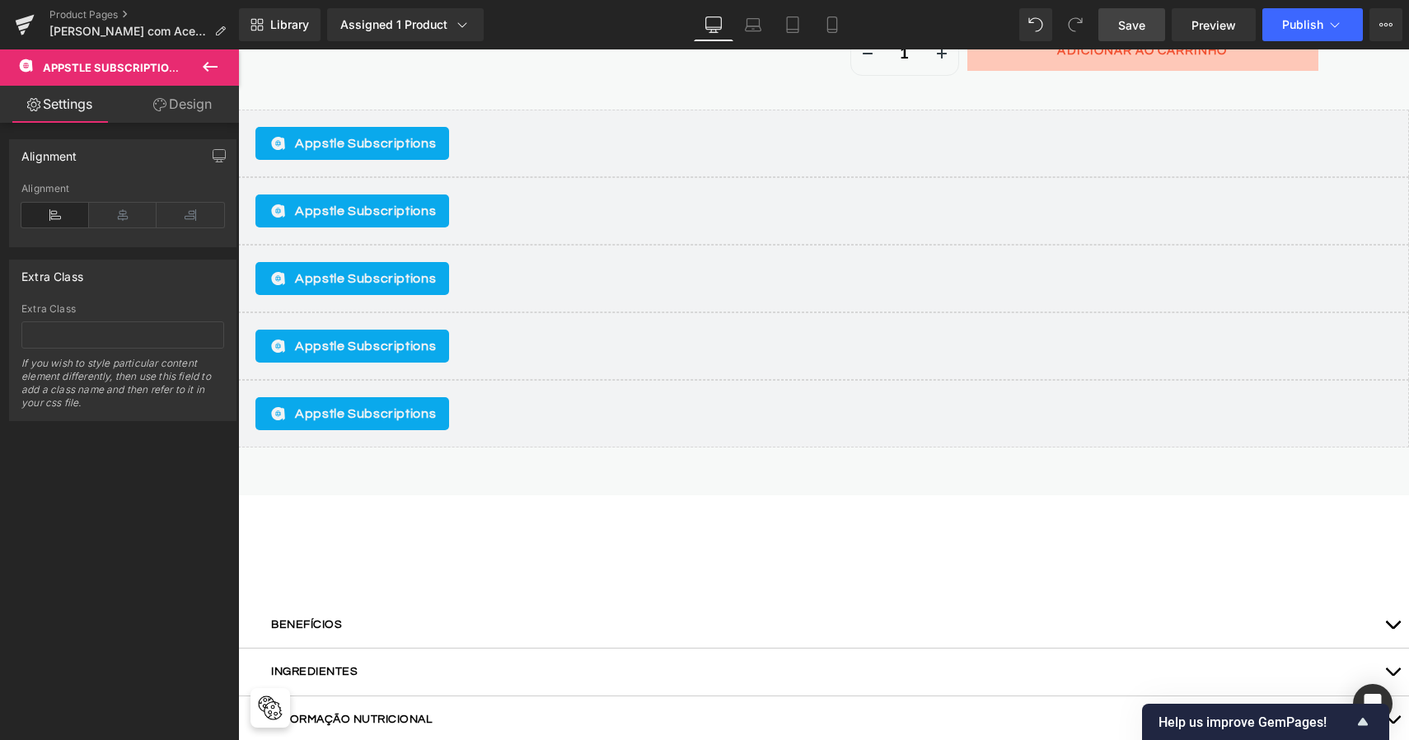
click at [1016, 21] on div "Library Assigned 1 Product Product Preview Collagen Laranja com Acerola Manage …" at bounding box center [824, 24] width 1170 height 33
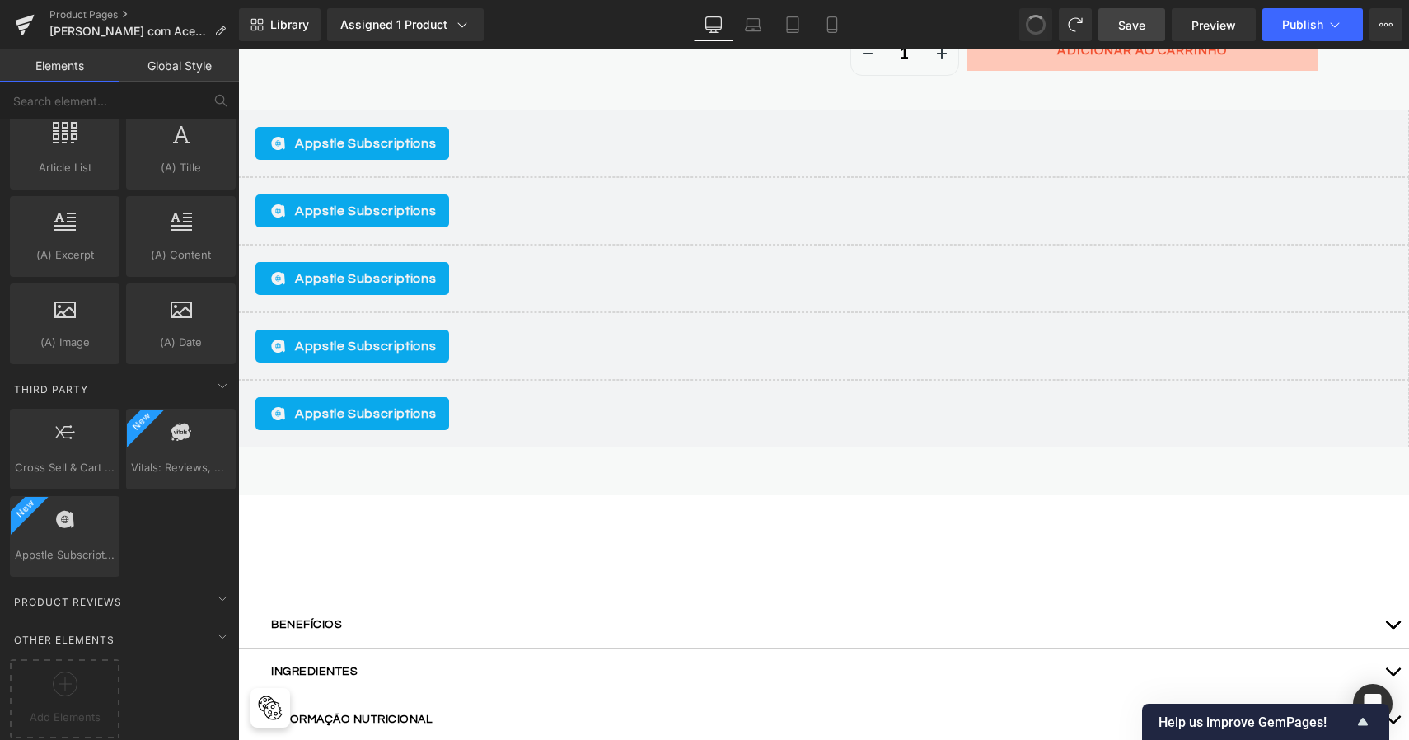
click at [1032, 25] on span at bounding box center [1035, 24] width 21 height 21
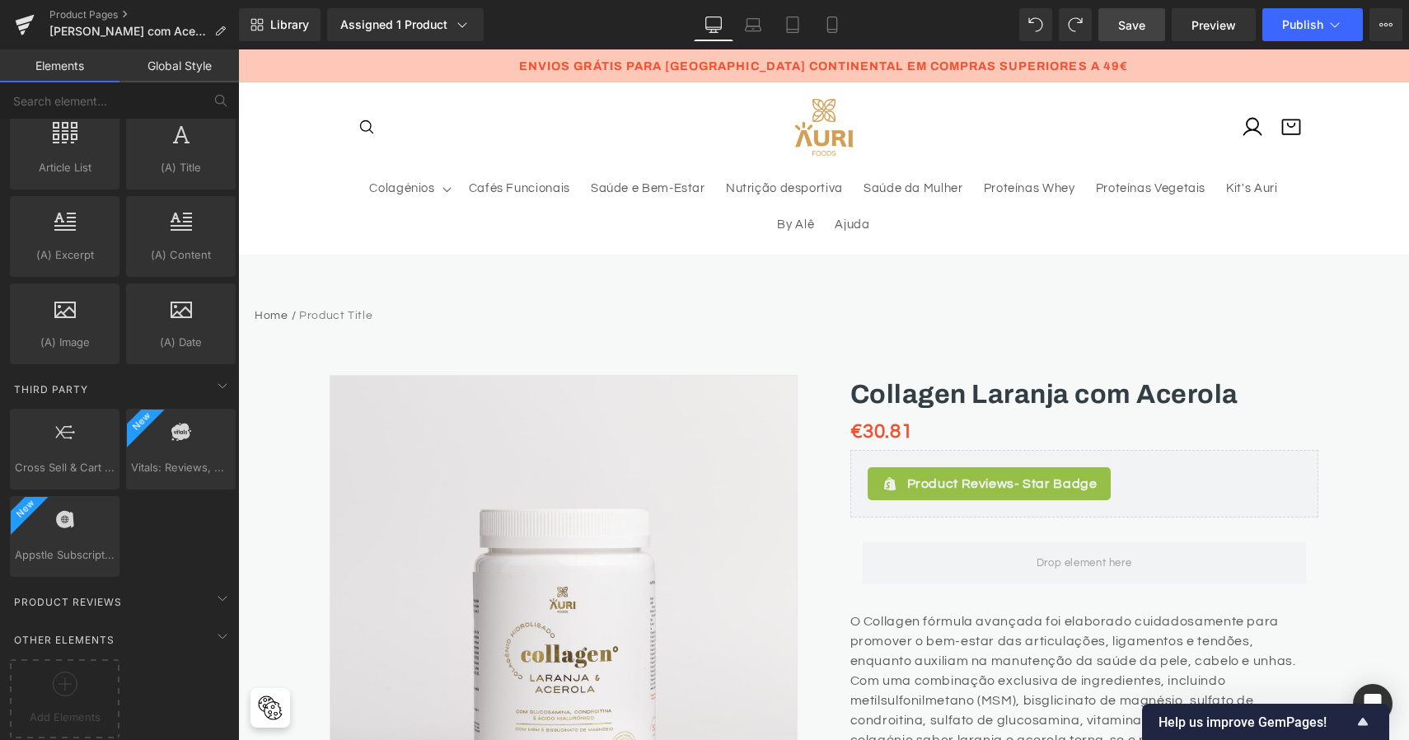
scroll to position [0, 0]
click at [90, 15] on link "Product Pages" at bounding box center [144, 14] width 190 height 13
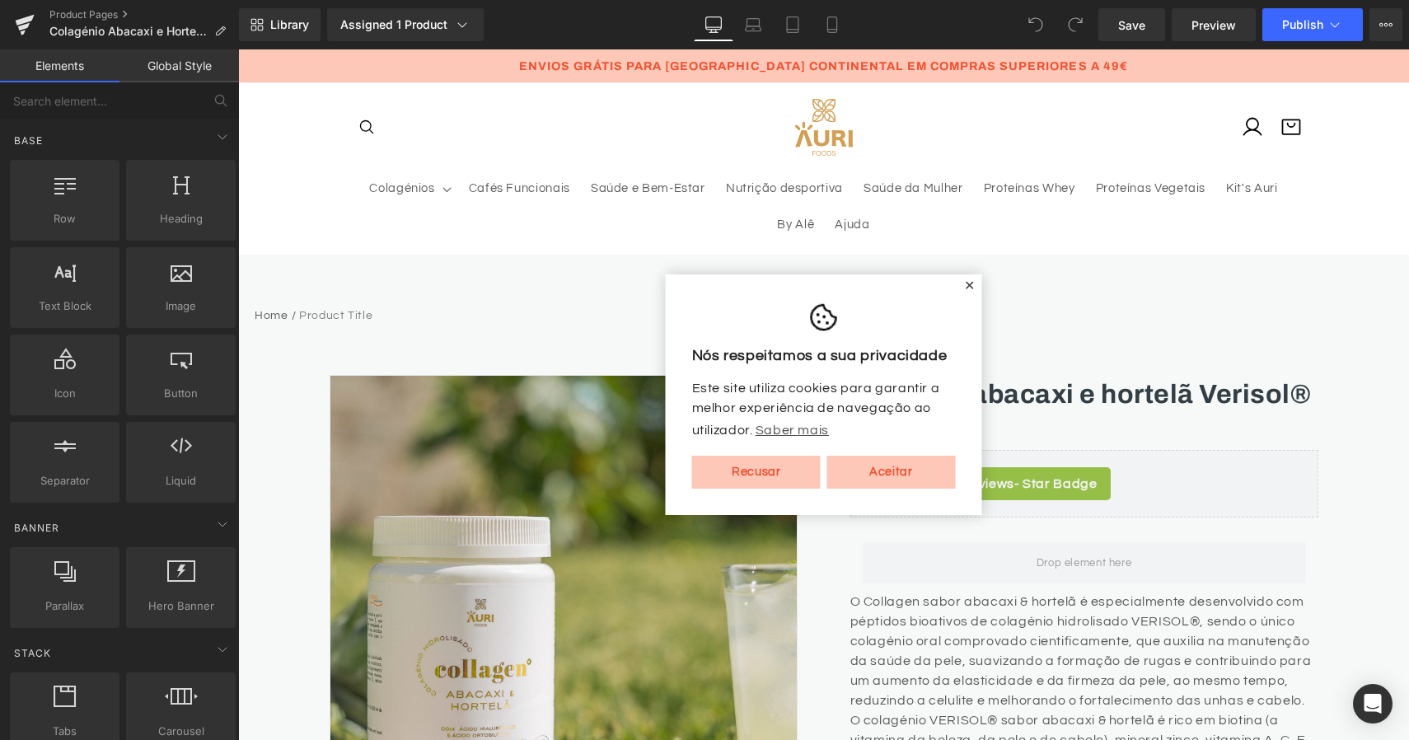
click at [902, 483] on link "Aceitar" at bounding box center [891, 472] width 129 height 33
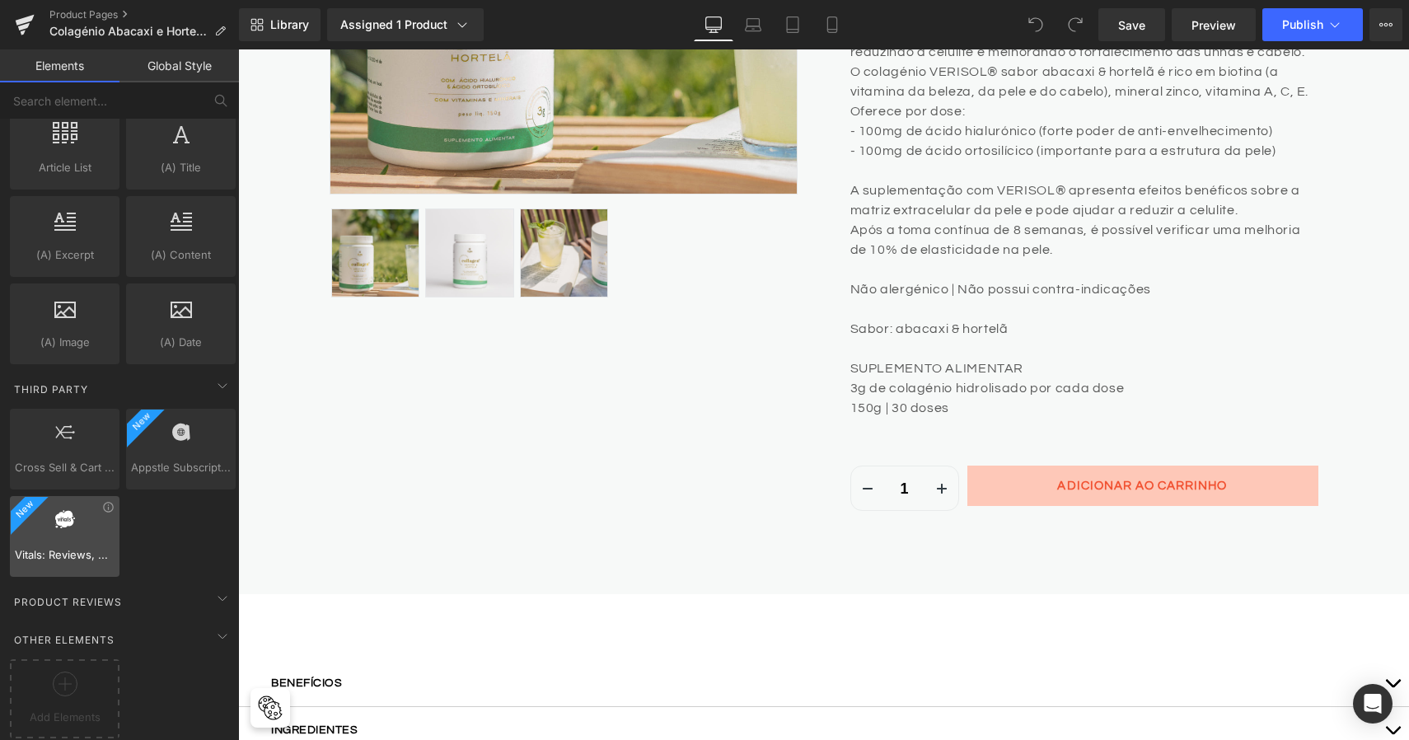
scroll to position [3188, 0]
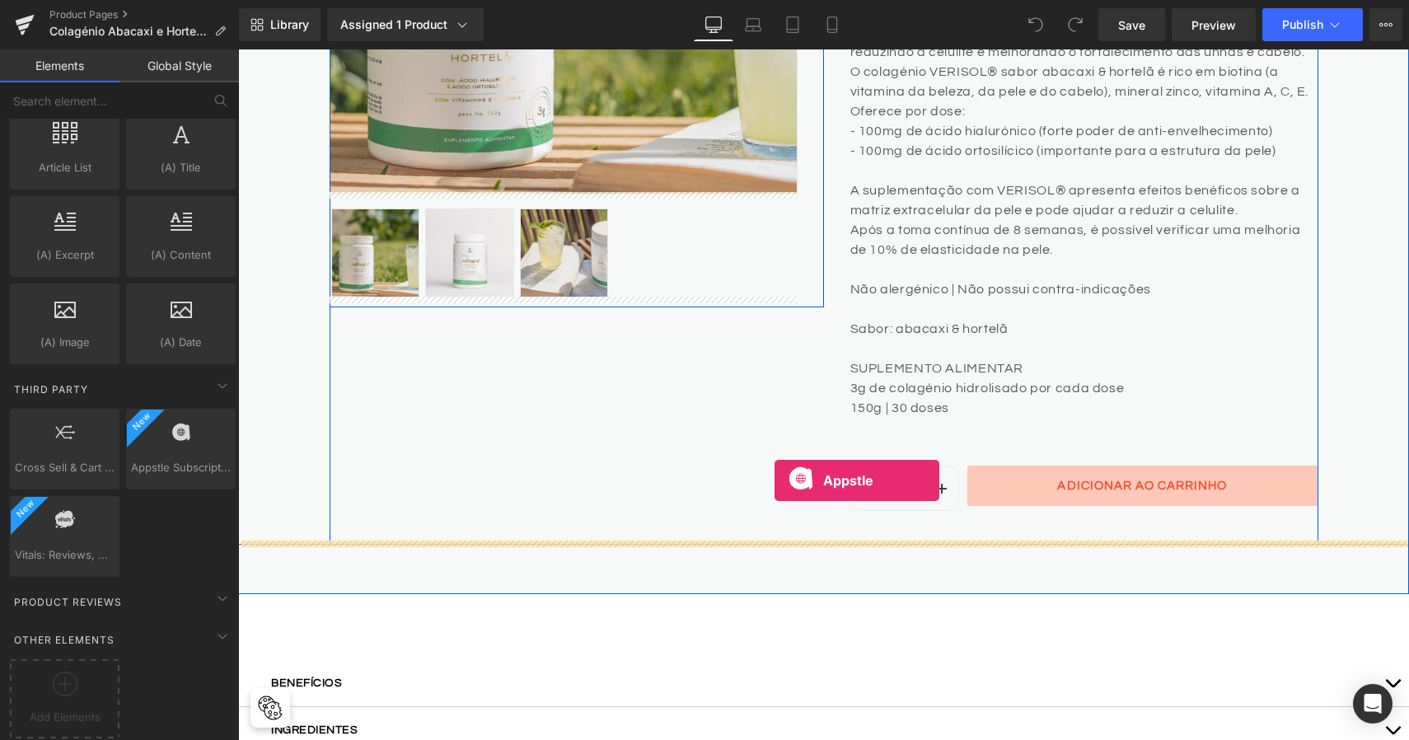
drag, startPoint x: 411, startPoint y: 504, endPoint x: 776, endPoint y: 479, distance: 366.0
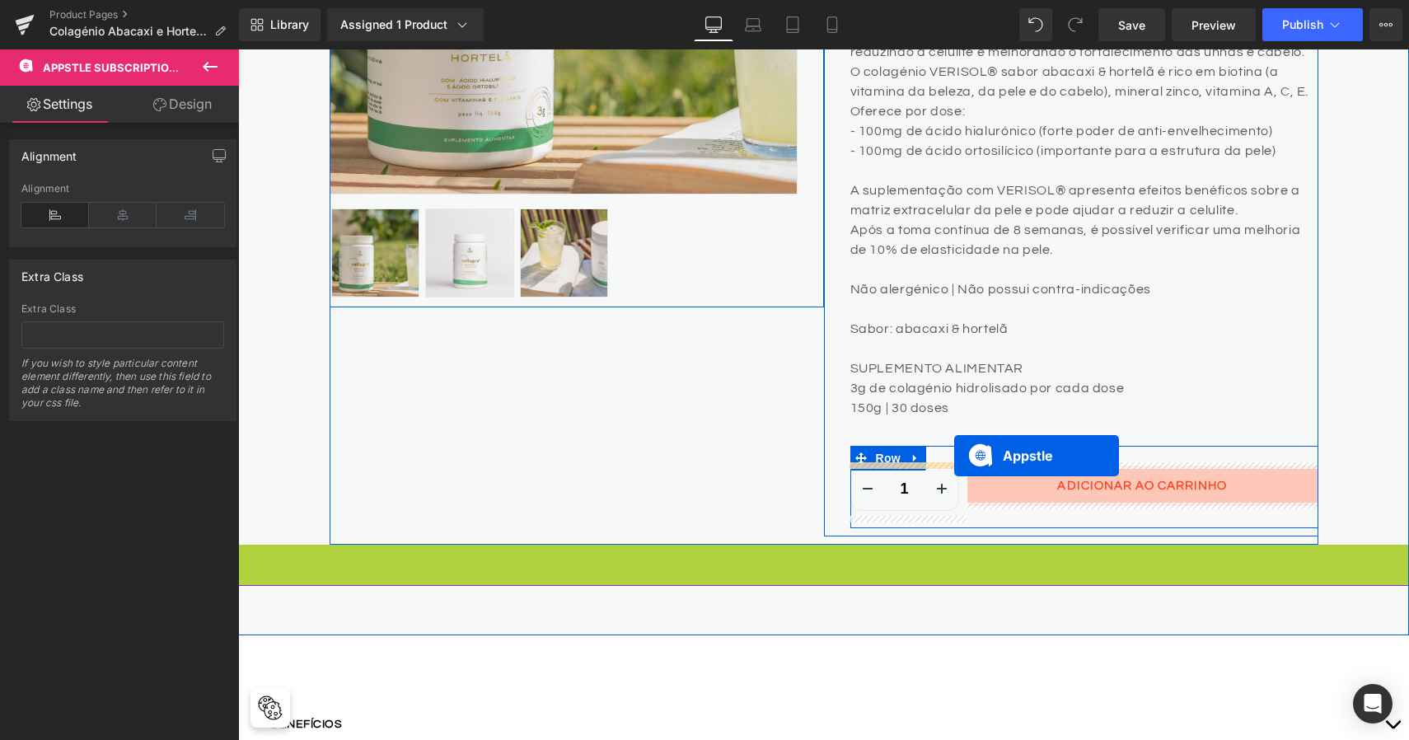
drag, startPoint x: 813, startPoint y: 581, endPoint x: 954, endPoint y: 456, distance: 189.2
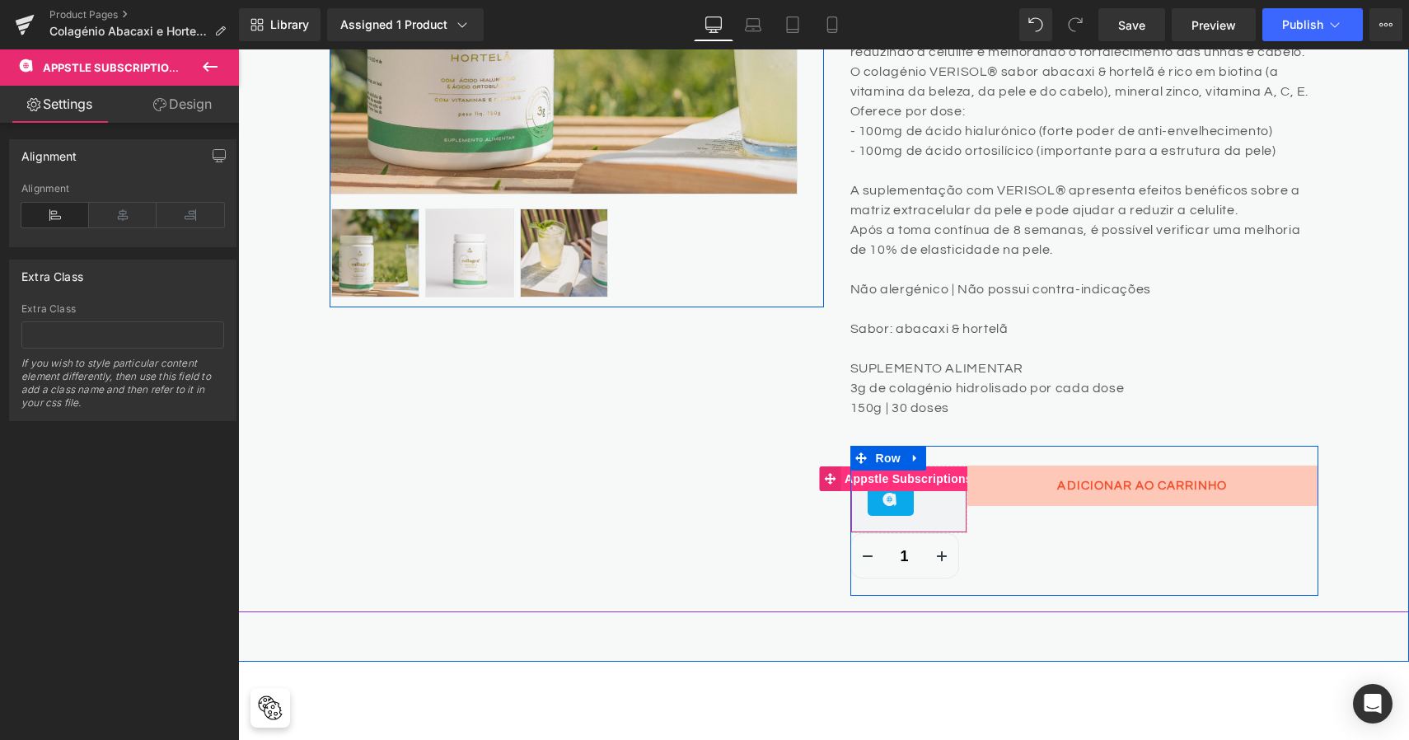
click at [948, 480] on span "Appstle Subscriptions" at bounding box center [909, 478] width 136 height 25
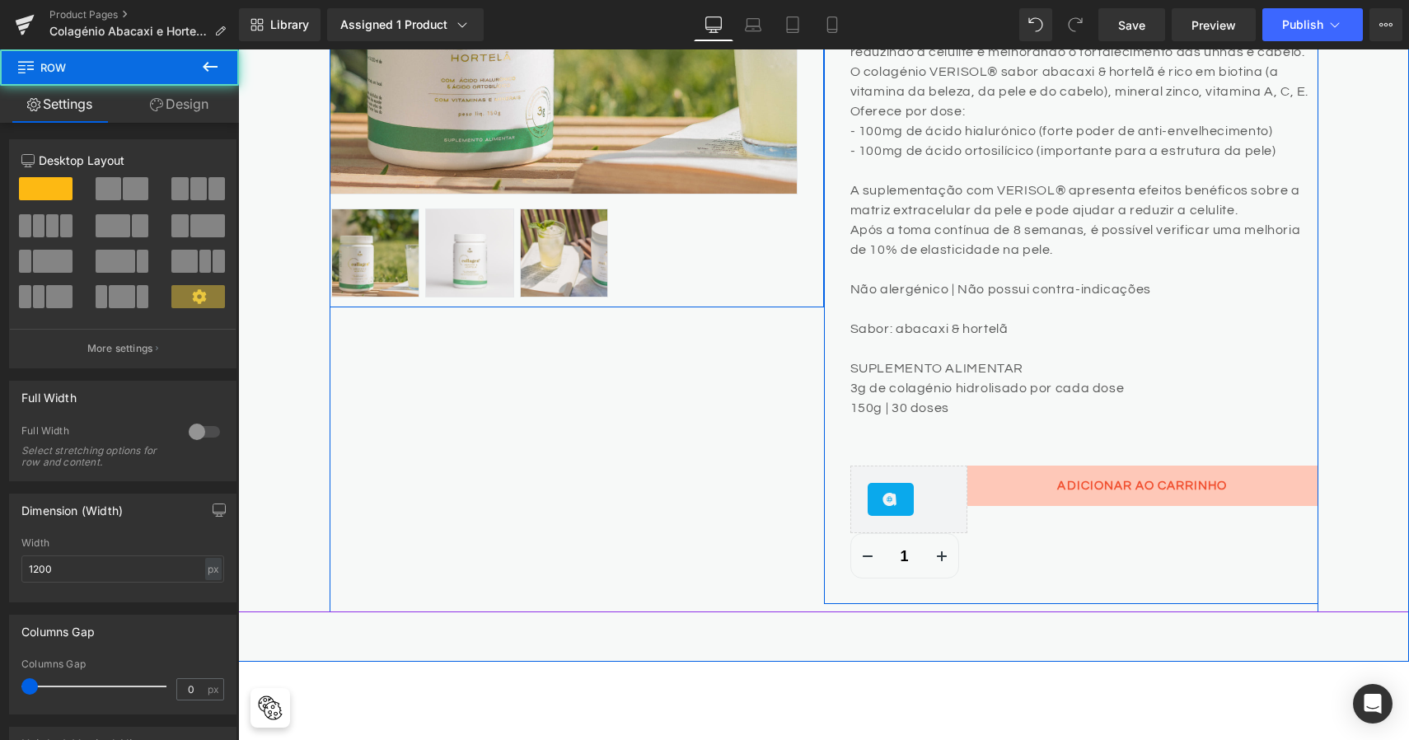
click at [828, 471] on div "Collagen abacaxi e hortelã Verisol® (P) Title €30.81 €0 (P) Price Product Revie…" at bounding box center [1071, 153] width 494 height 902
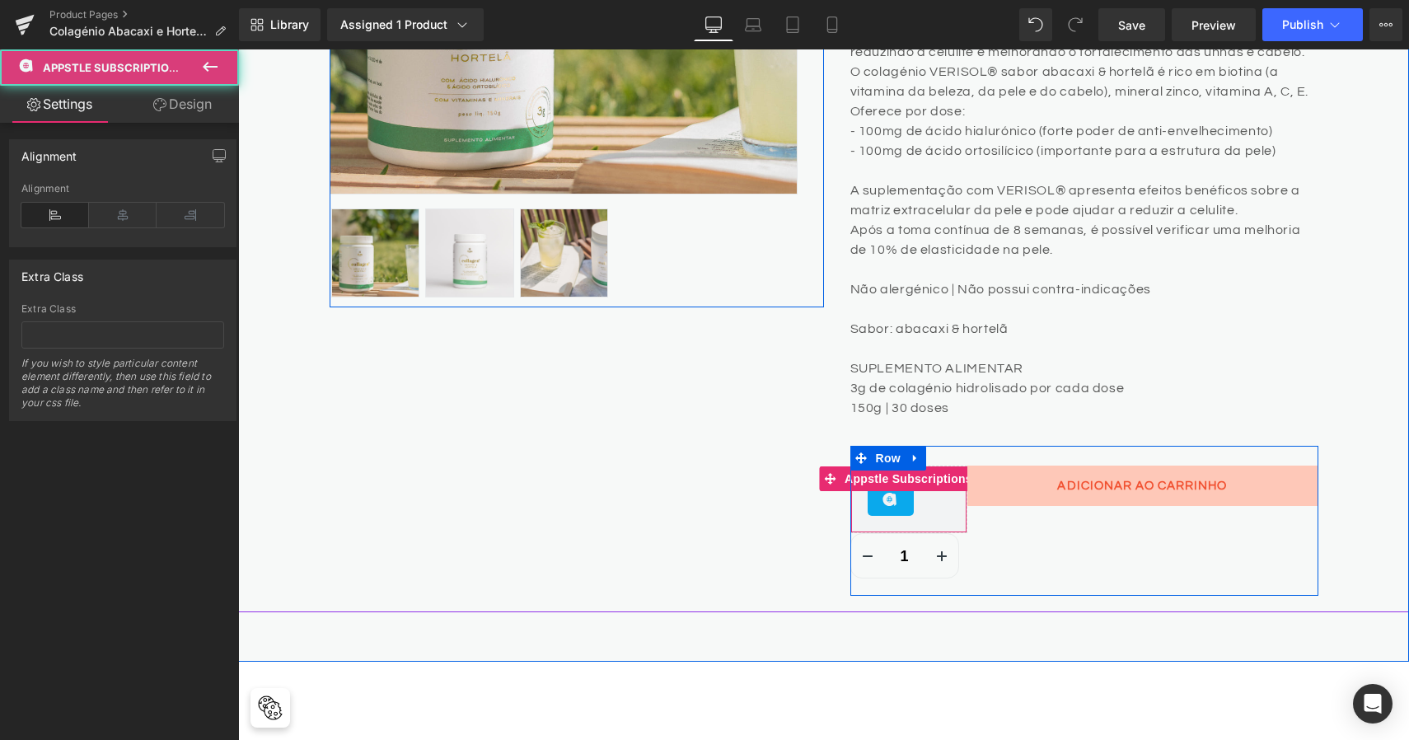
click at [889, 496] on icon at bounding box center [891, 500] width 20 height 20
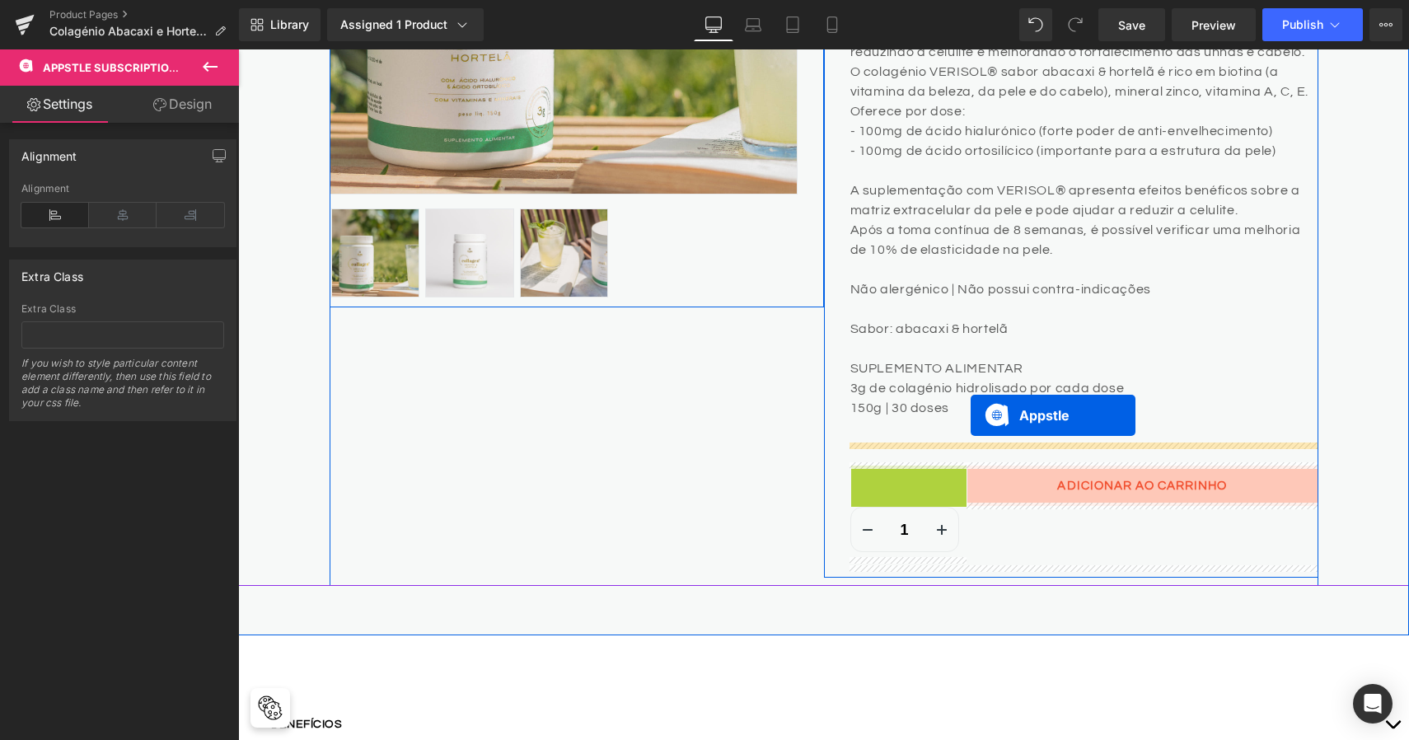
drag, startPoint x: 915, startPoint y: 480, endPoint x: 968, endPoint y: 415, distance: 84.3
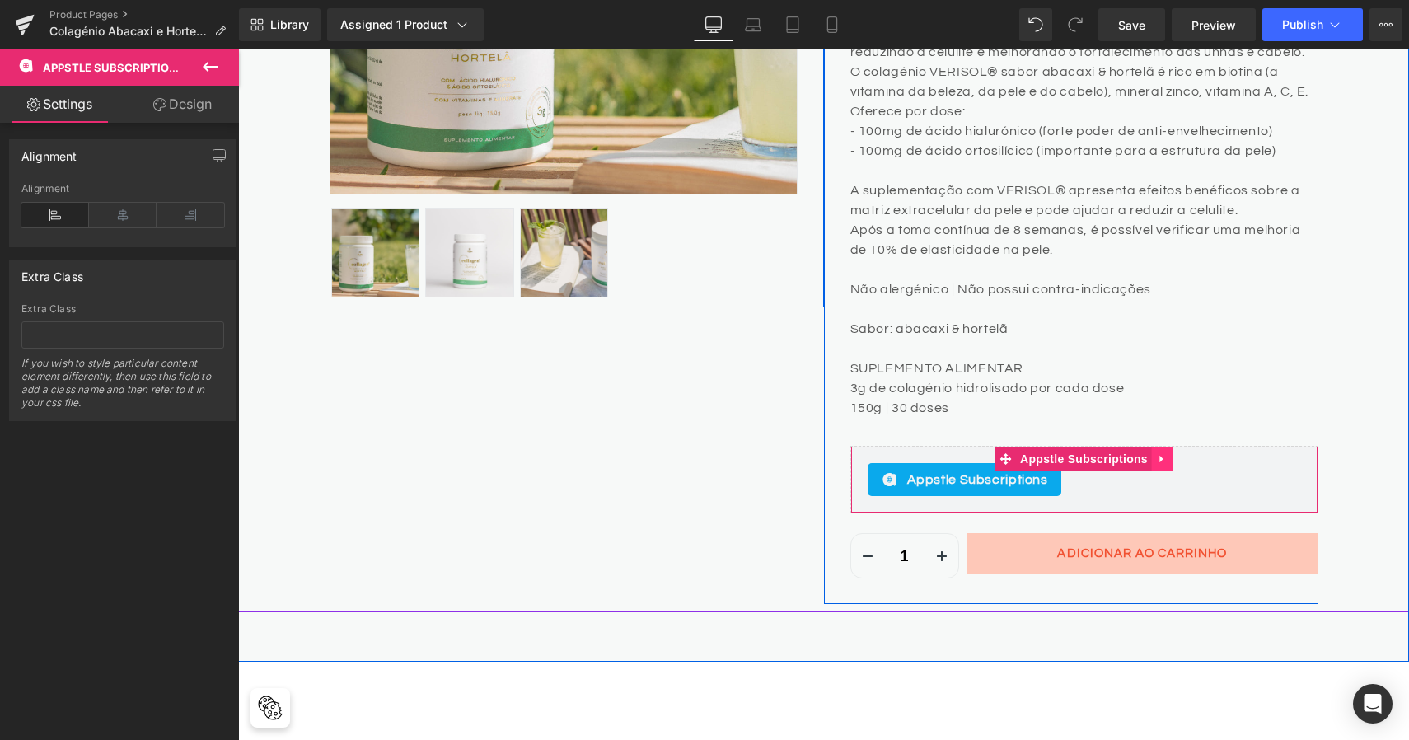
click at [1157, 453] on icon at bounding box center [1163, 459] width 12 height 12
click at [1127, 453] on icon at bounding box center [1131, 459] width 12 height 12
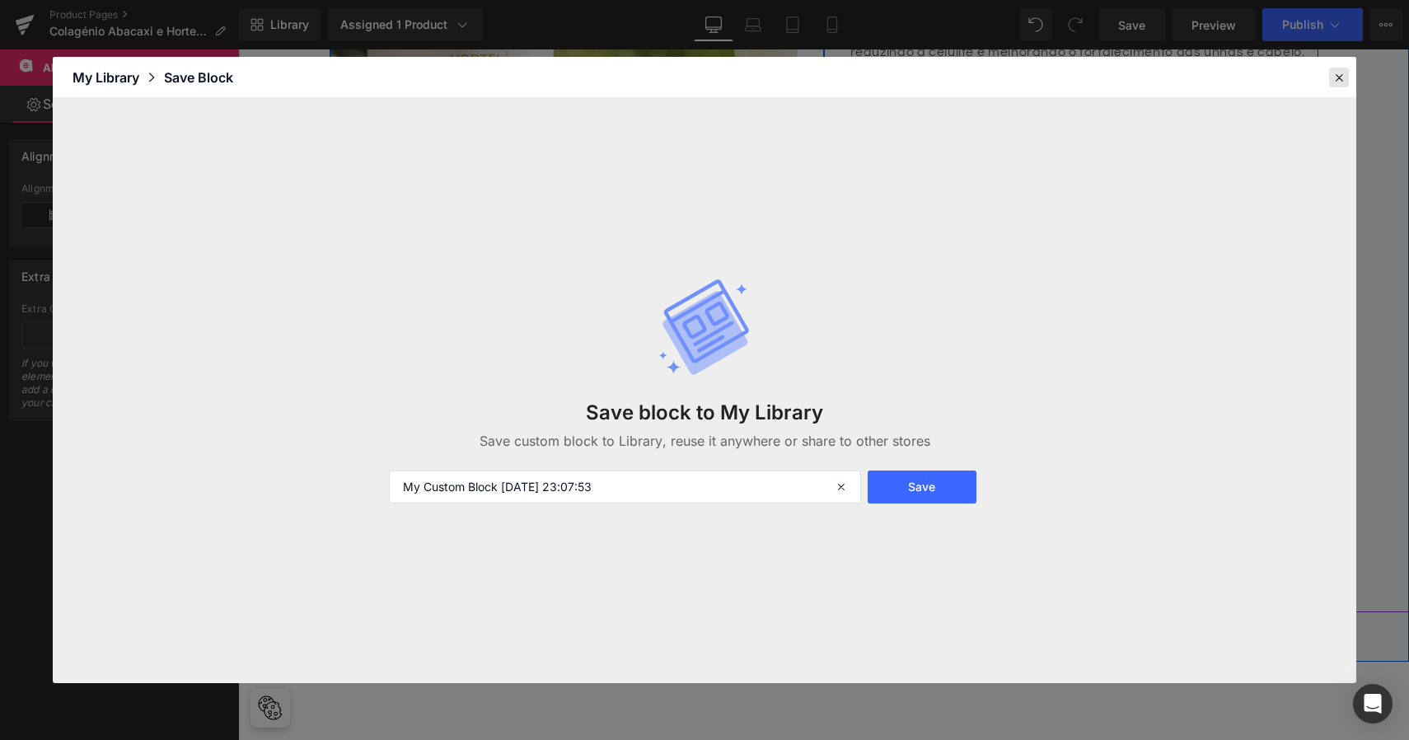
click at [1342, 74] on icon at bounding box center [1339, 77] width 15 height 15
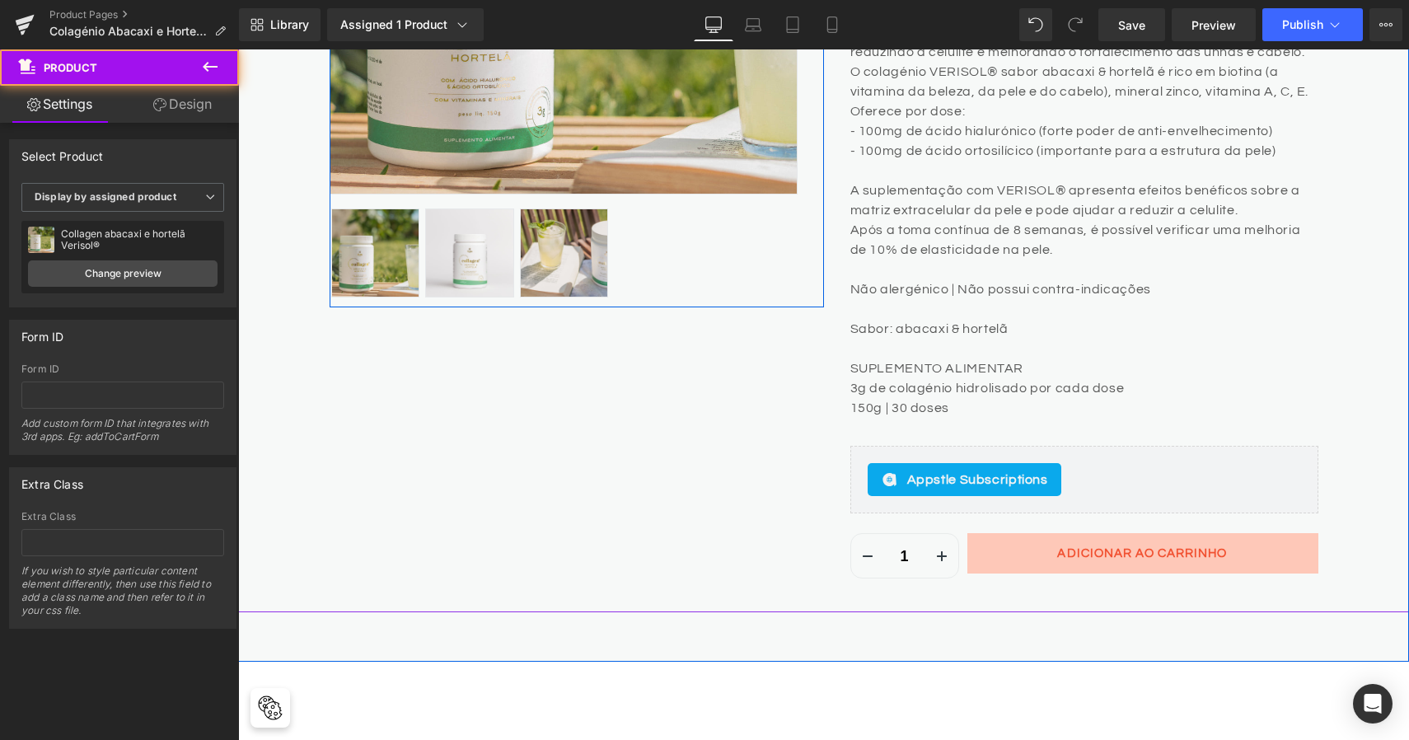
click at [1329, 340] on div "Home / Product Title Breadcrumbs Sale Off (P) Image ‹ ›" at bounding box center [823, 129] width 1171 height 965
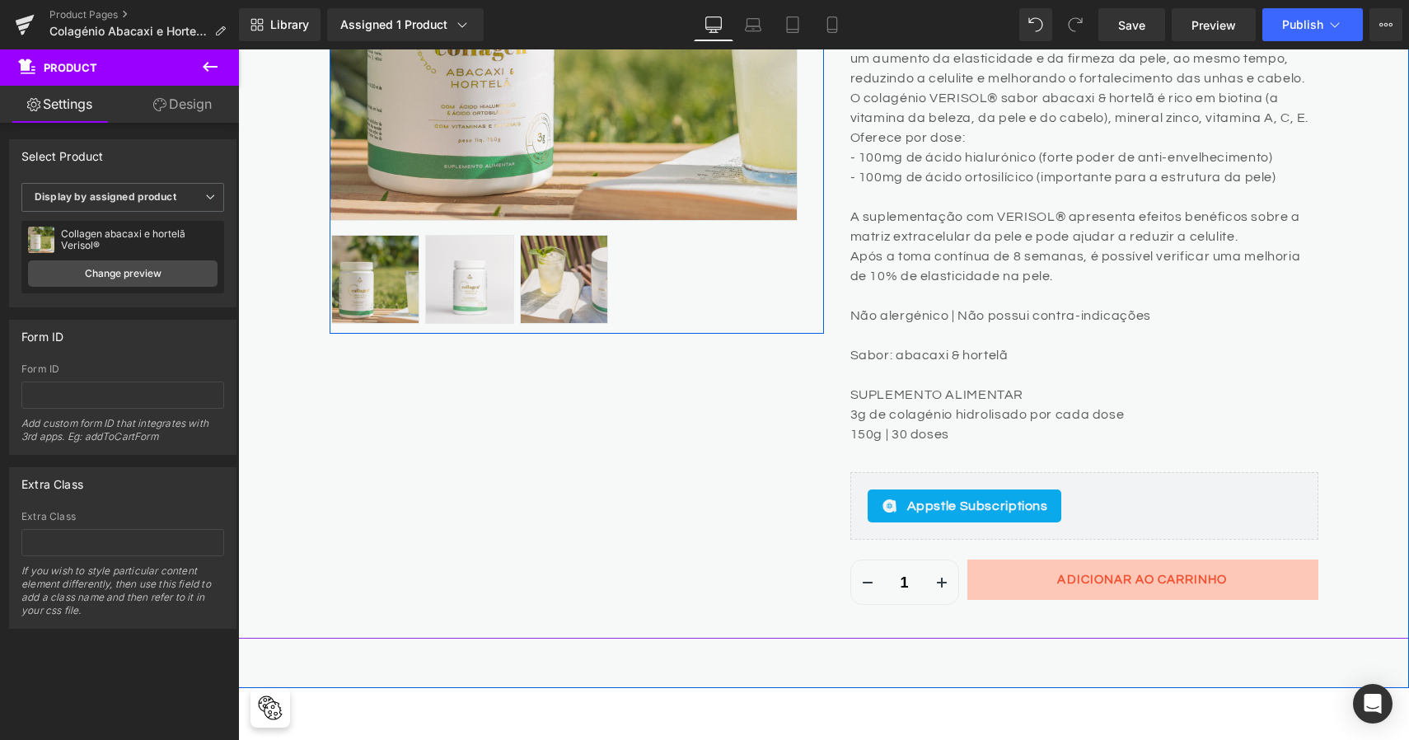
scroll to position [619, 0]
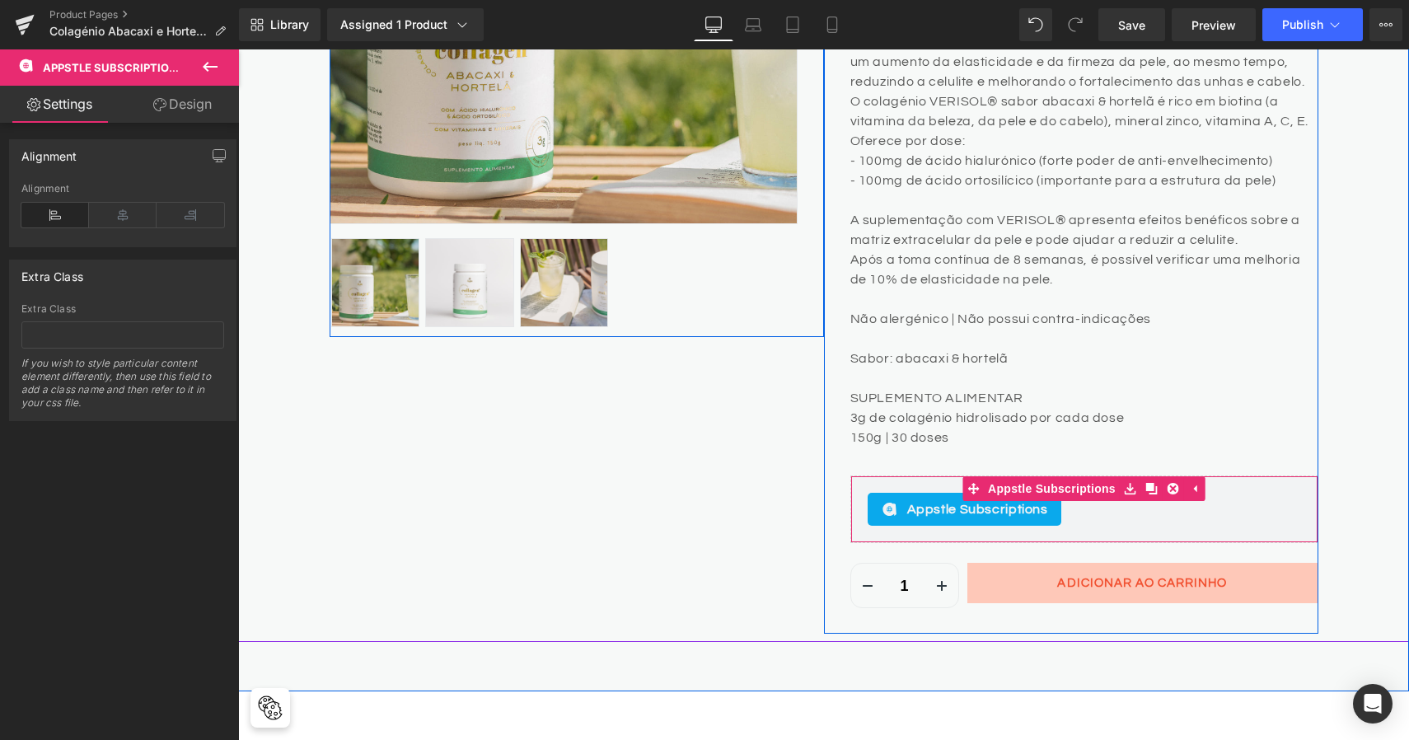
click at [1202, 514] on div "Appstle Subscriptions" at bounding box center [1084, 509] width 433 height 33
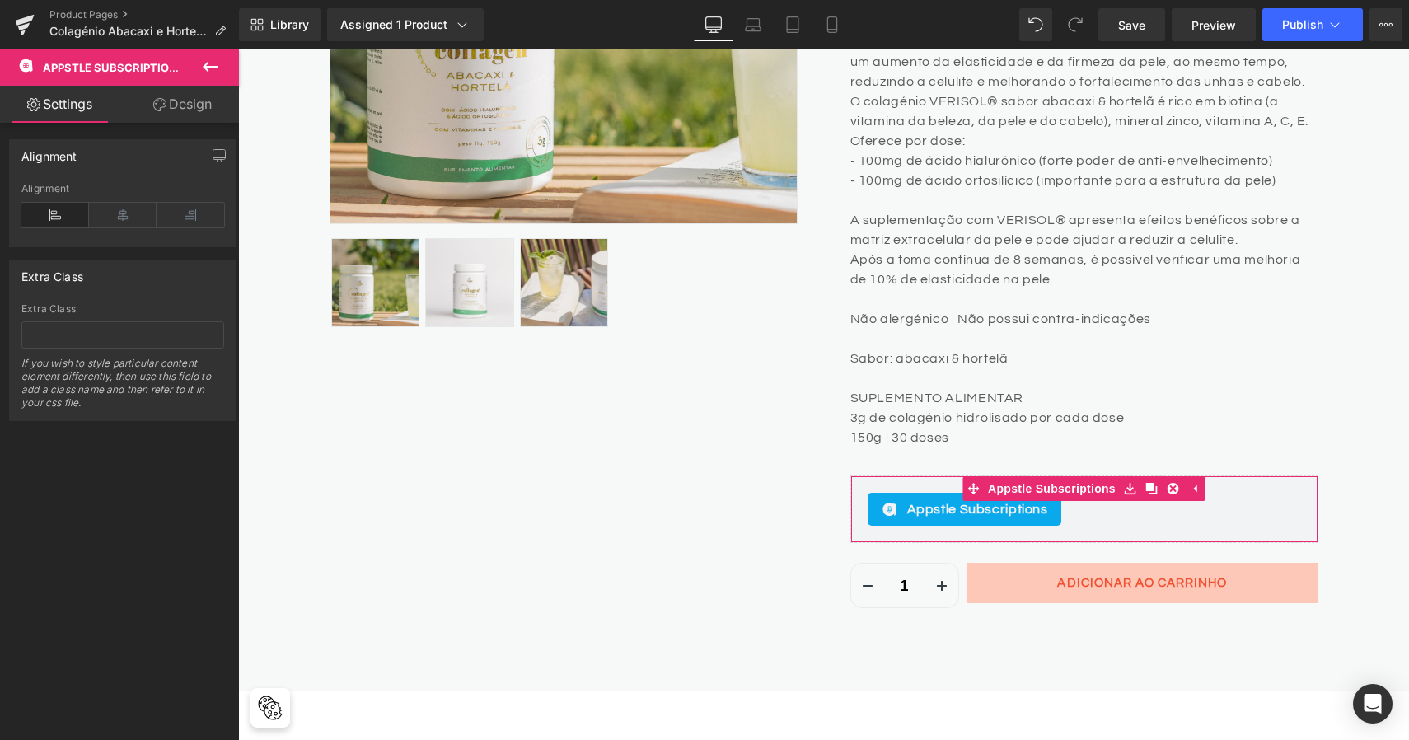
click at [196, 94] on link "Design" at bounding box center [182, 104] width 119 height 37
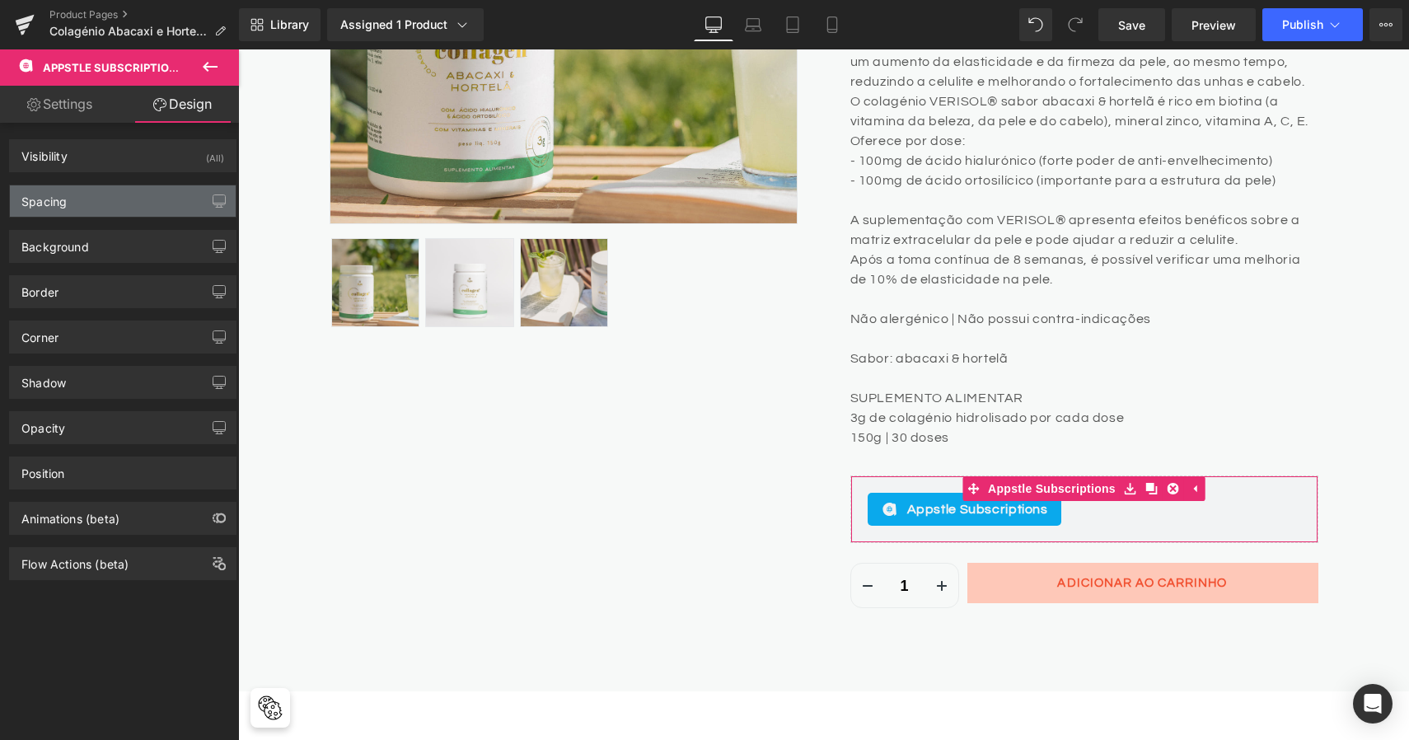
click at [173, 206] on div "Spacing" at bounding box center [123, 200] width 226 height 31
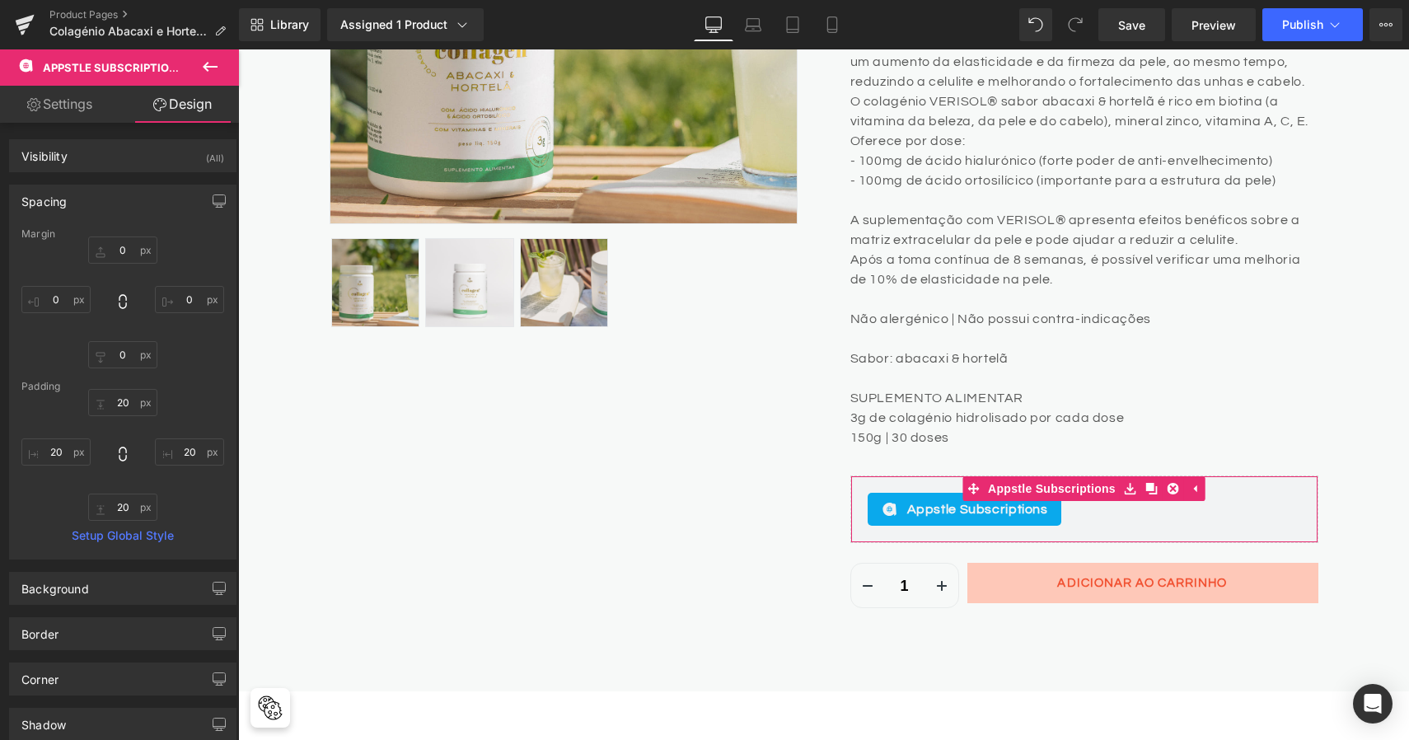
click at [173, 206] on div "Spacing" at bounding box center [123, 200] width 226 height 31
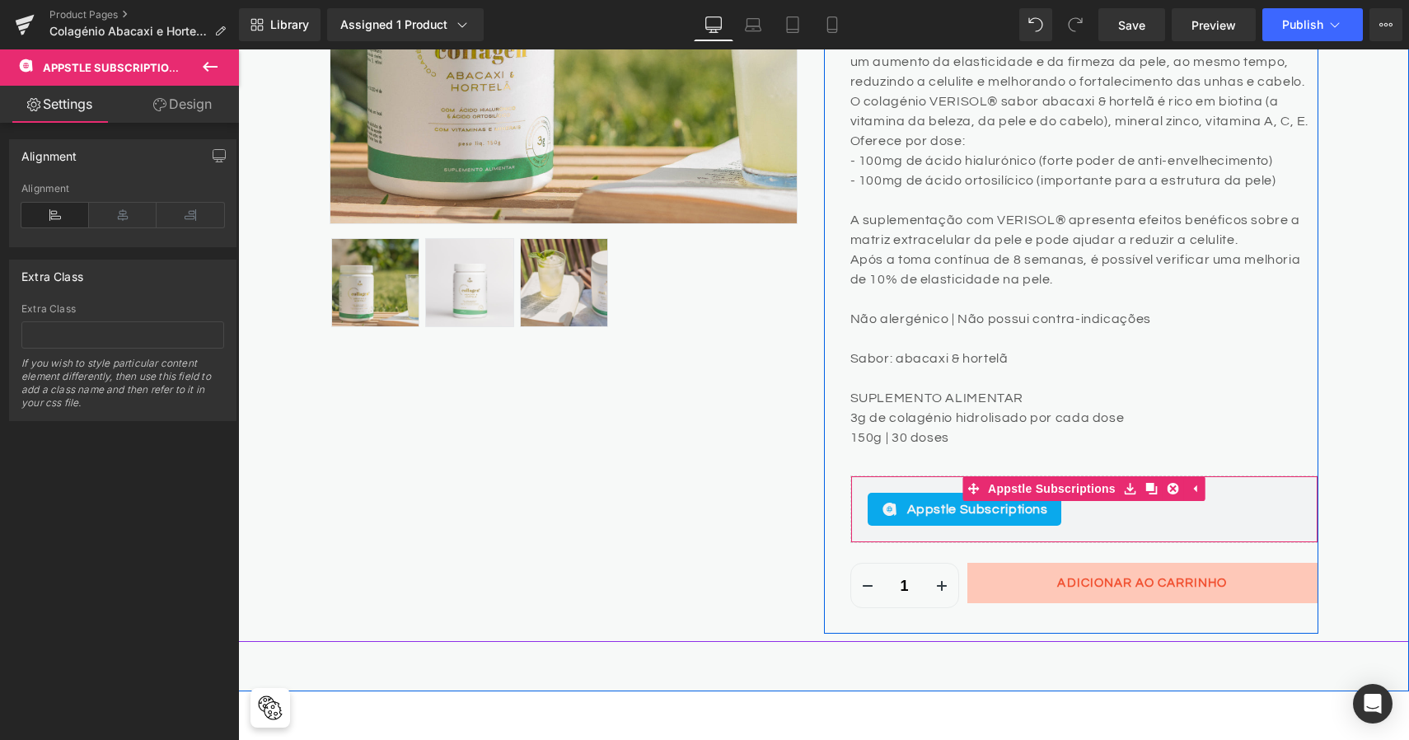
click at [1130, 527] on div "Appstle Subscriptions Appstle Subscriptions" at bounding box center [1084, 509] width 468 height 68
click at [1169, 488] on icon at bounding box center [1174, 489] width 12 height 12
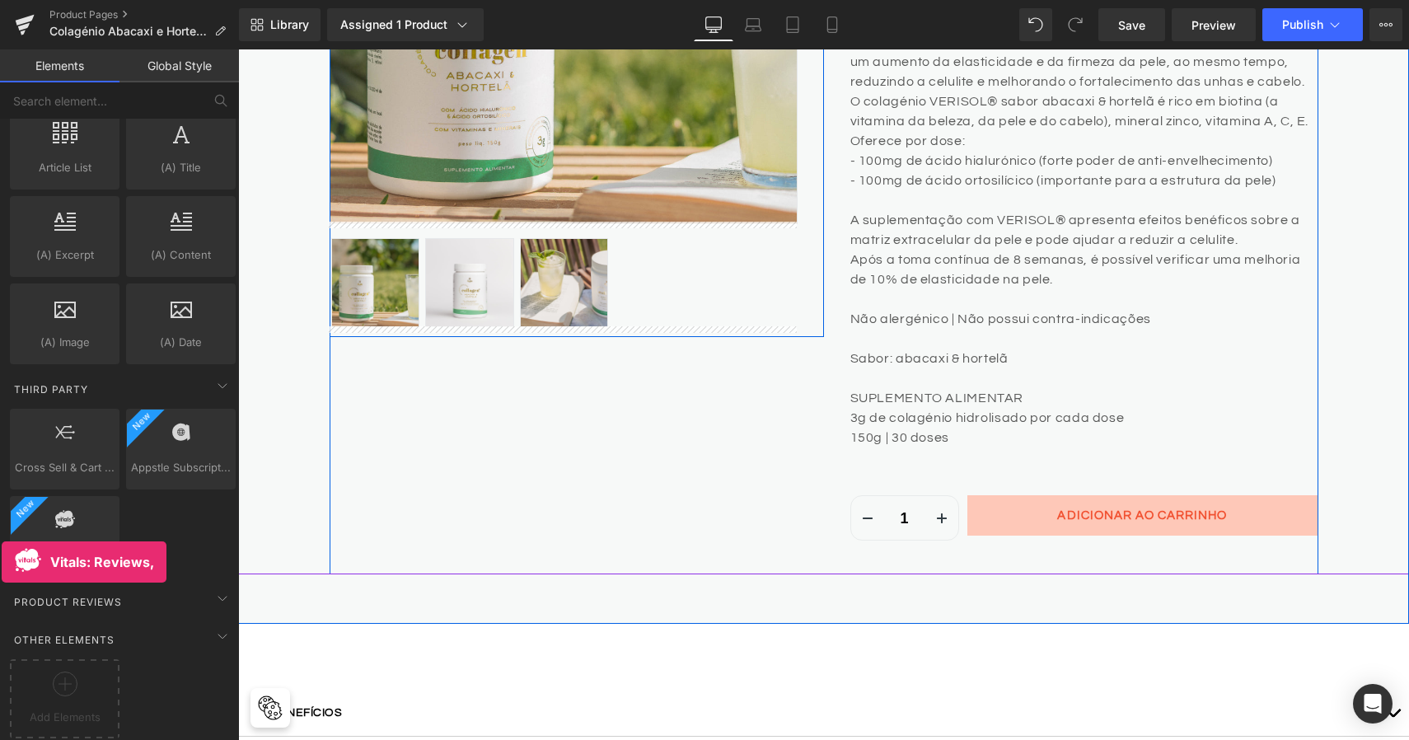
drag, startPoint x: 62, startPoint y: 528, endPoint x: 0, endPoint y: 555, distance: 67.5
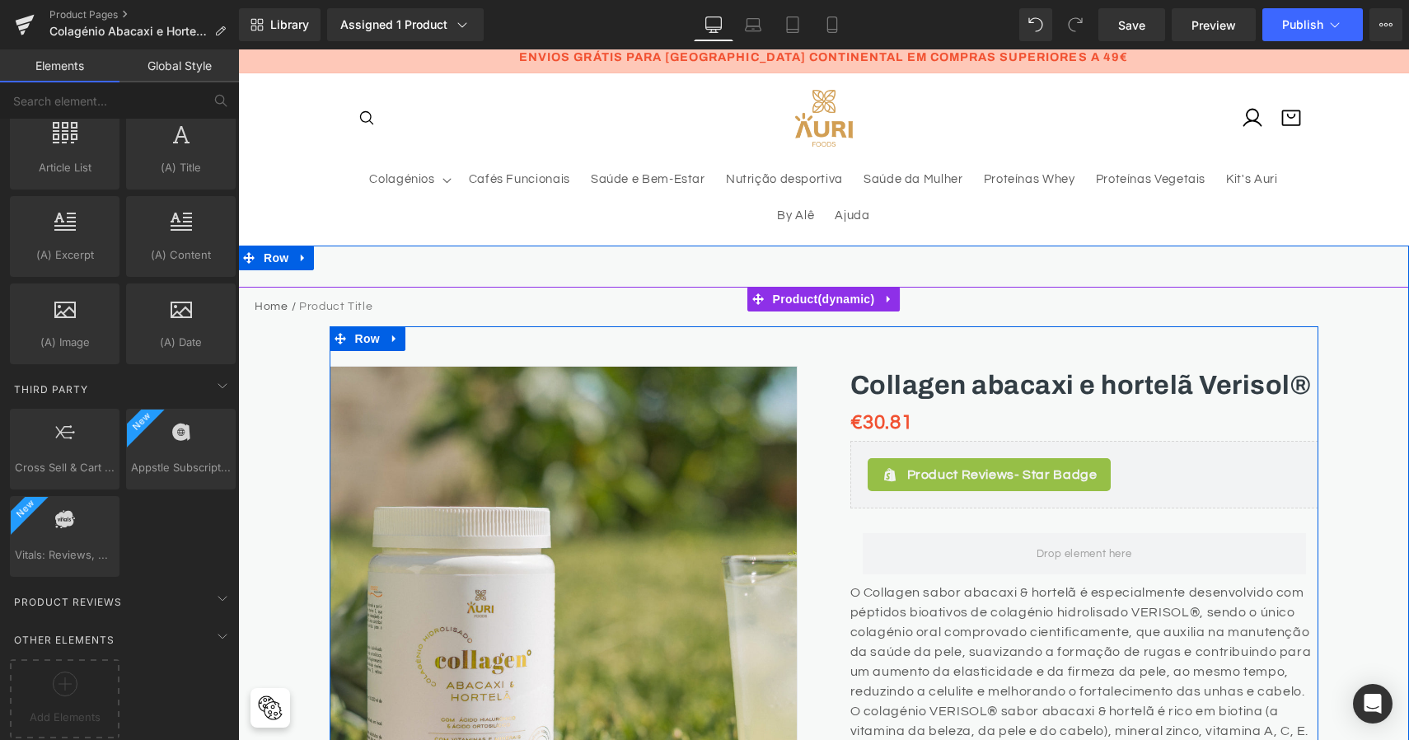
scroll to position [7, 0]
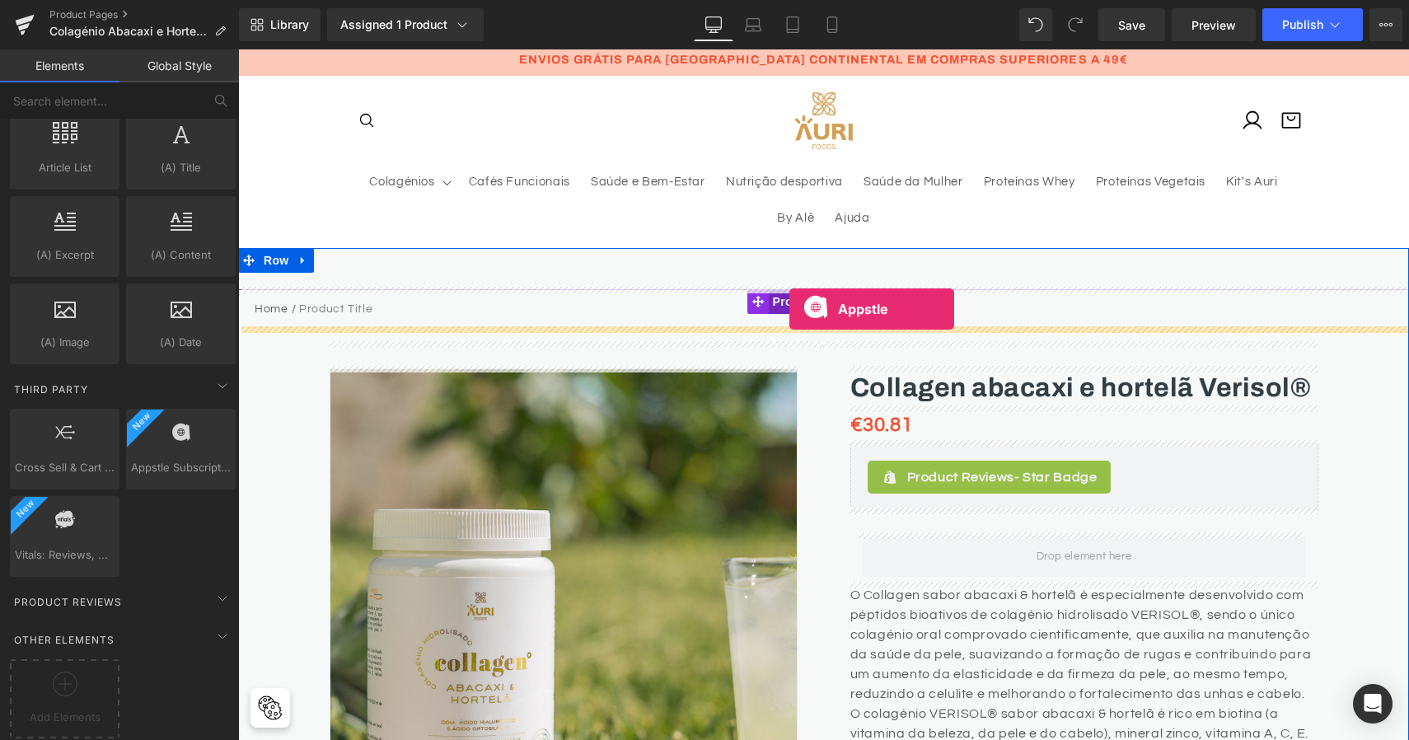
drag, startPoint x: 430, startPoint y: 499, endPoint x: 789, endPoint y: 309, distance: 406.6
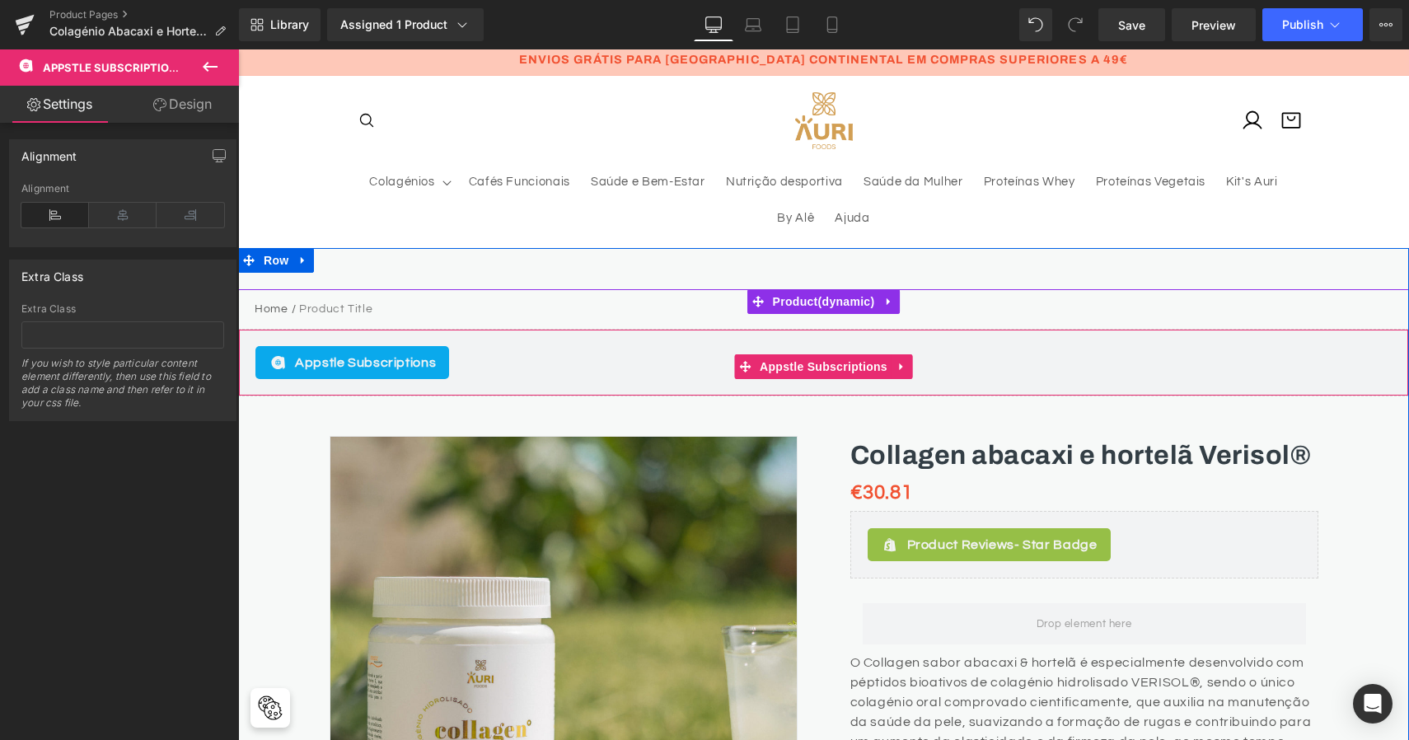
click at [538, 363] on div "Appstle Subscriptions" at bounding box center [823, 362] width 1136 height 33
click at [900, 365] on icon at bounding box center [901, 366] width 3 height 7
click at [911, 365] on icon at bounding box center [913, 367] width 12 height 12
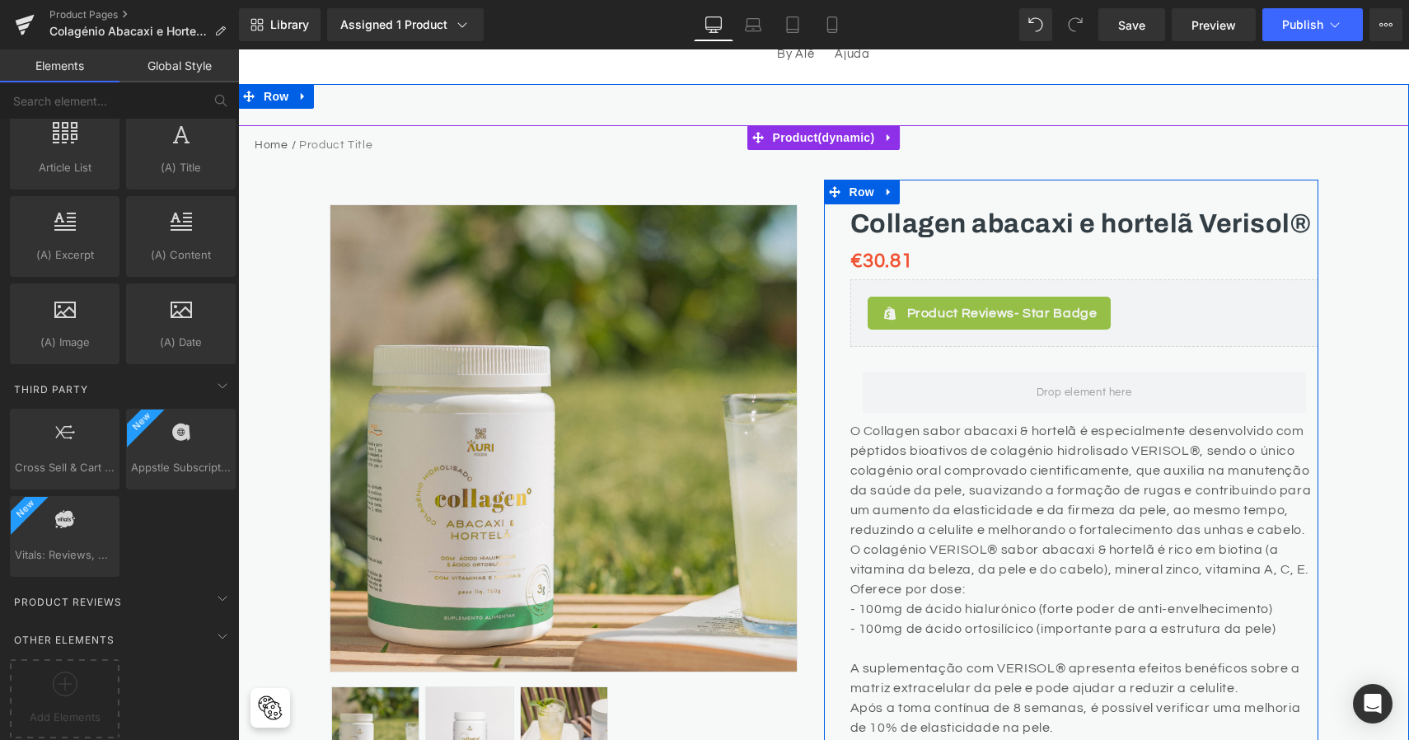
scroll to position [172, 0]
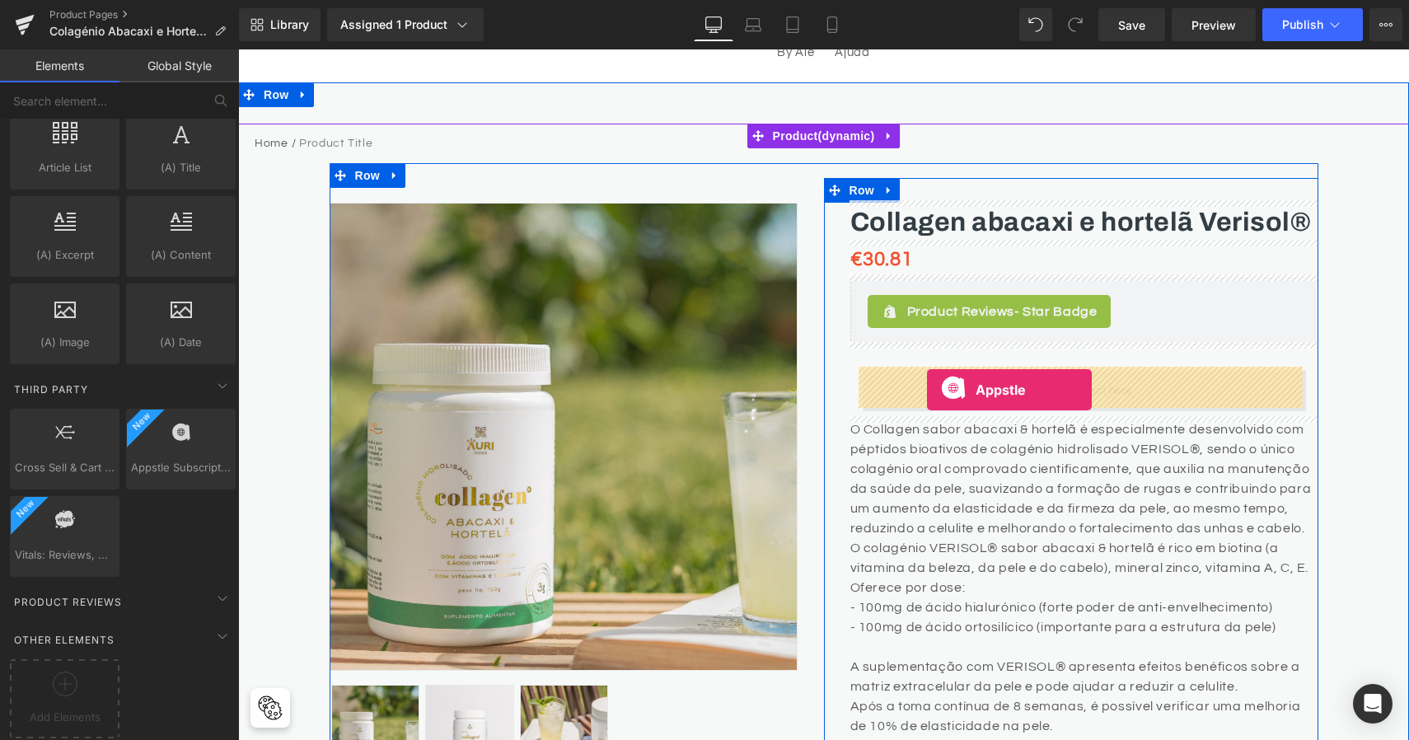
drag, startPoint x: 402, startPoint y: 494, endPoint x: 927, endPoint y: 390, distance: 535.1
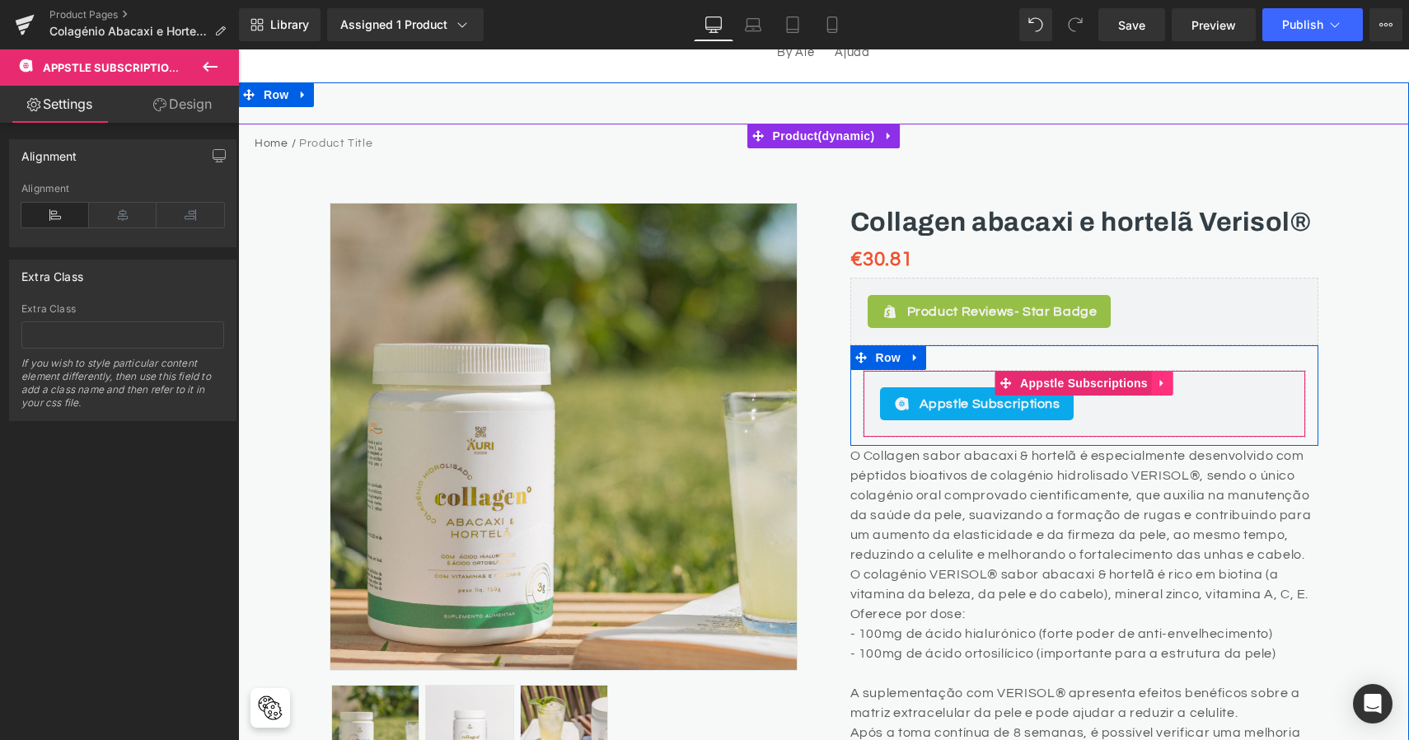
click at [1162, 381] on icon at bounding box center [1163, 383] width 12 height 12
click at [1178, 381] on link at bounding box center [1173, 383] width 21 height 25
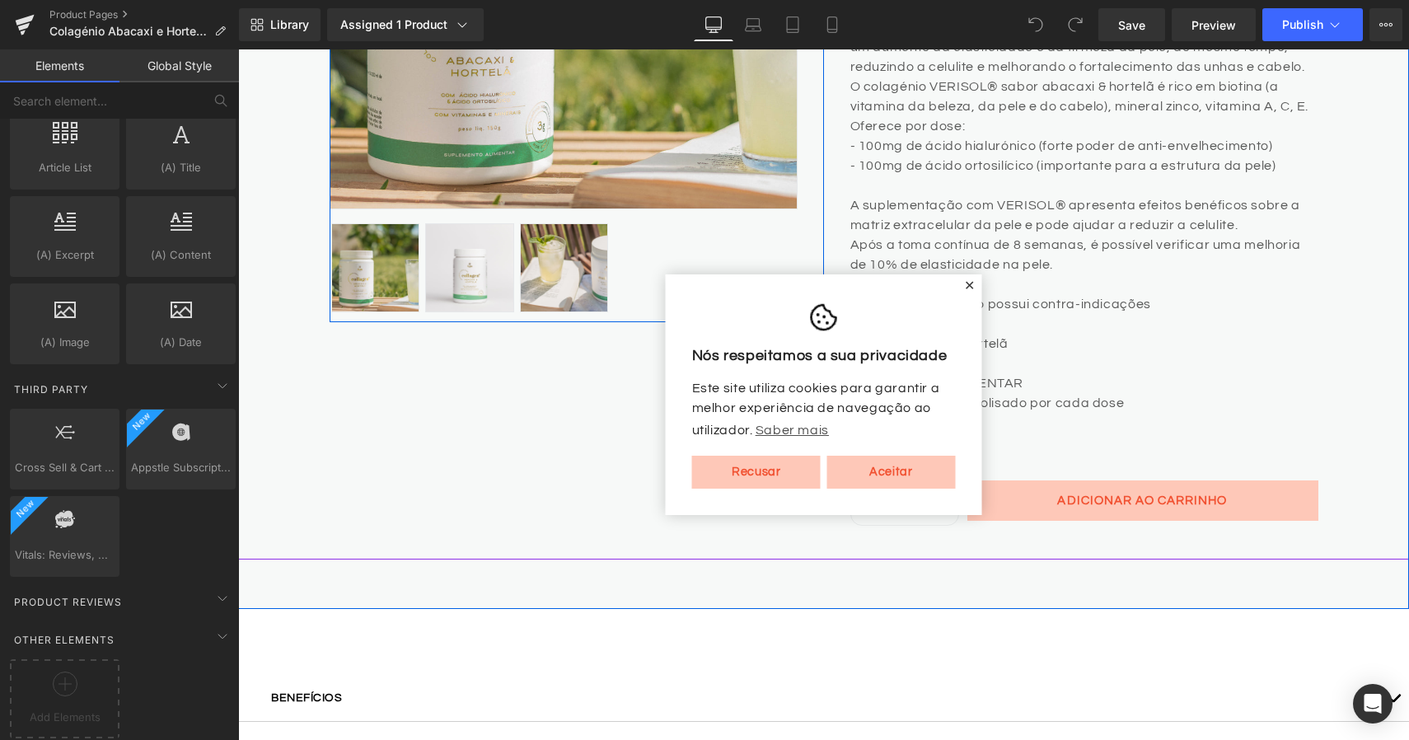
scroll to position [635, 0]
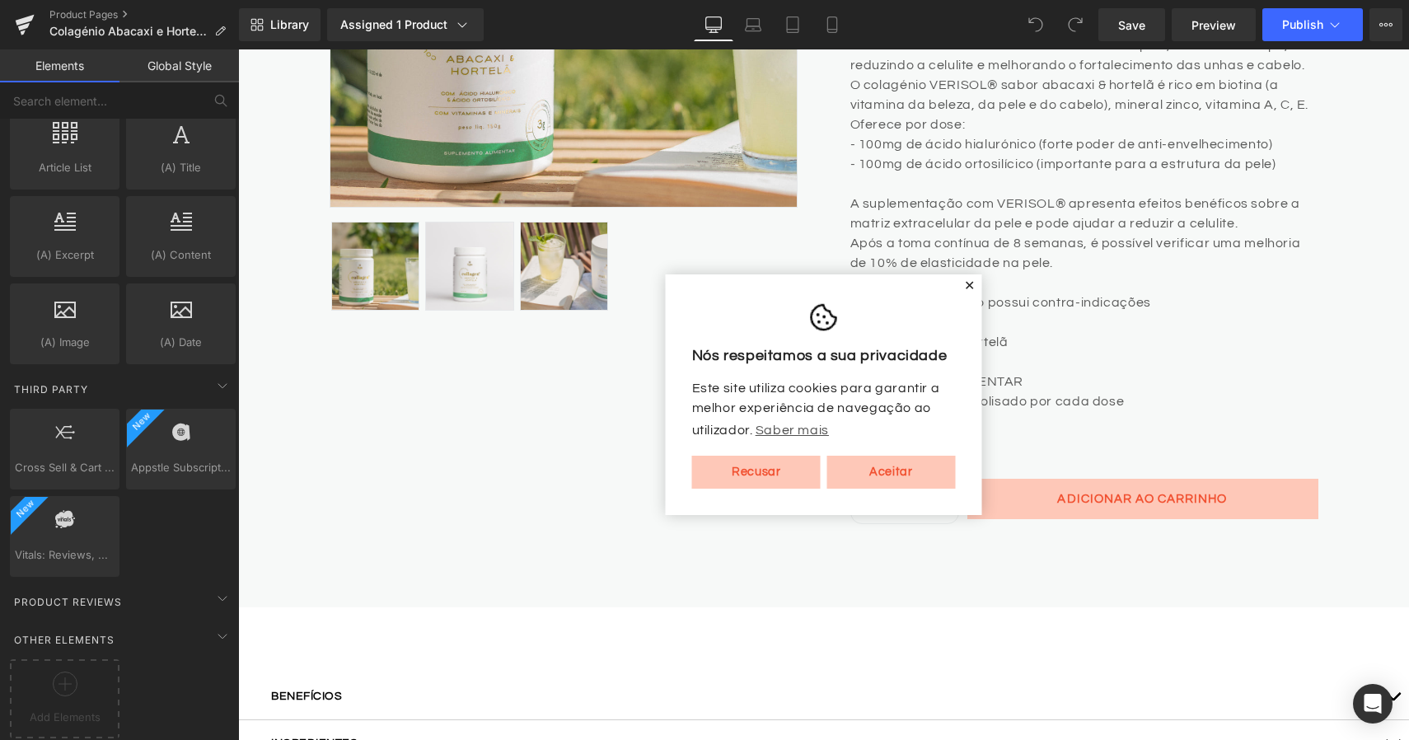
click at [969, 281] on span "✕" at bounding box center [970, 286] width 12 height 10
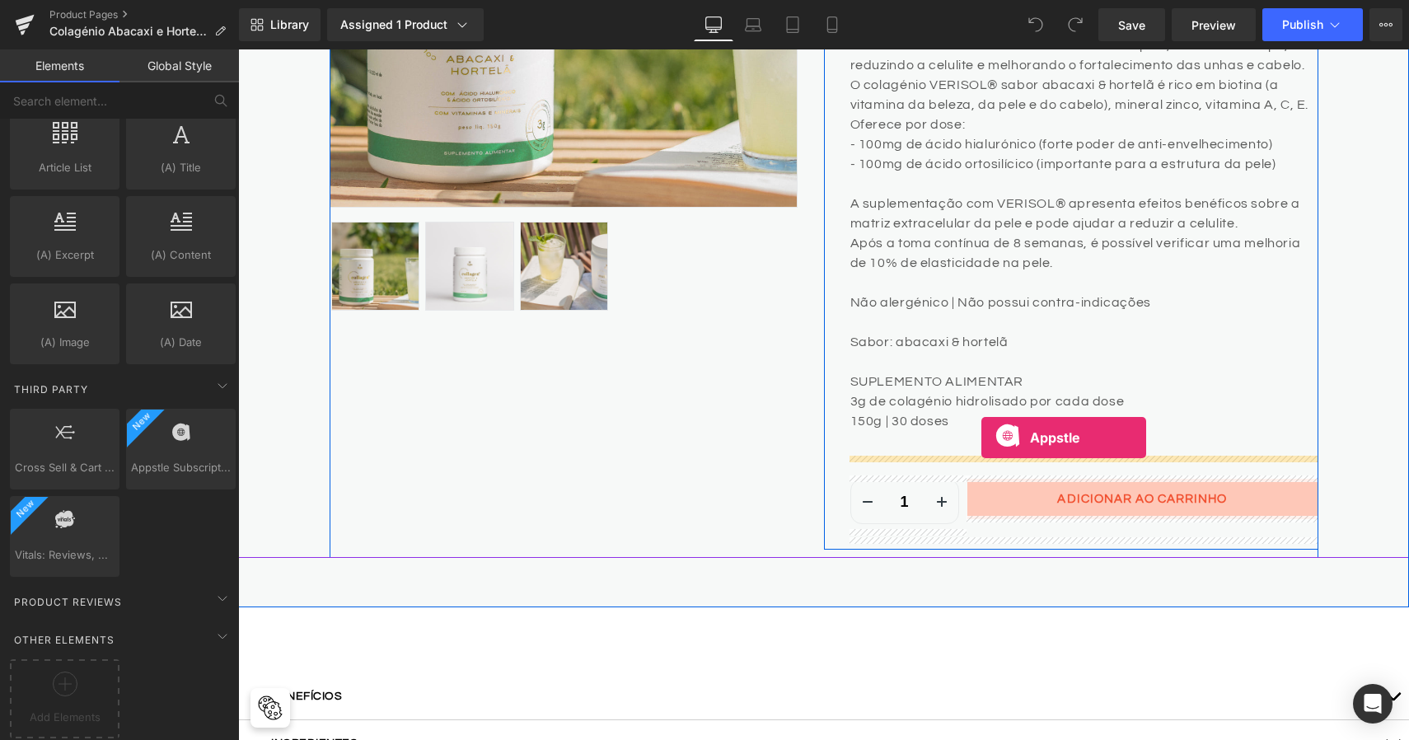
drag, startPoint x: 435, startPoint y: 501, endPoint x: 980, endPoint y: 433, distance: 548.9
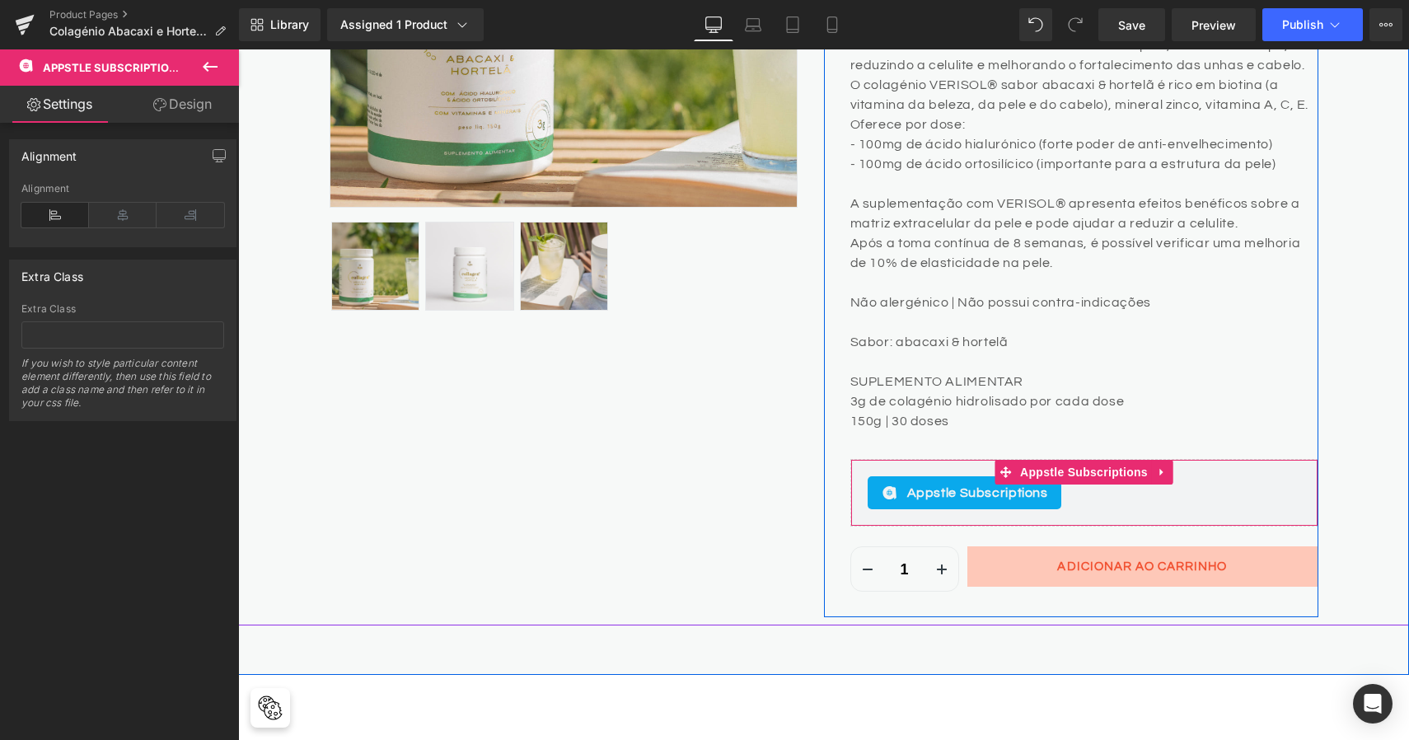
click at [1095, 495] on div "Appstle Subscriptions" at bounding box center [1084, 492] width 433 height 33
click at [1157, 470] on icon at bounding box center [1163, 472] width 12 height 12
click at [1169, 470] on icon at bounding box center [1174, 472] width 12 height 12
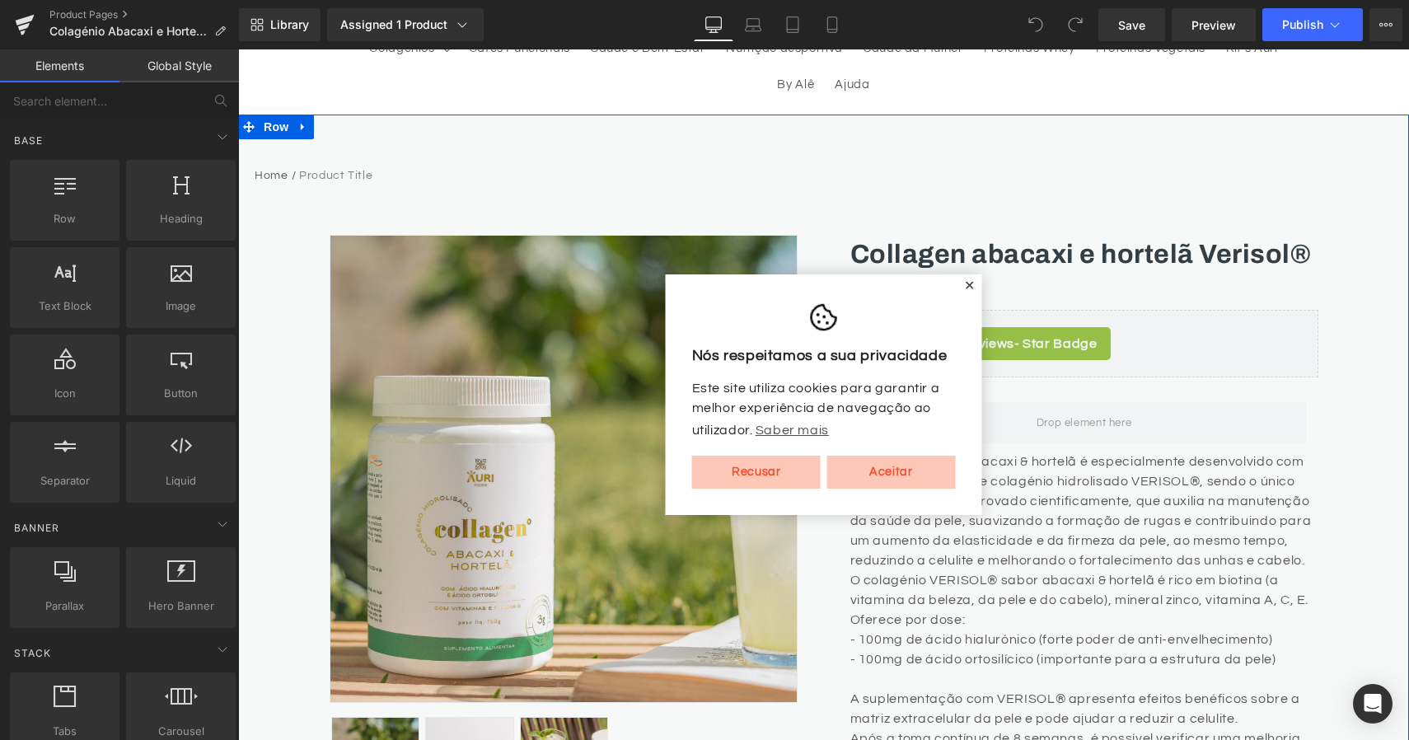
scroll to position [166, 0]
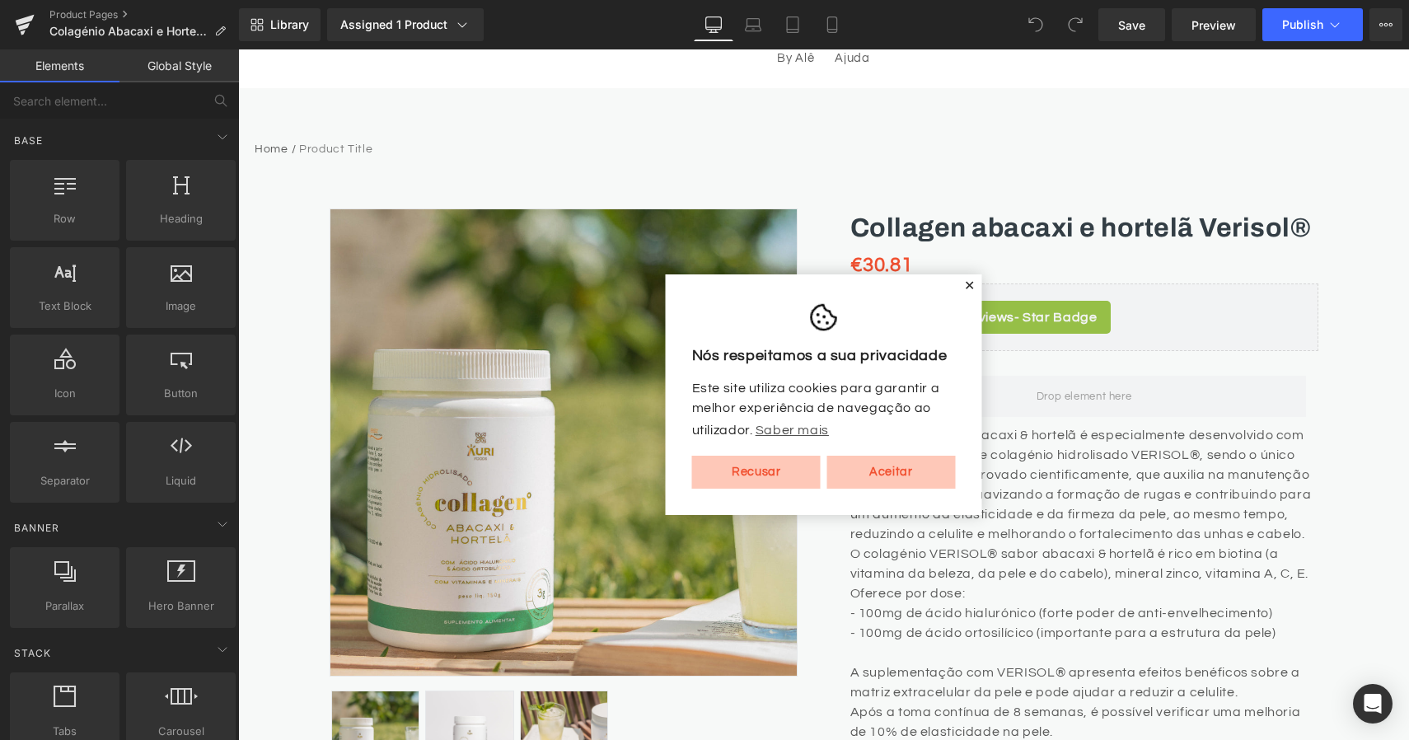
click at [971, 281] on span "✕" at bounding box center [970, 286] width 12 height 10
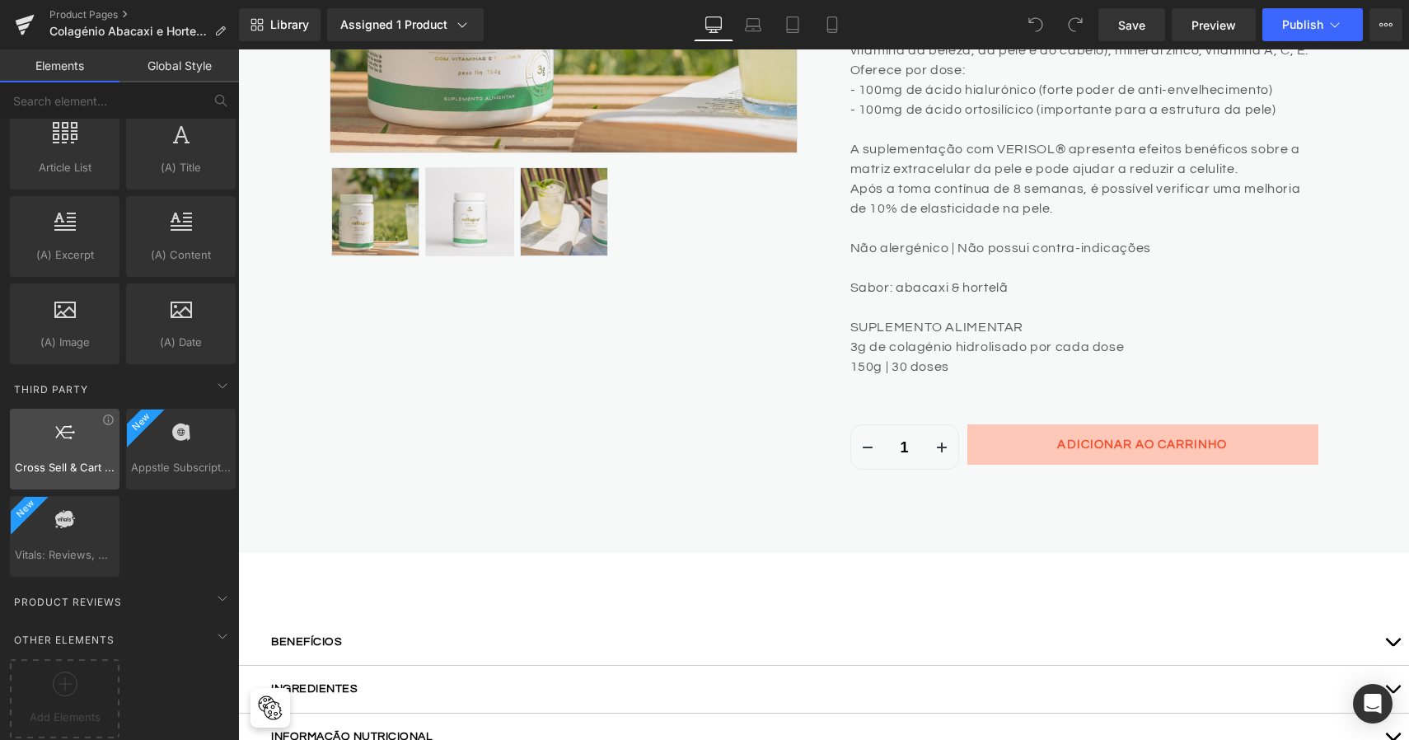
scroll to position [3188, 0]
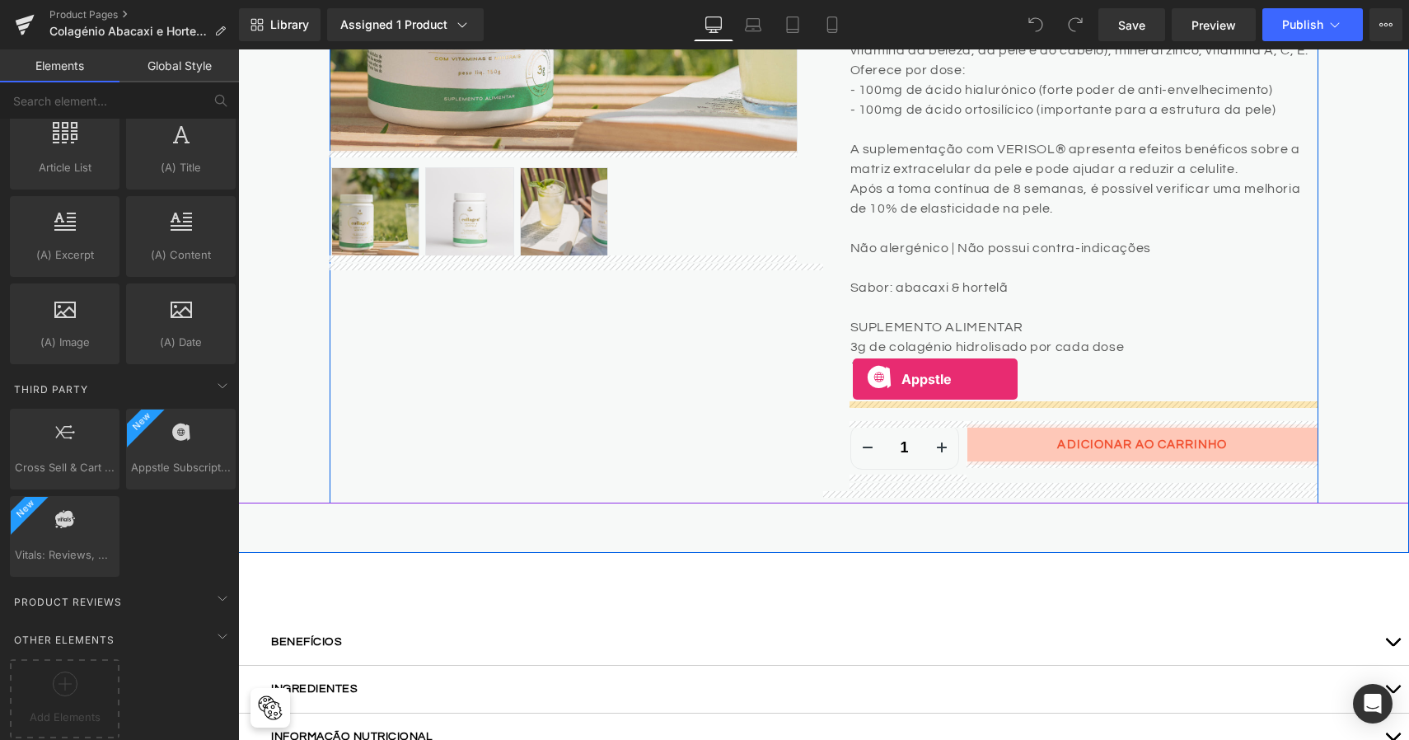
drag, startPoint x: 408, startPoint y: 486, endPoint x: 854, endPoint y: 379, distance: 458.5
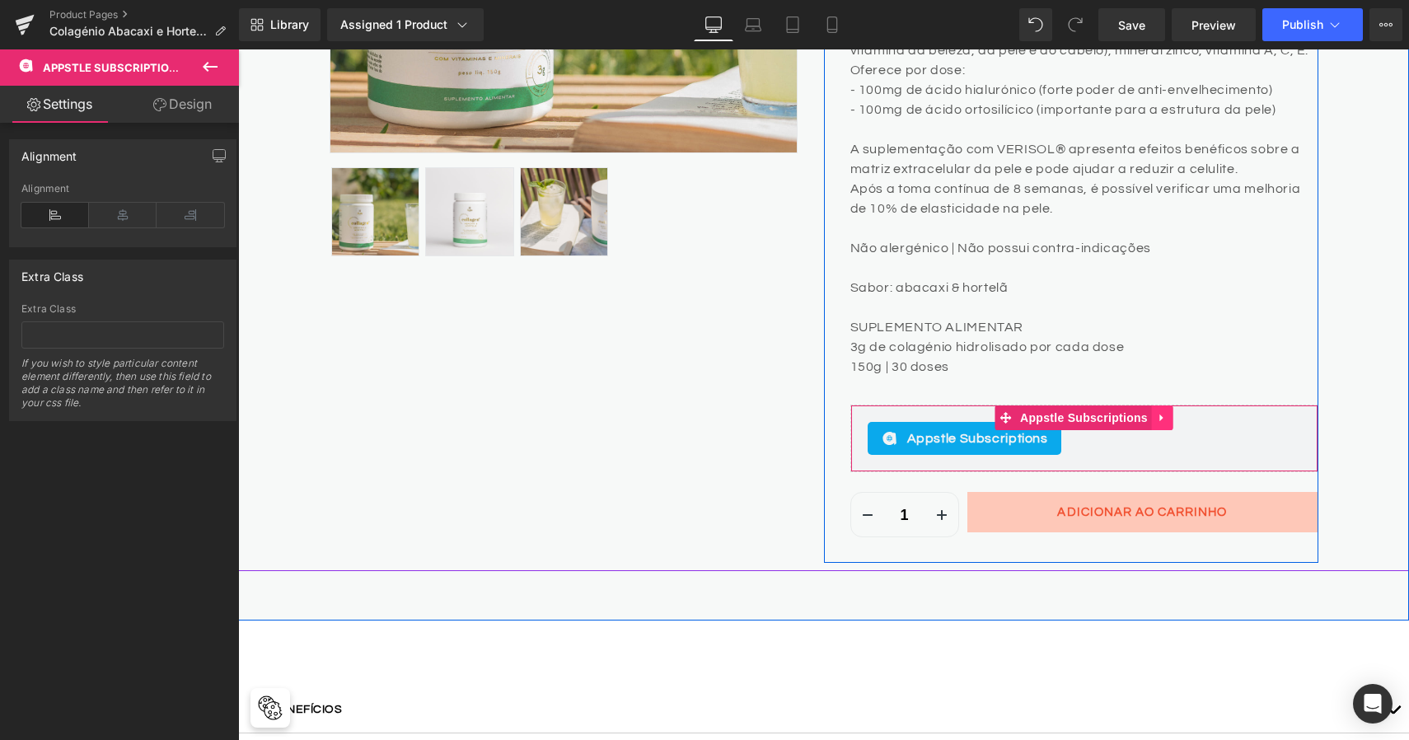
click at [1159, 417] on icon at bounding box center [1163, 418] width 12 height 12
click at [1172, 413] on icon at bounding box center [1174, 418] width 12 height 12
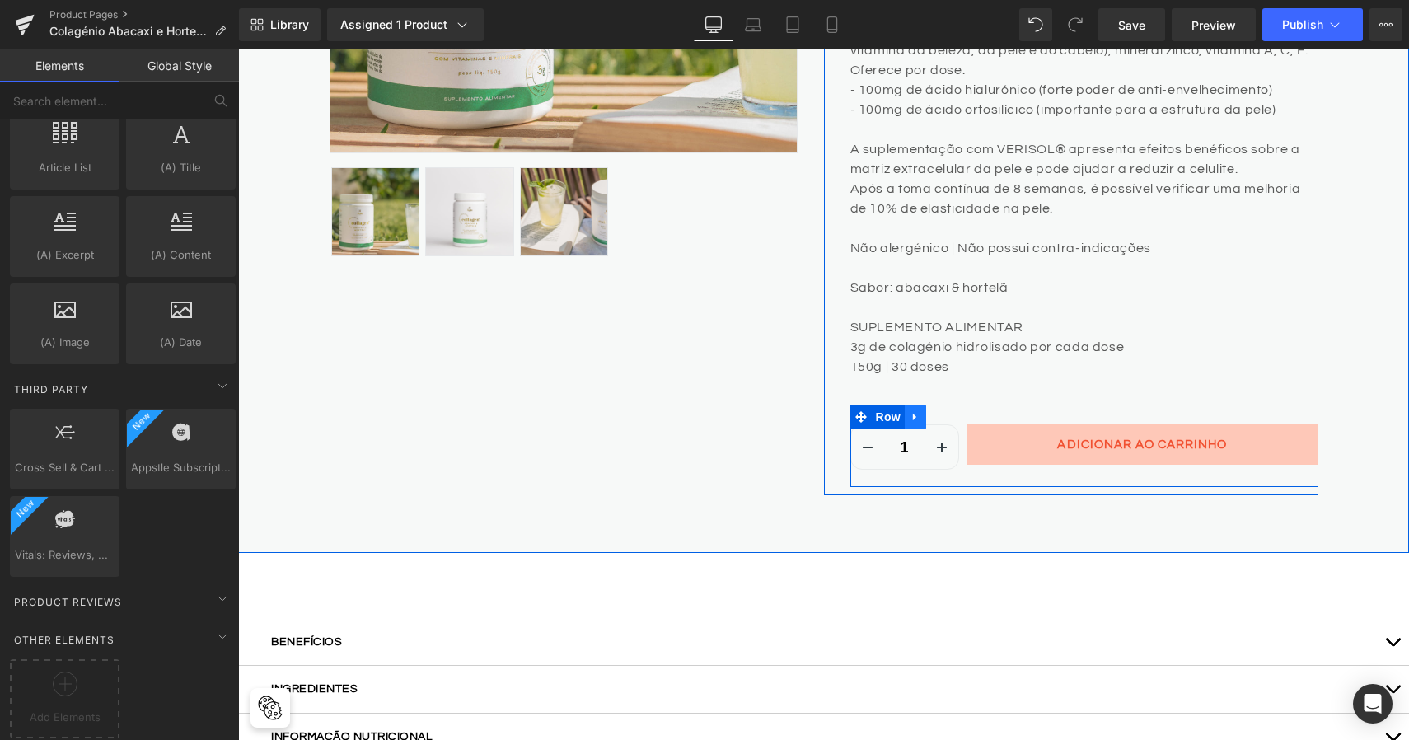
click at [913, 416] on icon at bounding box center [914, 417] width 3 height 7
click at [957, 415] on icon at bounding box center [959, 417] width 12 height 12
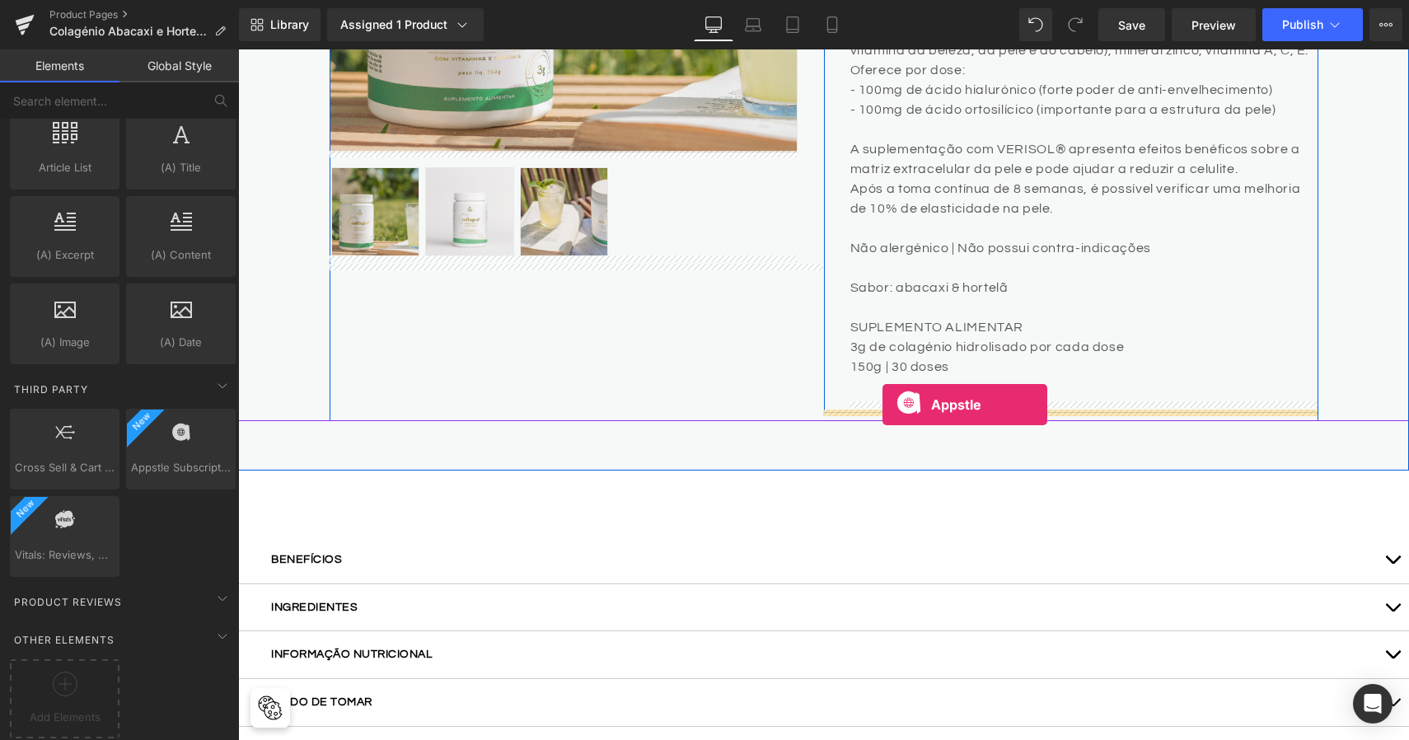
drag, startPoint x: 391, startPoint y: 489, endPoint x: 883, endPoint y: 404, distance: 499.2
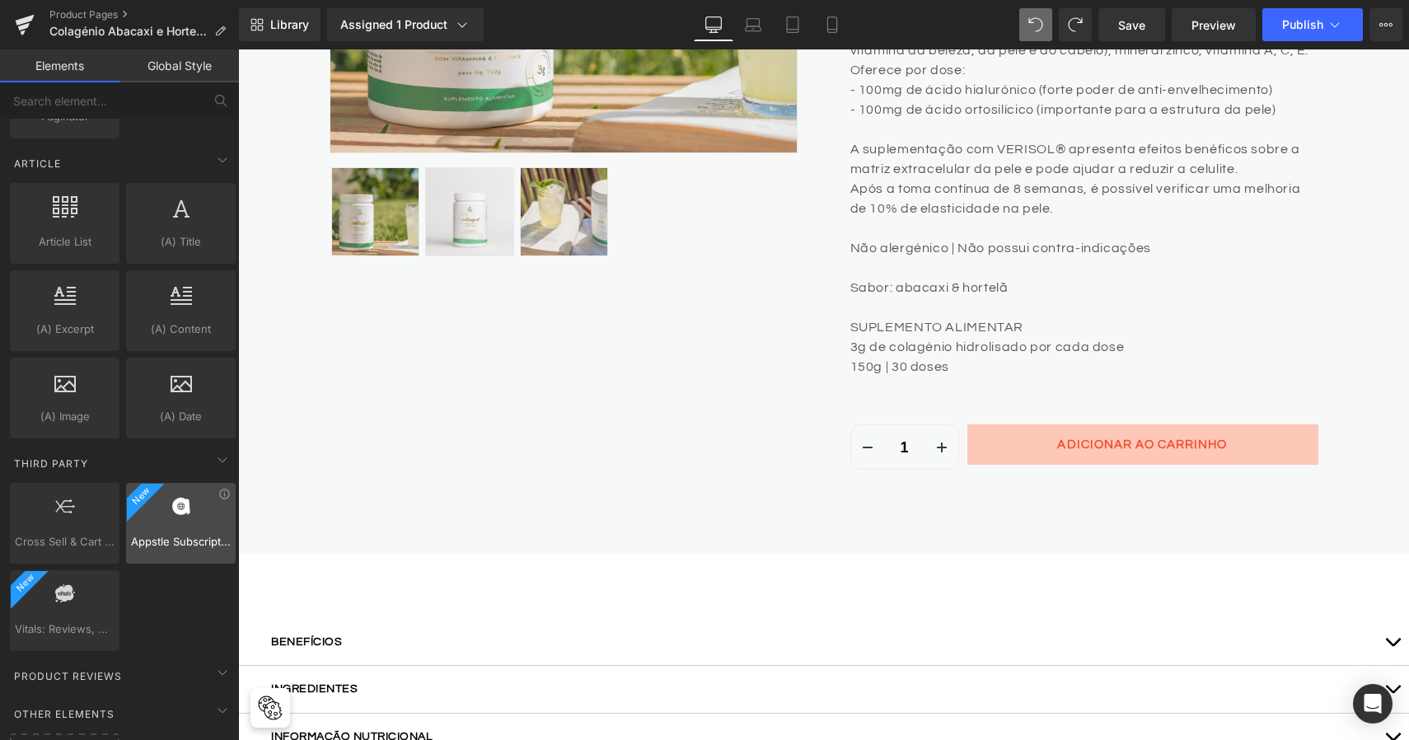
scroll to position [3091, 0]
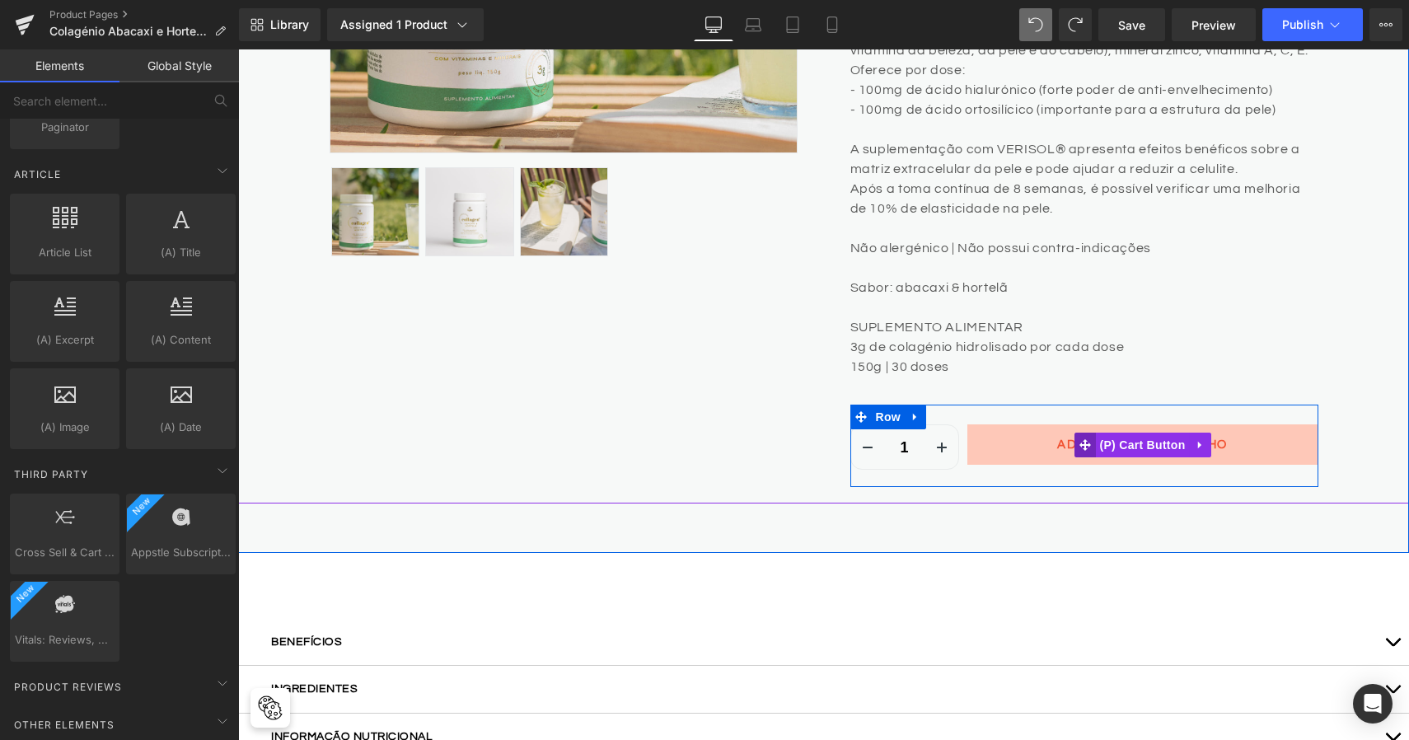
click at [1086, 438] on icon at bounding box center [1085, 444] width 12 height 12
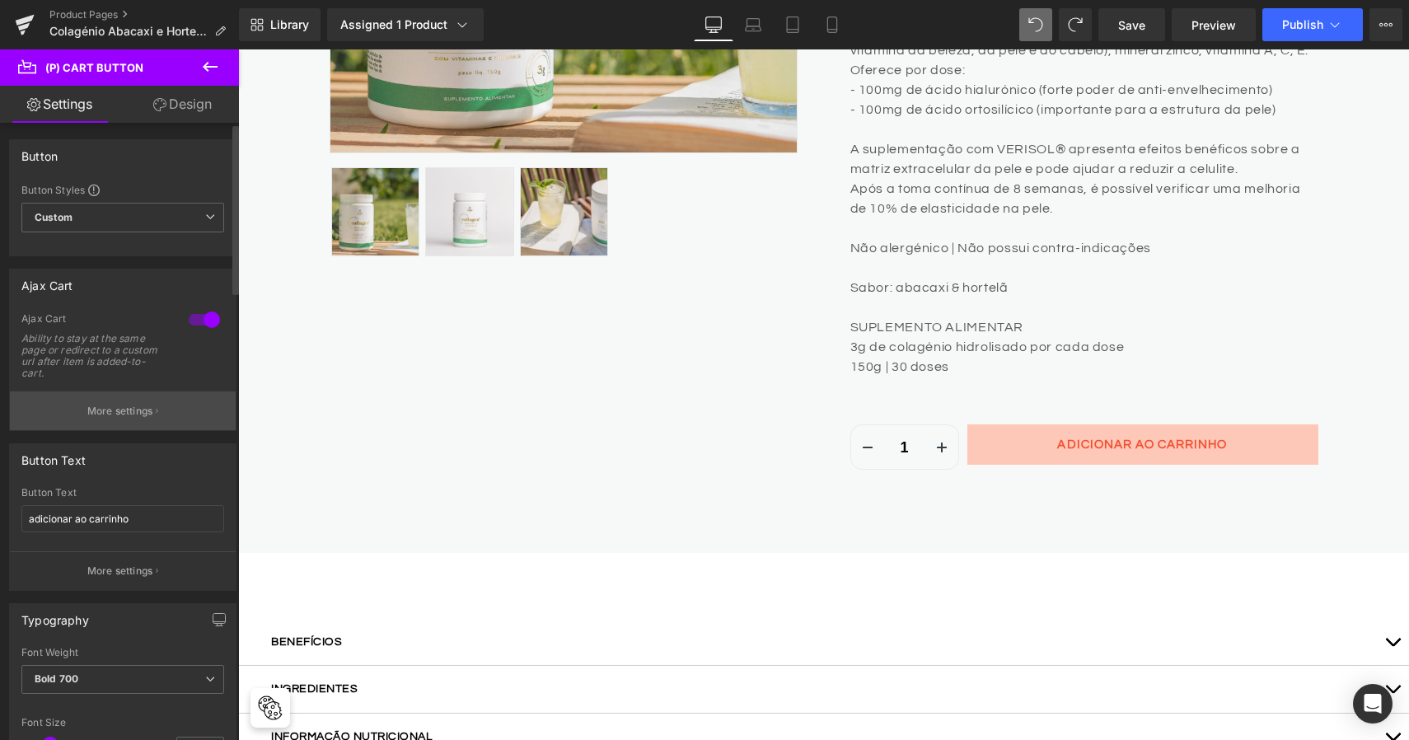
click at [138, 406] on p "More settings" at bounding box center [120, 411] width 66 height 15
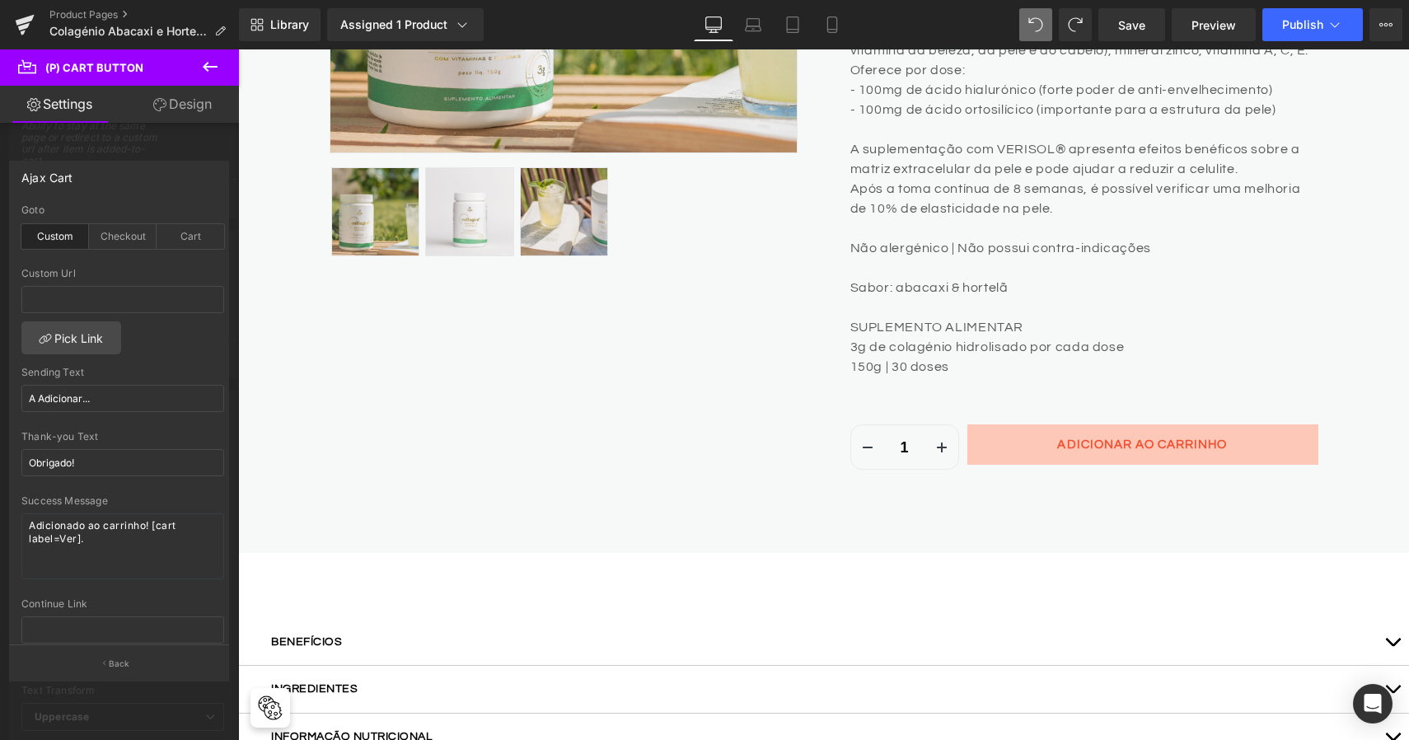
scroll to position [0, 0]
click at [221, 63] on button at bounding box center [210, 67] width 58 height 36
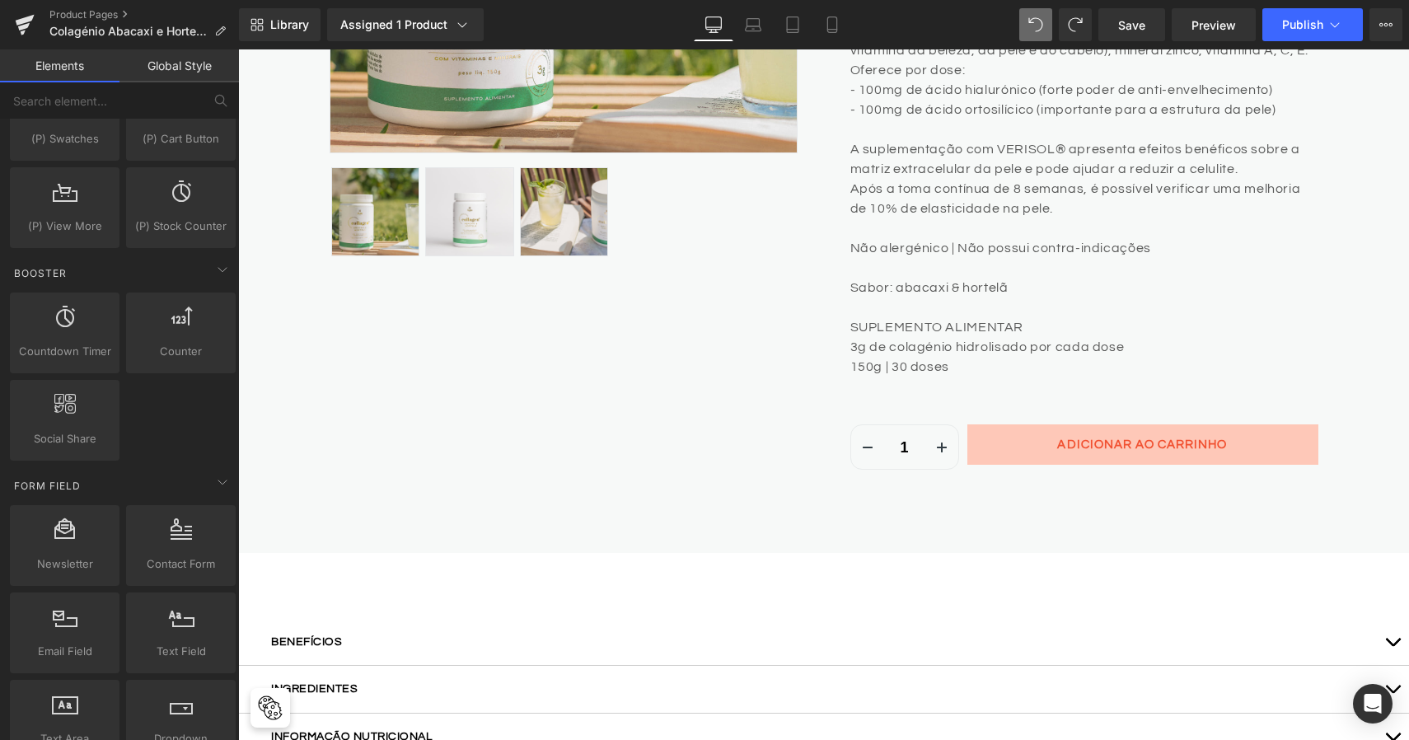
scroll to position [2023, 0]
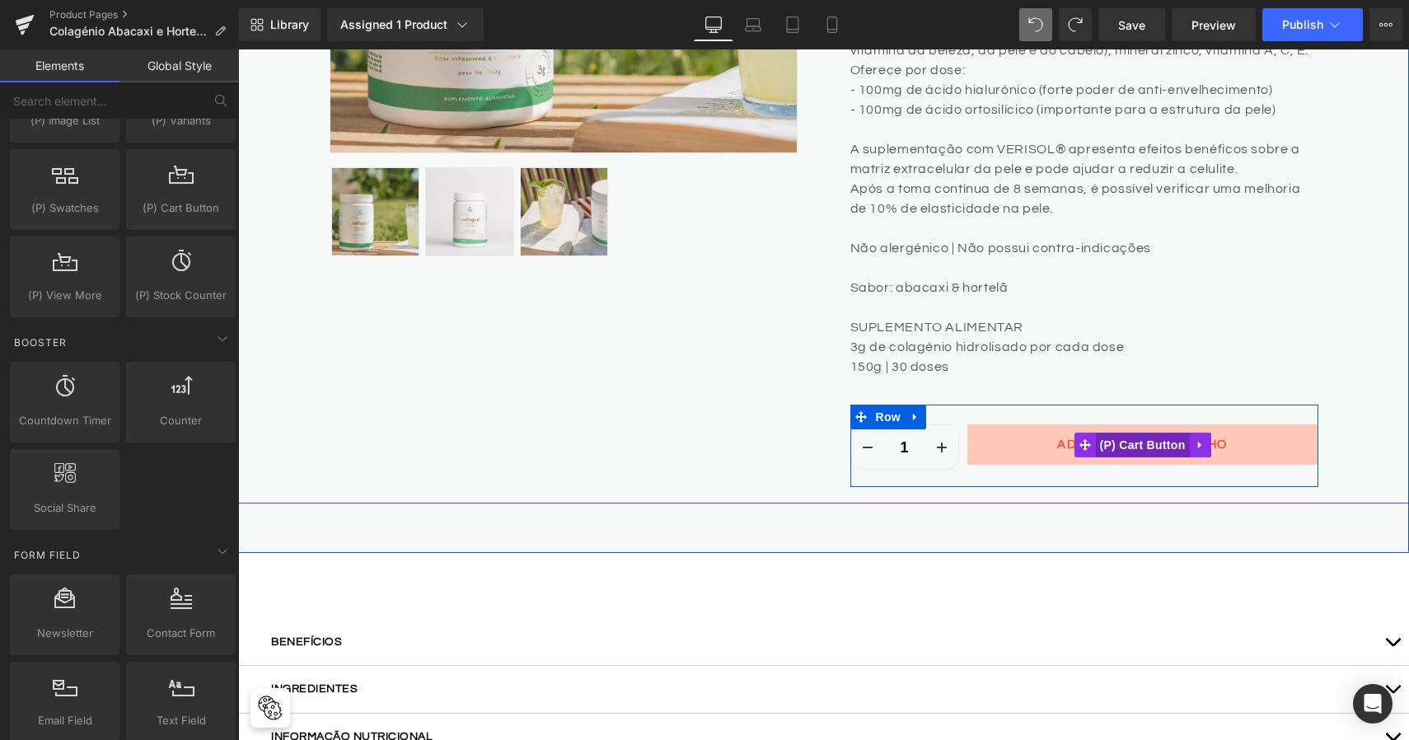
click at [1097, 438] on span "(P) Cart Button" at bounding box center [1142, 445] width 94 height 25
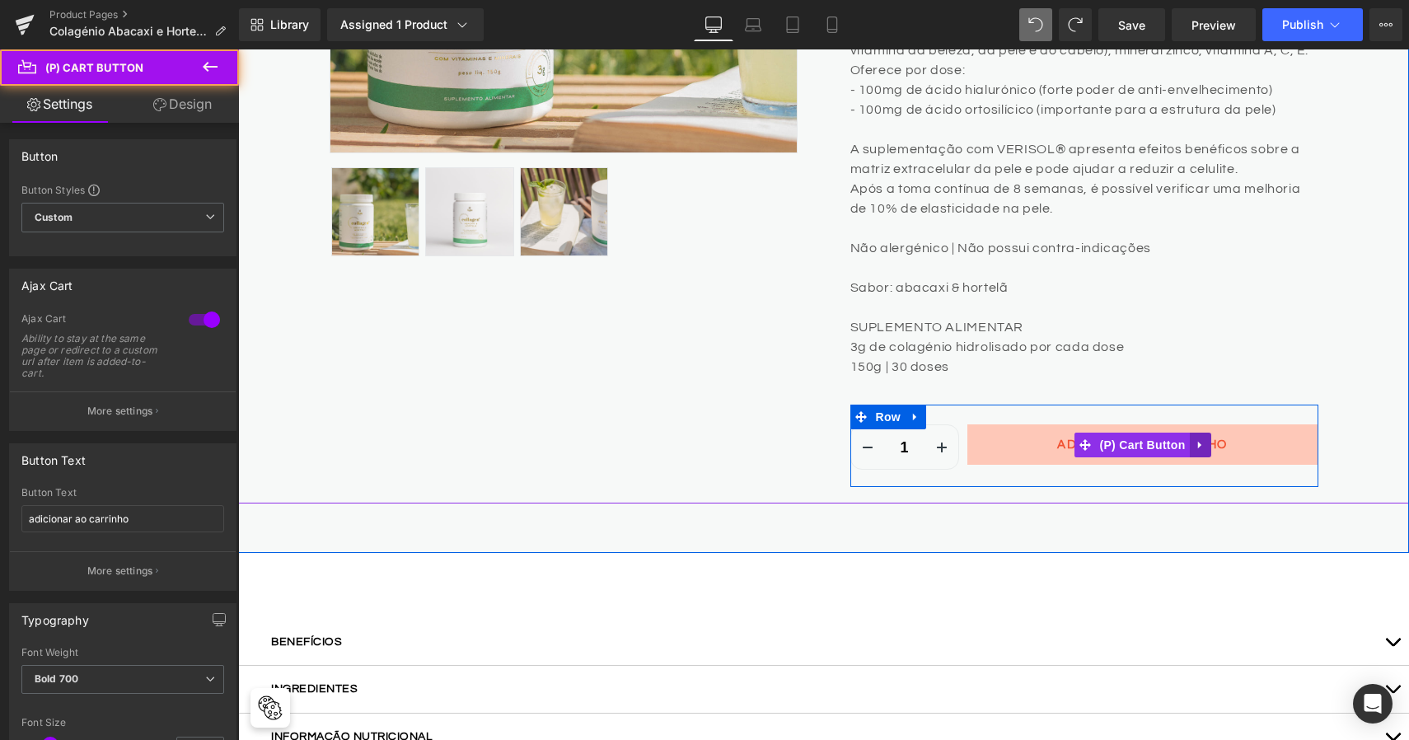
click at [1200, 440] on icon at bounding box center [1201, 444] width 12 height 12
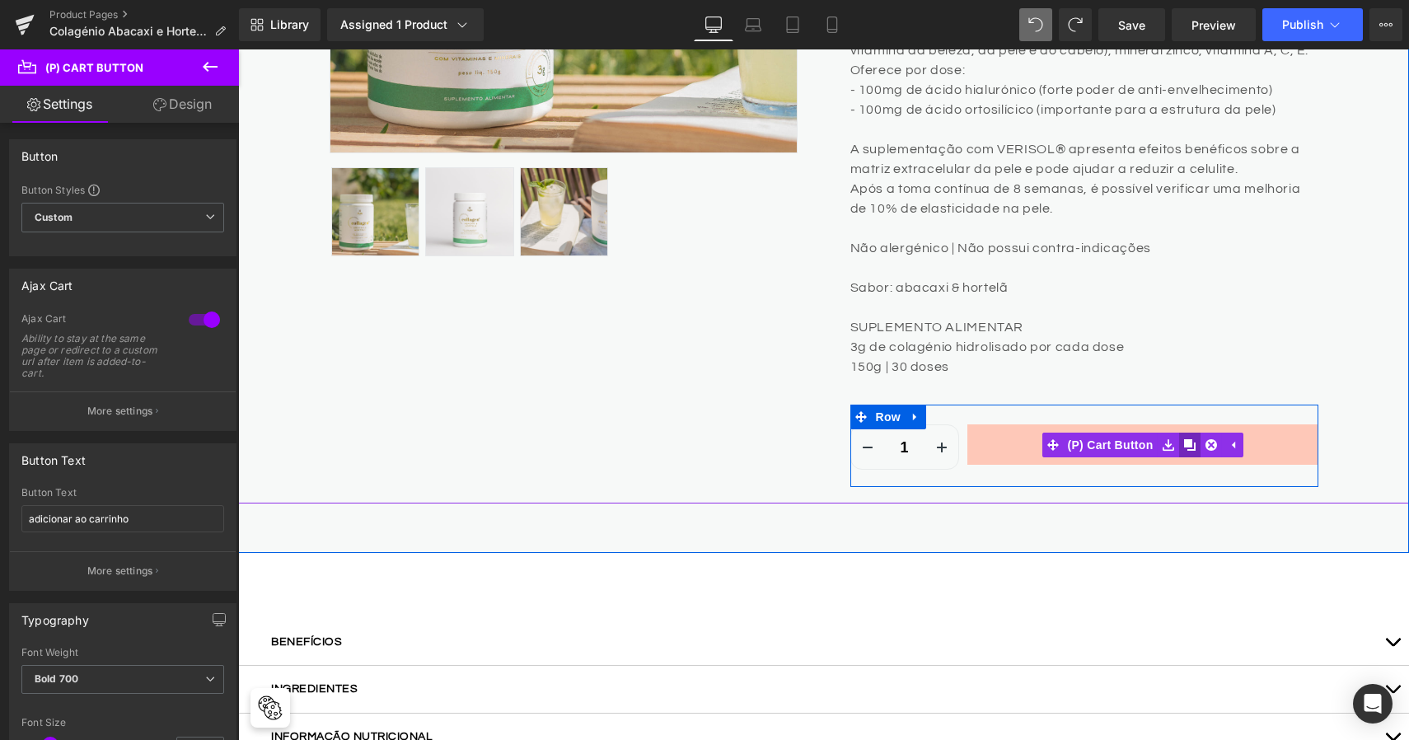
click at [1185, 442] on icon at bounding box center [1190, 445] width 12 height 12
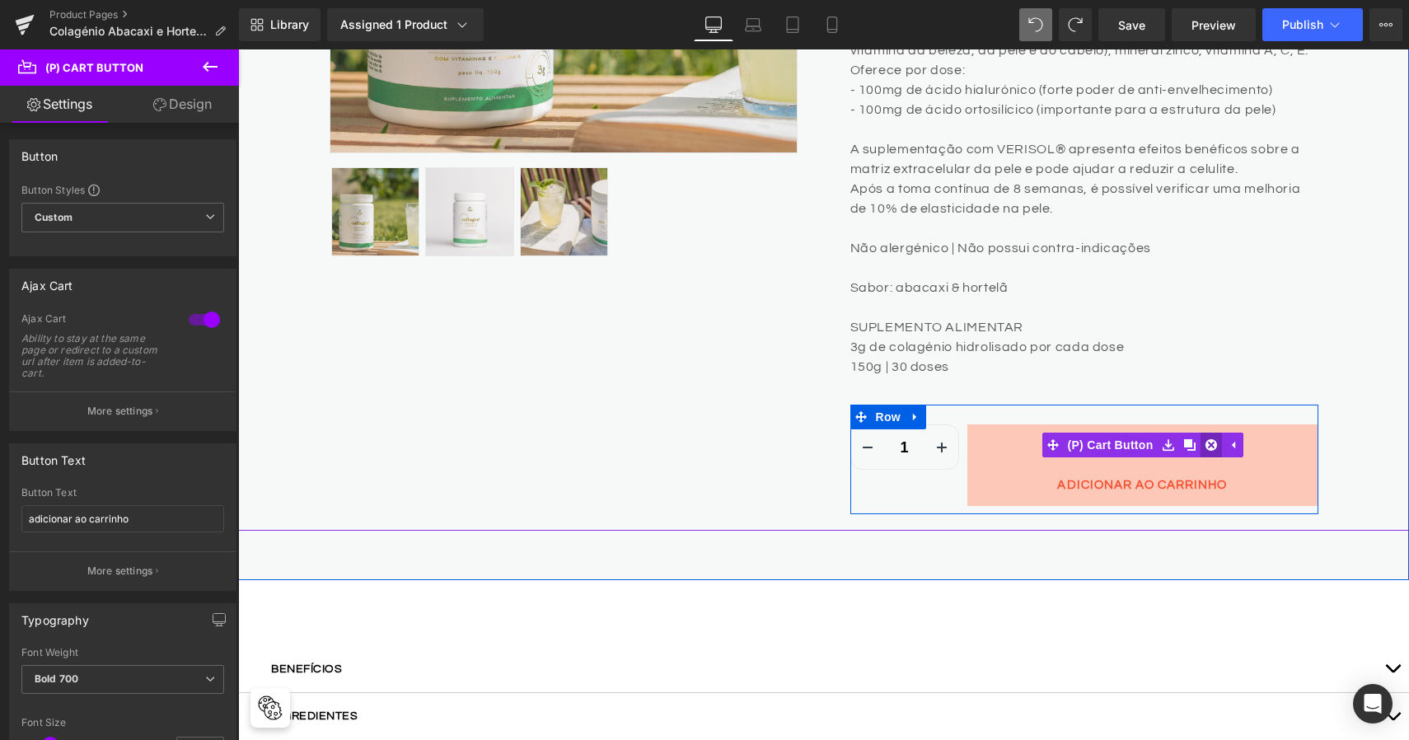
click at [1206, 440] on icon at bounding box center [1212, 445] width 12 height 12
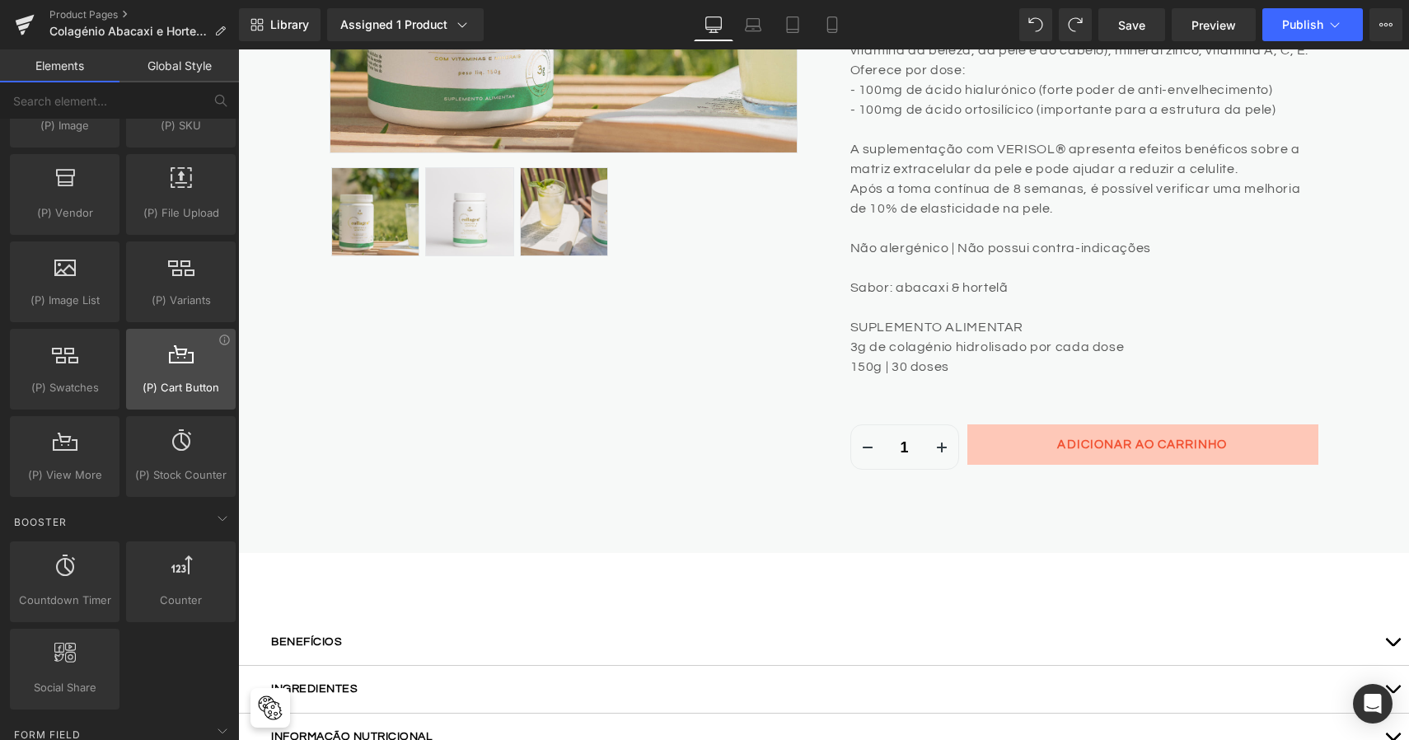
scroll to position [1842, 0]
click at [179, 377] on div at bounding box center [181, 362] width 100 height 37
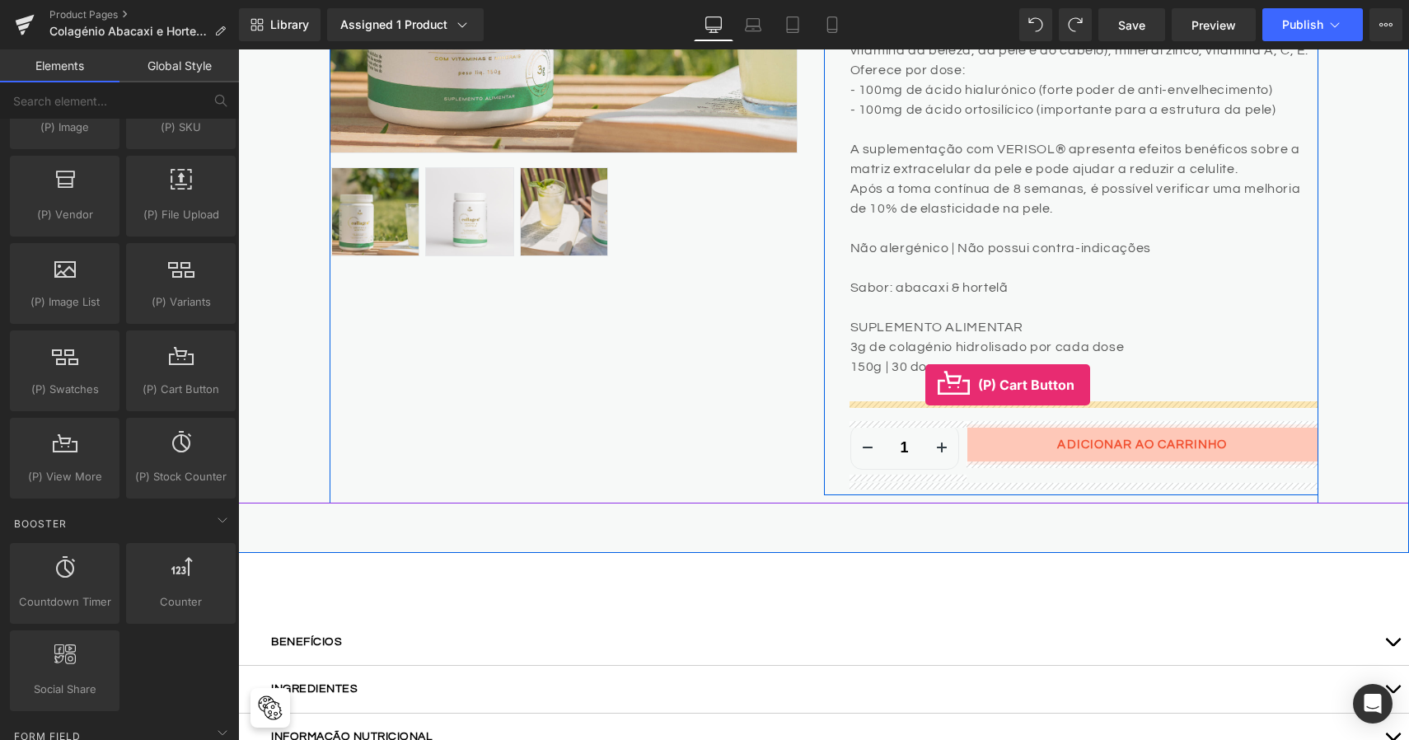
drag, startPoint x: 417, startPoint y: 427, endPoint x: 925, endPoint y: 384, distance: 509.4
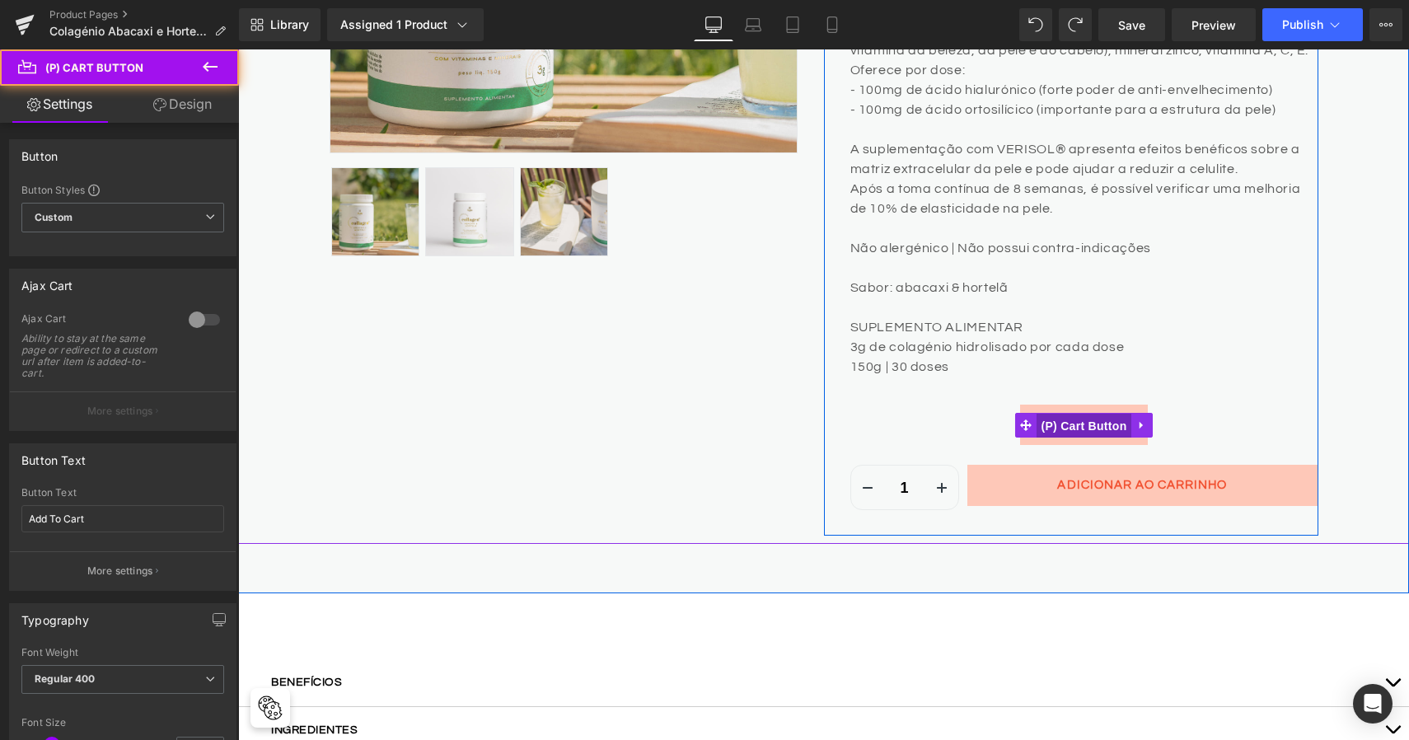
click at [1093, 422] on span "(P) Cart Button" at bounding box center [1084, 426] width 94 height 25
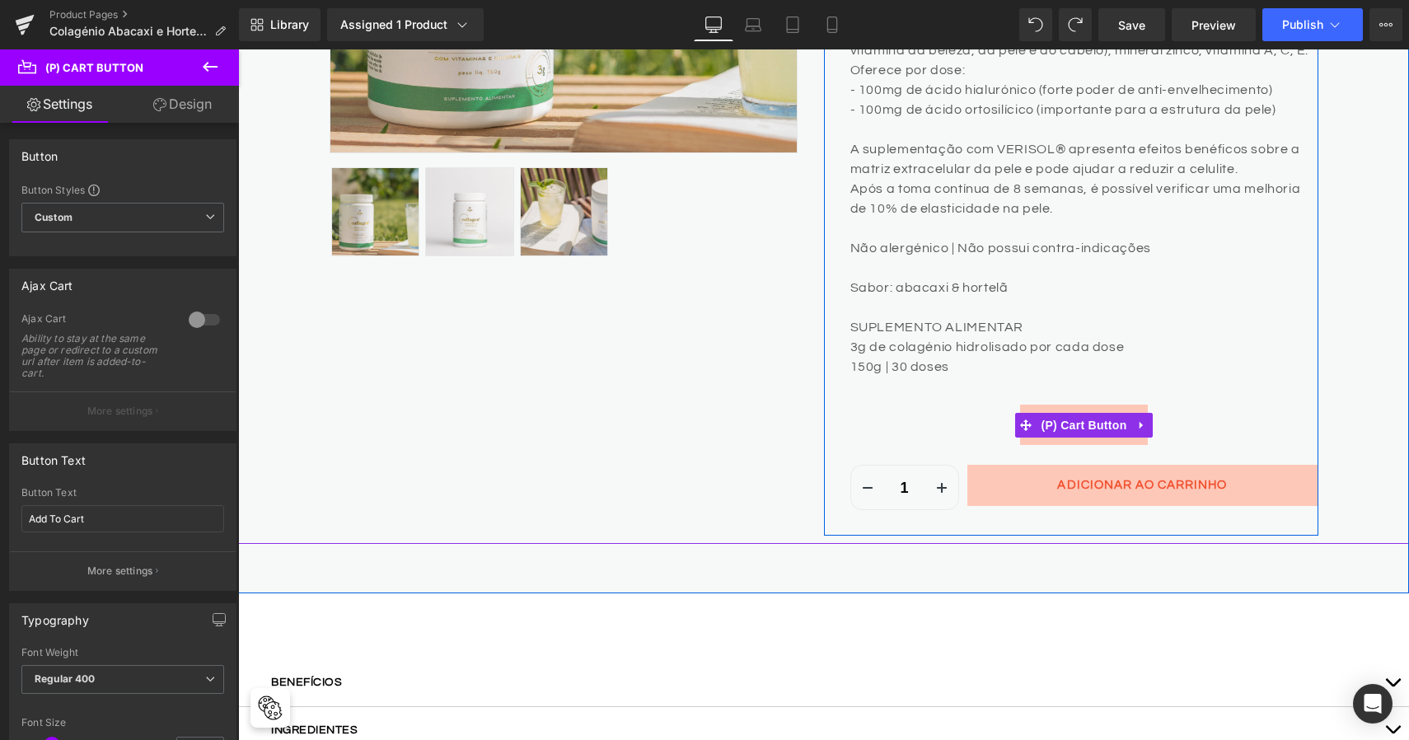
click at [1092, 405] on button "Add To Cart" at bounding box center [1084, 425] width 128 height 40
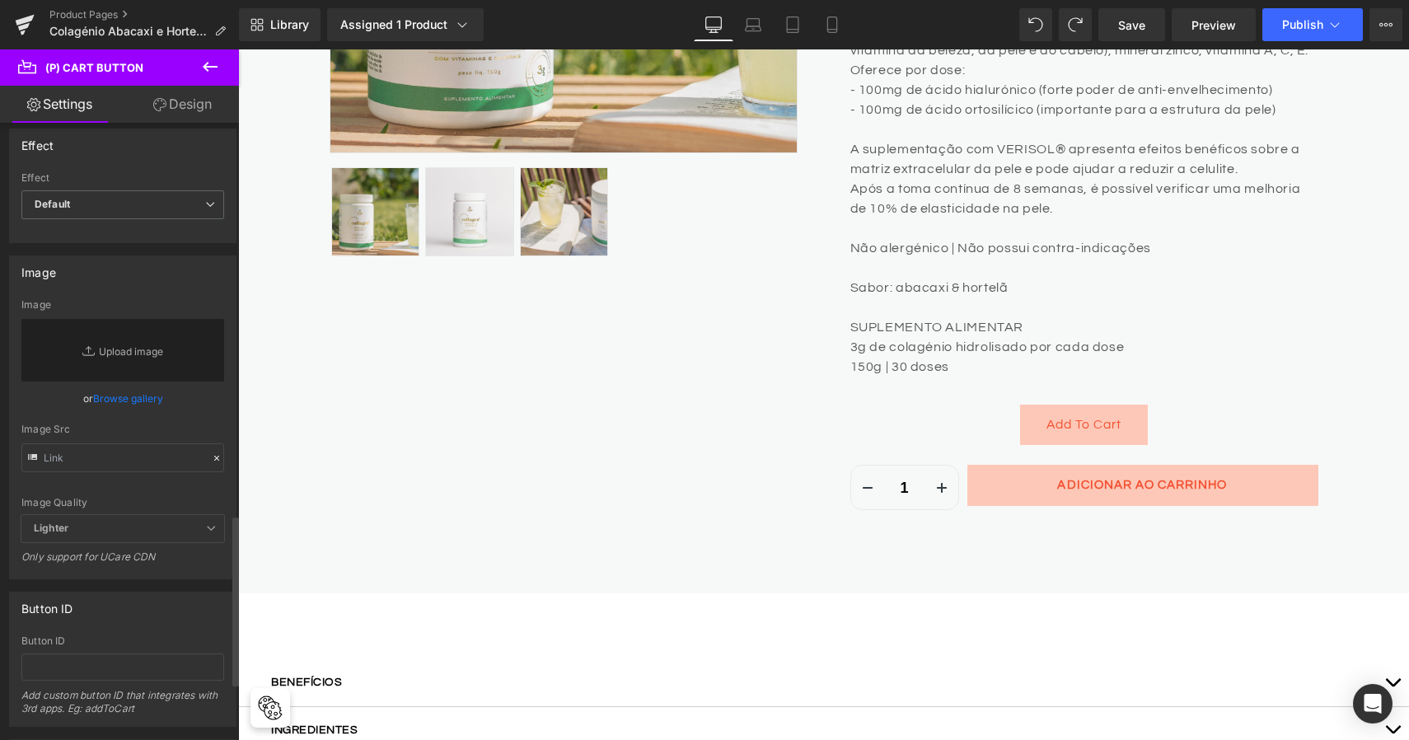
scroll to position [1421, 0]
click at [219, 64] on icon at bounding box center [210, 67] width 20 height 20
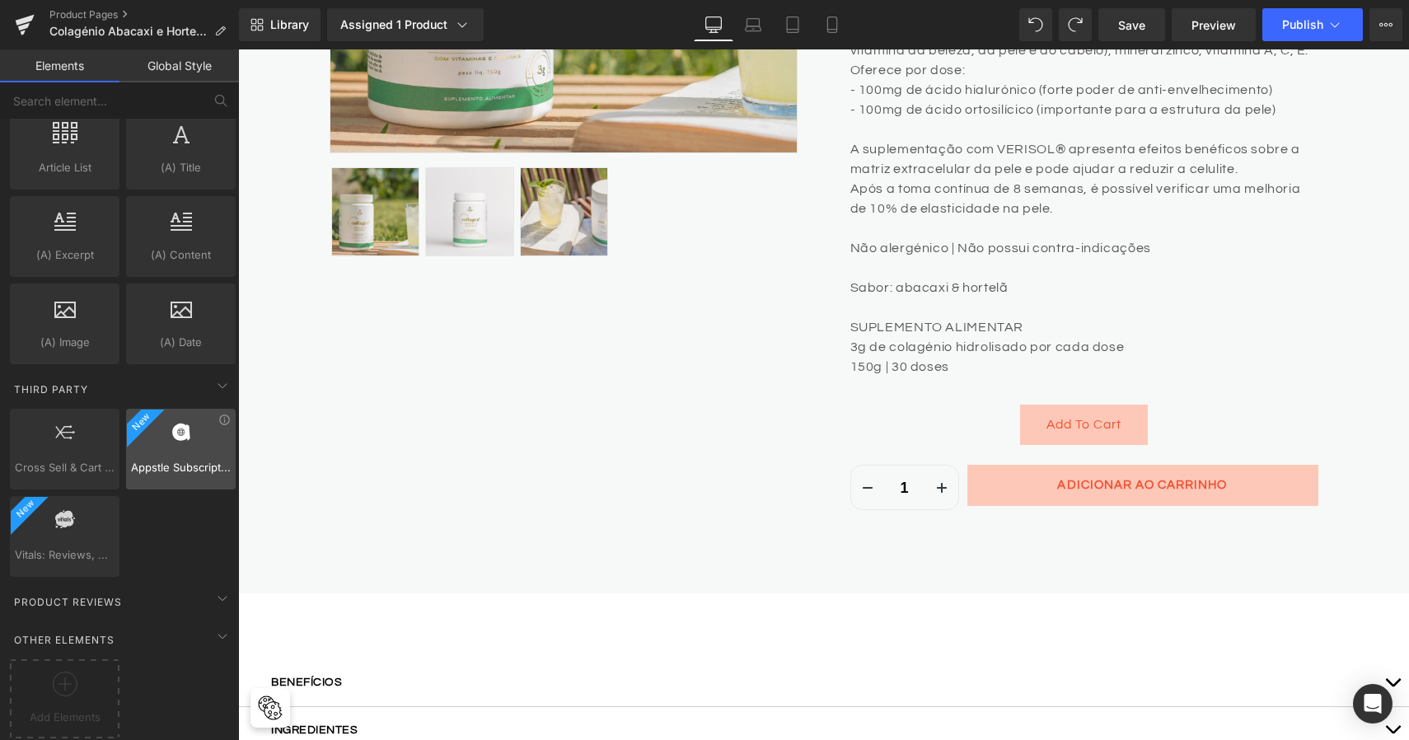
scroll to position [3188, 0]
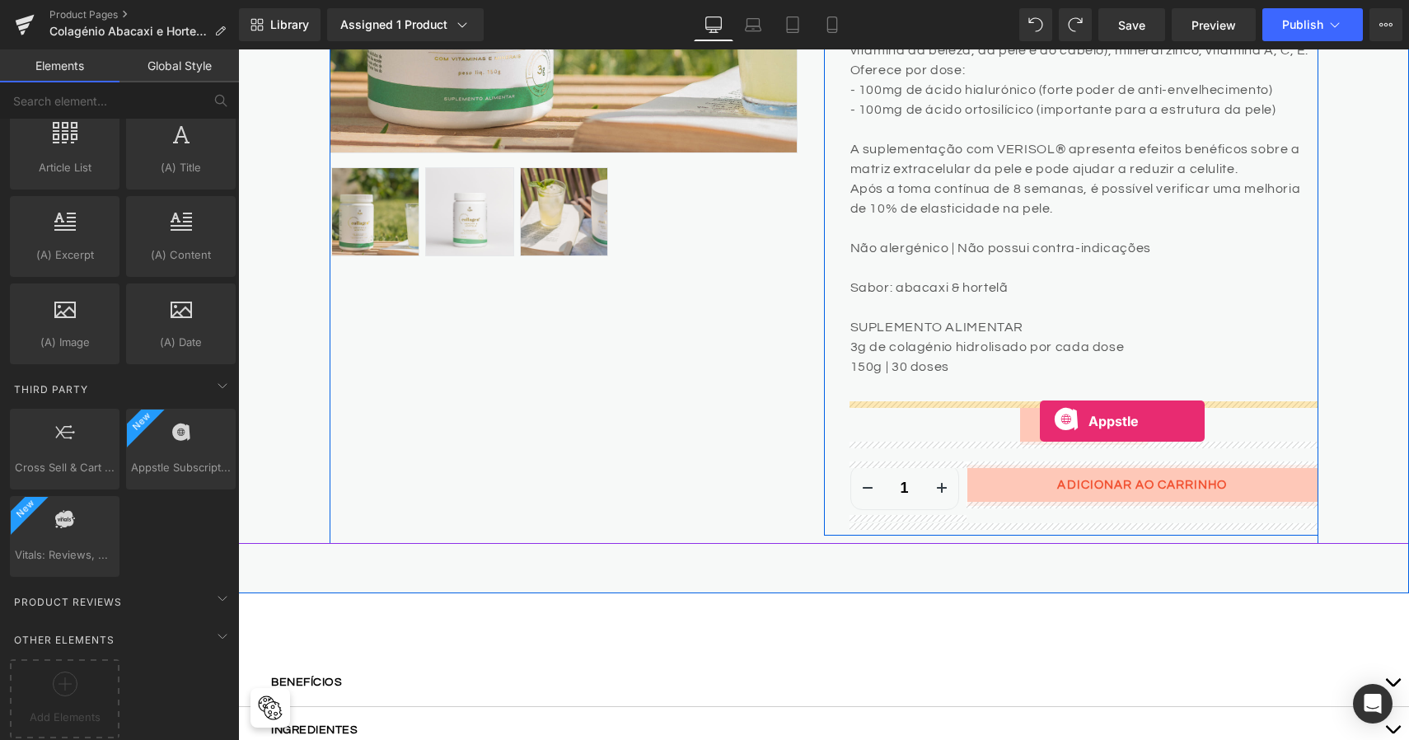
drag, startPoint x: 404, startPoint y: 499, endPoint x: 1040, endPoint y: 421, distance: 641.0
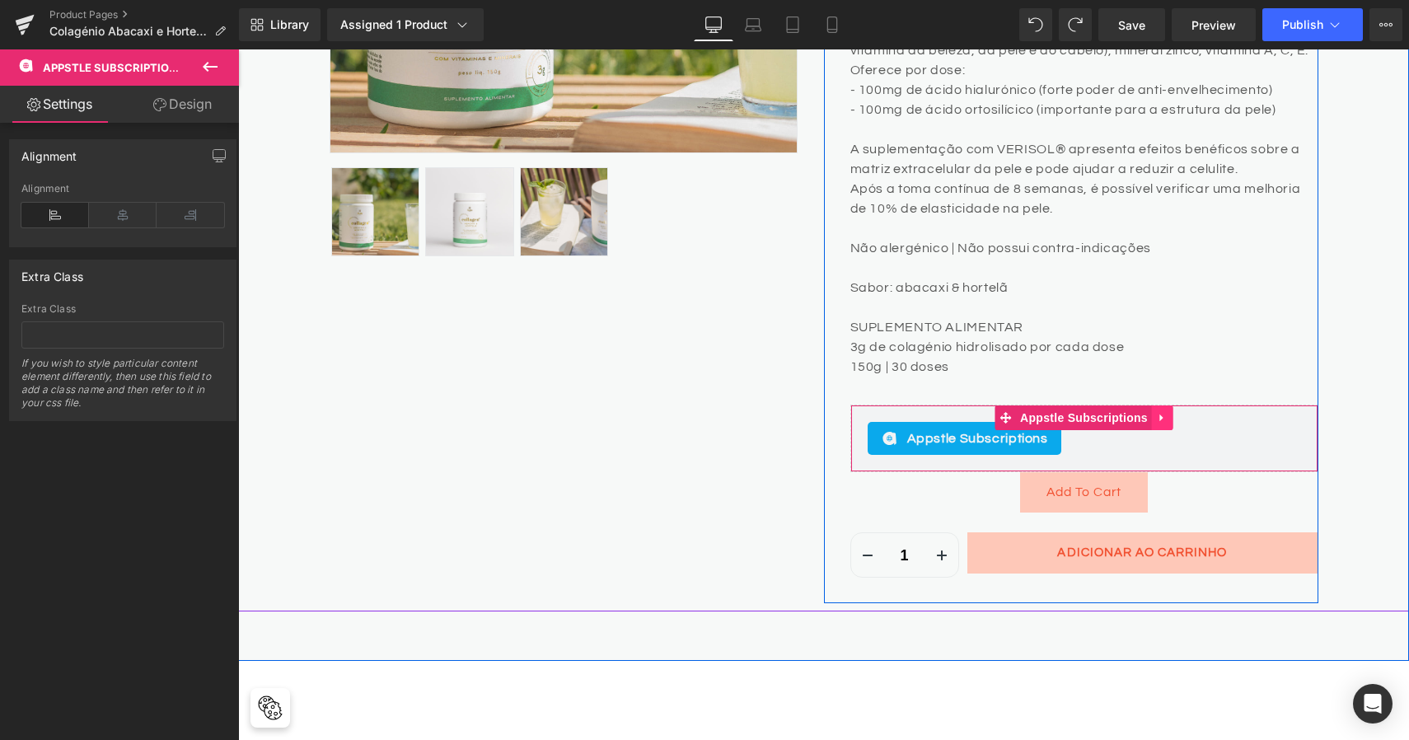
click at [1160, 415] on icon at bounding box center [1161, 418] width 3 height 7
click at [1172, 414] on icon at bounding box center [1174, 418] width 12 height 12
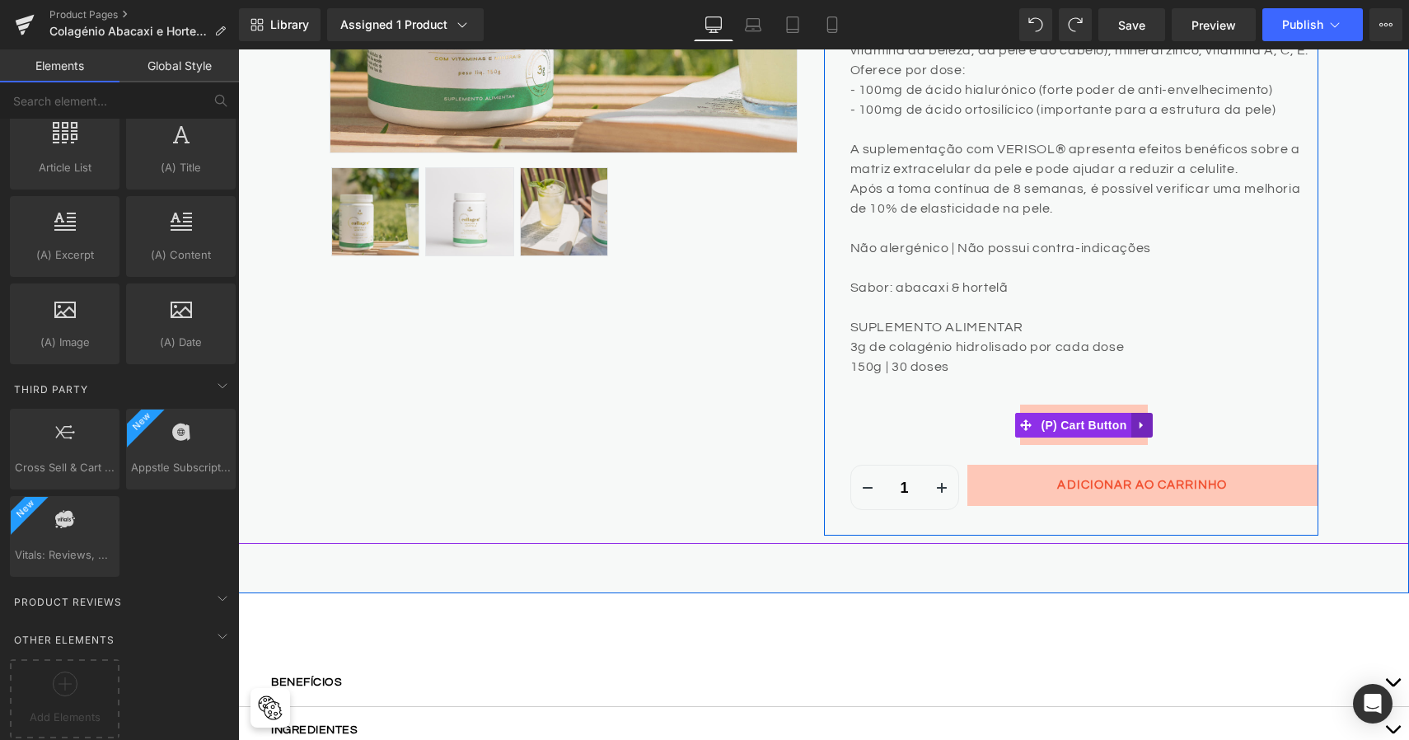
click at [1142, 420] on icon at bounding box center [1142, 425] width 12 height 12
click at [1155, 426] on link at bounding box center [1152, 425] width 21 height 25
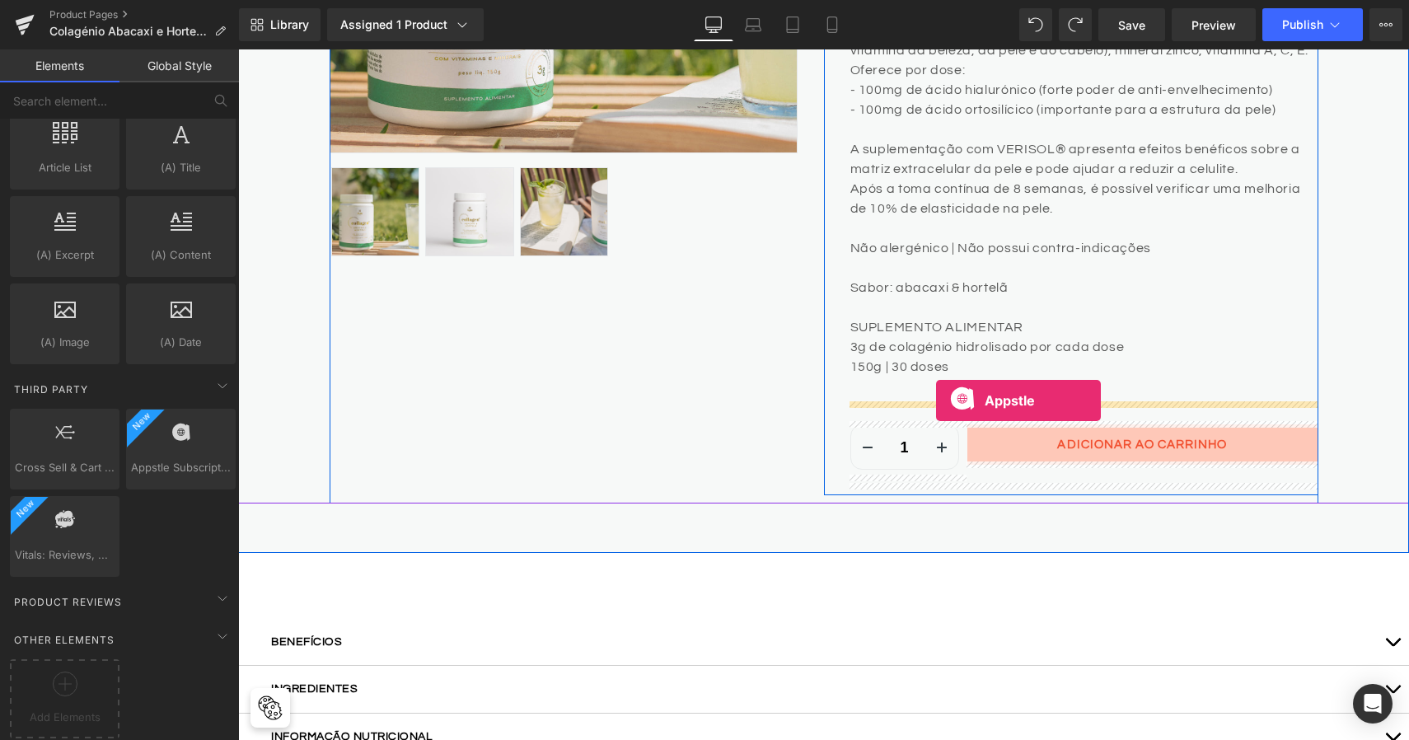
drag, startPoint x: 399, startPoint y: 492, endPoint x: 936, endPoint y: 401, distance: 545.0
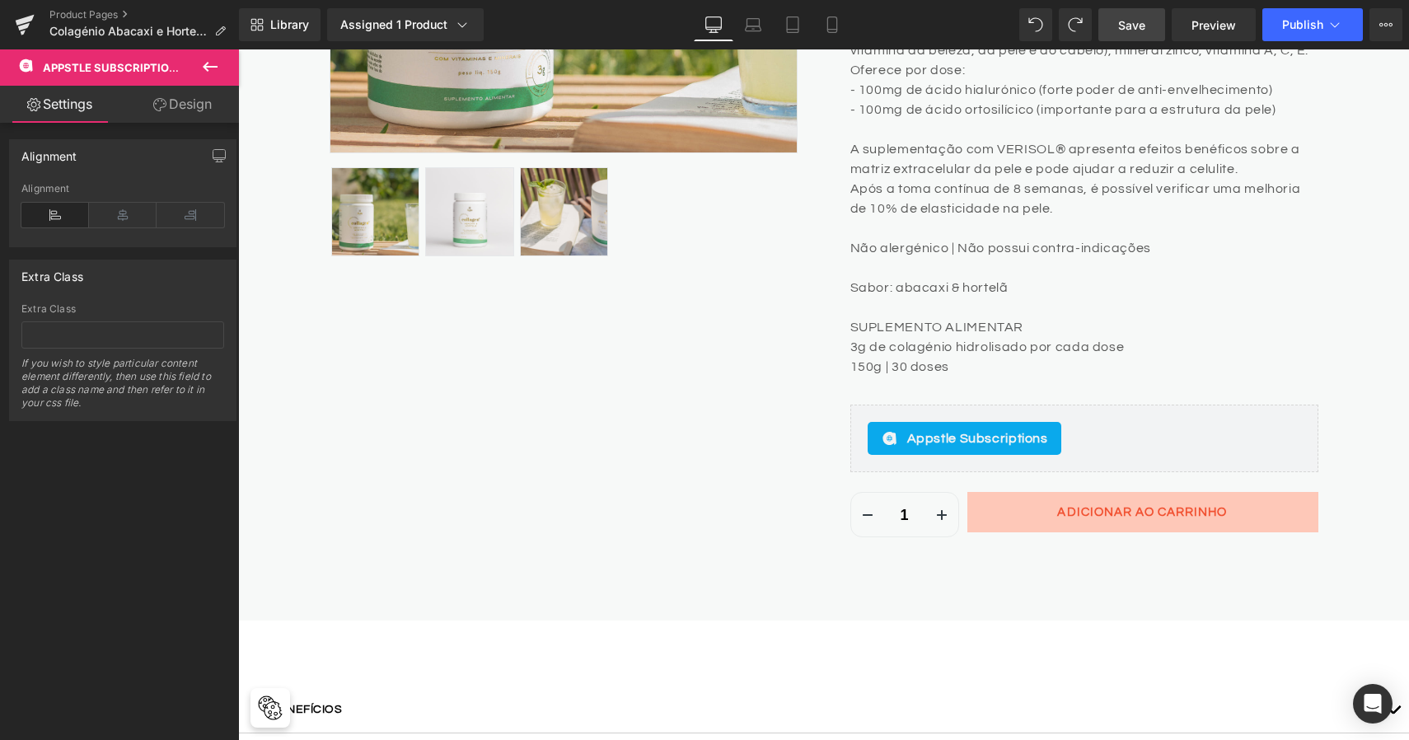
click at [1132, 32] on span "Save" at bounding box center [1131, 24] width 27 height 17
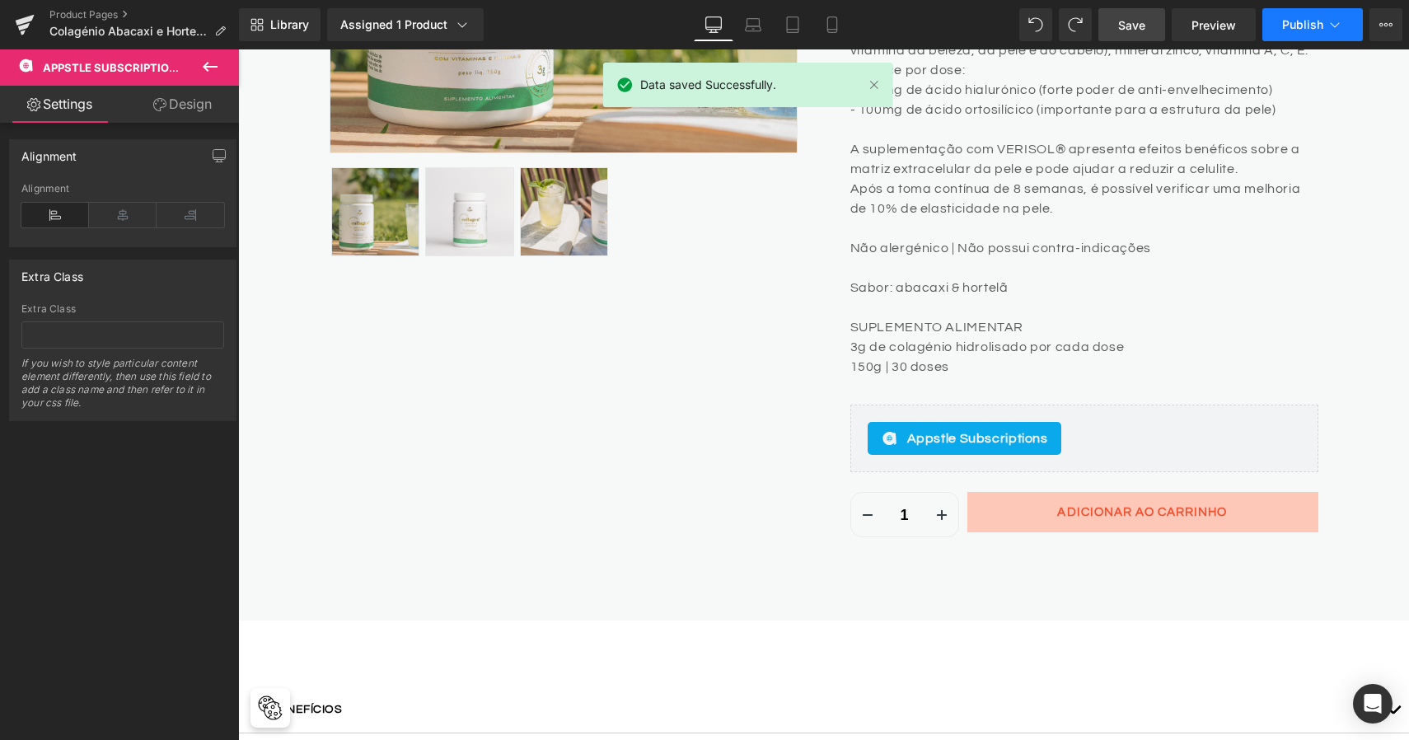
click at [1327, 22] on icon at bounding box center [1335, 24] width 16 height 16
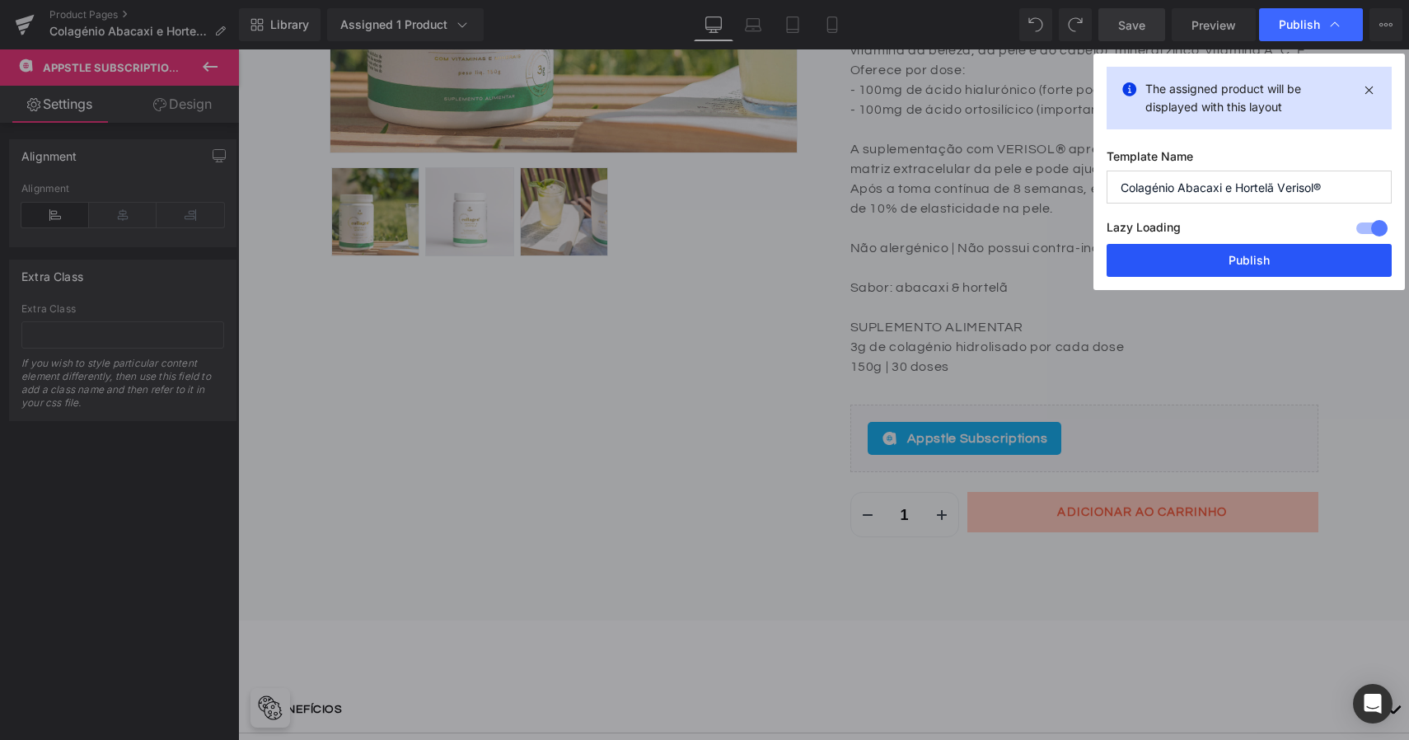
click at [1262, 252] on button "Publish" at bounding box center [1249, 260] width 285 height 33
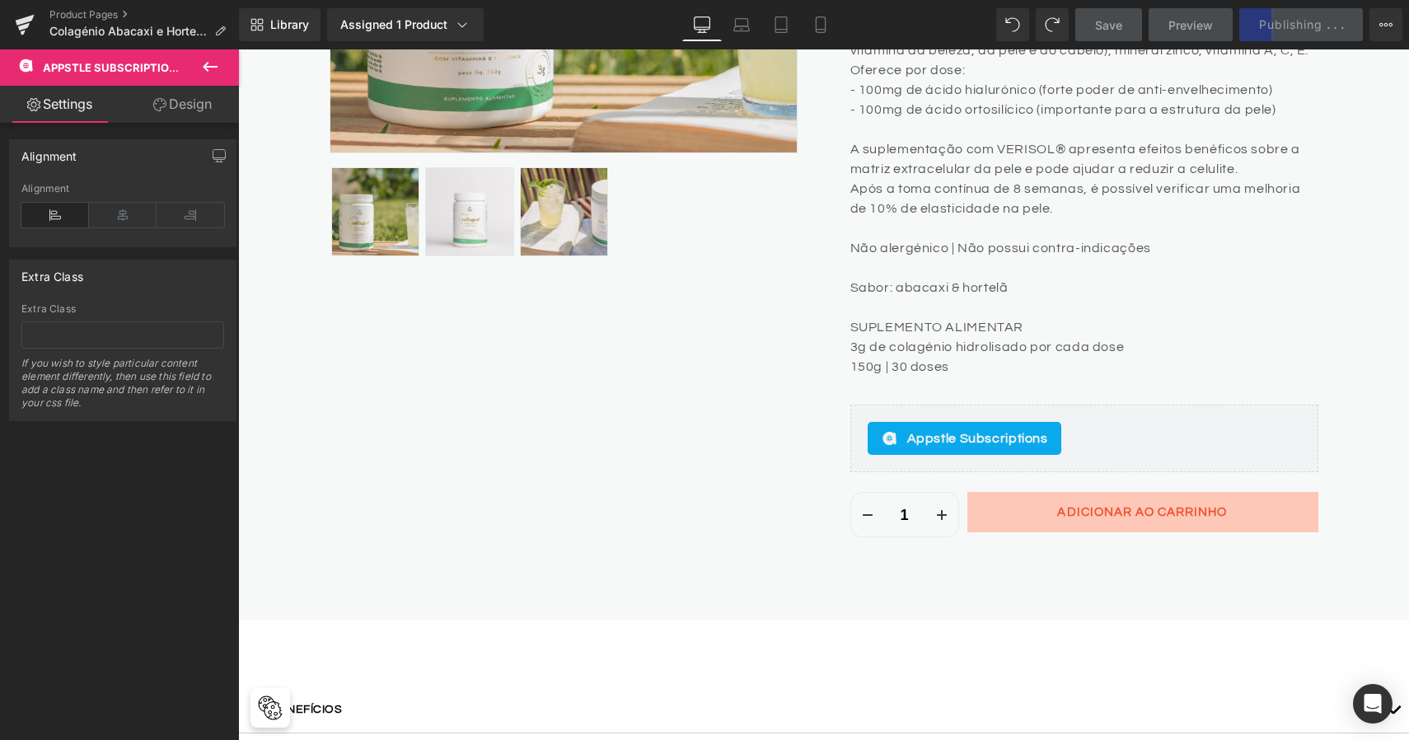
click at [1337, 36] on div "Save Preview Publishing . . . Scheduled View Live Page View with current Templa…" at bounding box center [1239, 24] width 341 height 33
click at [1389, 26] on icon at bounding box center [1386, 24] width 13 height 13
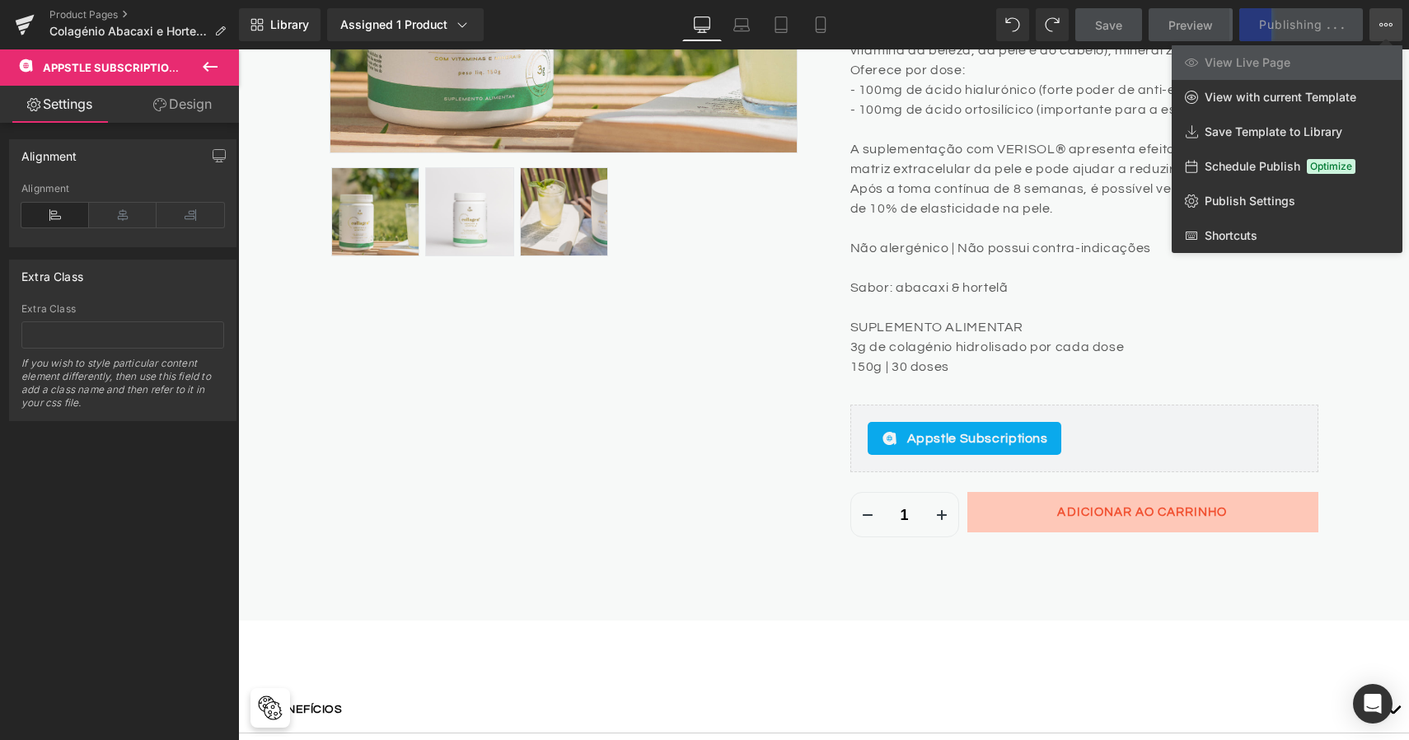
click at [1326, 332] on div at bounding box center [823, 394] width 1171 height 691
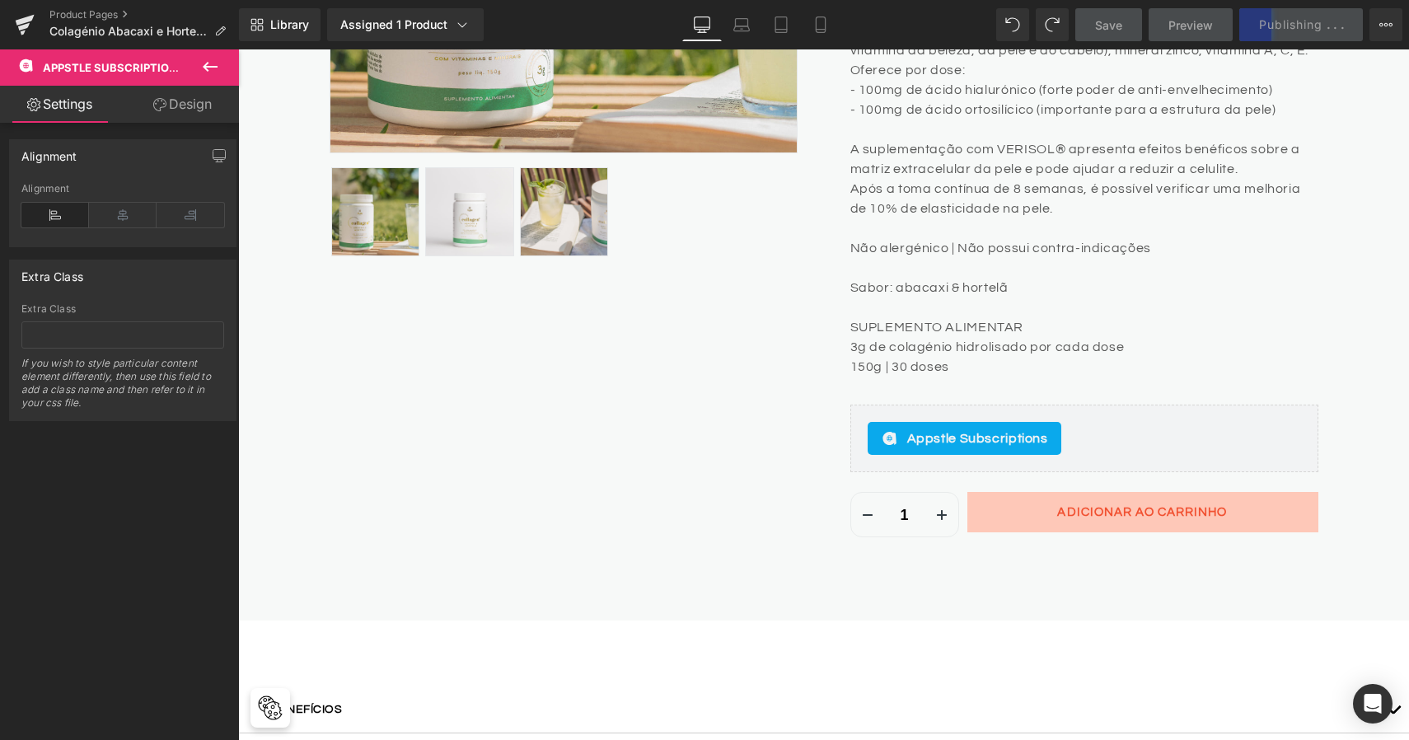
click at [1286, 33] on div "Save Preview Publishing . . . Scheduled View Live Page View with current Templa…" at bounding box center [1239, 24] width 341 height 33
click at [1300, 30] on div "Save Preview Publishing . . . Scheduled View Live Page View with current Templa…" at bounding box center [1239, 24] width 341 height 33
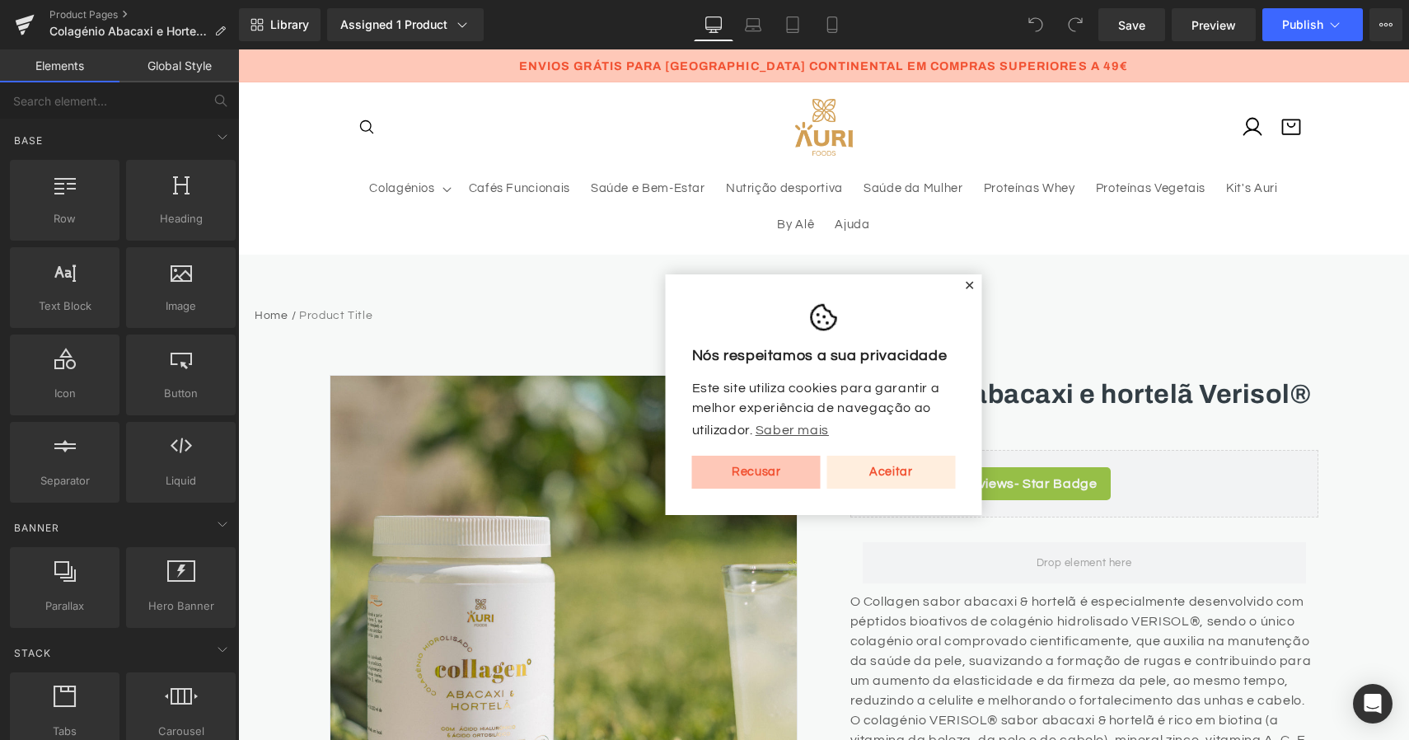
click at [891, 480] on link "Aceitar" at bounding box center [891, 472] width 129 height 33
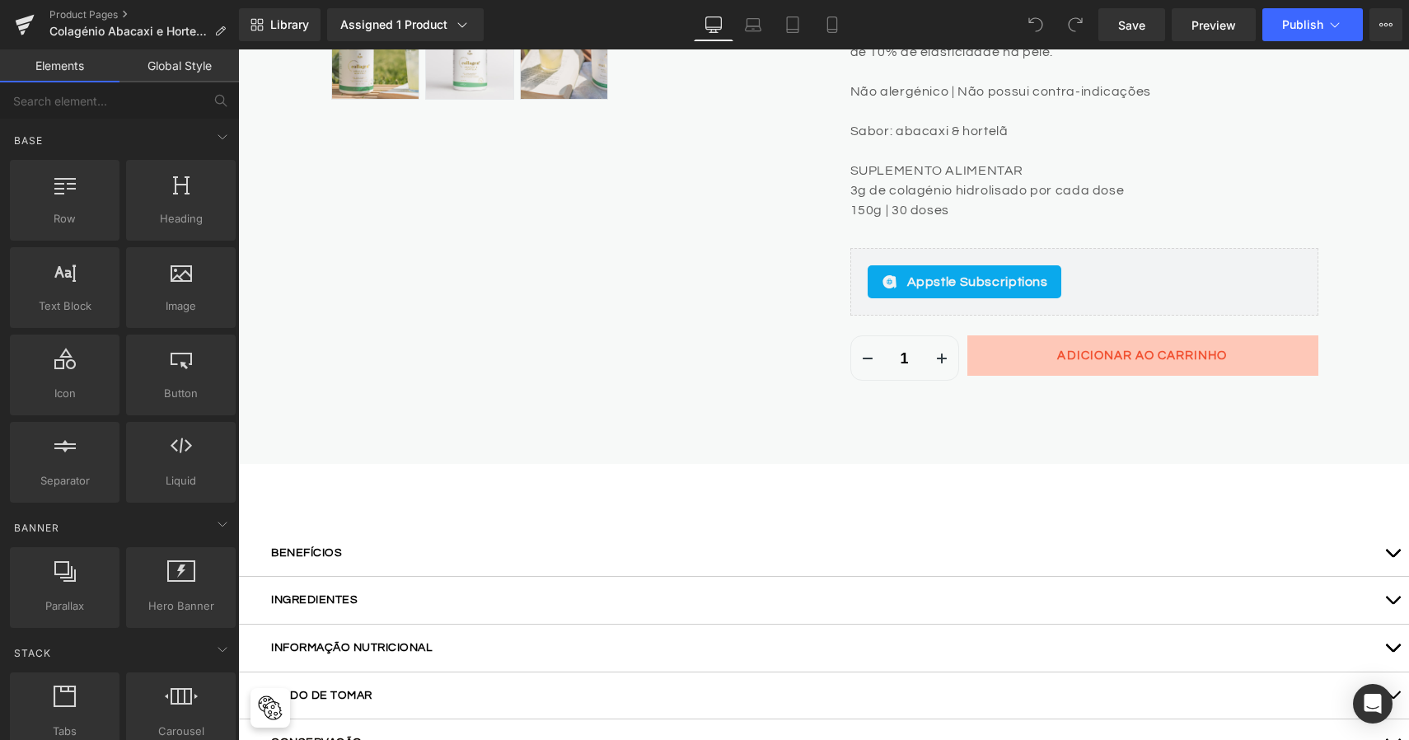
scroll to position [848, 0]
click at [1343, 30] on button "Publish" at bounding box center [1312, 24] width 101 height 33
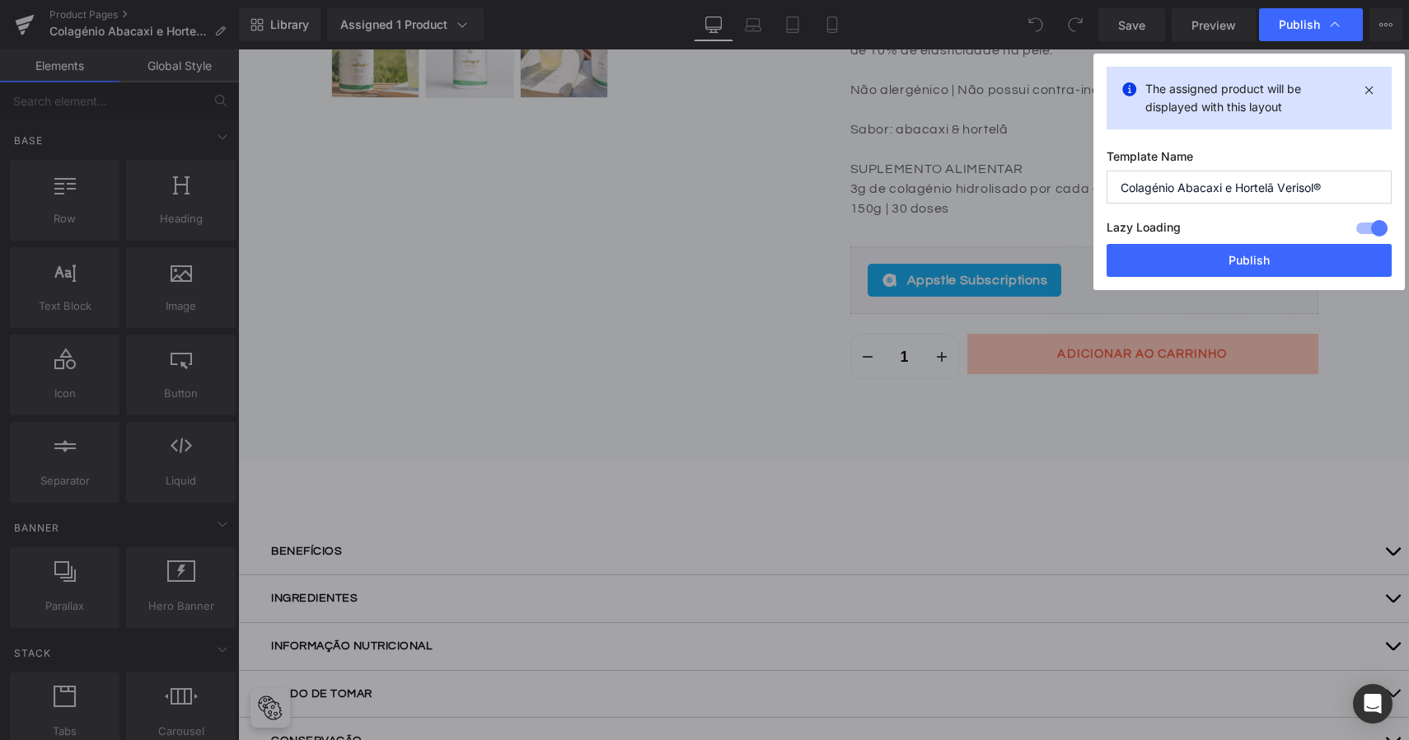
click at [1372, 225] on div at bounding box center [1372, 228] width 40 height 26
click at [1311, 260] on button "Publish" at bounding box center [1249, 260] width 285 height 33
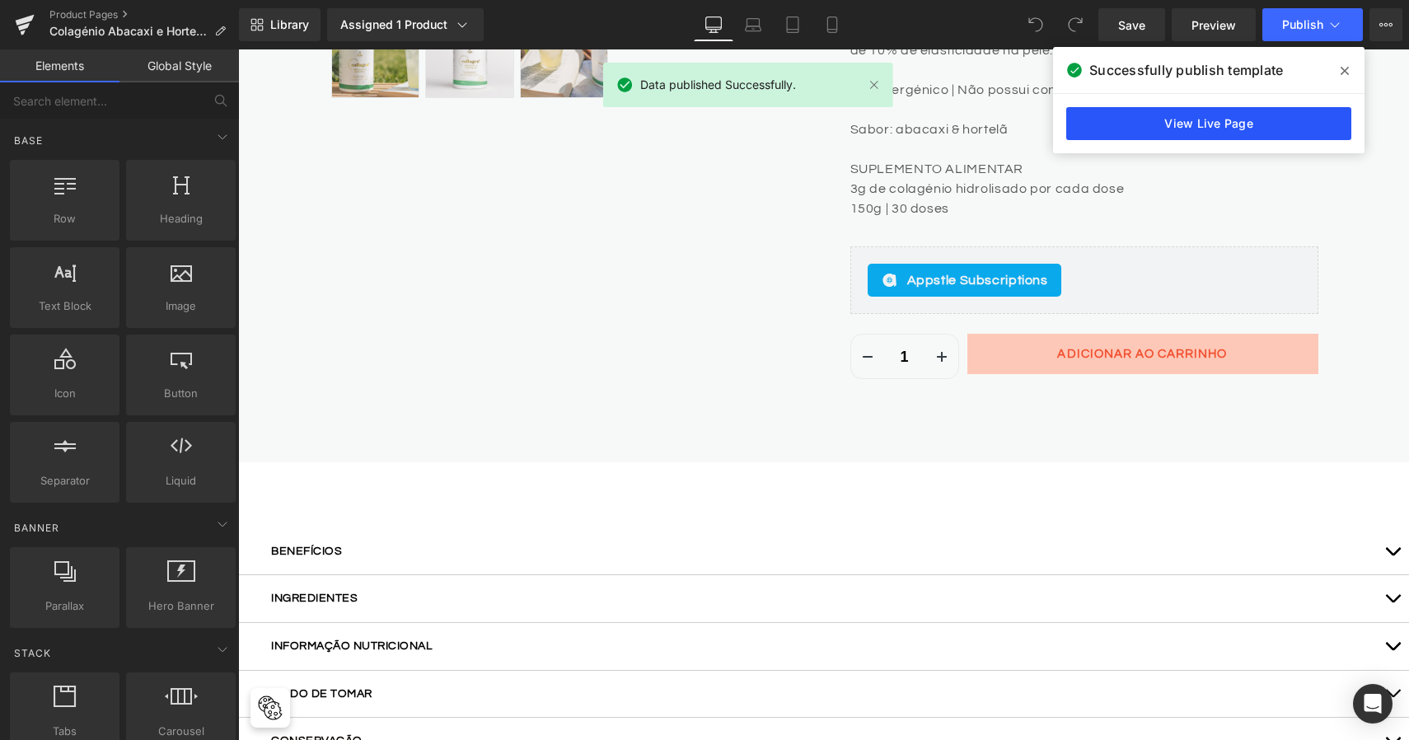
click at [1284, 120] on link "View Live Page" at bounding box center [1208, 123] width 285 height 33
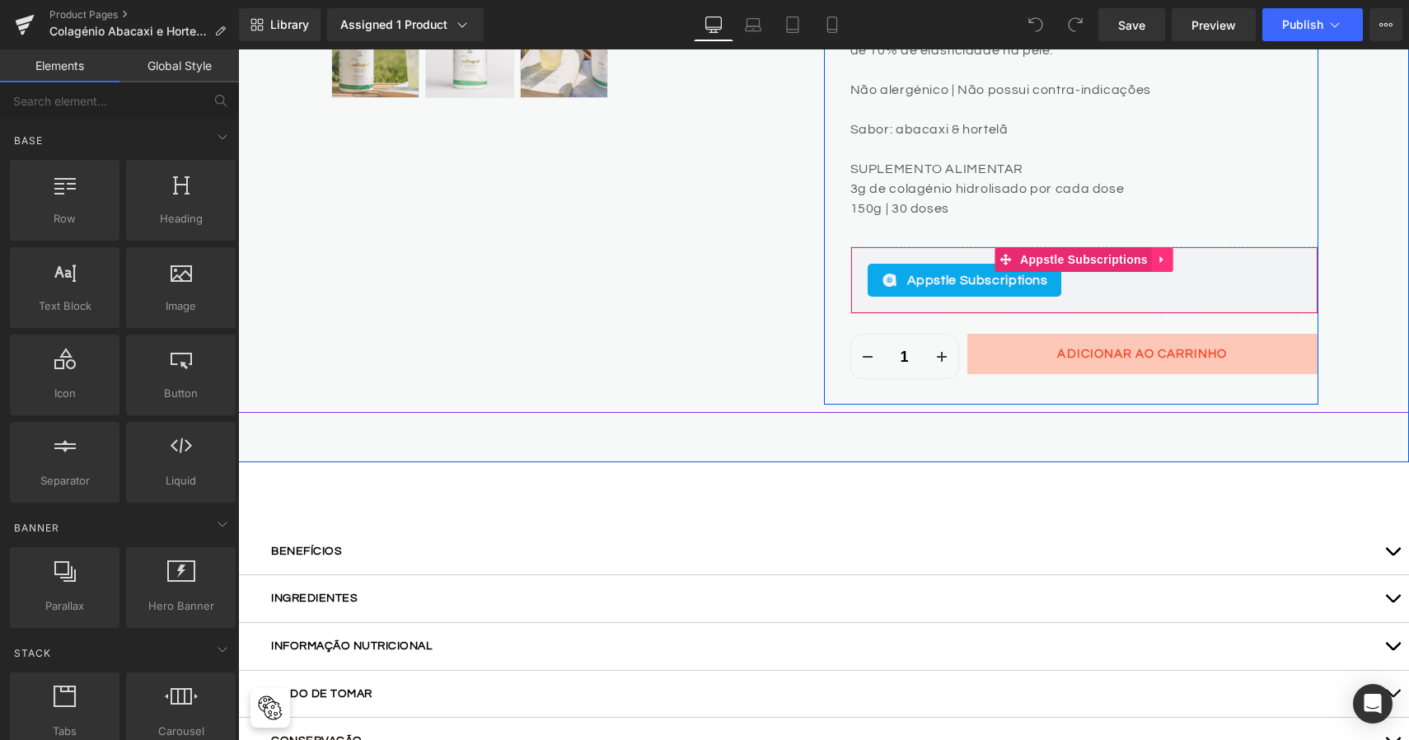
click at [1160, 256] on icon at bounding box center [1161, 259] width 3 height 7
click at [1170, 259] on icon at bounding box center [1174, 260] width 12 height 12
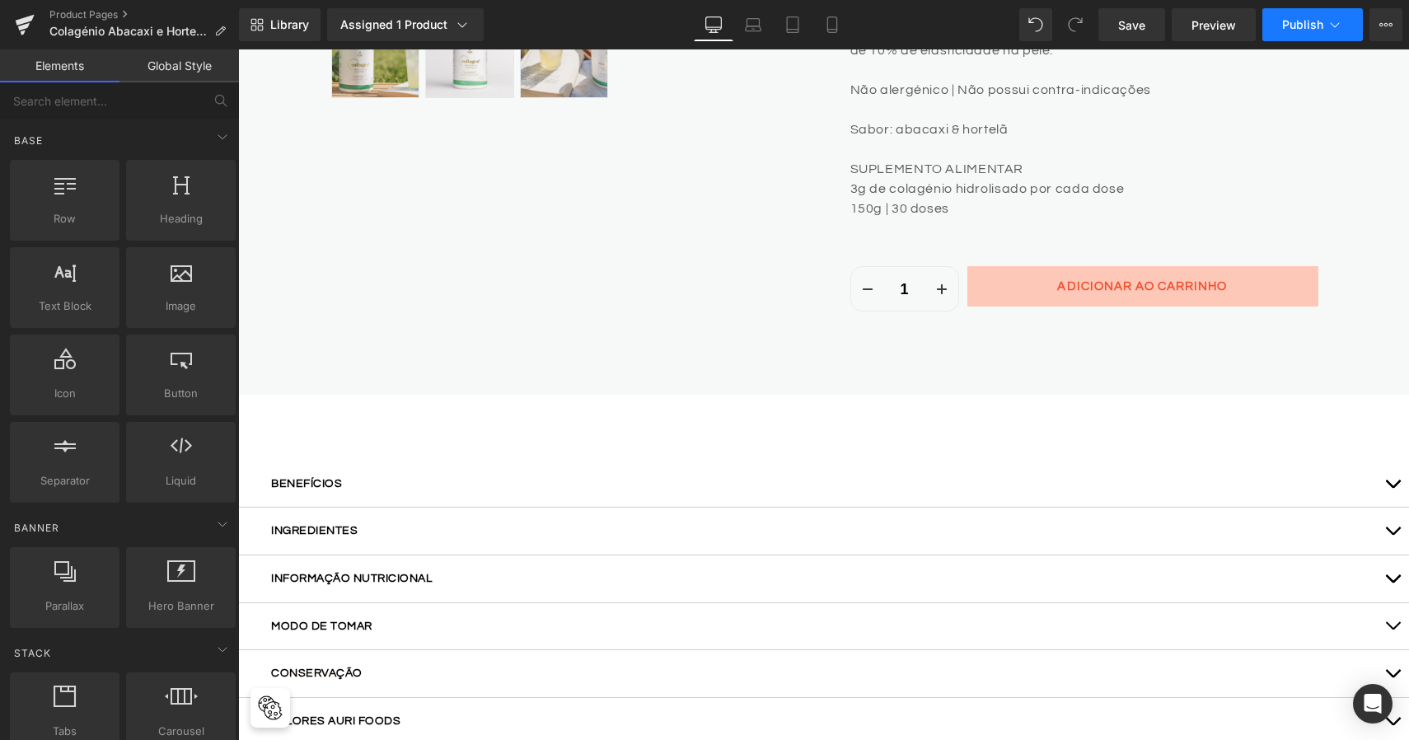
click at [1301, 31] on button "Publish" at bounding box center [1312, 24] width 101 height 33
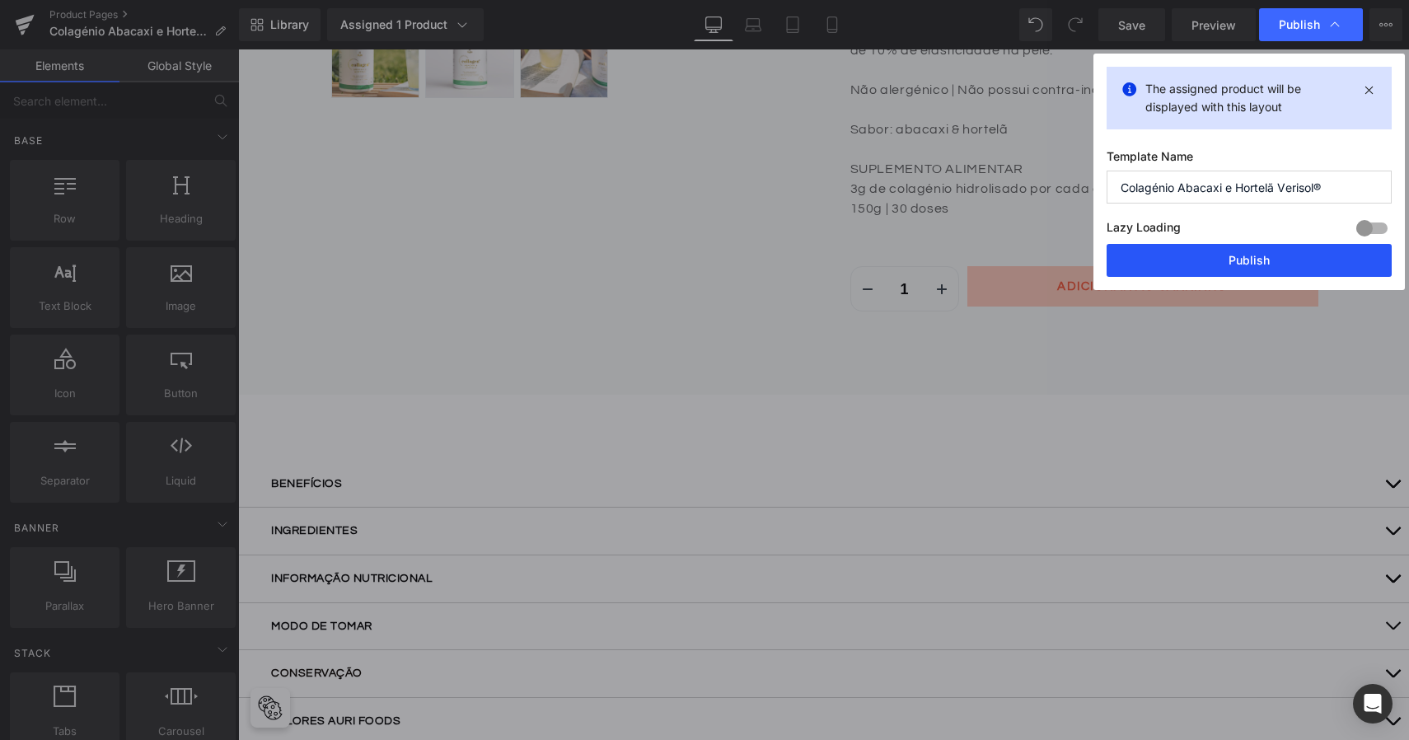
click at [1282, 259] on button "Publish" at bounding box center [1249, 260] width 285 height 33
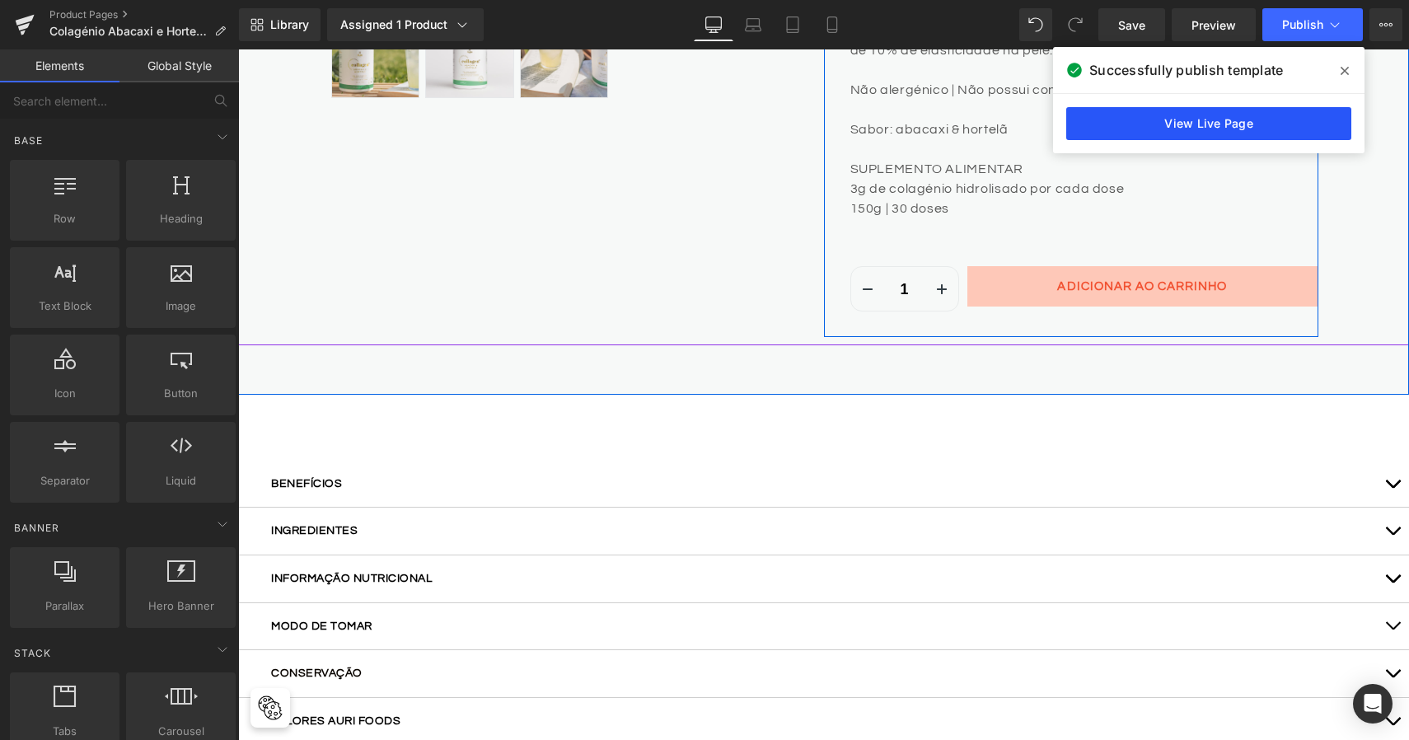
click at [1189, 129] on link "View Live Page" at bounding box center [1208, 123] width 285 height 33
